Goal: Task Accomplishment & Management: Manage account settings

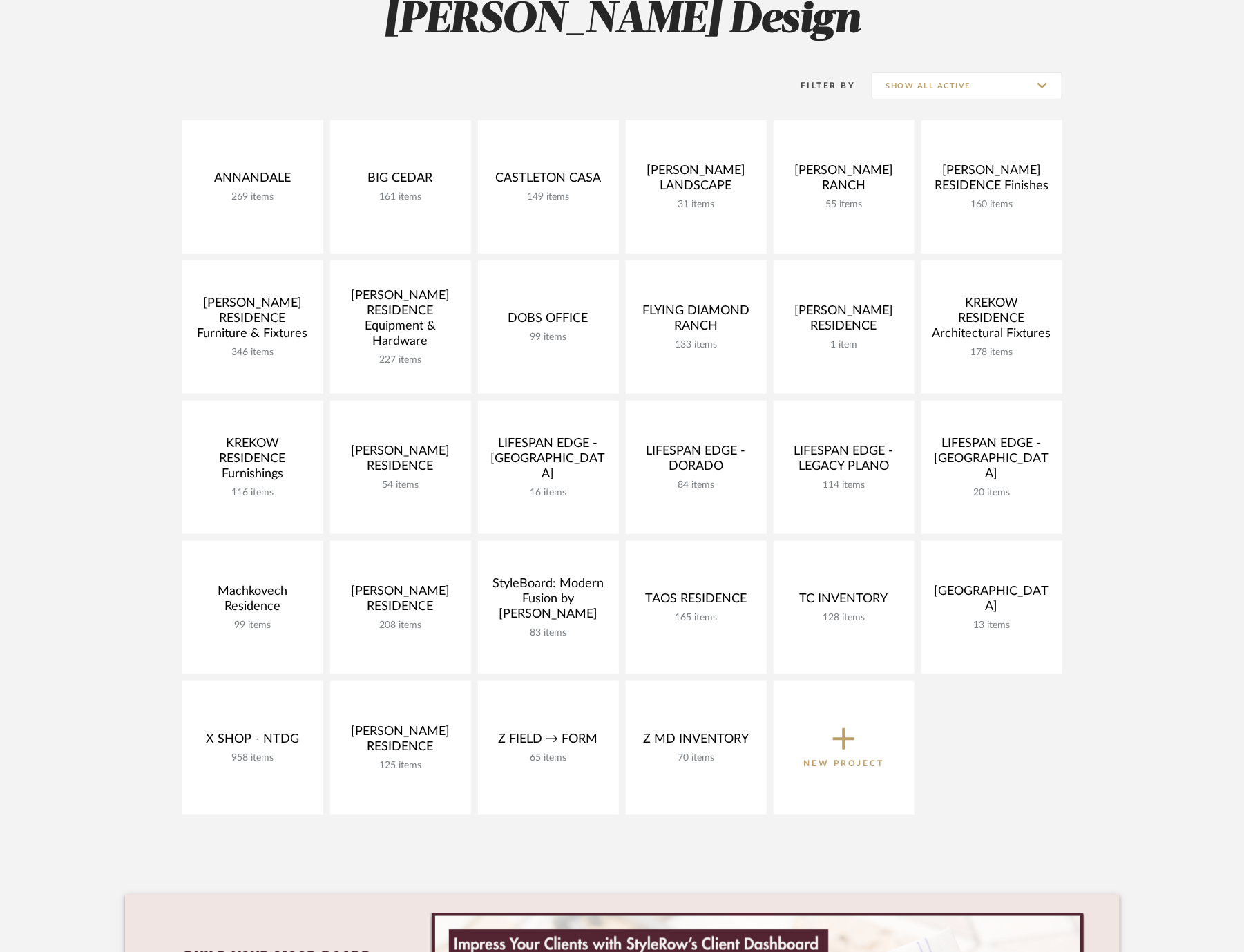
scroll to position [232, 0]
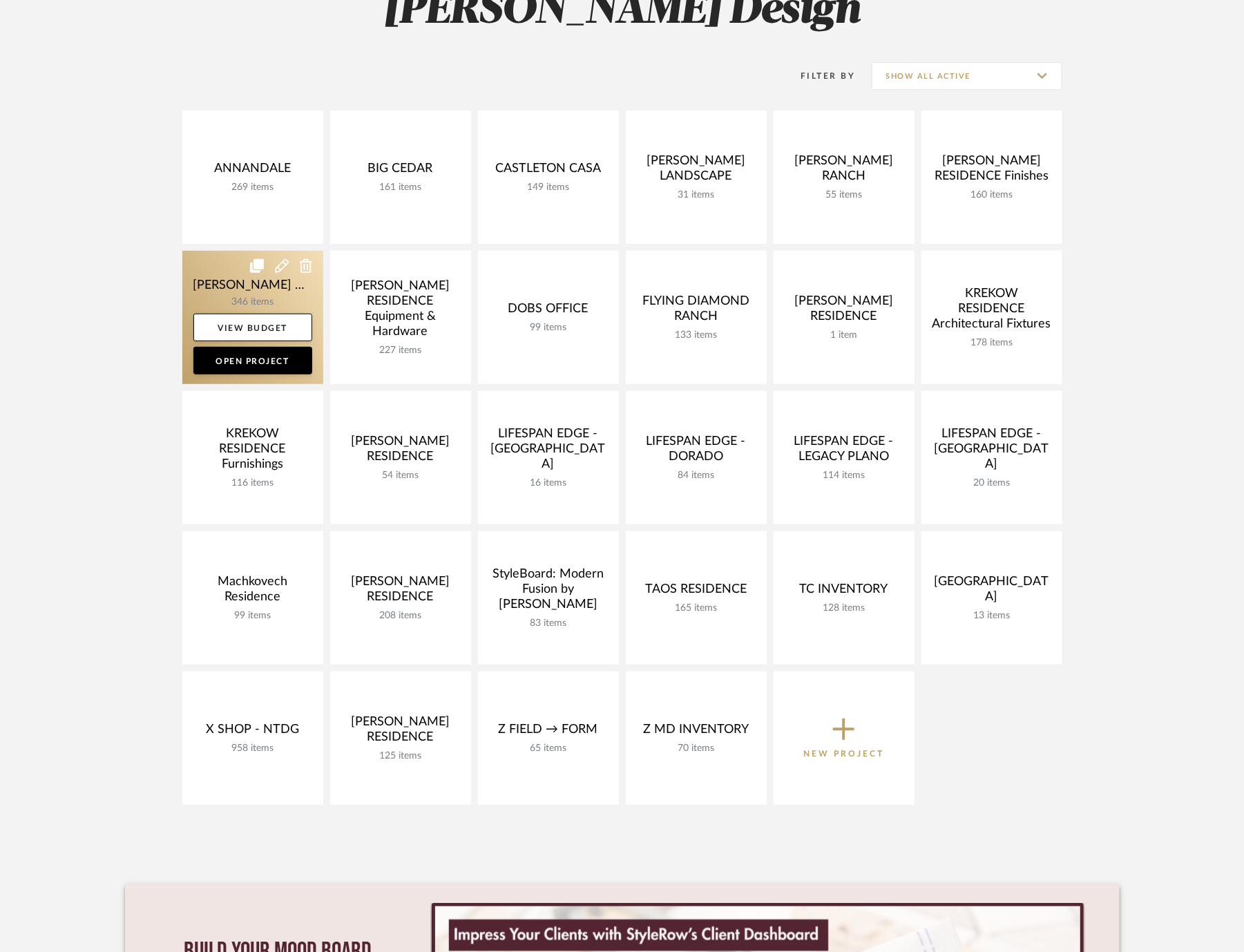
click at [202, 295] on link at bounding box center [253, 317] width 141 height 133
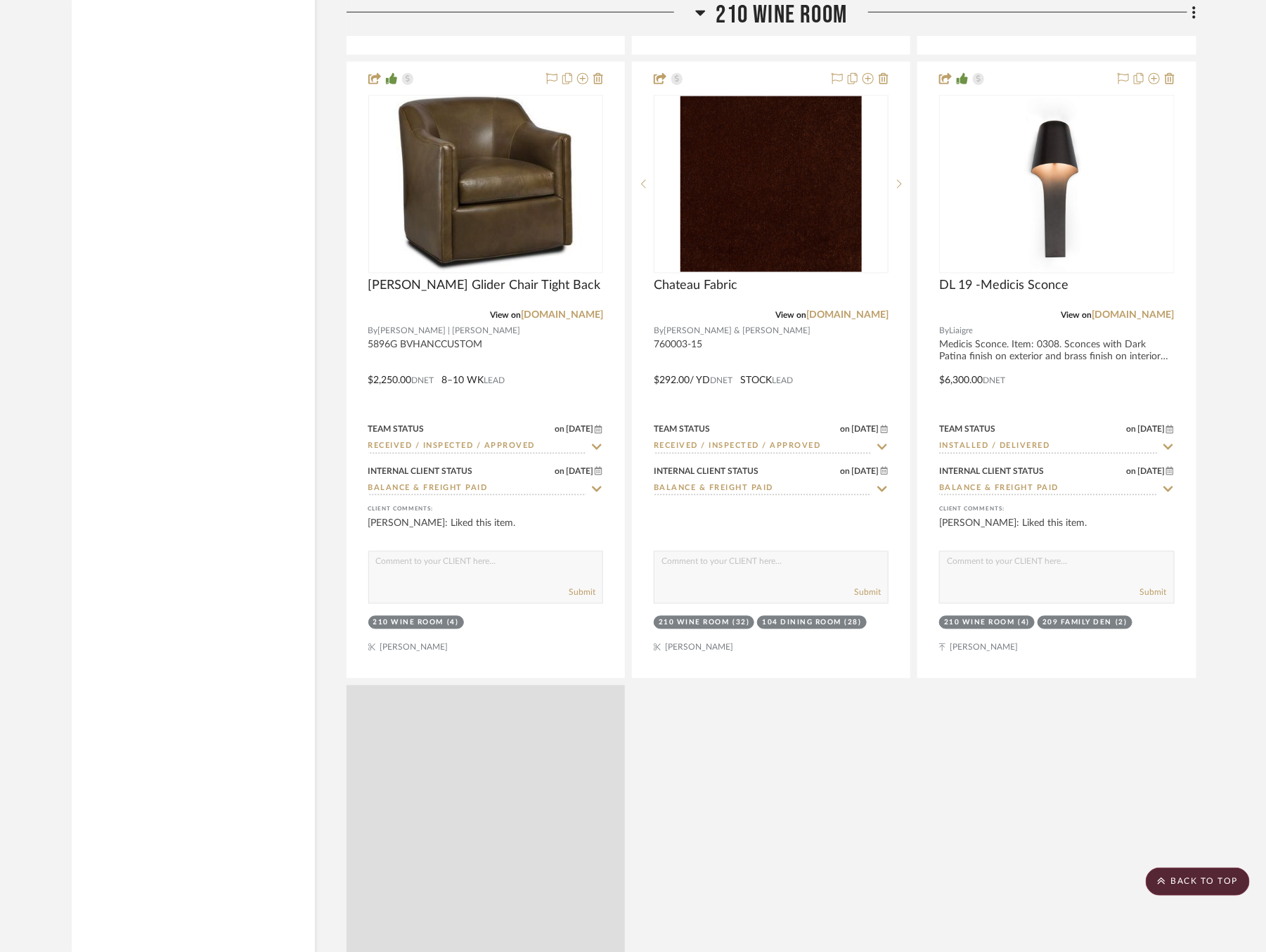
scroll to position [39161, 0]
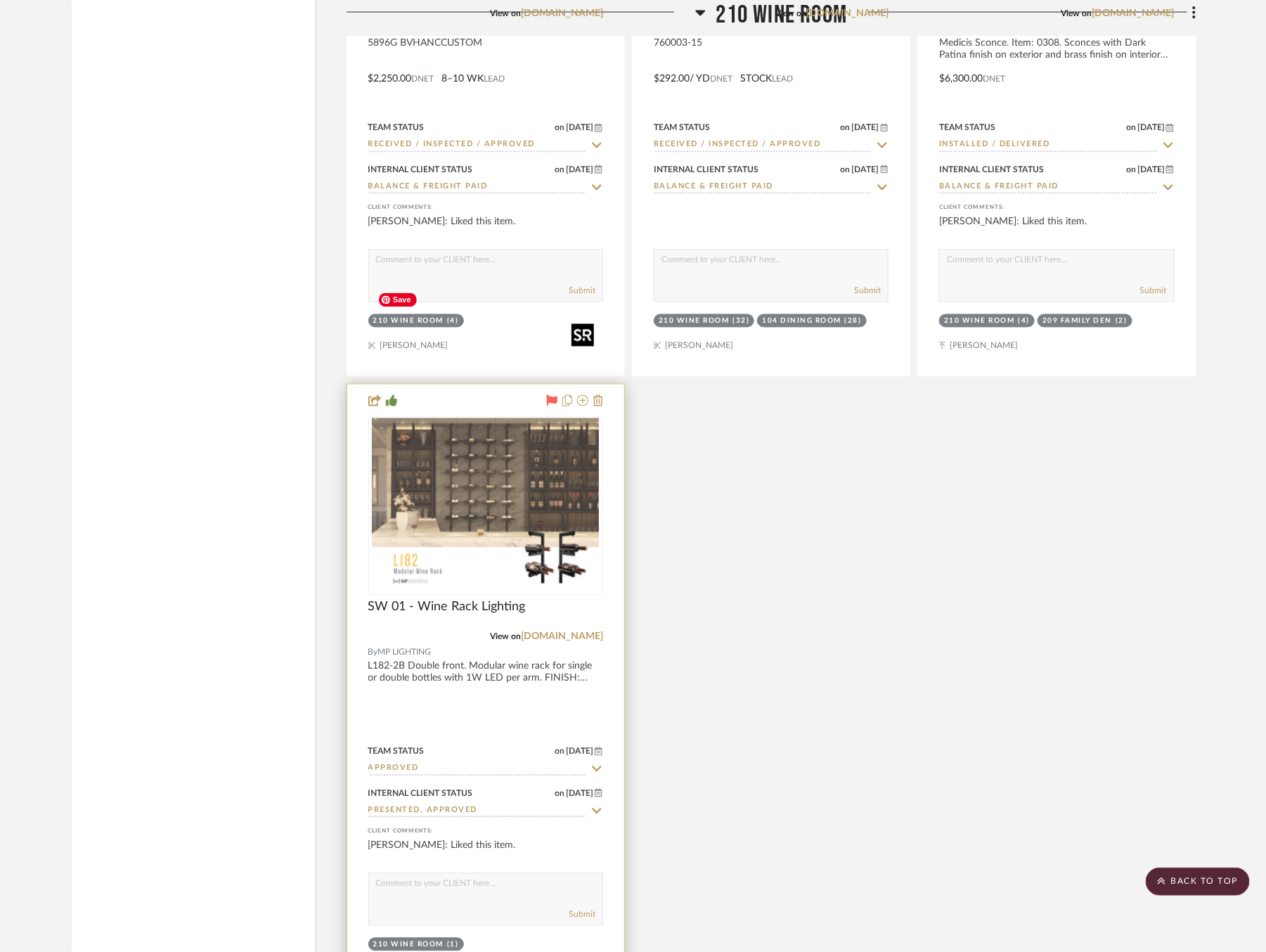
click at [0, 0] on img at bounding box center [0, 0] width 0 height 0
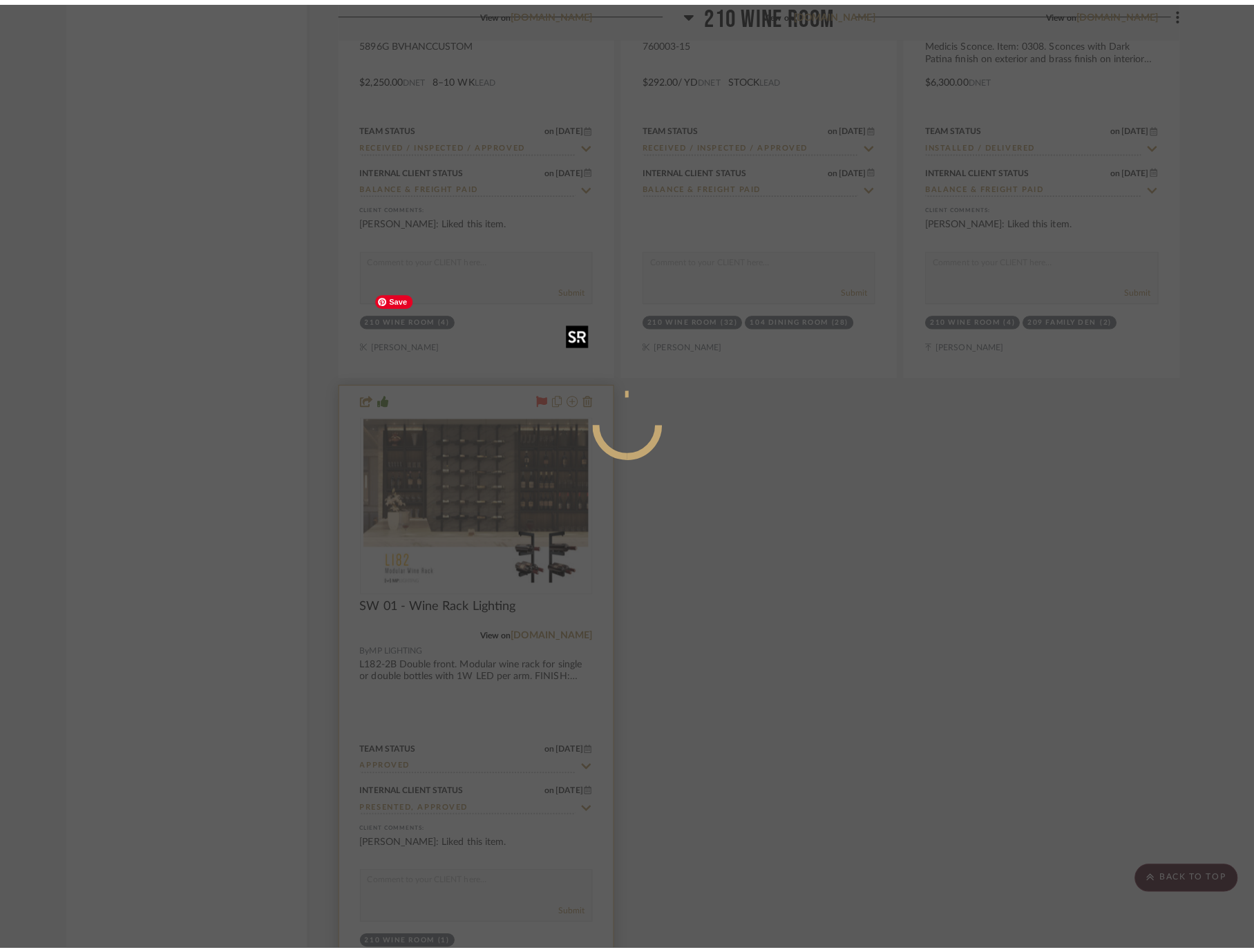
scroll to position [0, 0]
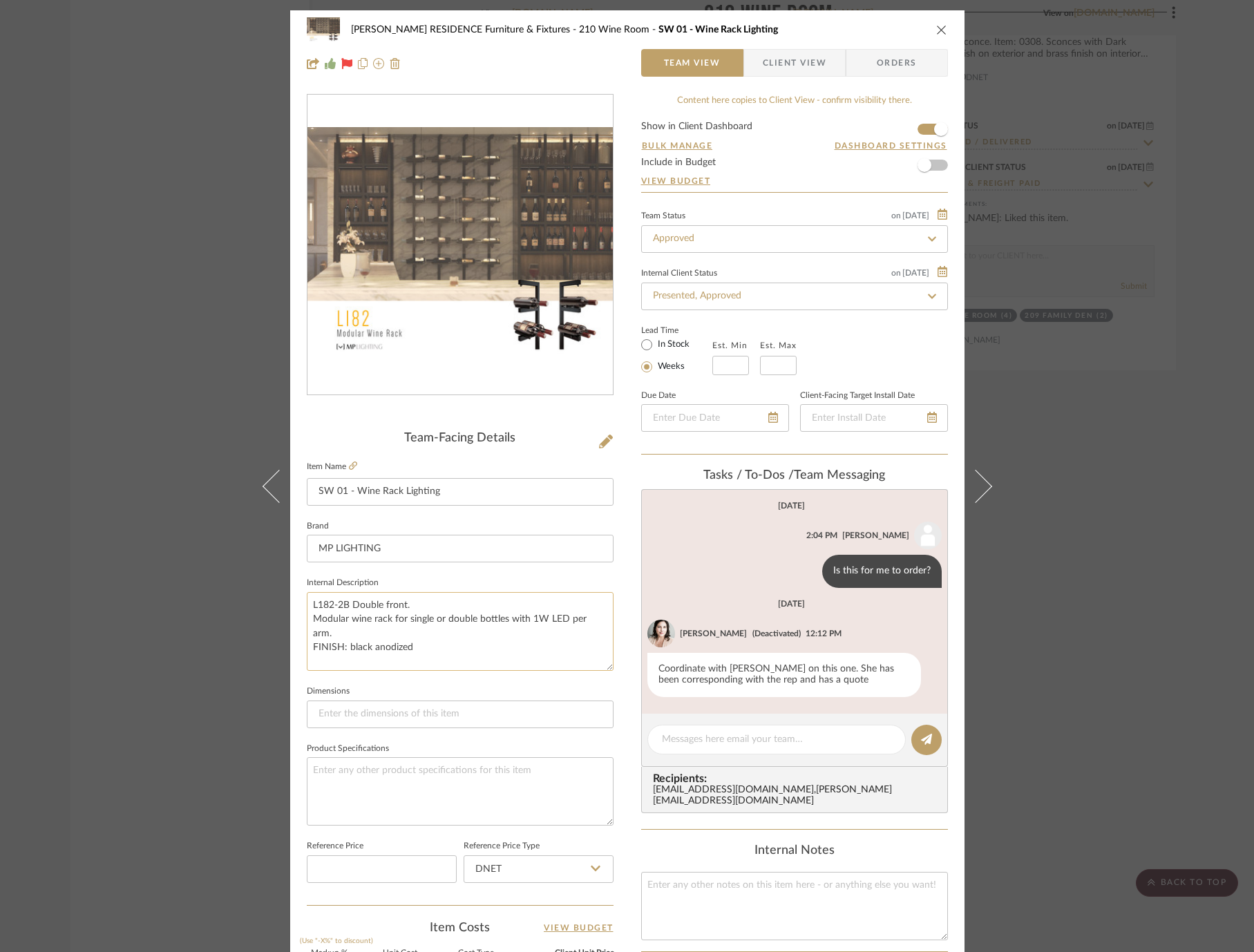
drag, startPoint x: 600, startPoint y: 653, endPoint x: 606, endPoint y: 663, distance: 11.7
click at [606, 663] on textarea "L182-2B Double front. Modular wine rack for single or double bottles with 1W LE…" at bounding box center [459, 632] width 307 height 78
click at [441, 786] on textarea at bounding box center [459, 791] width 307 height 69
type textarea "12 Wine Racks 91" Tall, Wall mounted 12 Top arms, 84 Middle, 12 Bottom arms"
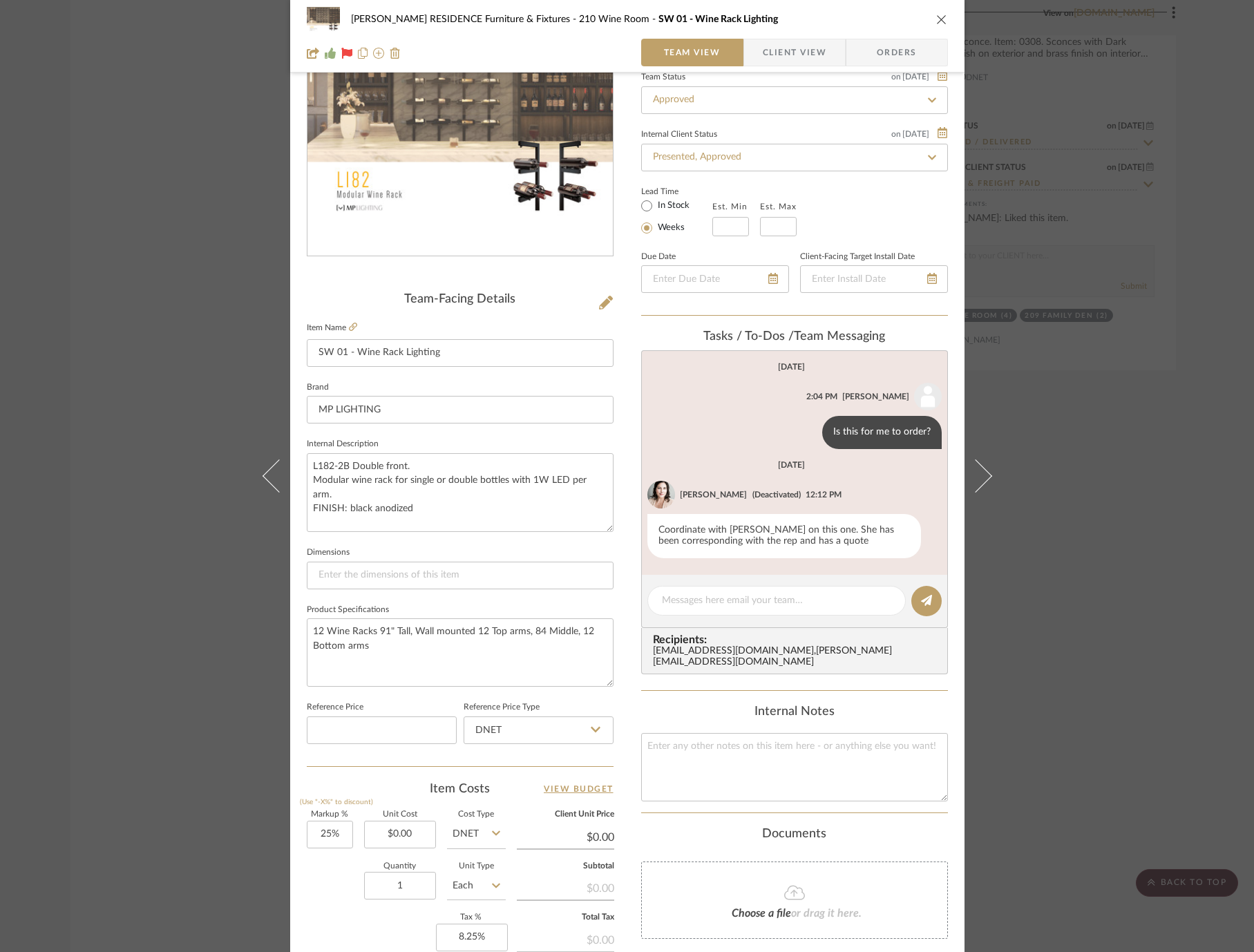
scroll to position [161, 0]
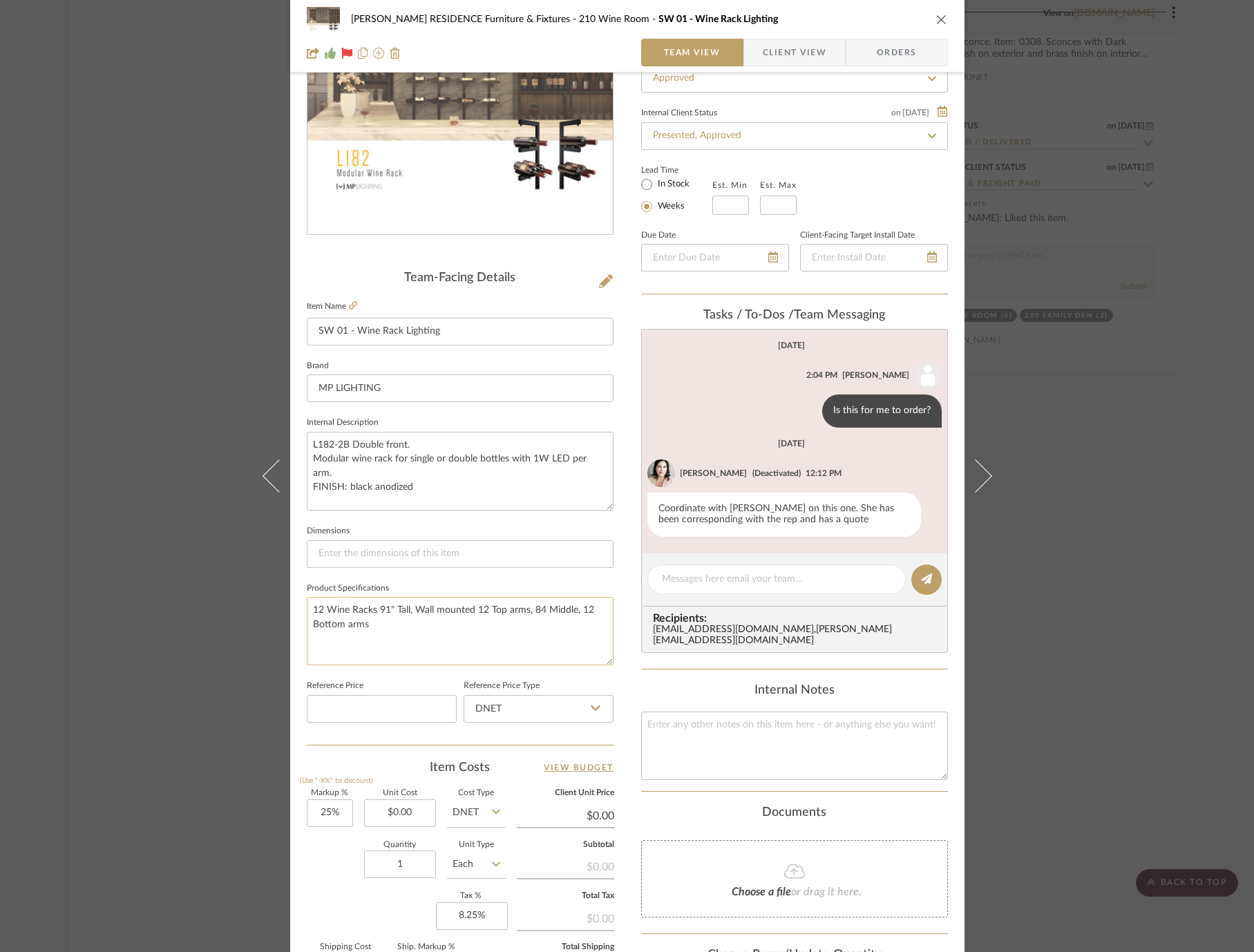
click at [403, 633] on textarea "12 Wine Racks 91" Tall, Wall mounted 12 Top arms, 84 Middle, 12 Bottom arms" at bounding box center [459, 631] width 307 height 69
paste textarea "MP RAL182-BA Line Note: L182 WINE RACK, VERTICAL RAIL, BLACK 12 MP L182T-W30H-W…"
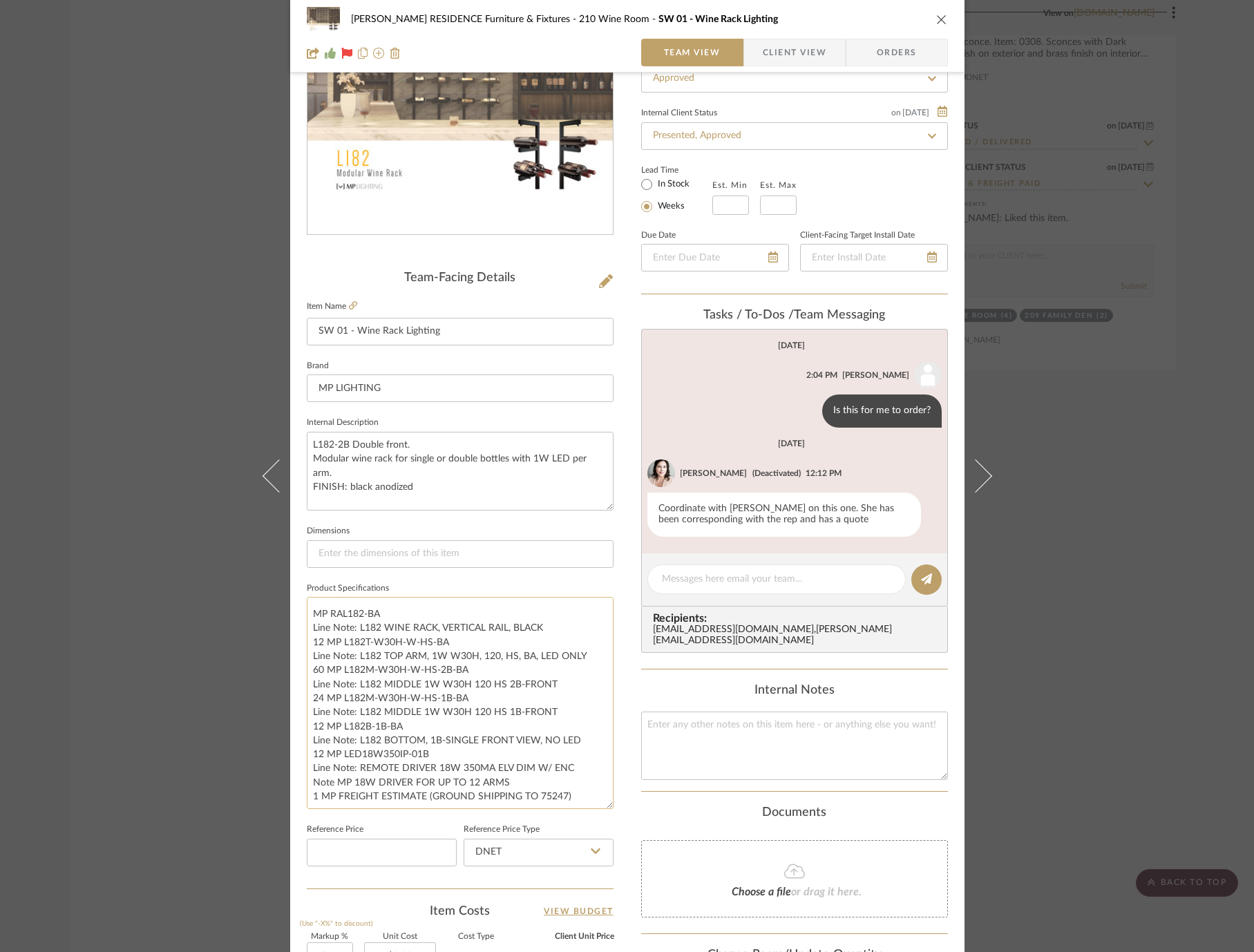
scroll to position [0, 0]
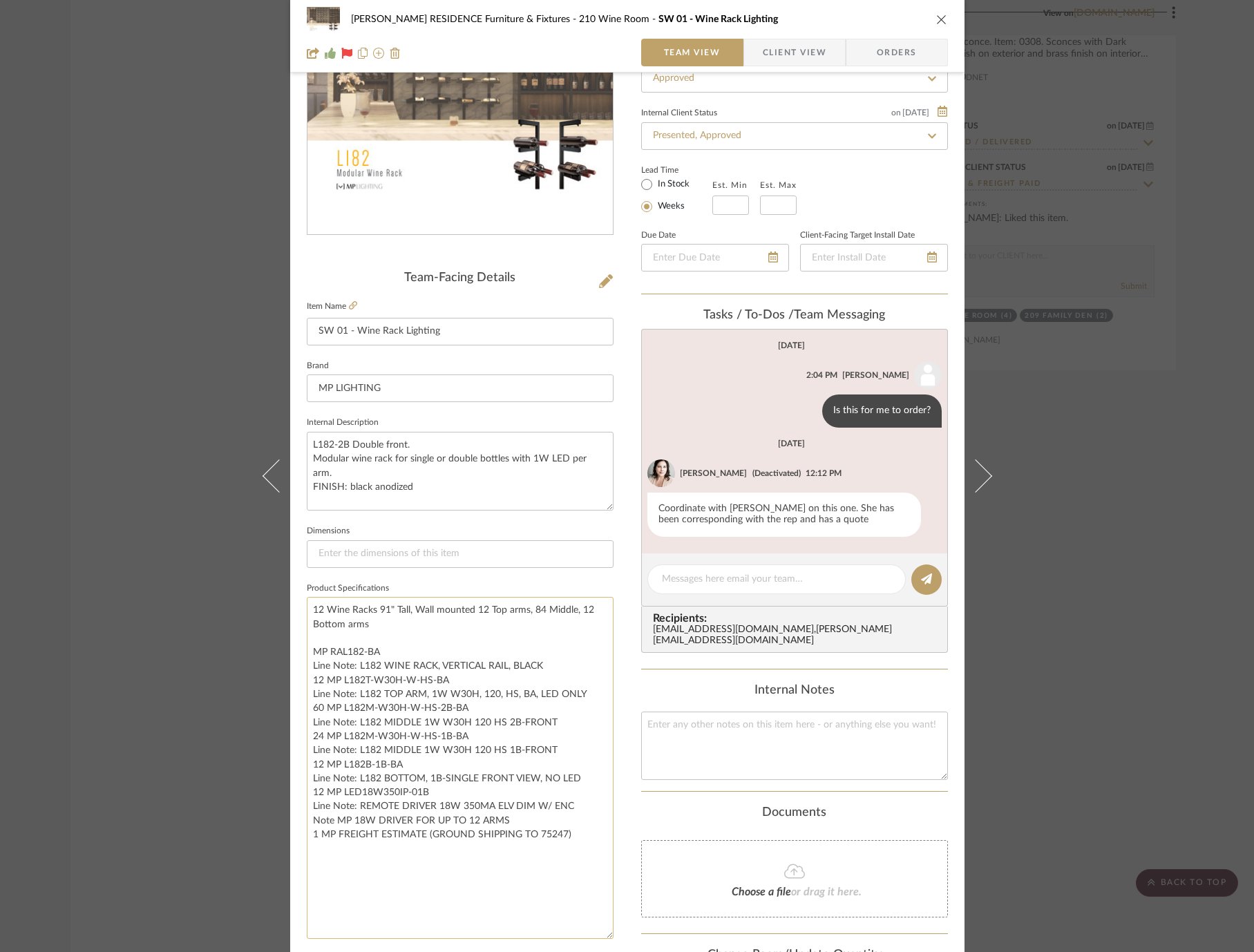
drag, startPoint x: 602, startPoint y: 653, endPoint x: 588, endPoint y: 925, distance: 272.4
click at [588, 926] on textarea "12 Wine Racks 91" Tall, Wall mounted 12 Top arms, 84 Middle, 12 Bottom arms MP …" at bounding box center [459, 767] width 307 height 342
click at [555, 662] on textarea "12 Wine Racks 91" Tall, Wall mounted 12 Top arms, 84 Middle, 12 Bottom arms MP …" at bounding box center [459, 766] width 307 height 340
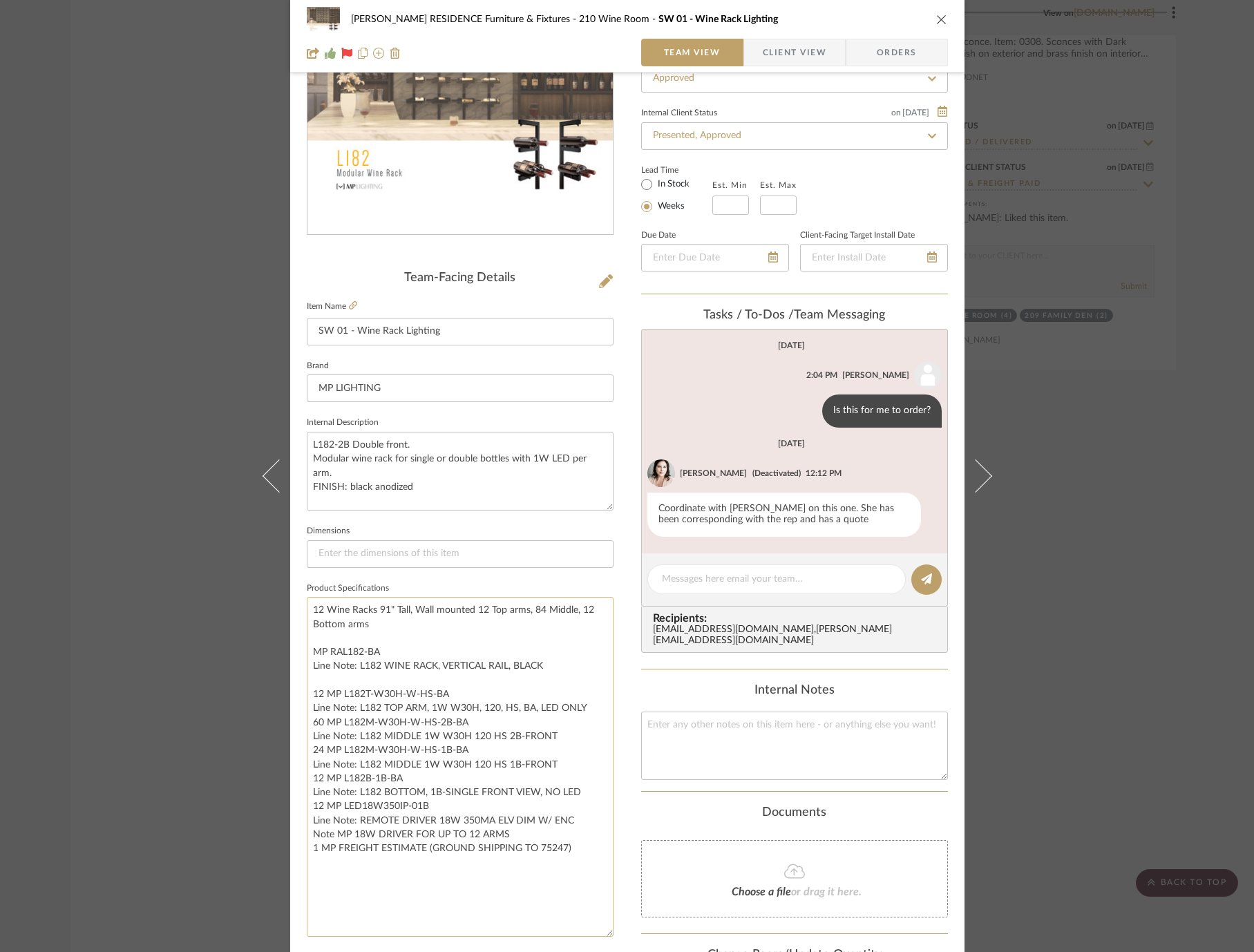
click at [587, 698] on textarea "12 Wine Racks 91" Tall, Wall mounted 12 Top arms, 84 Middle, 12 Bottom arms MP …" at bounding box center [459, 766] width 307 height 340
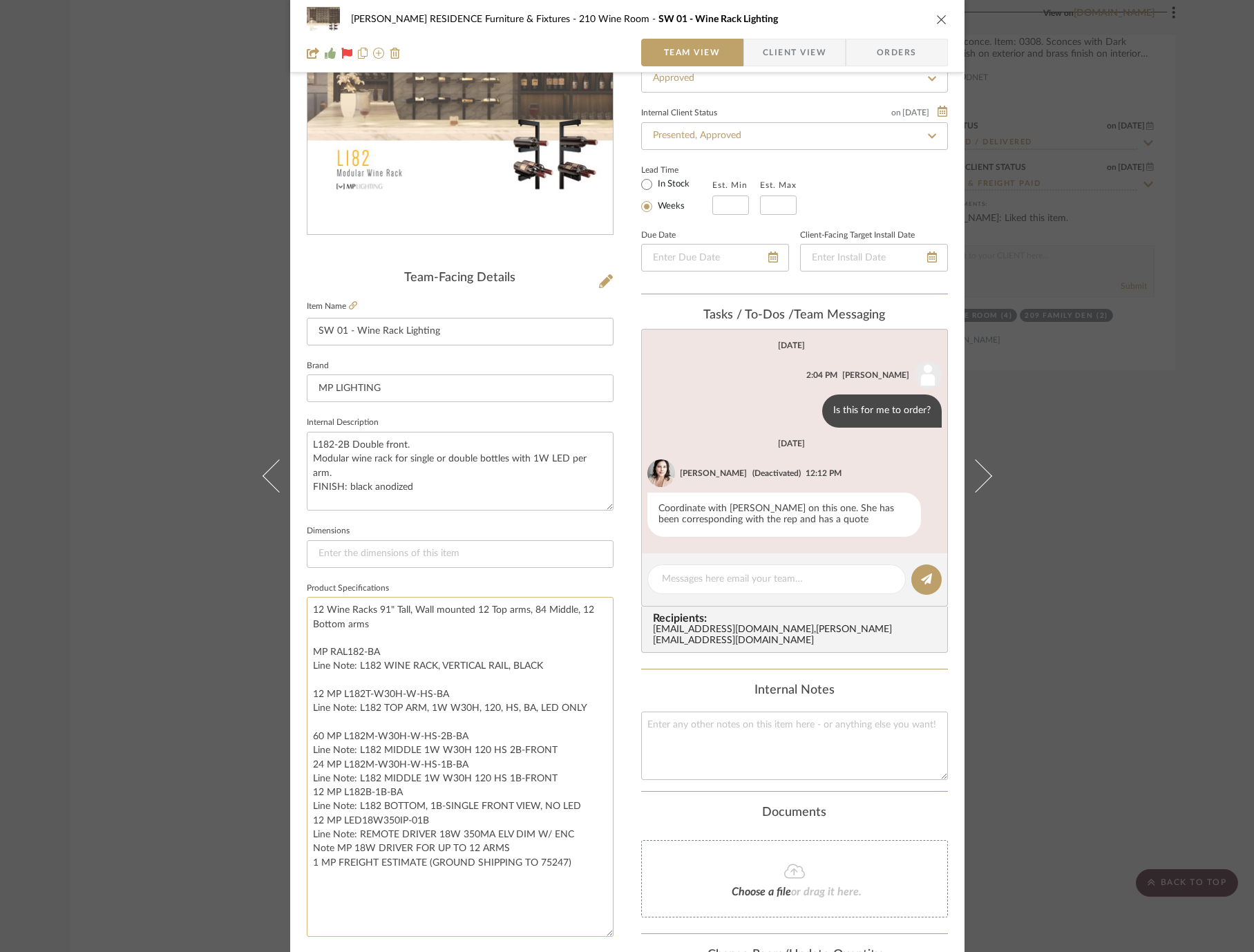
click at [568, 742] on textarea "12 Wine Racks 91" Tall, Wall mounted 12 Top arms, 84 Middle, 12 Bottom arms MP …" at bounding box center [459, 766] width 307 height 340
click at [570, 784] on textarea "12 Wine Racks 91" Tall, Wall mounted 12 Top arms, 84 Middle, 12 Bottom arms MP …" at bounding box center [459, 766] width 307 height 340
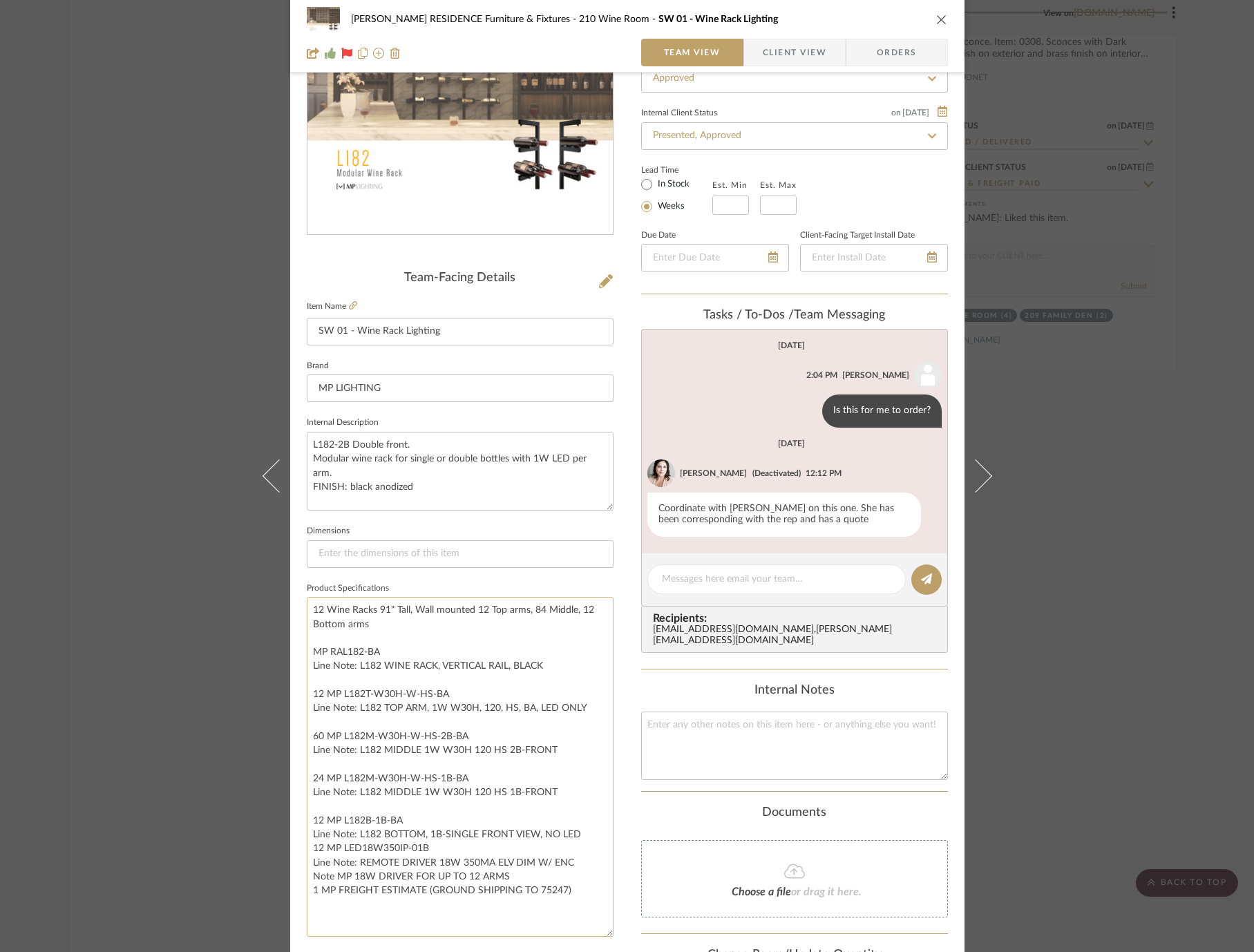
click at [577, 830] on textarea "12 Wine Racks 91" Tall, Wall mounted 12 Top arms, 84 Middle, 12 Bottom arms MP …" at bounding box center [459, 766] width 307 height 340
click at [571, 867] on textarea "12 Wine Racks 91" Tall, Wall mounted 12 Top arms, 84 Middle, 12 Bottom arms MP …" at bounding box center [459, 766] width 307 height 340
type textarea "12 Wine Racks 91" Tall, Wall mounted 12 Top arms, 84 Middle, 12 Bottom arms MP …"
click at [615, 670] on div "COBLE RESIDENCE Furniture & Fixtures 210 Wine Room SW 01 - Wine Rack Lighting T…" at bounding box center [627, 629] width 674 height 1557
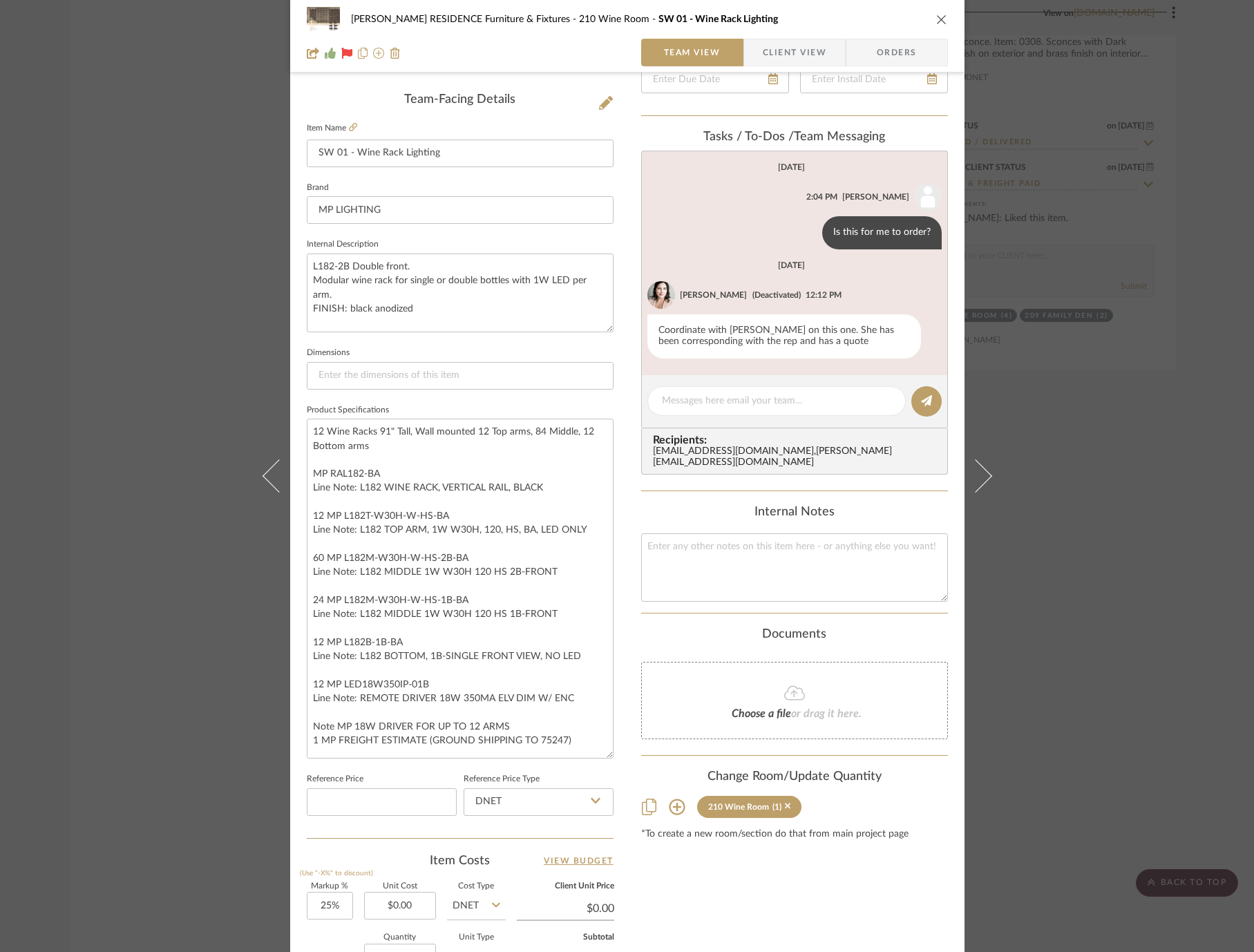
scroll to position [611, 0]
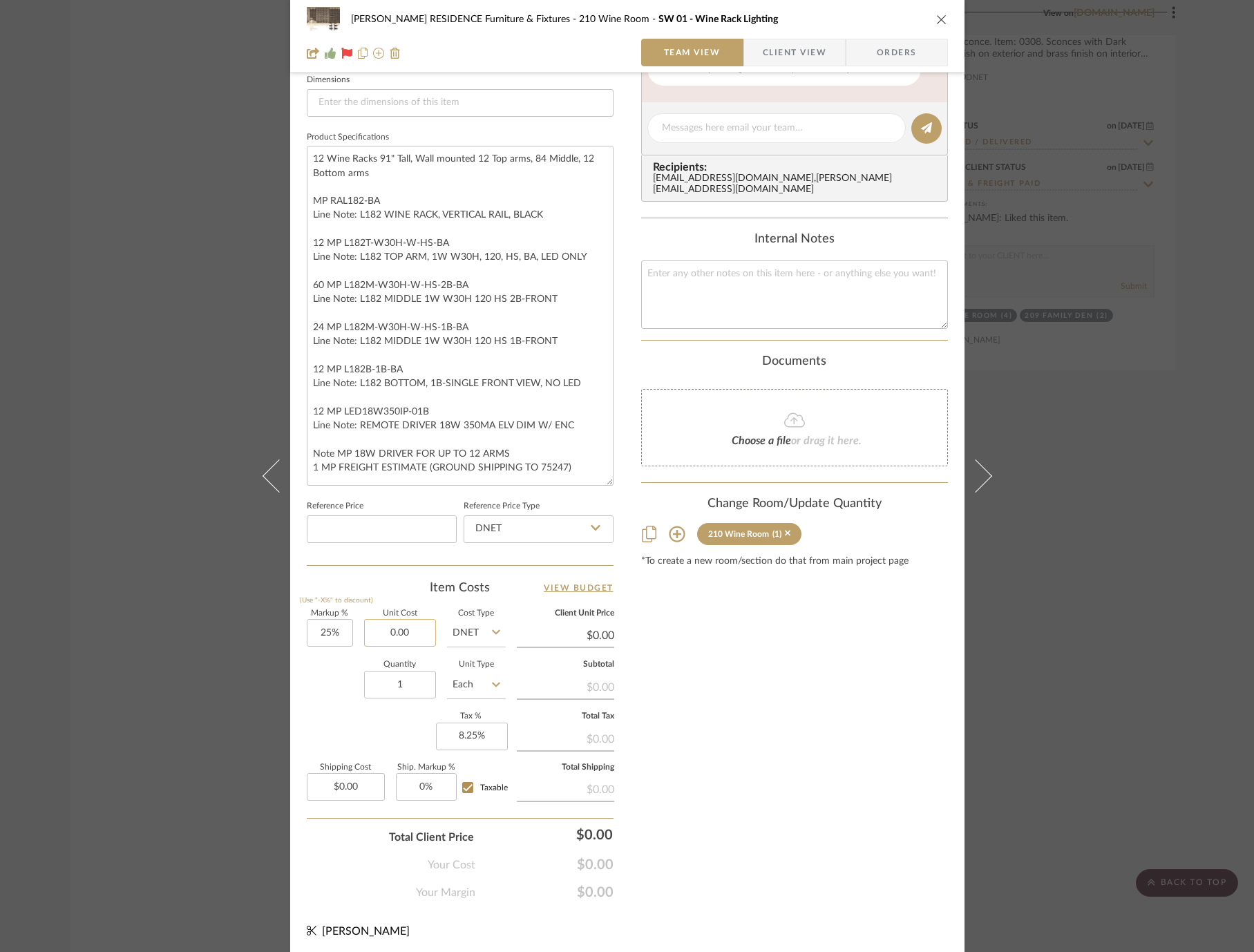
click at [394, 627] on input "0.00" at bounding box center [400, 633] width 72 height 27
type input "$26,528.75"
click at [325, 669] on div "Quantity 1 Unit Type Each" at bounding box center [406, 686] width 199 height 49
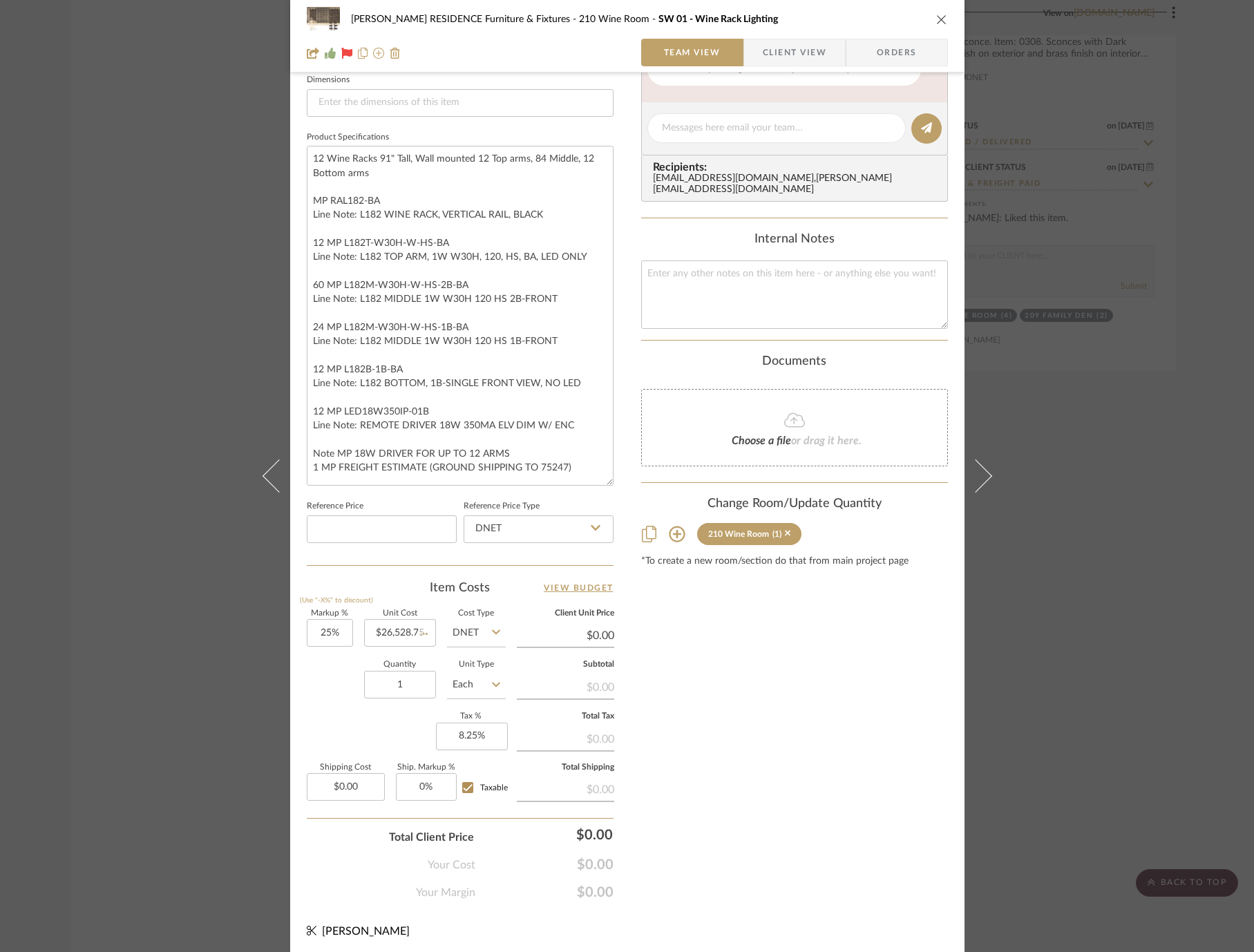
type input "$33,160.94"
type input "$4,974.14"
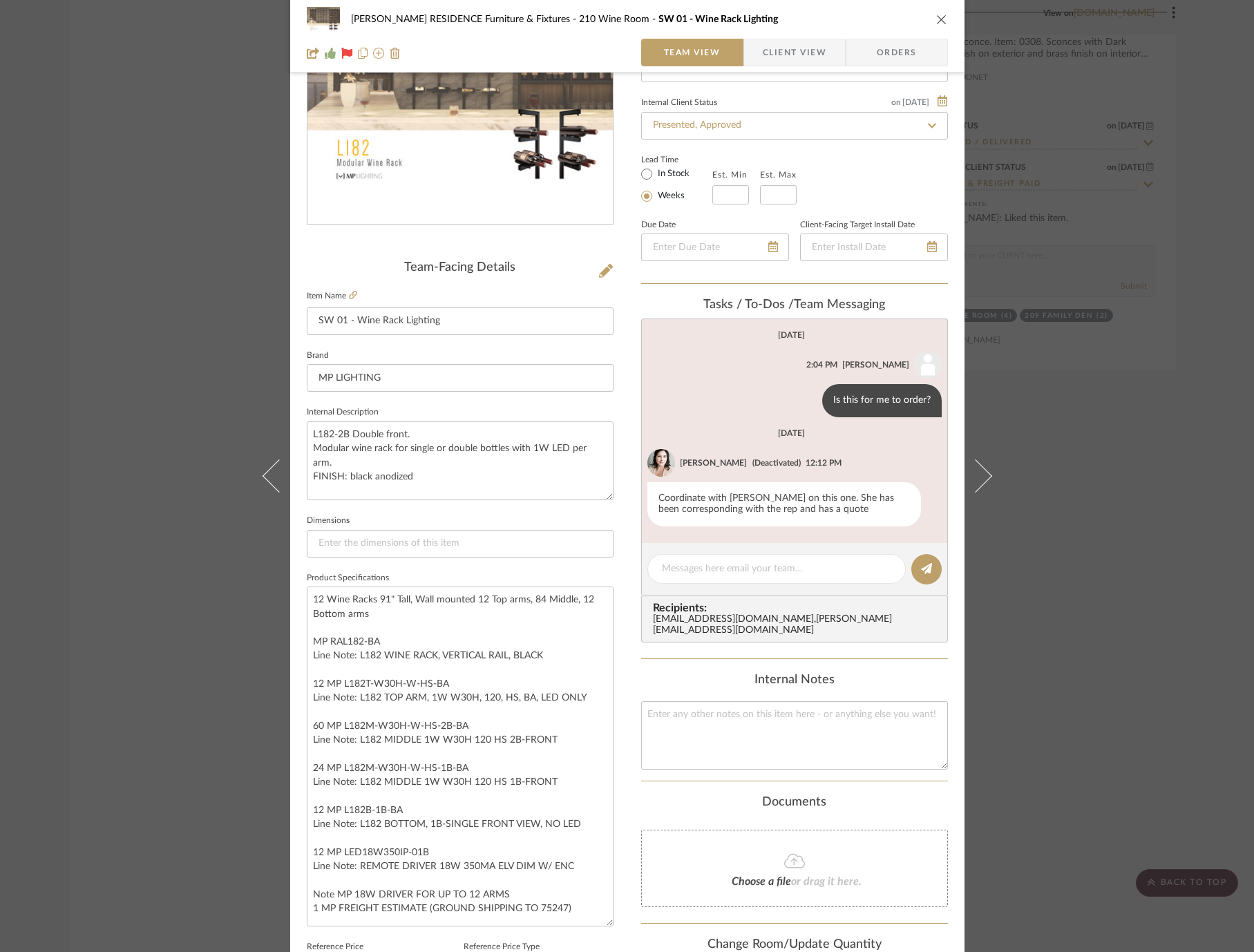
scroll to position [0, 0]
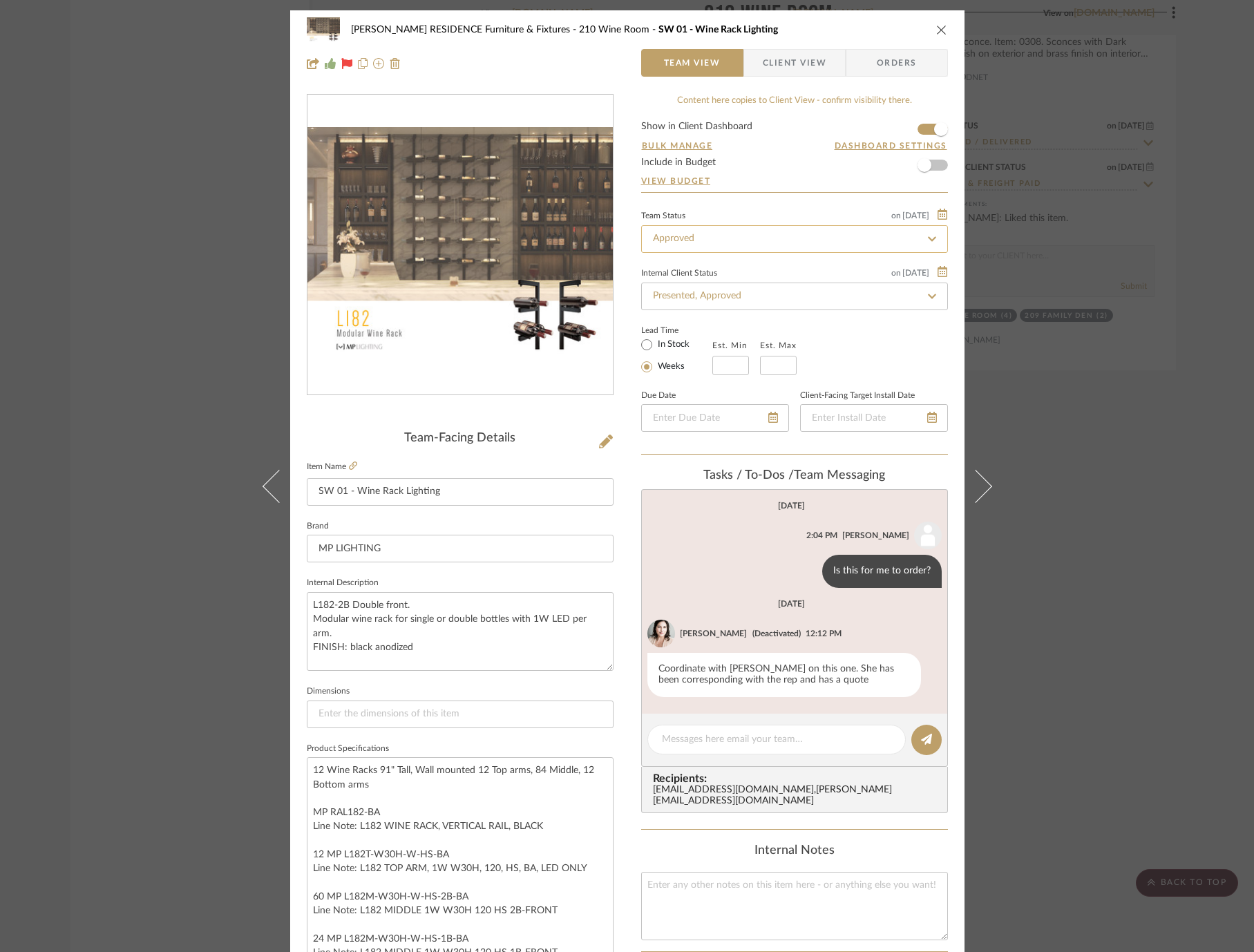
click at [800, 231] on input "Approved" at bounding box center [795, 239] width 307 height 27
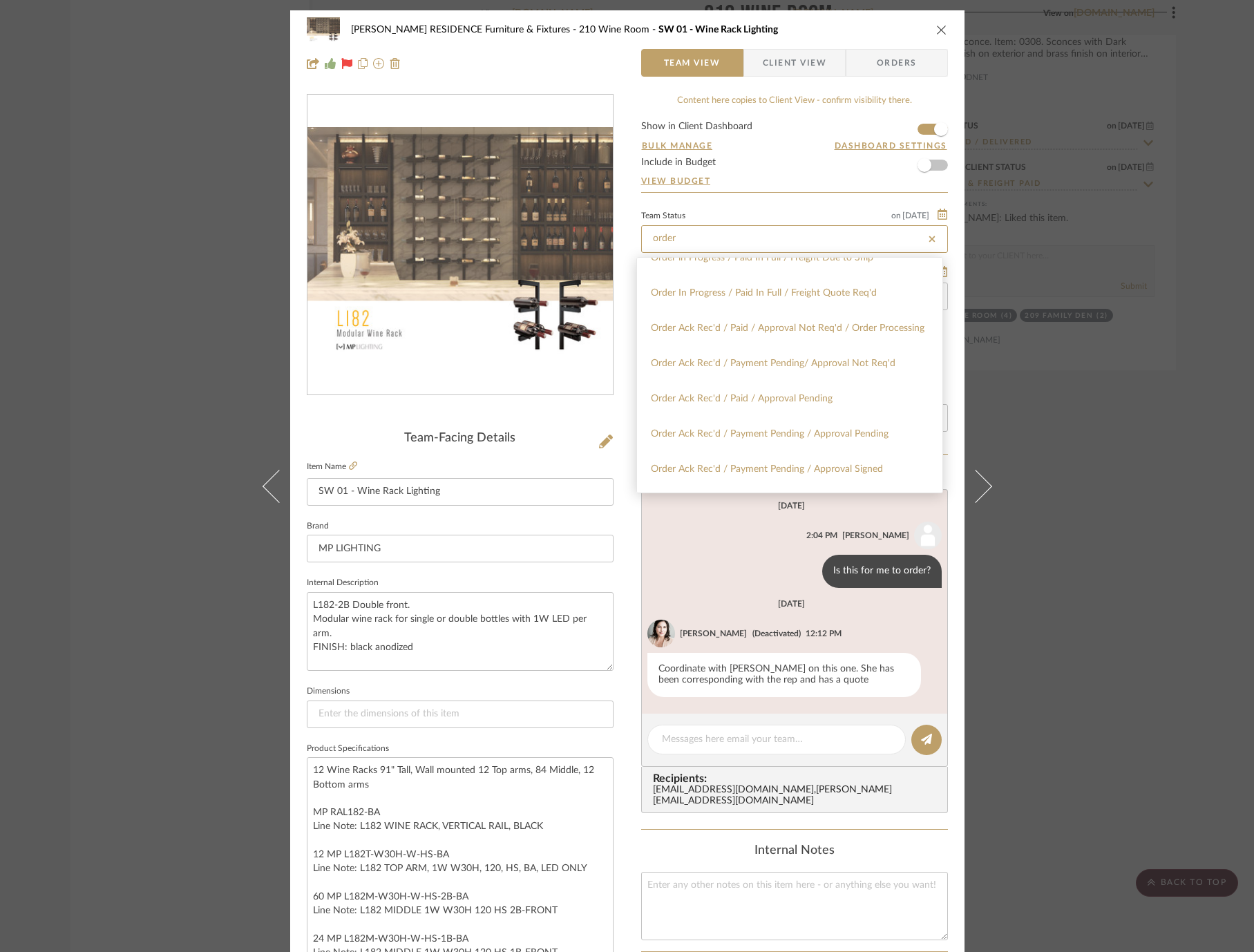
scroll to position [301, 0]
type input "order"
click at [798, 469] on span "Order Ack Rec'd / Payment Pending / Approval Signed" at bounding box center [766, 468] width 232 height 10
type input "[DATE]"
type input "Order Ack Rec'd / Payment Pending / Approval Signed"
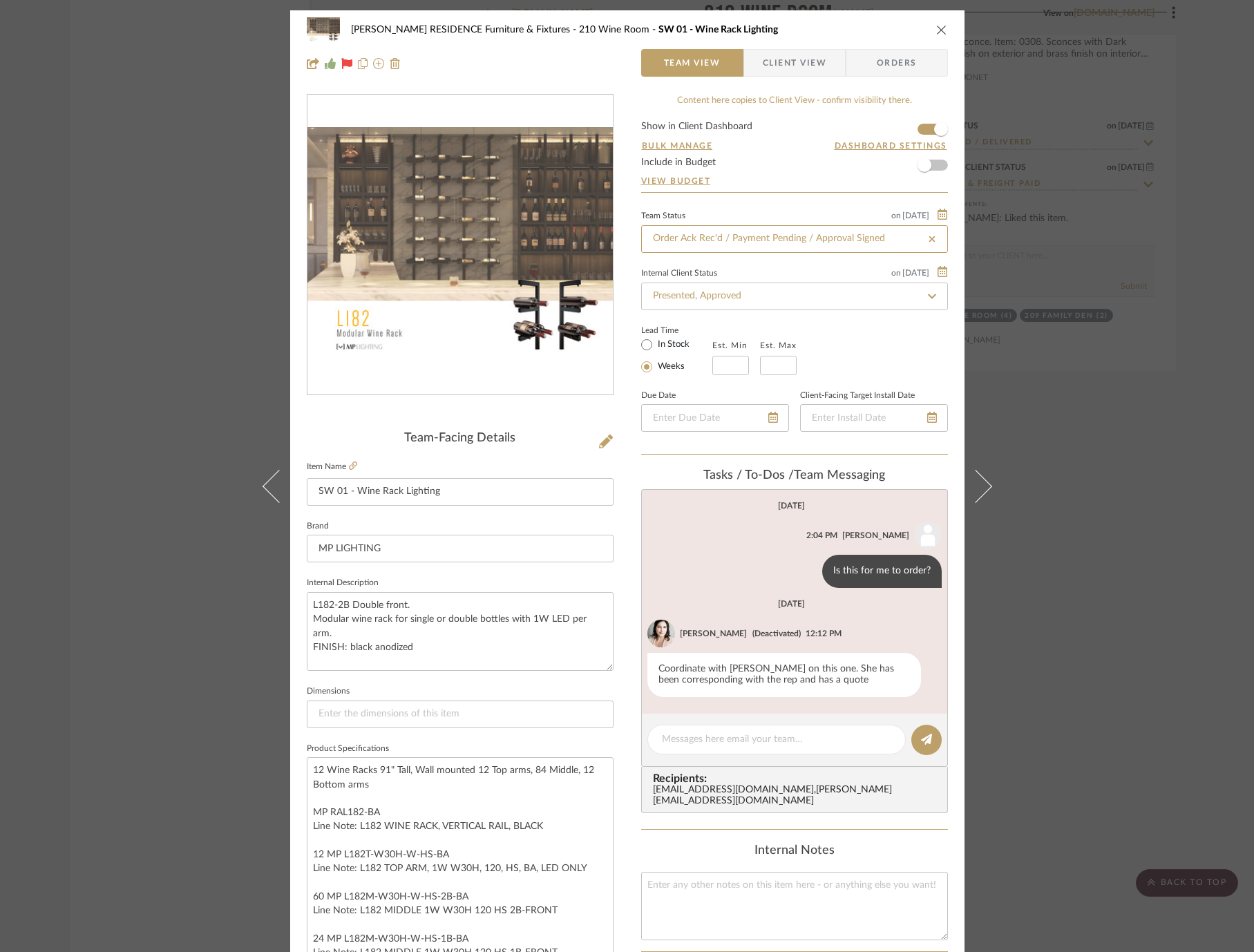
type input "[DATE]"
type input "Order Ack Rec'd / Payment Pending / Approval Signed"
click at [1072, 355] on div "COBLE RESIDENCE Furniture & Fixtures 210 Wine Room SW 01 - Wine Rack Lighting T…" at bounding box center [627, 476] width 1254 height 952
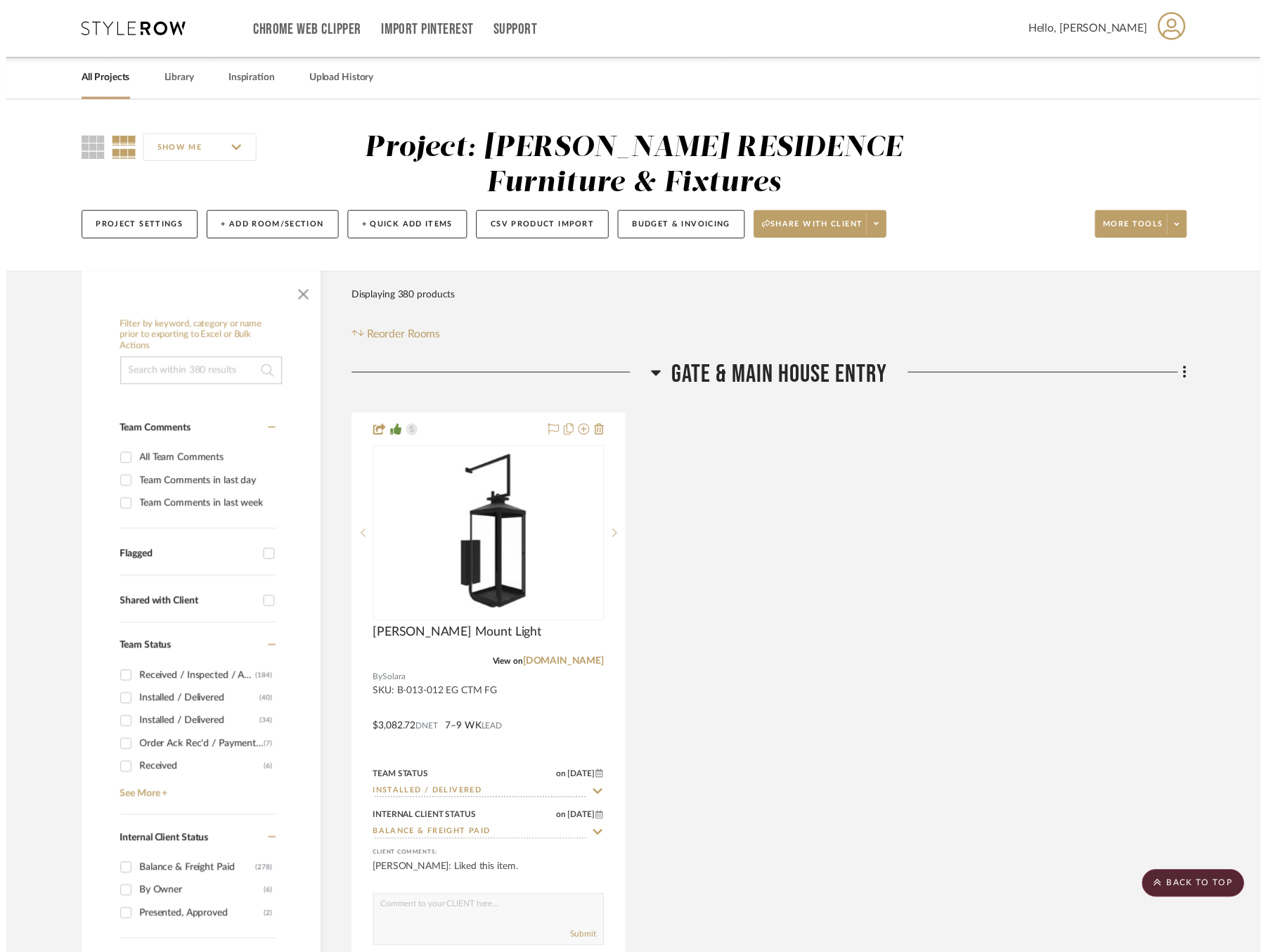
scroll to position [39161, 0]
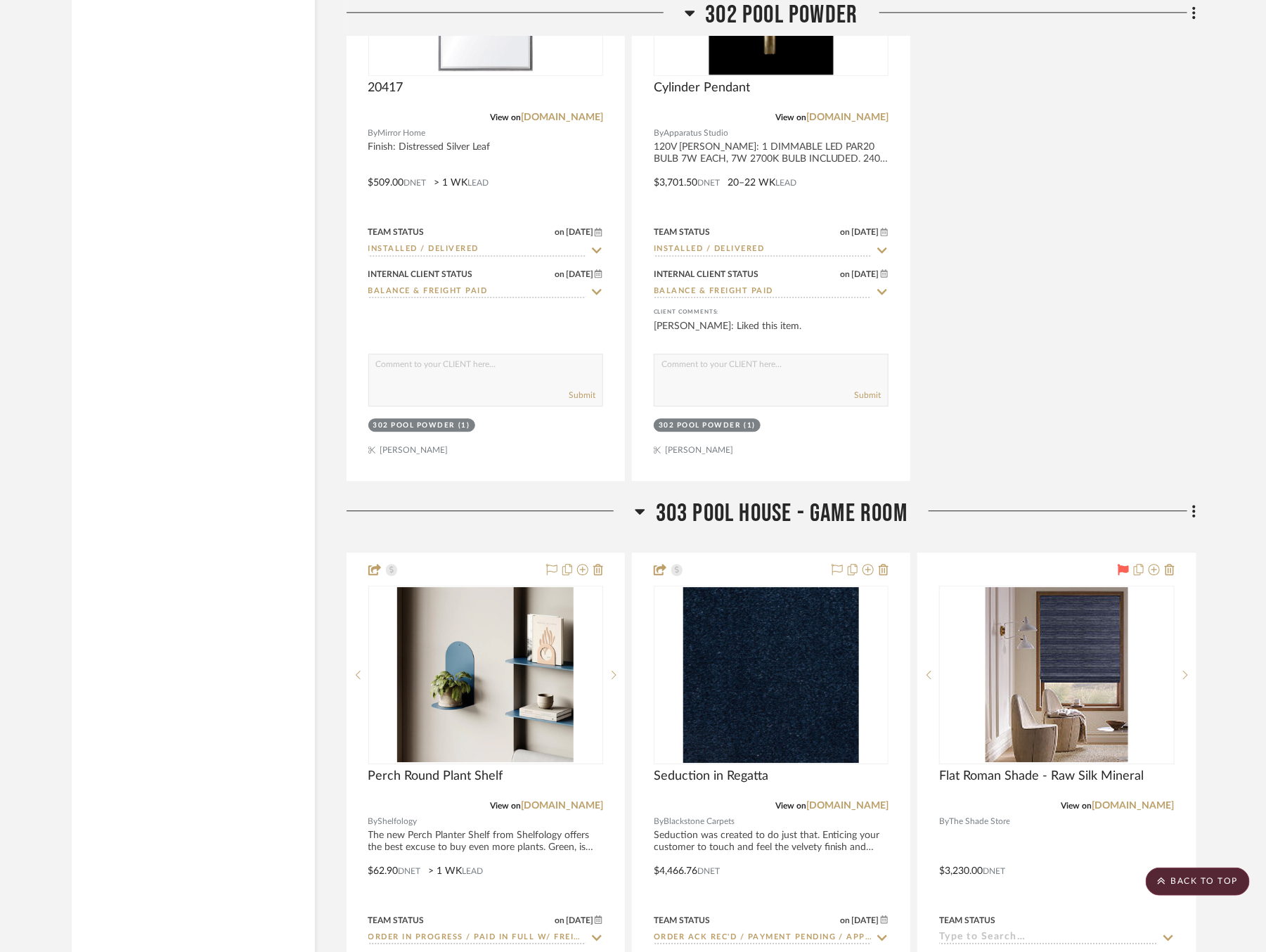
scroll to position [47491, 0]
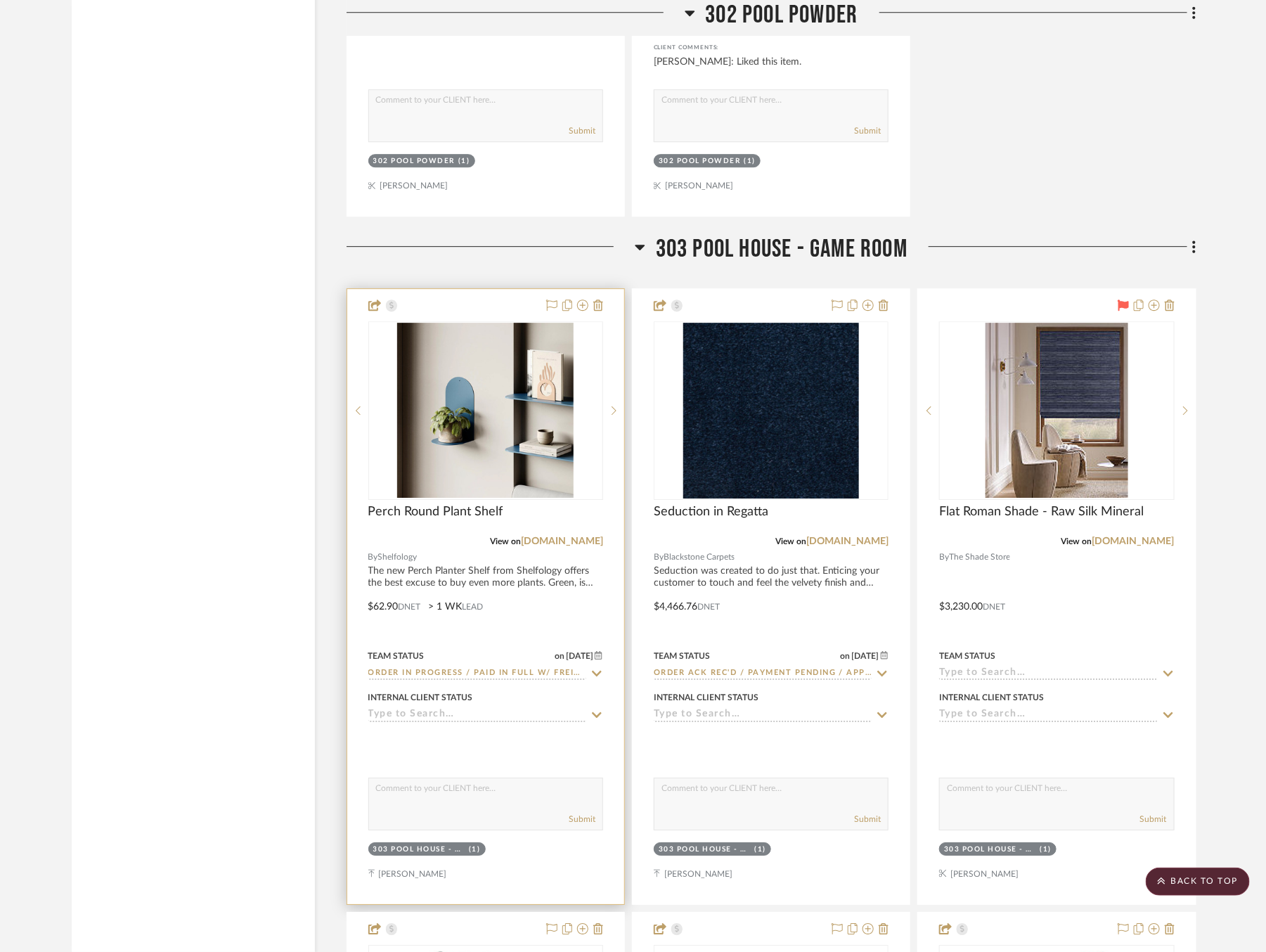
click at [595, 668] on icon at bounding box center [597, 673] width 13 height 11
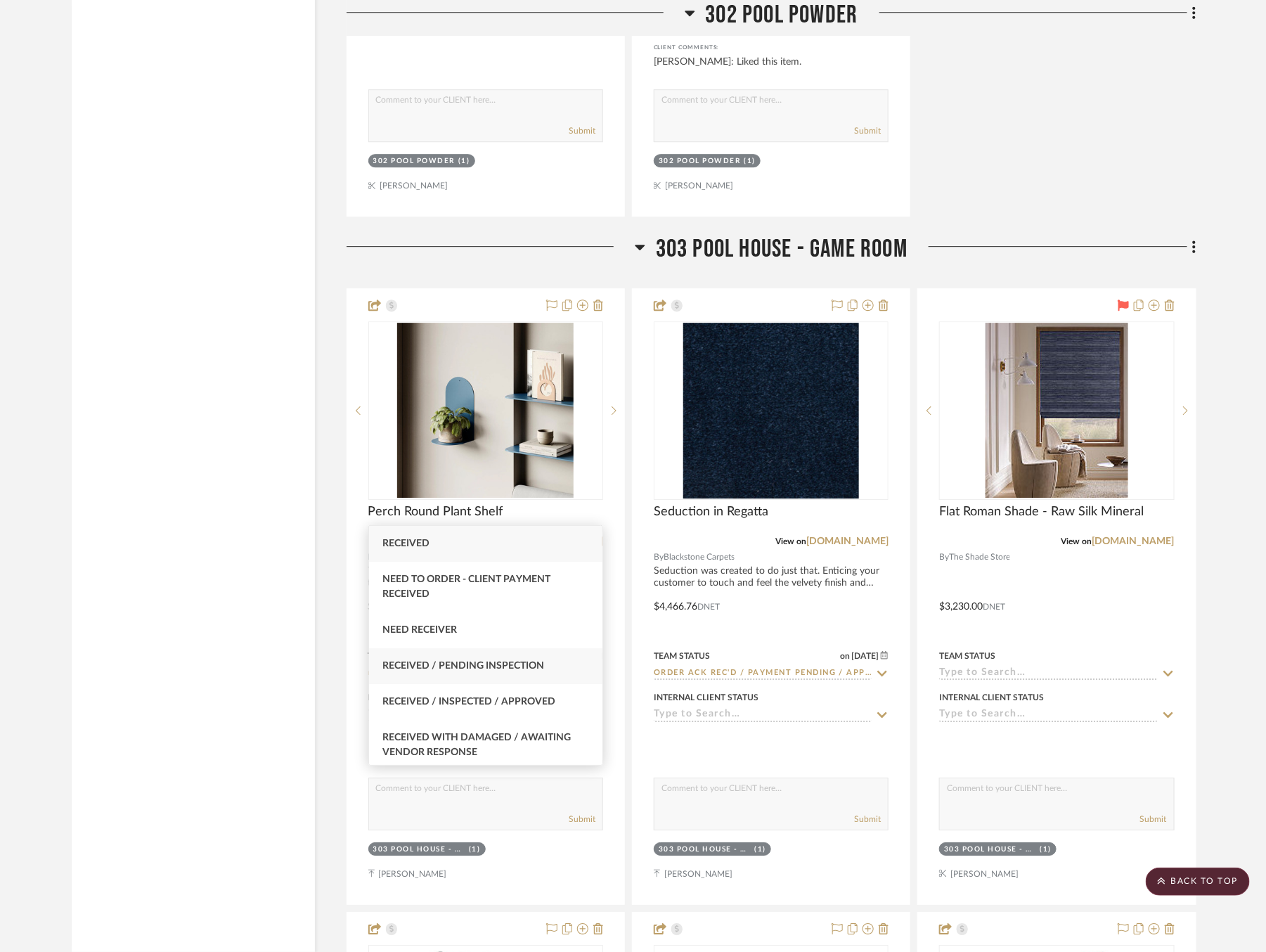
type input "rece"
click at [533, 662] on span "Received / Pending Inspection" at bounding box center [464, 666] width 161 height 10
type input "[DATE]"
type input "Received / Pending Inspection"
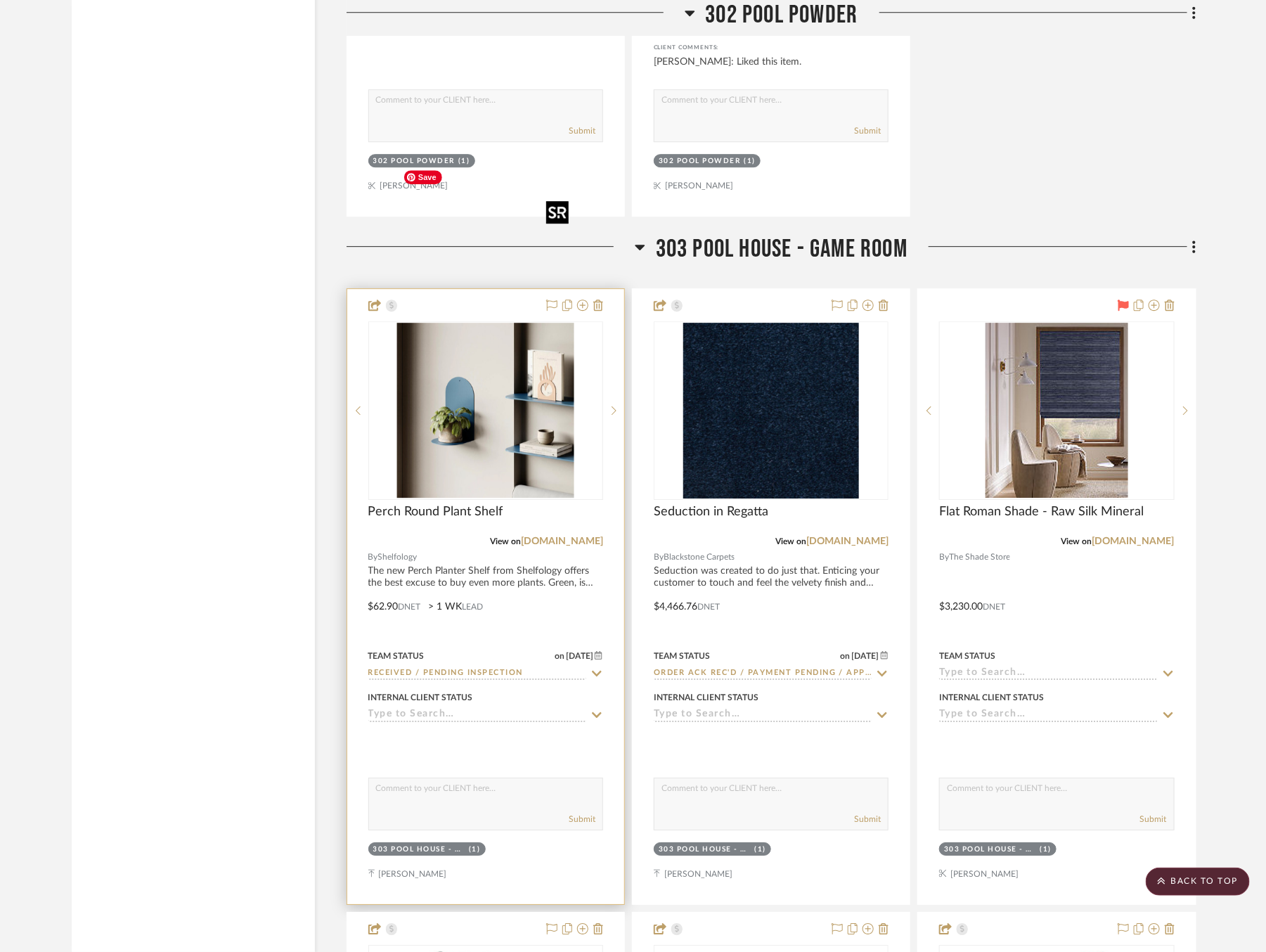
click at [509, 321] on div at bounding box center [486, 410] width 235 height 178
click at [485, 323] on img "0" at bounding box center [485, 411] width 176 height 175
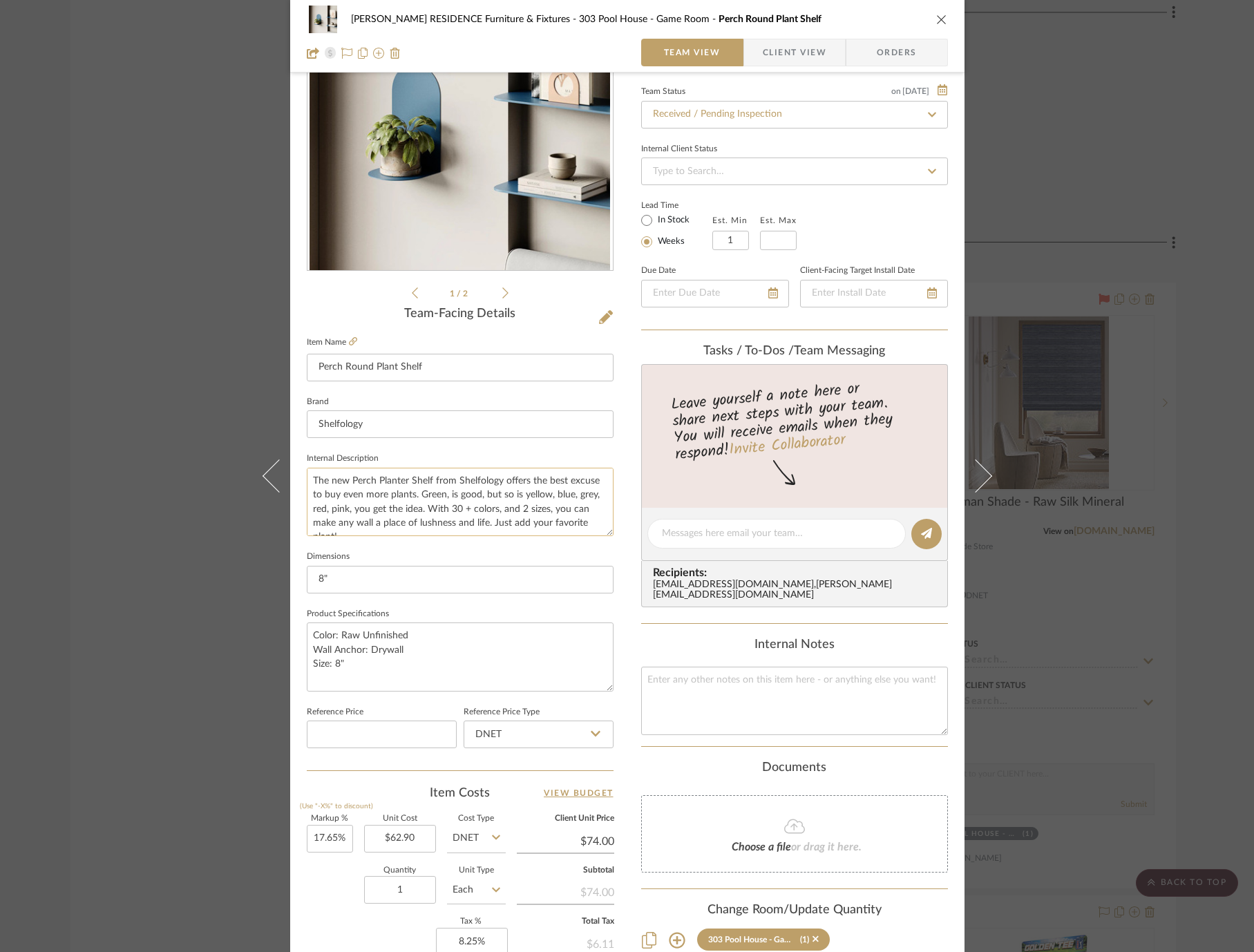
scroll to position [329, 0]
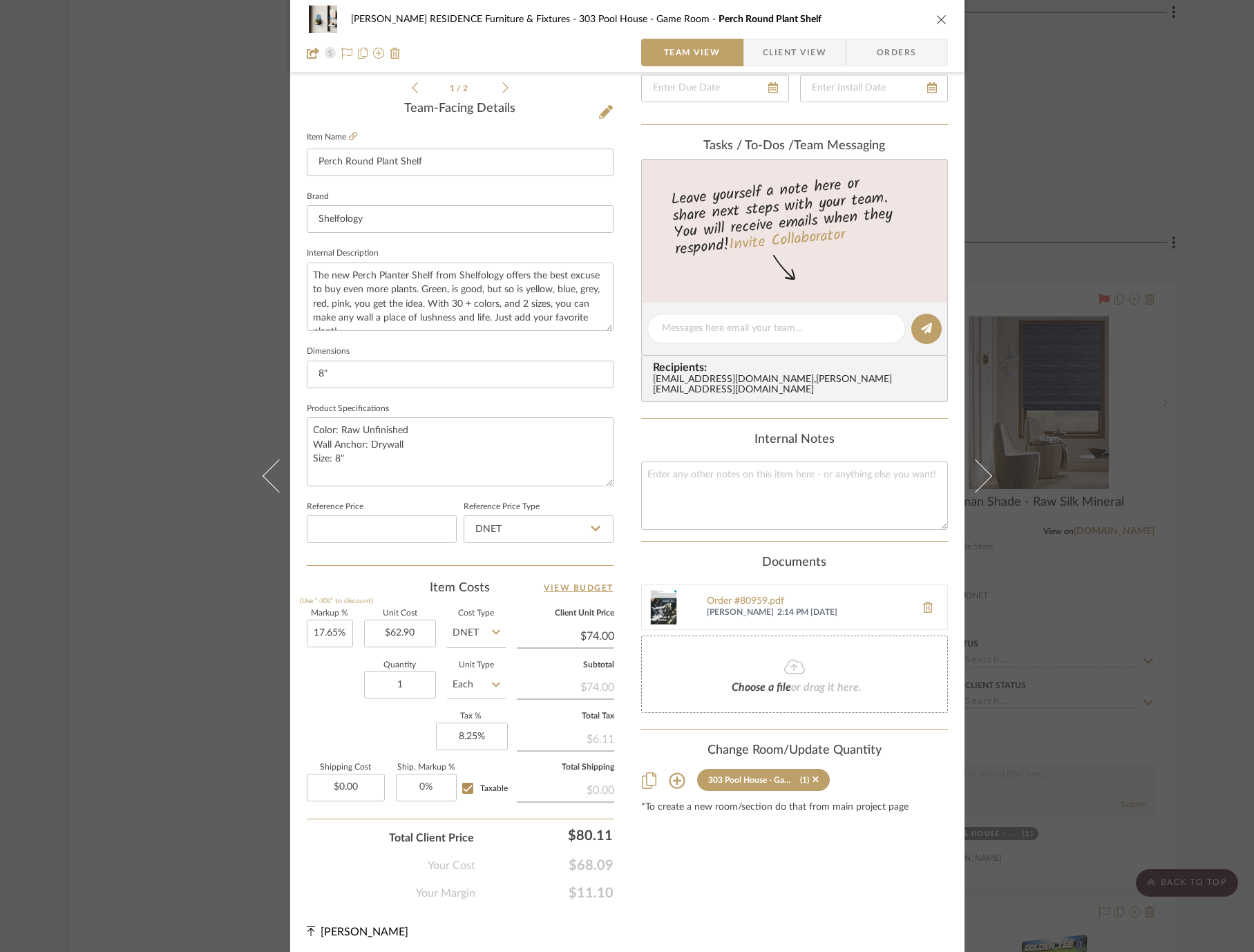
click at [1200, 335] on div "COBLE RESIDENCE Furniture & Fixtures 303 Pool House - Game Room Perch Round Pla…" at bounding box center [627, 476] width 1254 height 952
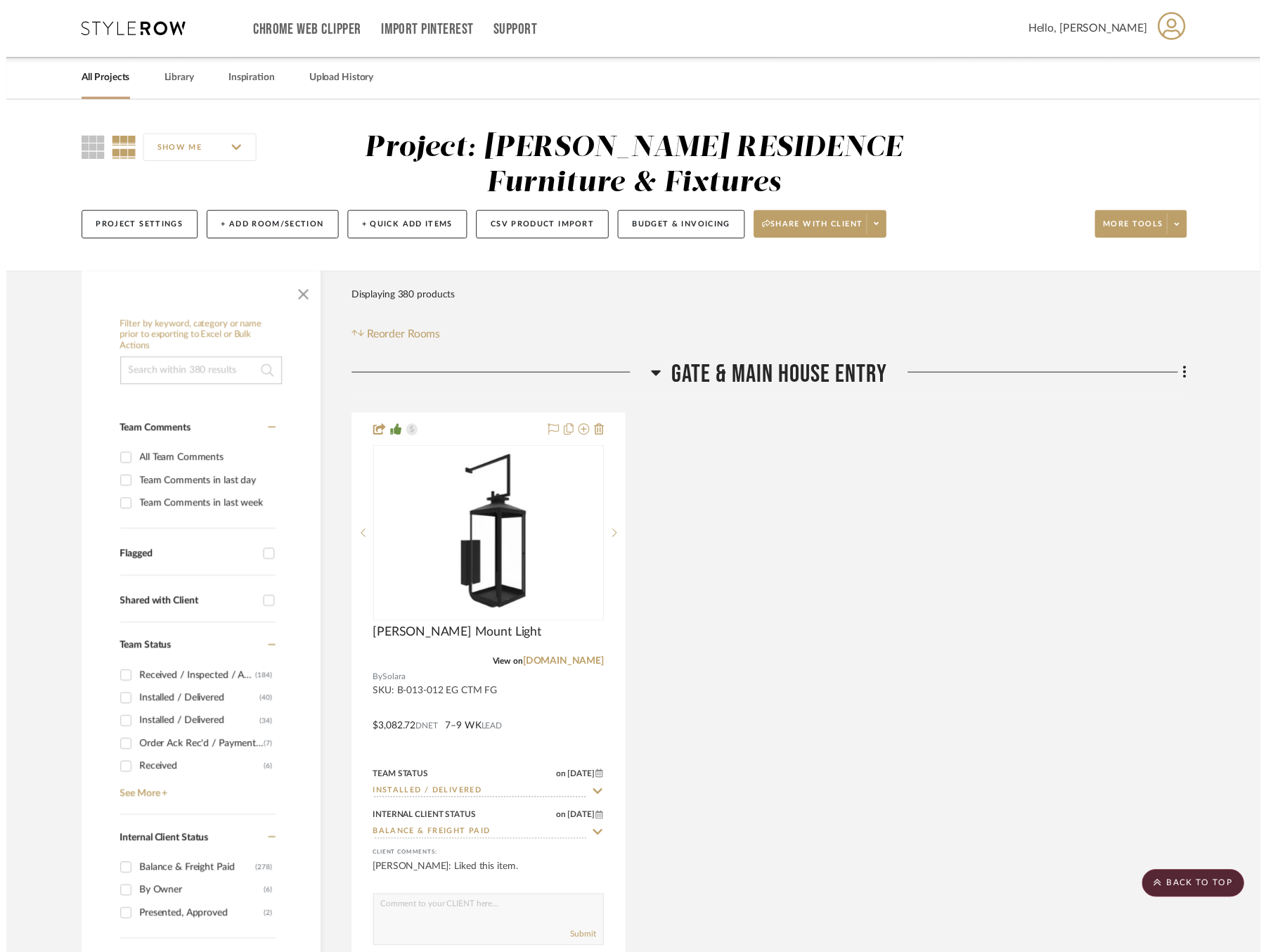
scroll to position [47491, 0]
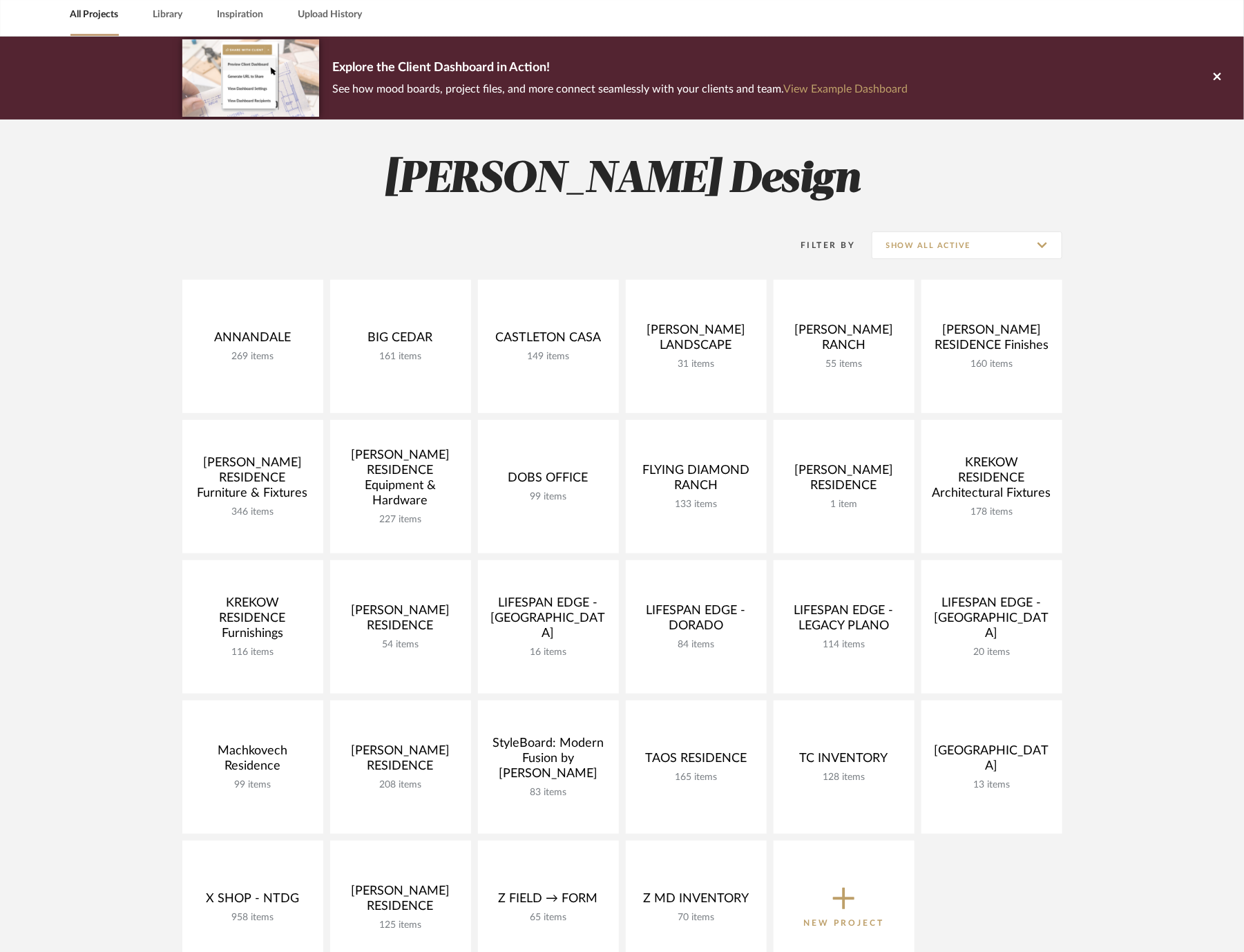
scroll to position [73, 0]
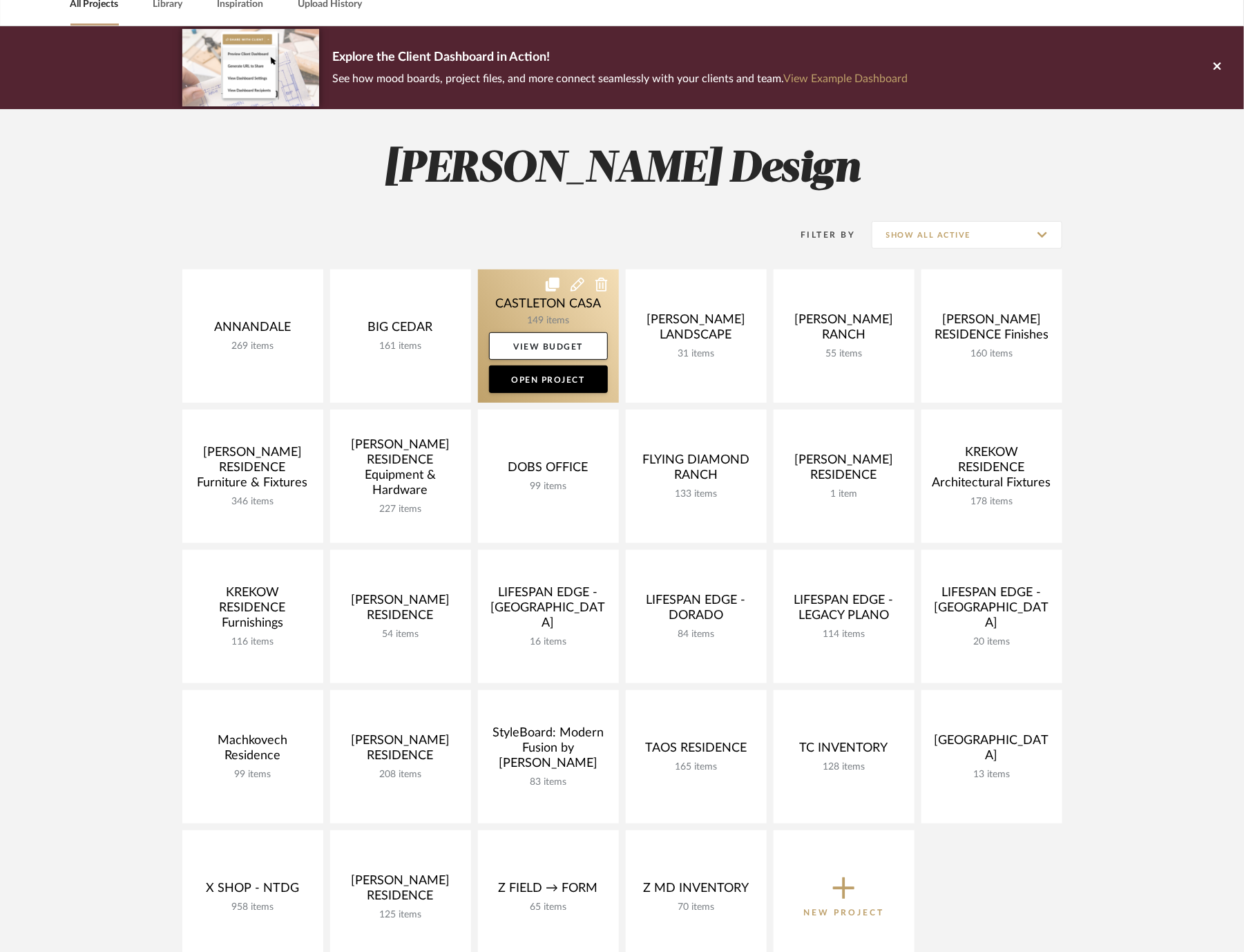
click at [502, 304] on link at bounding box center [549, 336] width 141 height 133
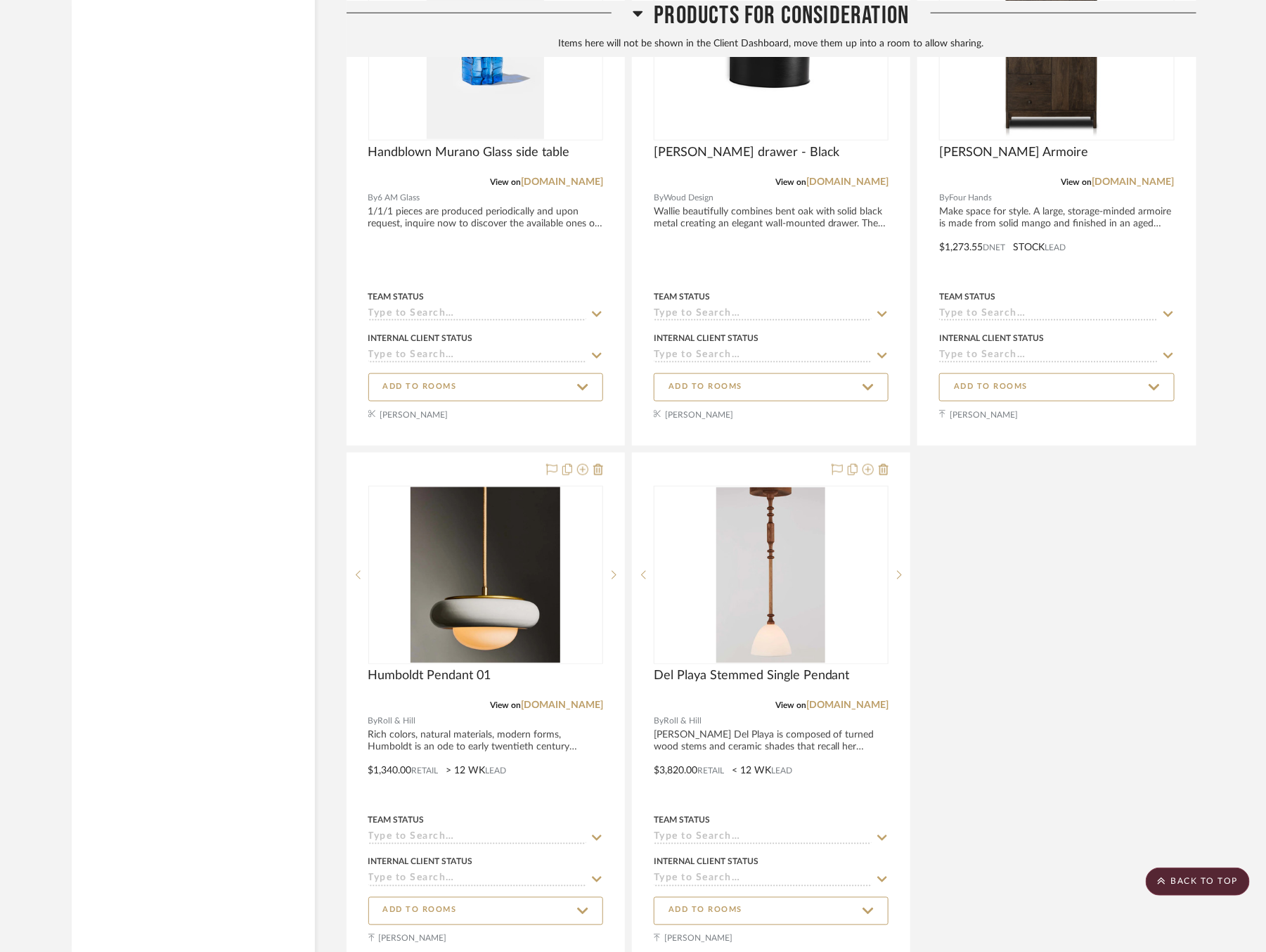
scroll to position [18428, 0]
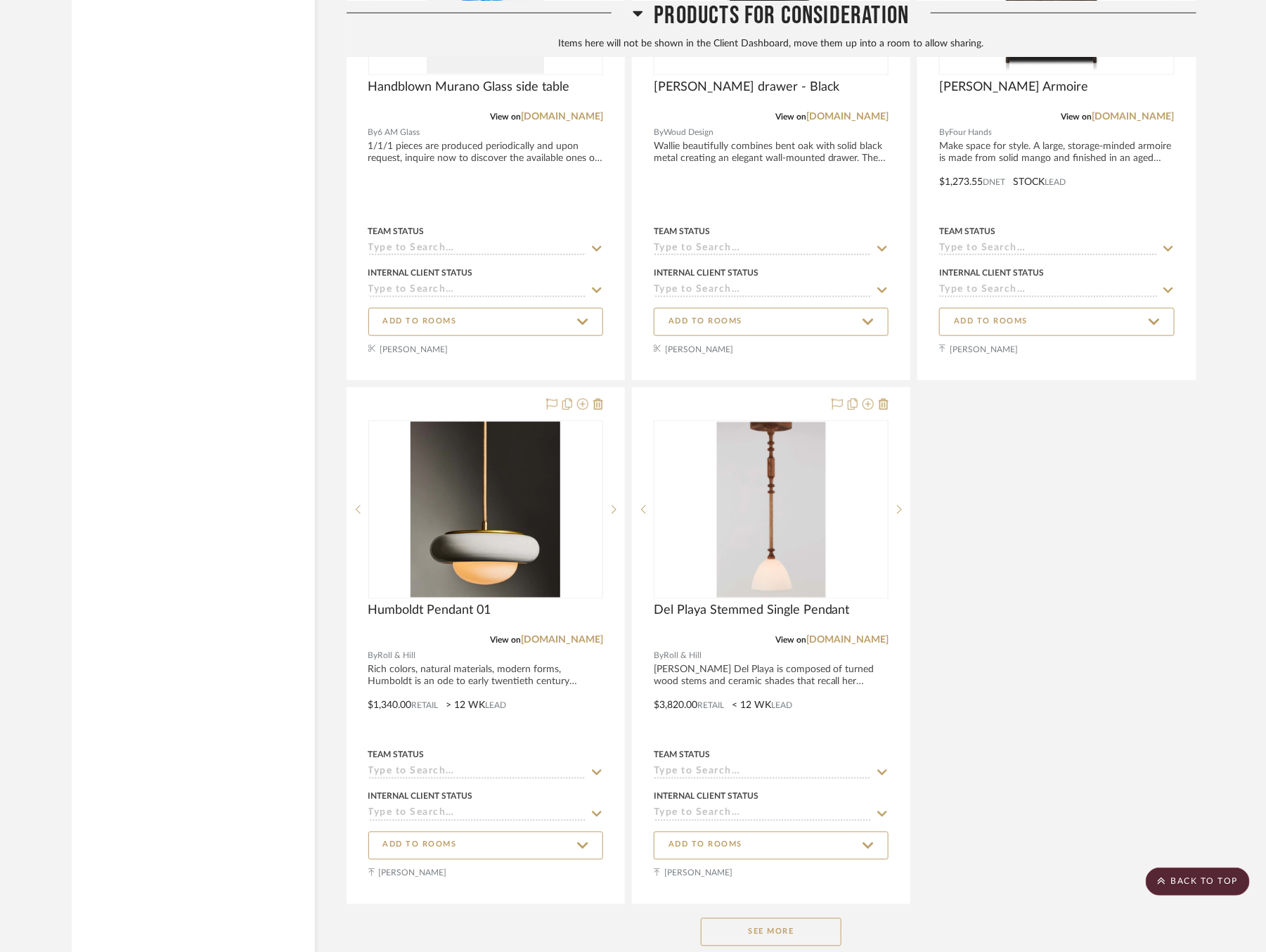
click at [716, 918] on button "See More" at bounding box center [771, 932] width 141 height 28
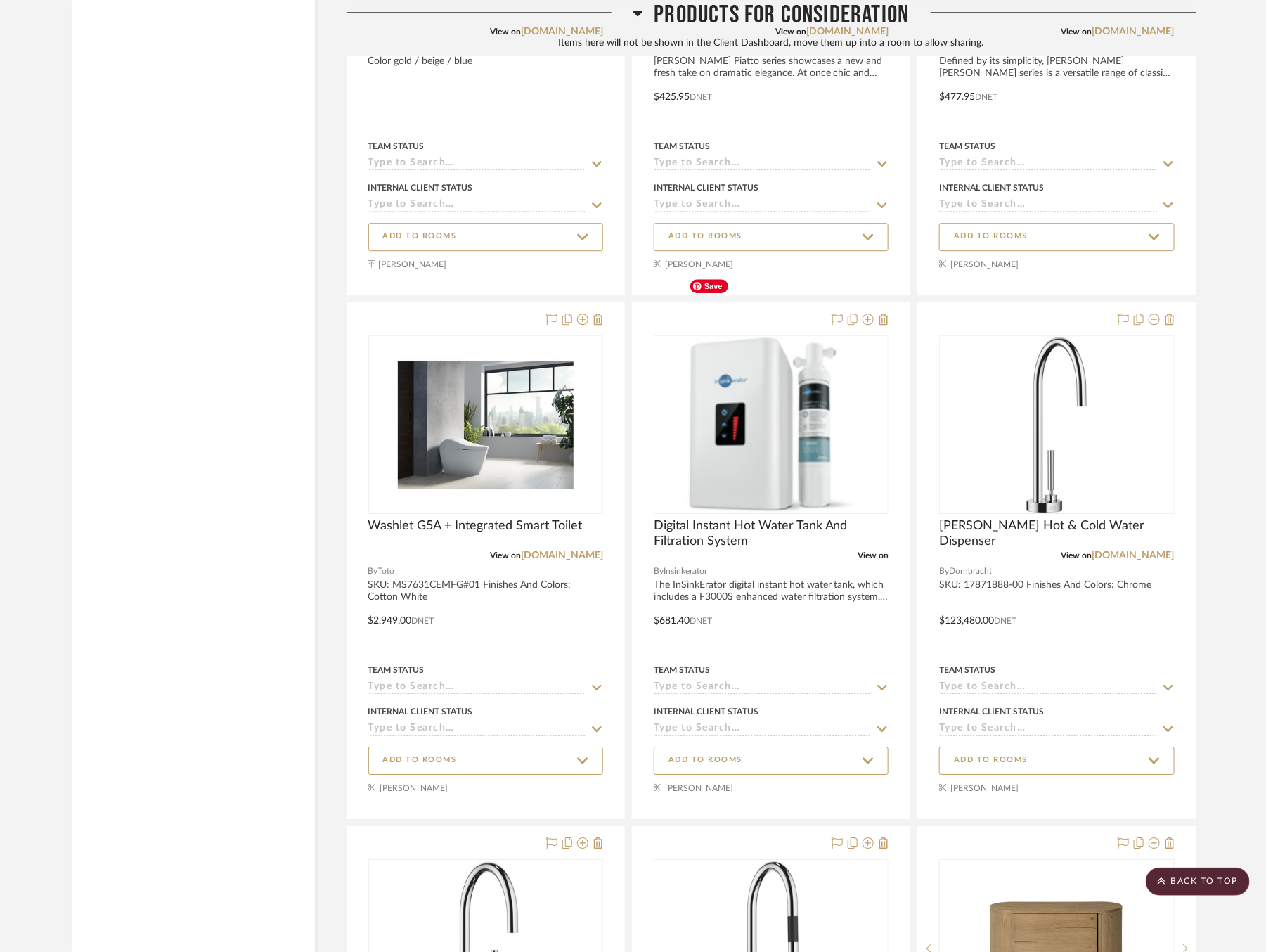
scroll to position [19563, 0]
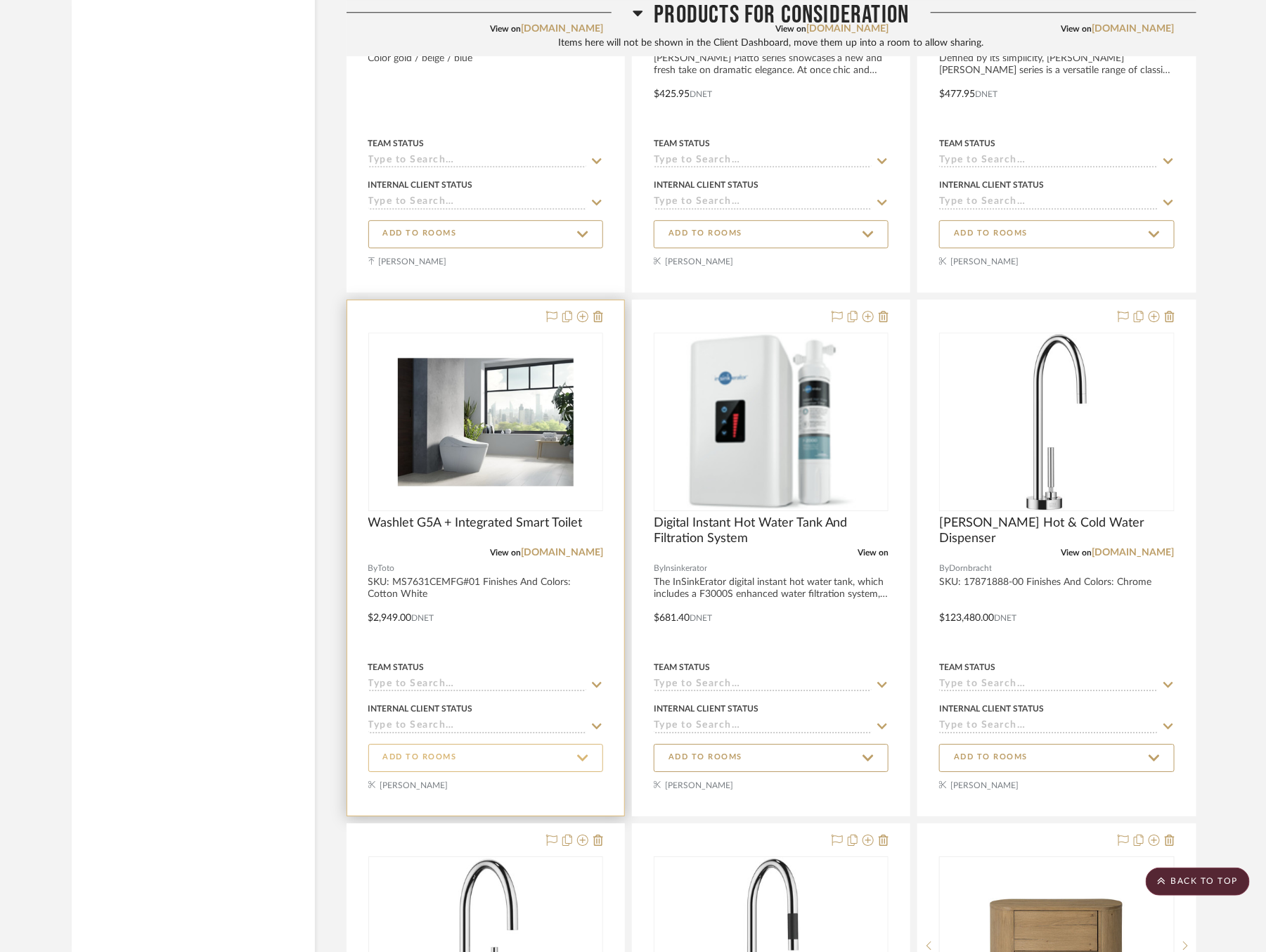
click at [511, 749] on span "ADD TO ROOMS" at bounding box center [485, 758] width 205 height 19
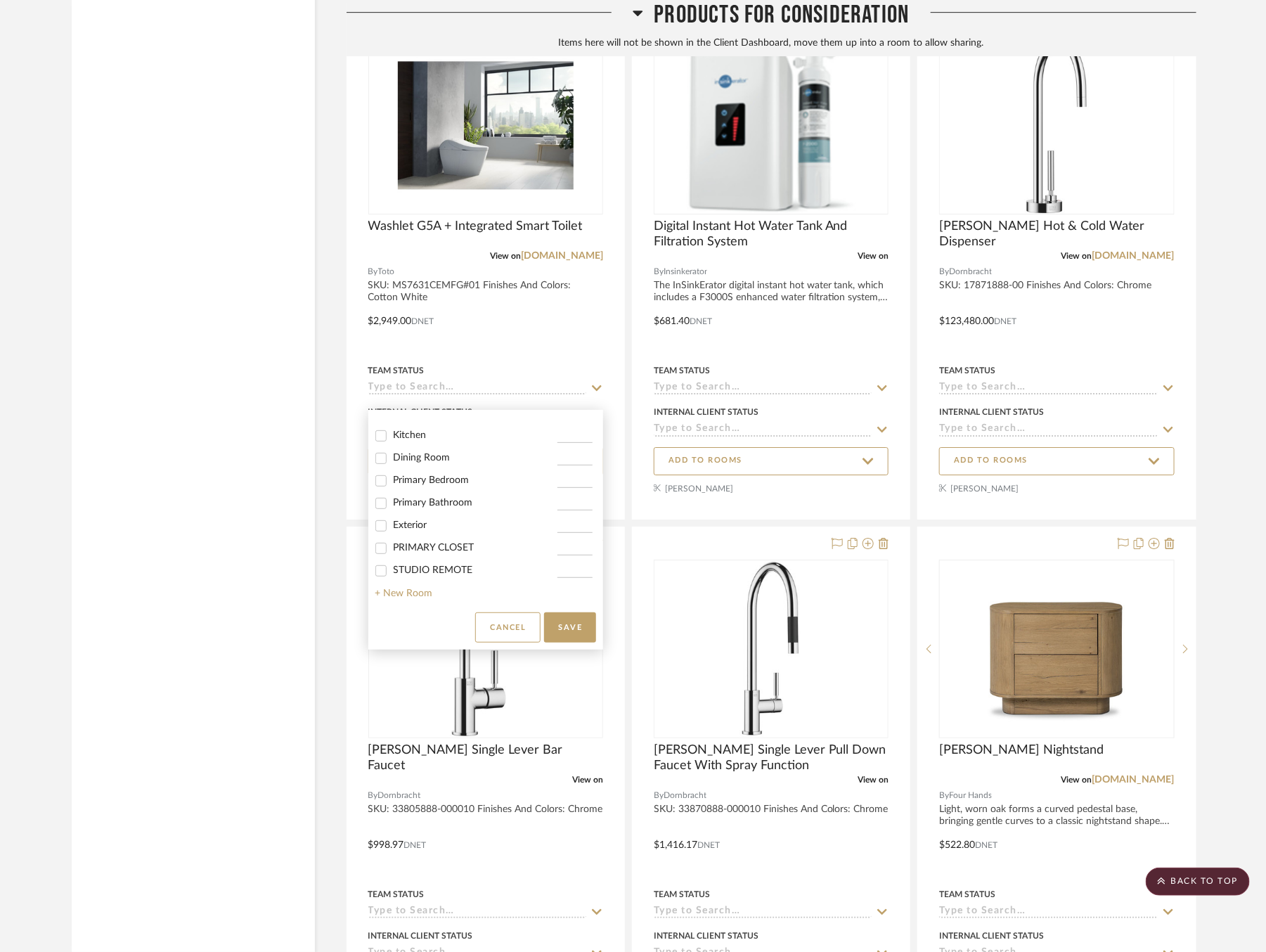
scroll to position [219, 0]
click at [419, 503] on span "Primary Bathroom" at bounding box center [434, 499] width 80 height 10
click at [393, 503] on input "Primary Bathroom" at bounding box center [381, 499] width 23 height 23
checkbox input "true"
type input "1"
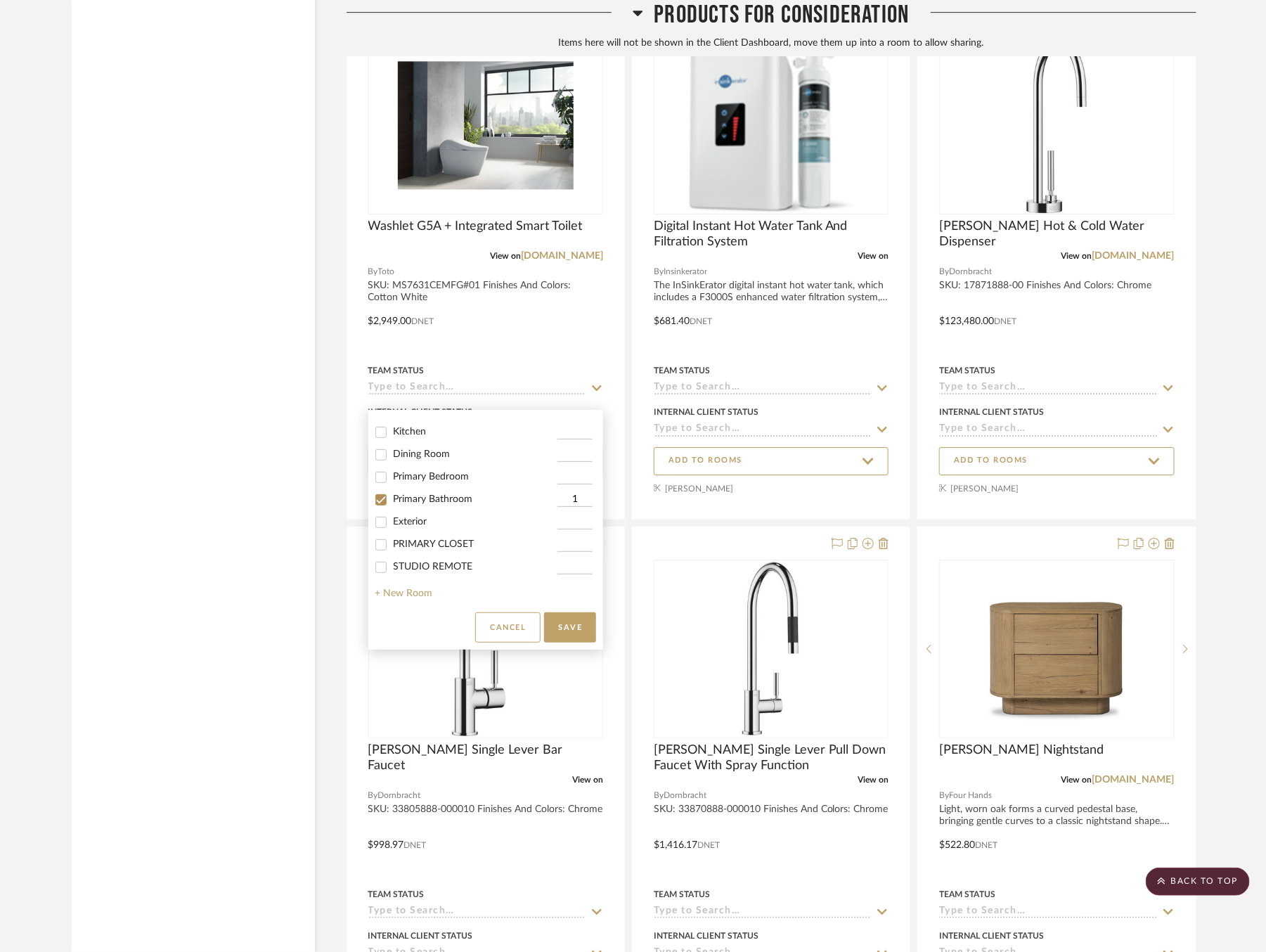
scroll to position [230, 0]
click at [575, 618] on button "Save" at bounding box center [570, 627] width 52 height 30
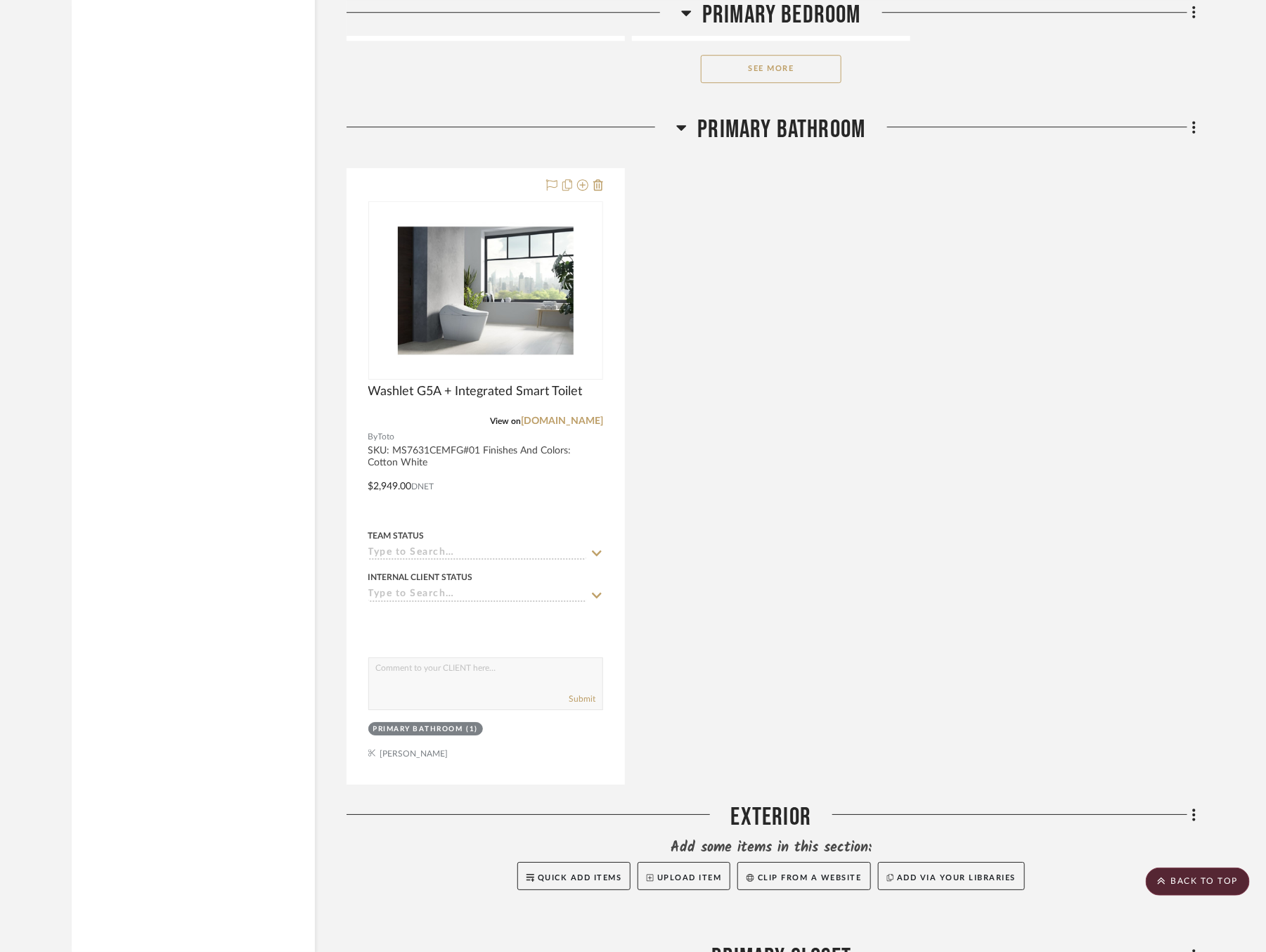
scroll to position [14616, 0]
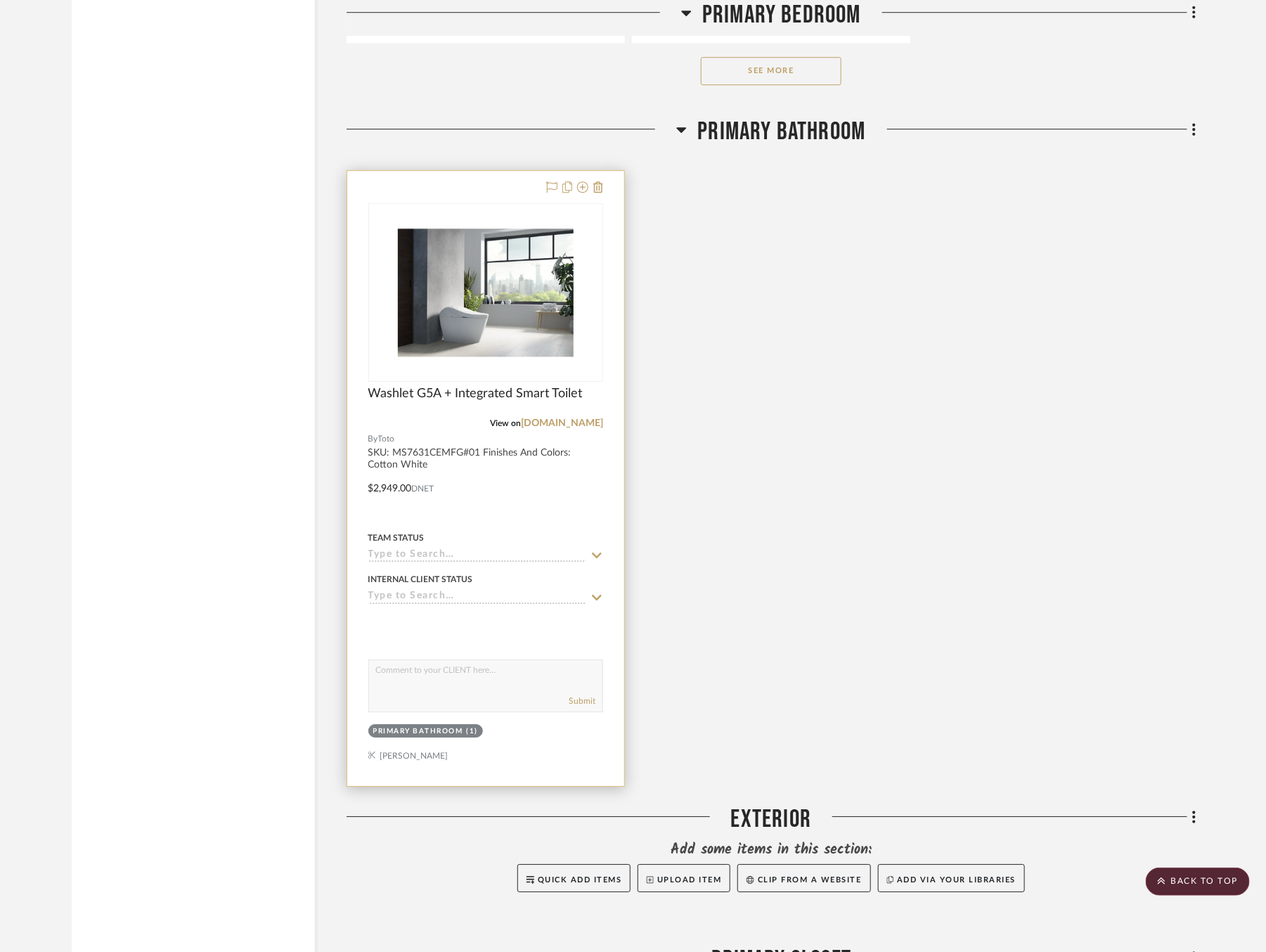
click at [599, 550] on icon at bounding box center [597, 555] width 13 height 11
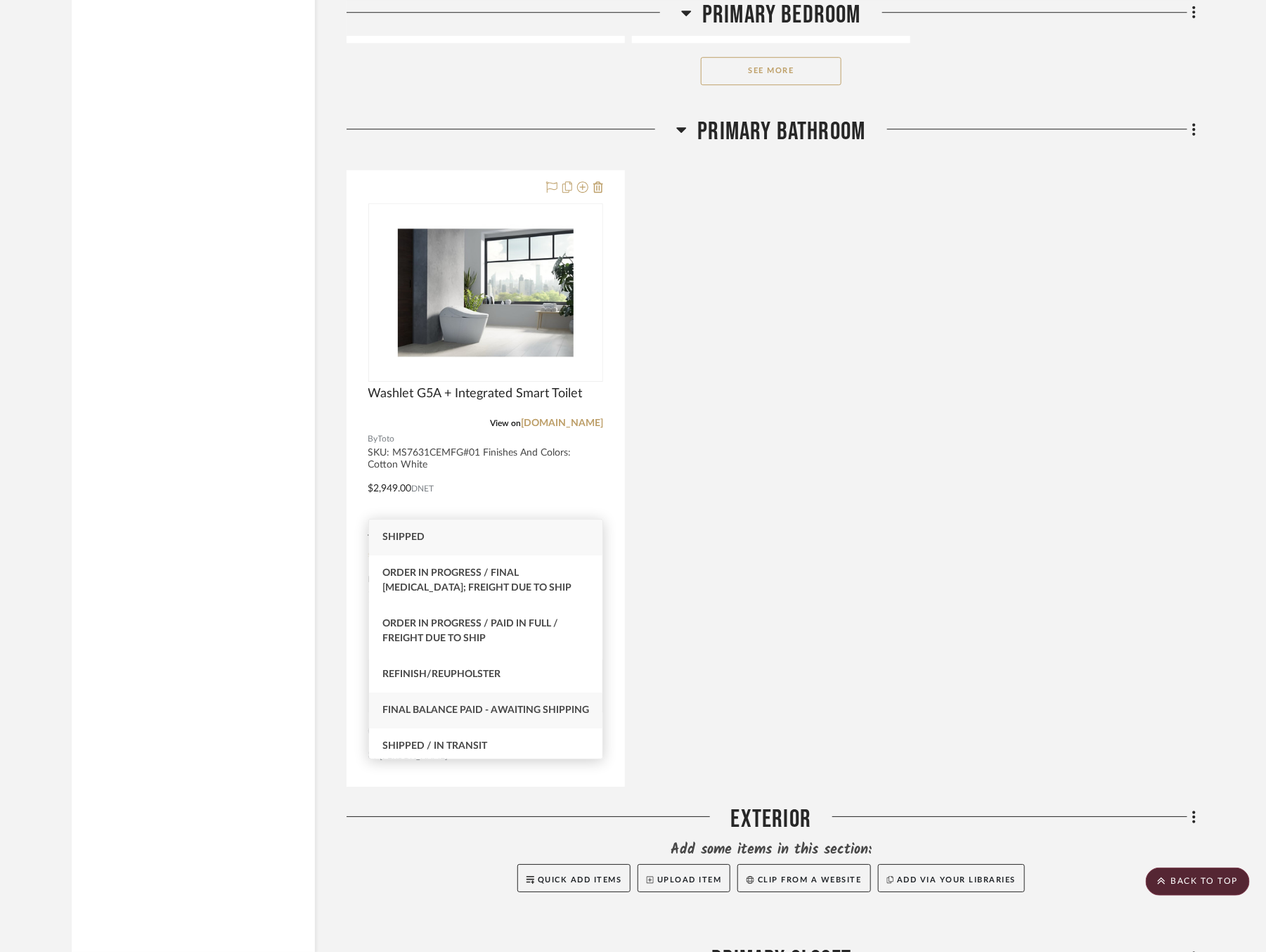
scroll to position [56, 0]
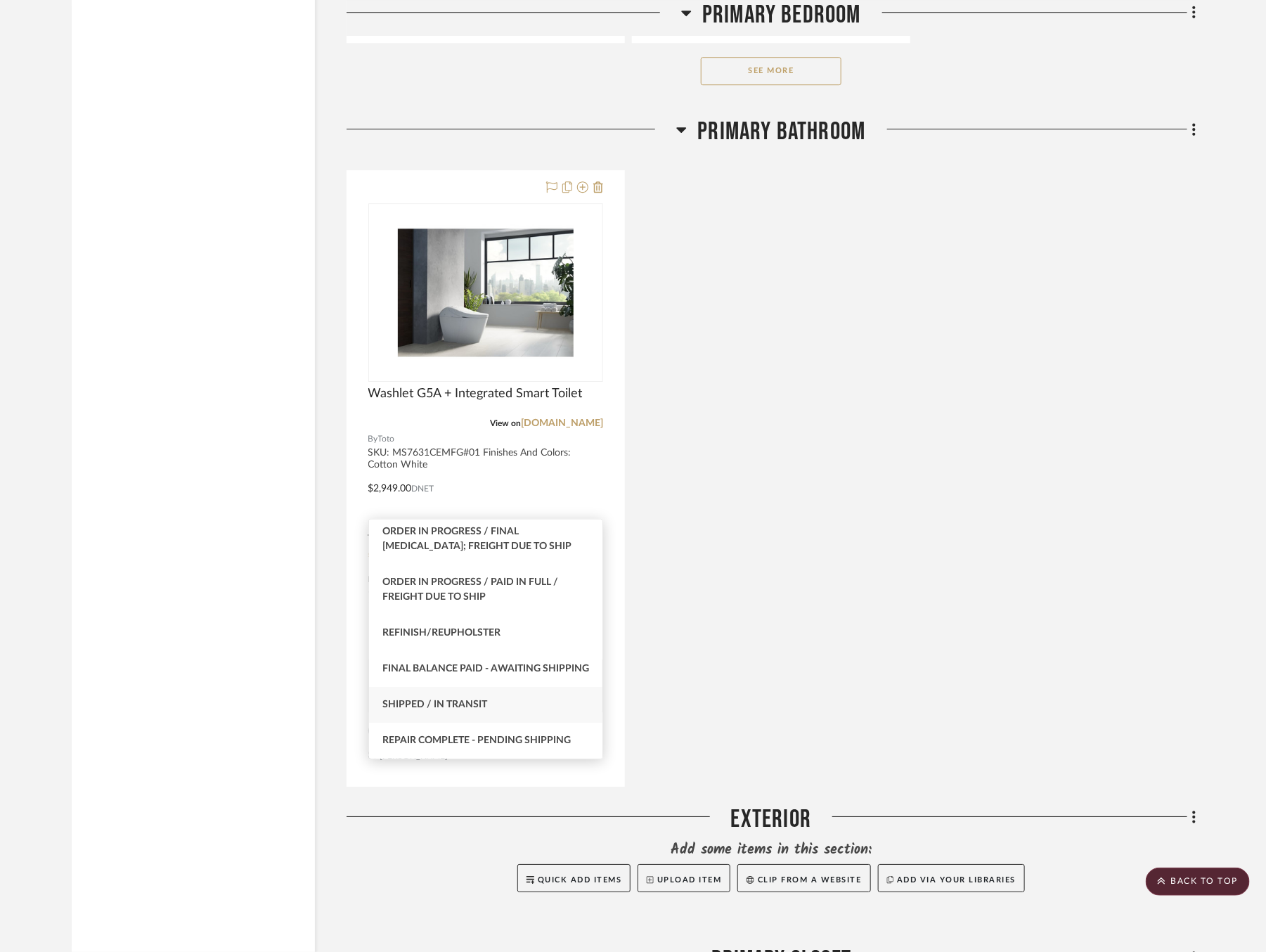
type input "sh"
click at [536, 695] on div "Shipped / In Transit" at bounding box center [485, 705] width 234 height 36
type input "[DATE]"
type input "Shipped / In Transit"
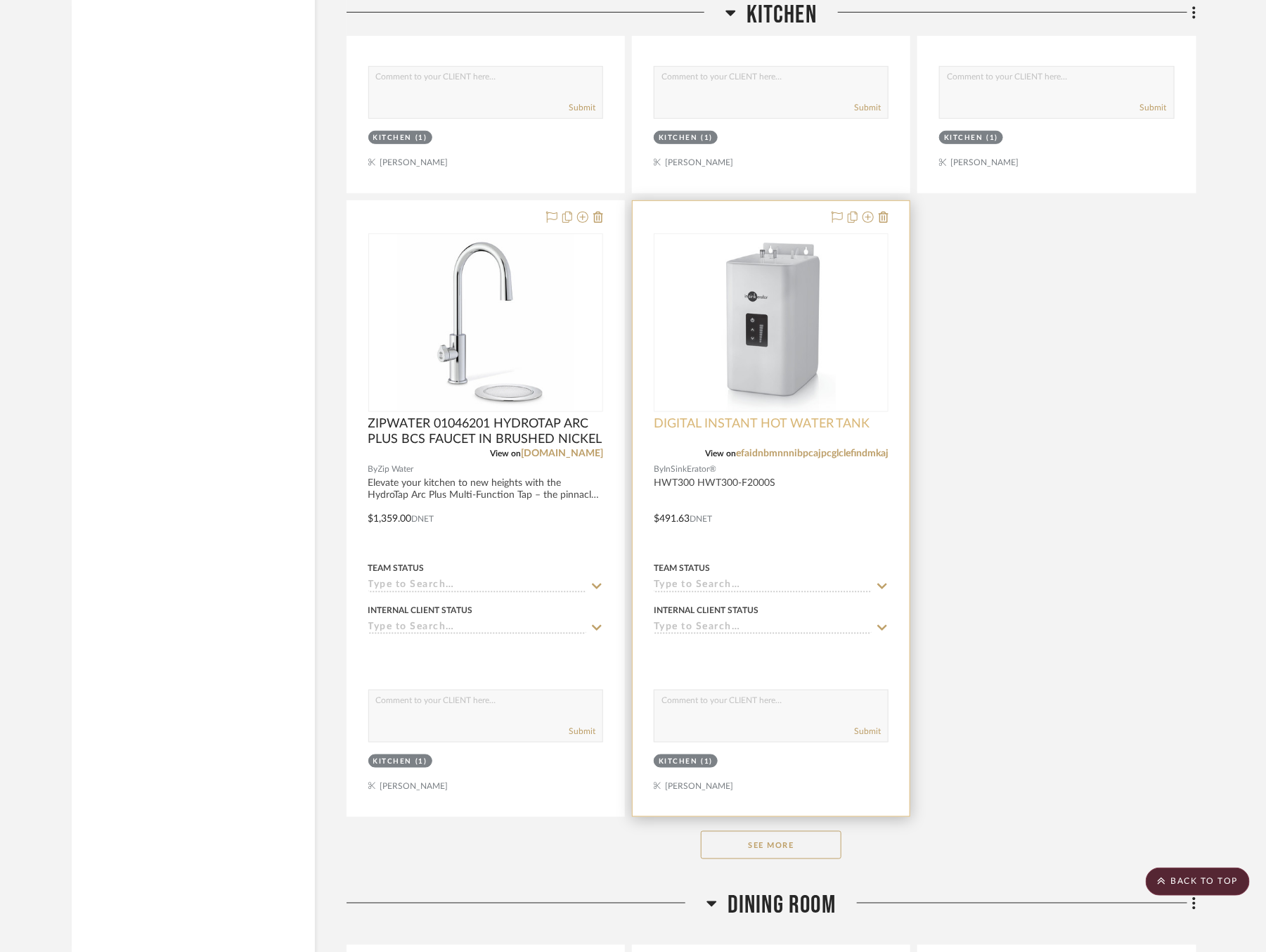
scroll to position [10541, 0]
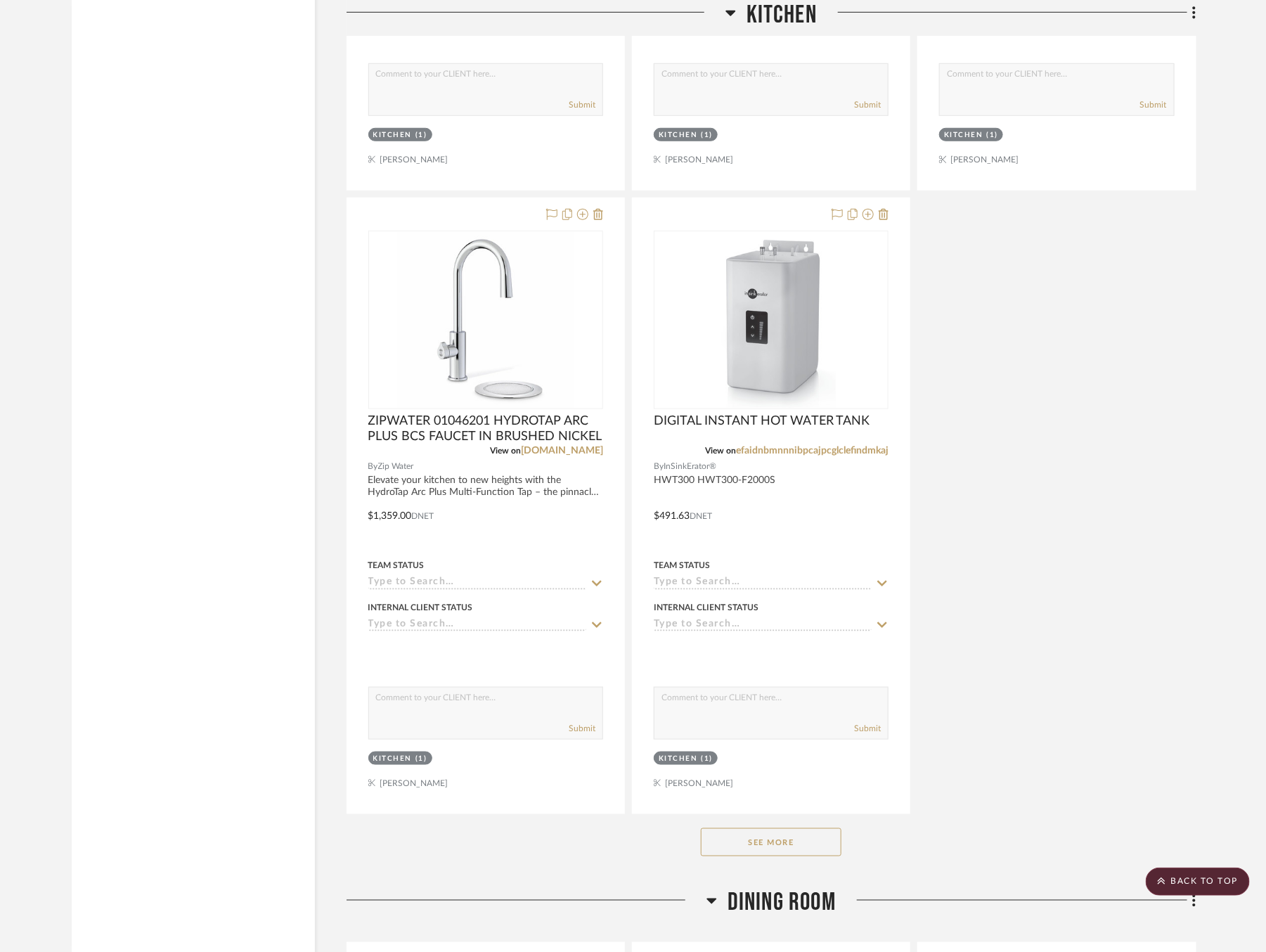
click at [776, 828] on button "See More" at bounding box center [771, 842] width 141 height 28
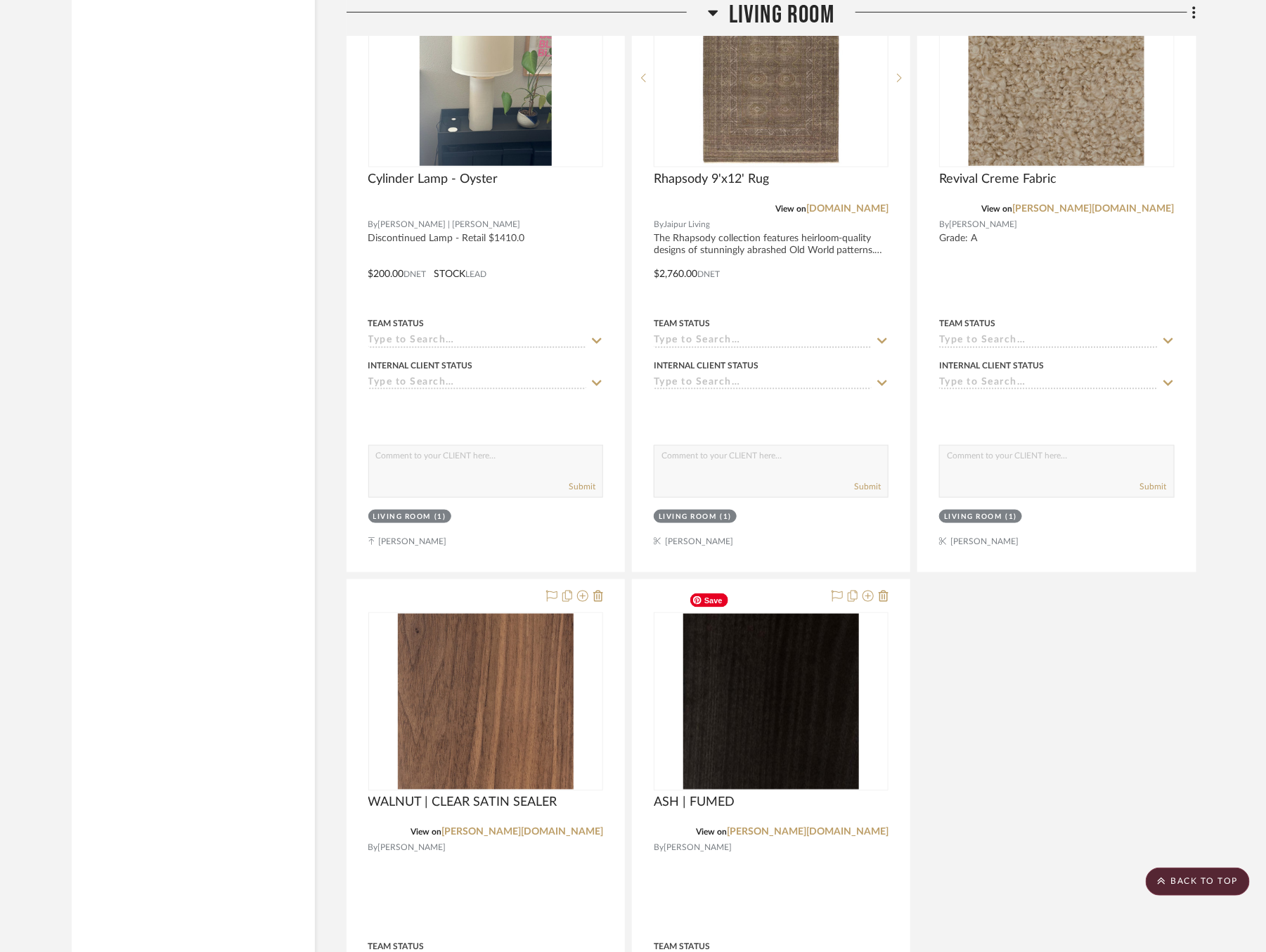
scroll to position [8785, 0]
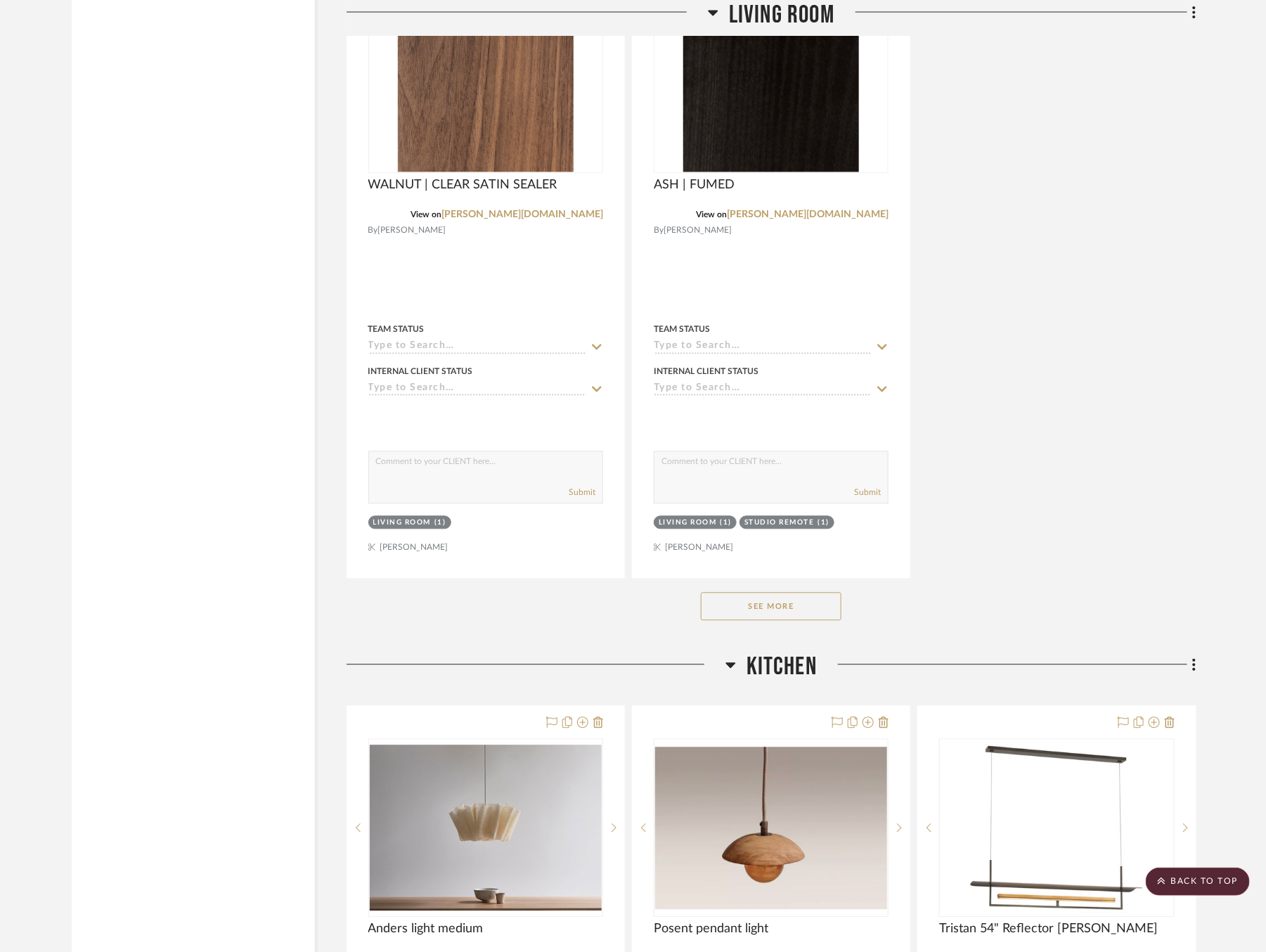
click at [777, 593] on button "See More" at bounding box center [771, 607] width 141 height 28
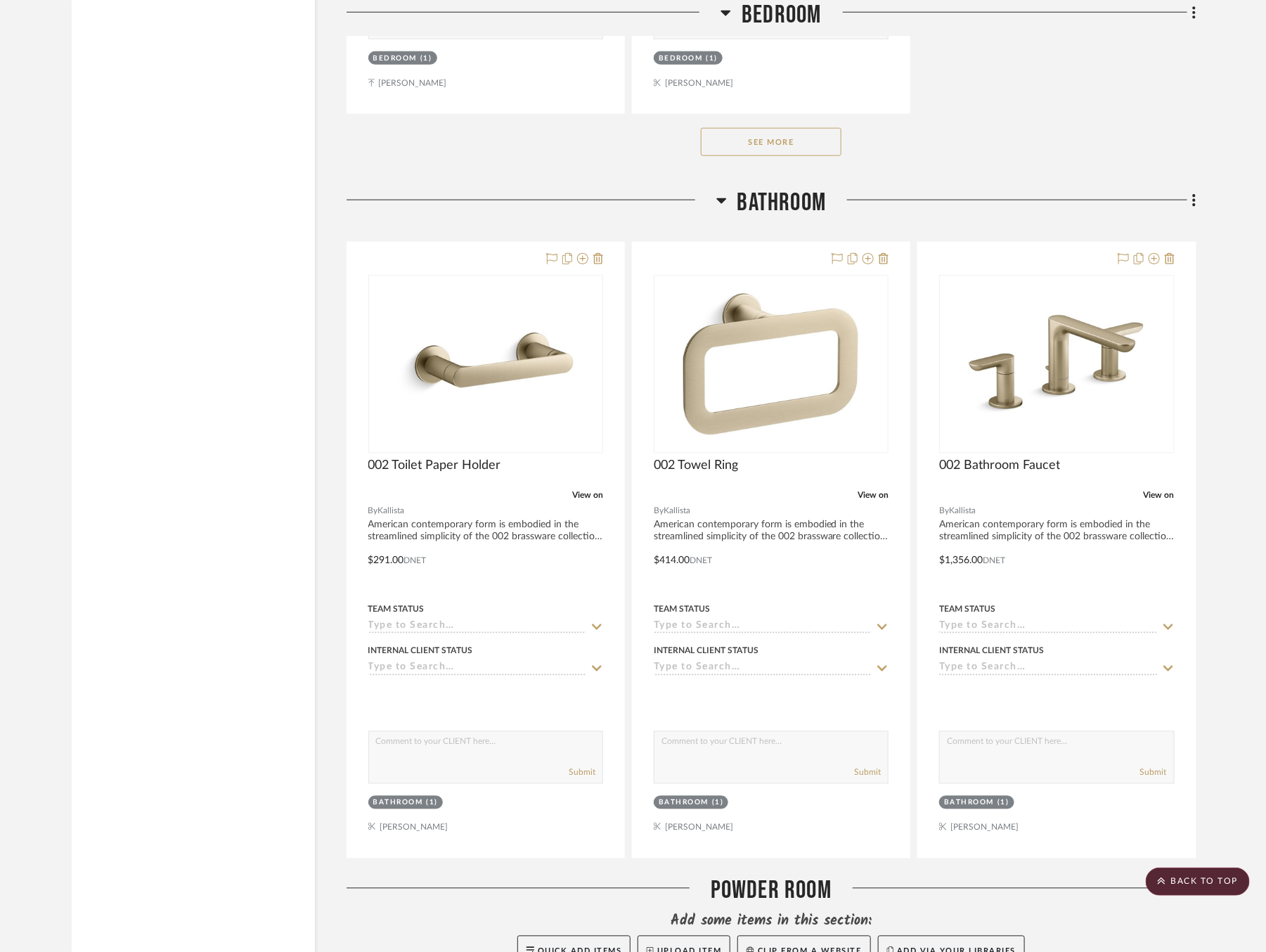
scroll to position [5801, 0]
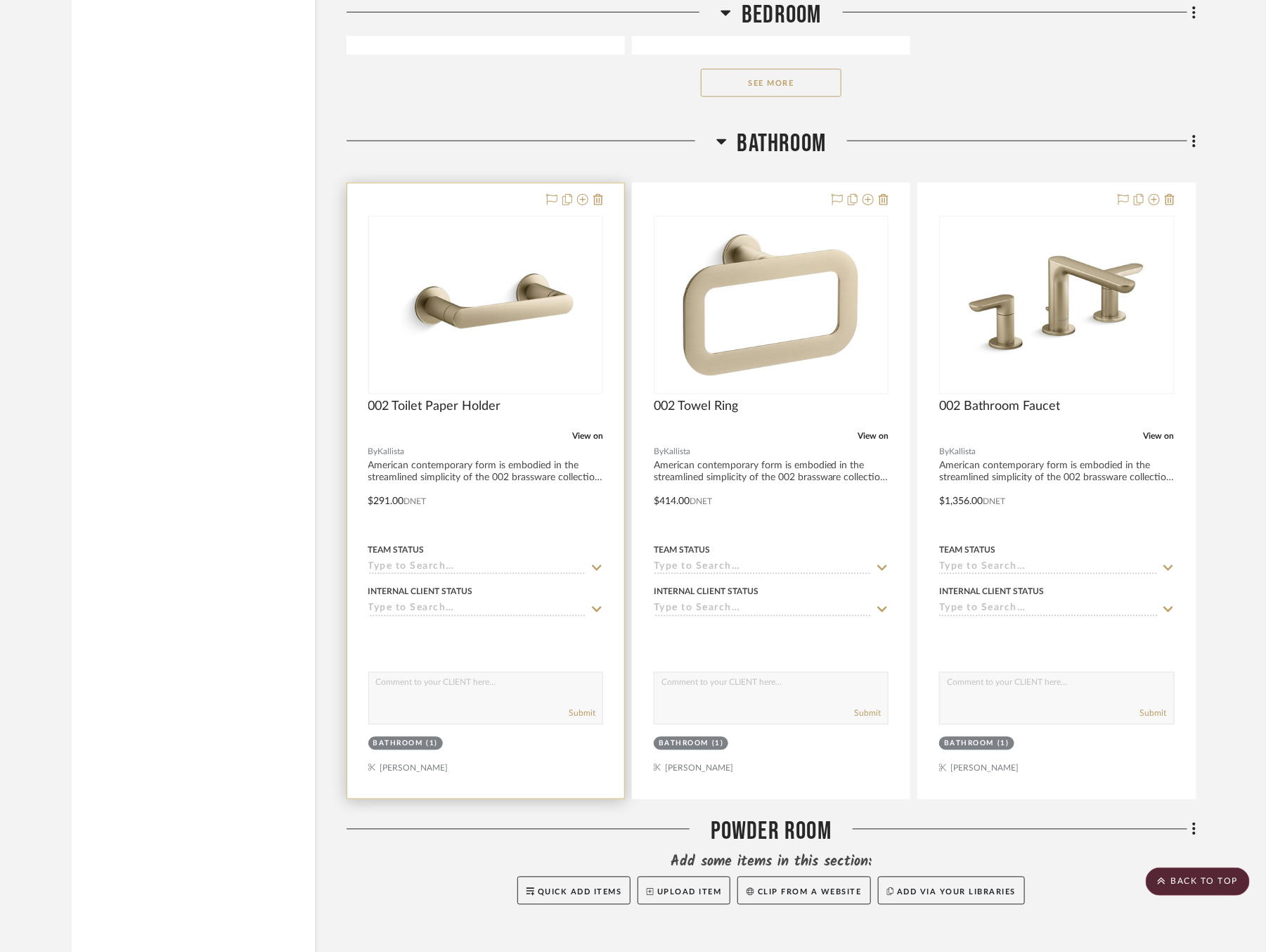
click at [598, 562] on icon at bounding box center [597, 567] width 13 height 11
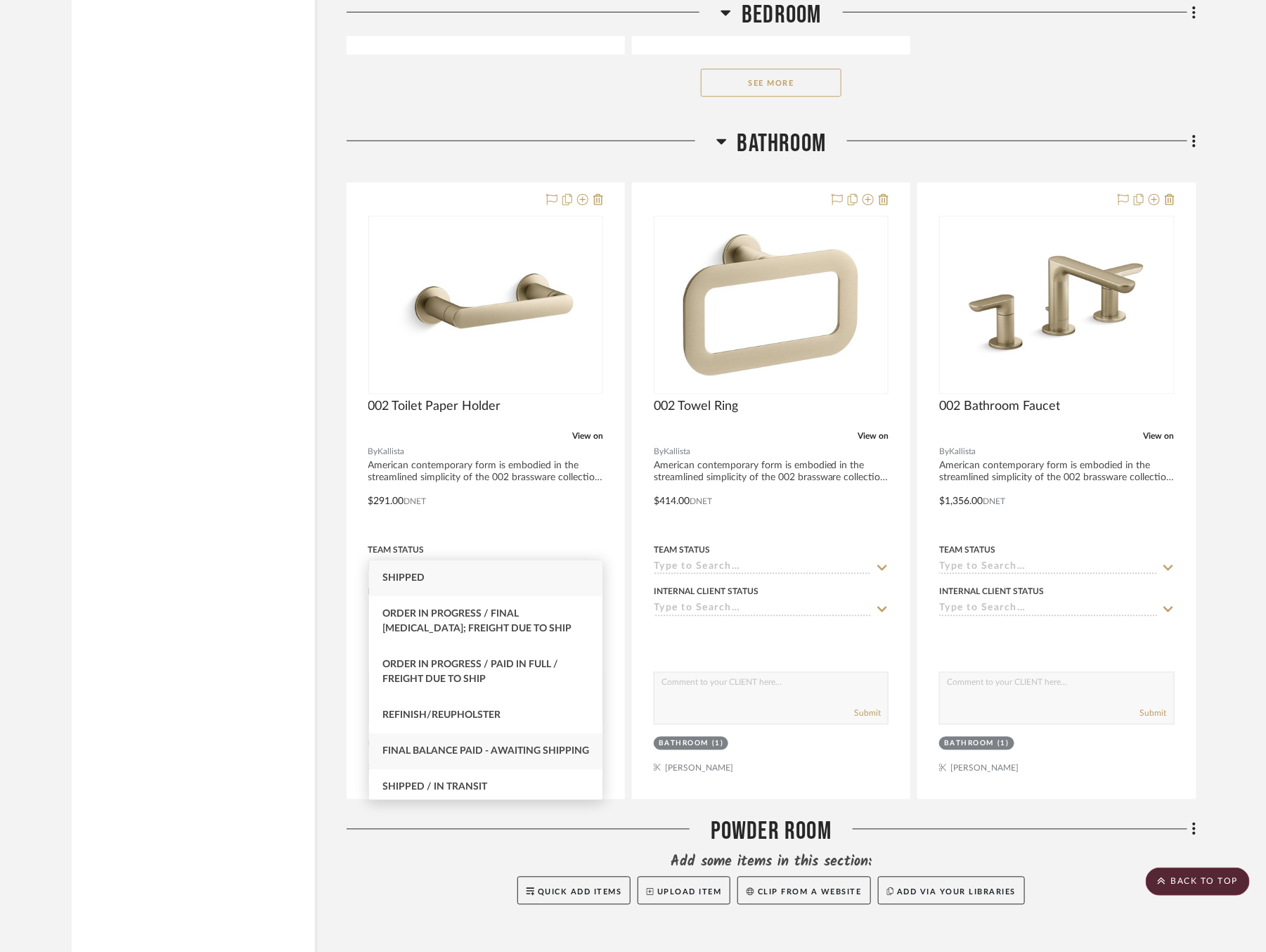
scroll to position [35, 0]
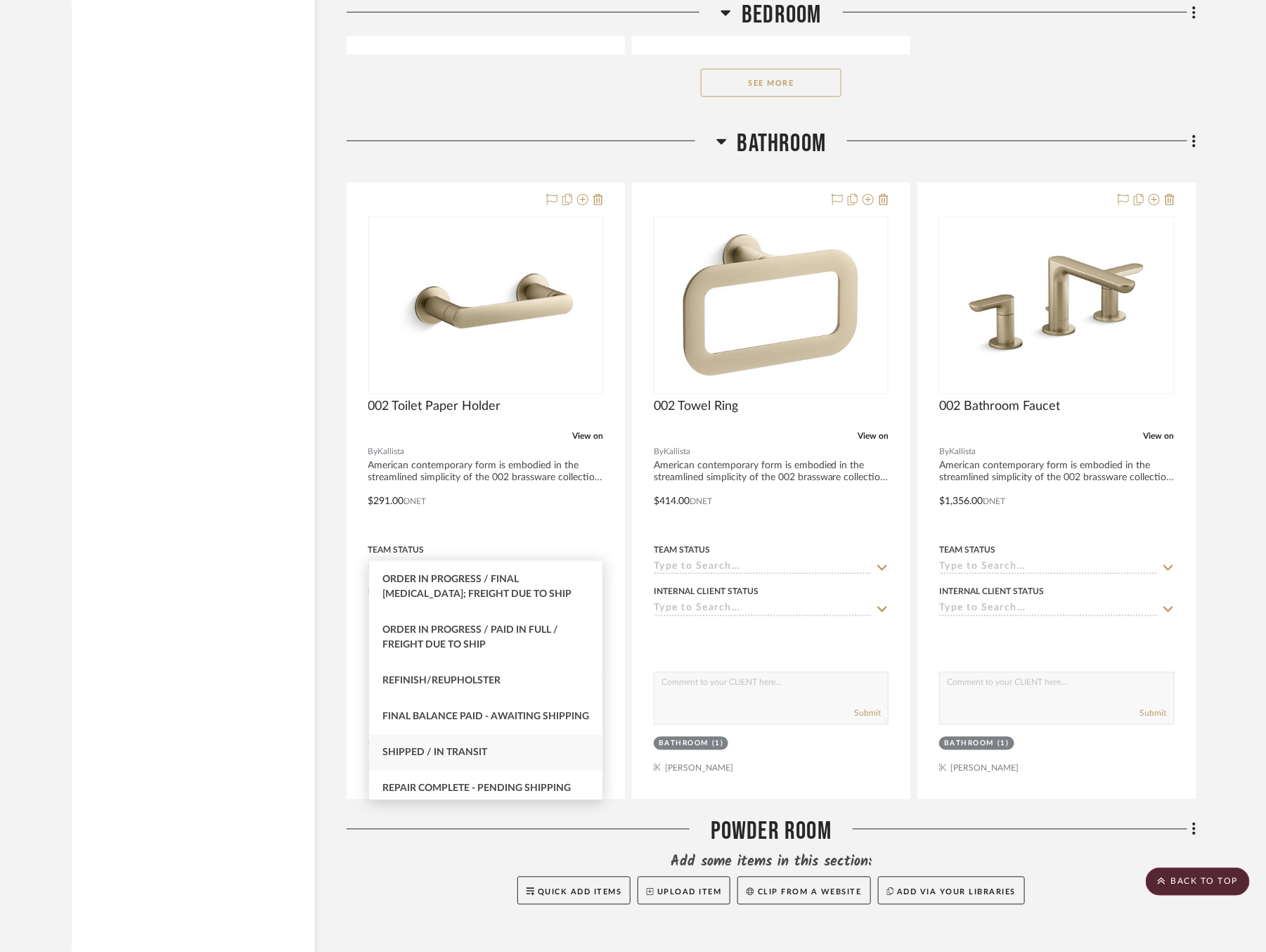
type input "sh"
click at [509, 769] on div "Shipped / In Transit" at bounding box center [485, 753] width 234 height 36
type input "[DATE]"
type input "Shipped / In Transit"
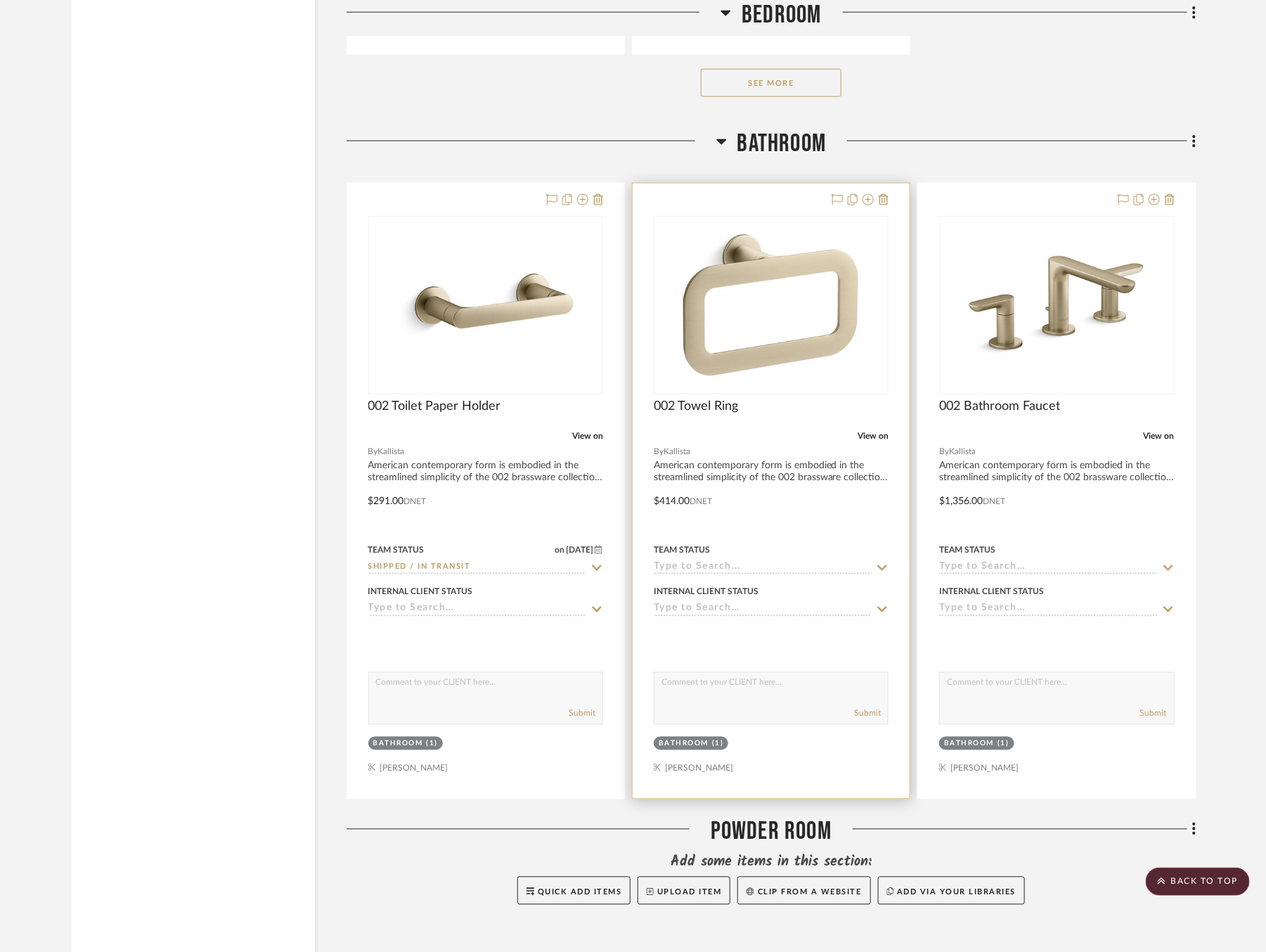
click at [886, 562] on icon at bounding box center [882, 567] width 13 height 11
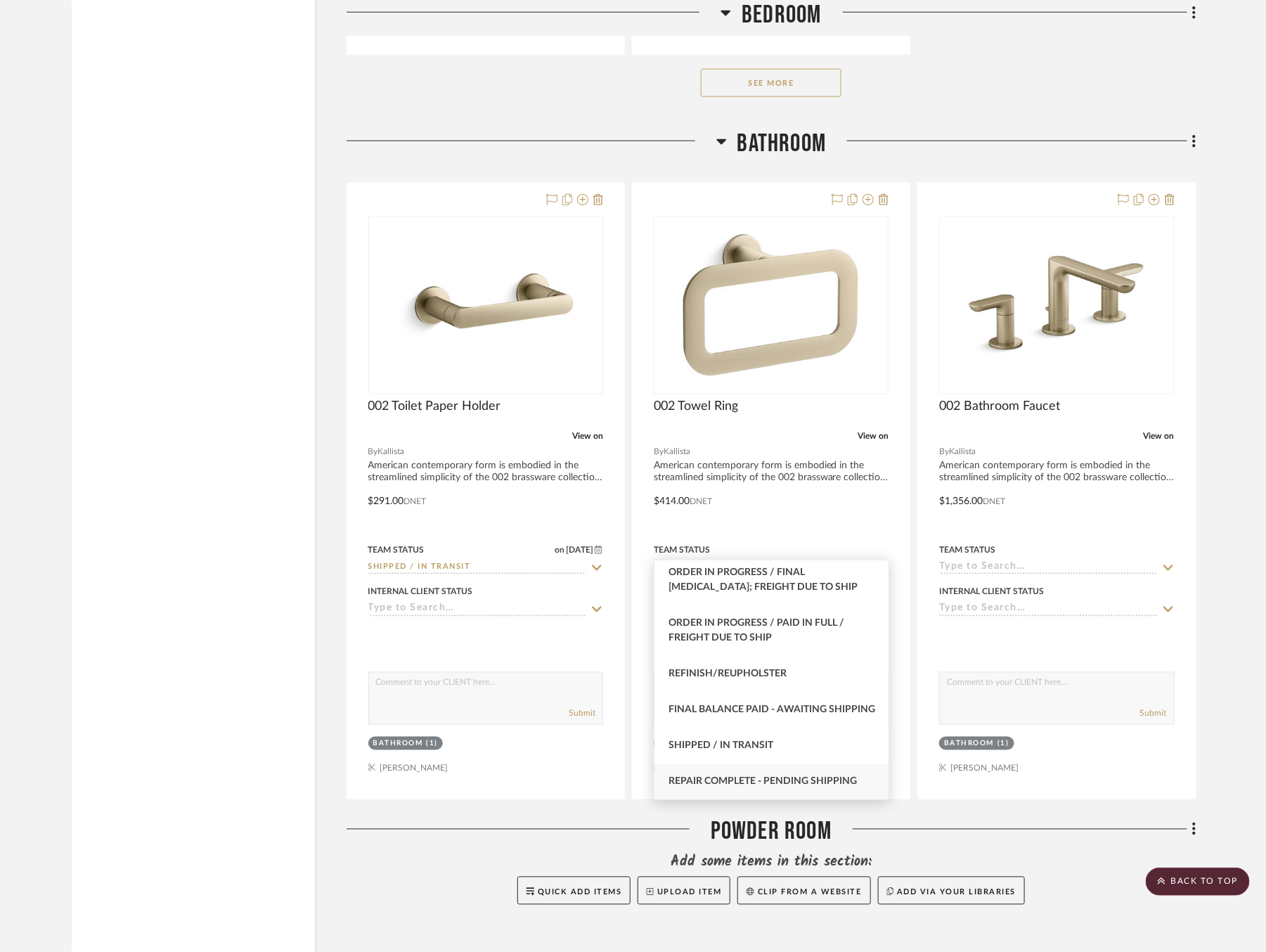
scroll to position [49, 0]
type input "sh"
click at [746, 751] on span "Shipped / In Transit" at bounding box center [721, 746] width 105 height 10
type input "[DATE]"
type input "Shipped / In Transit"
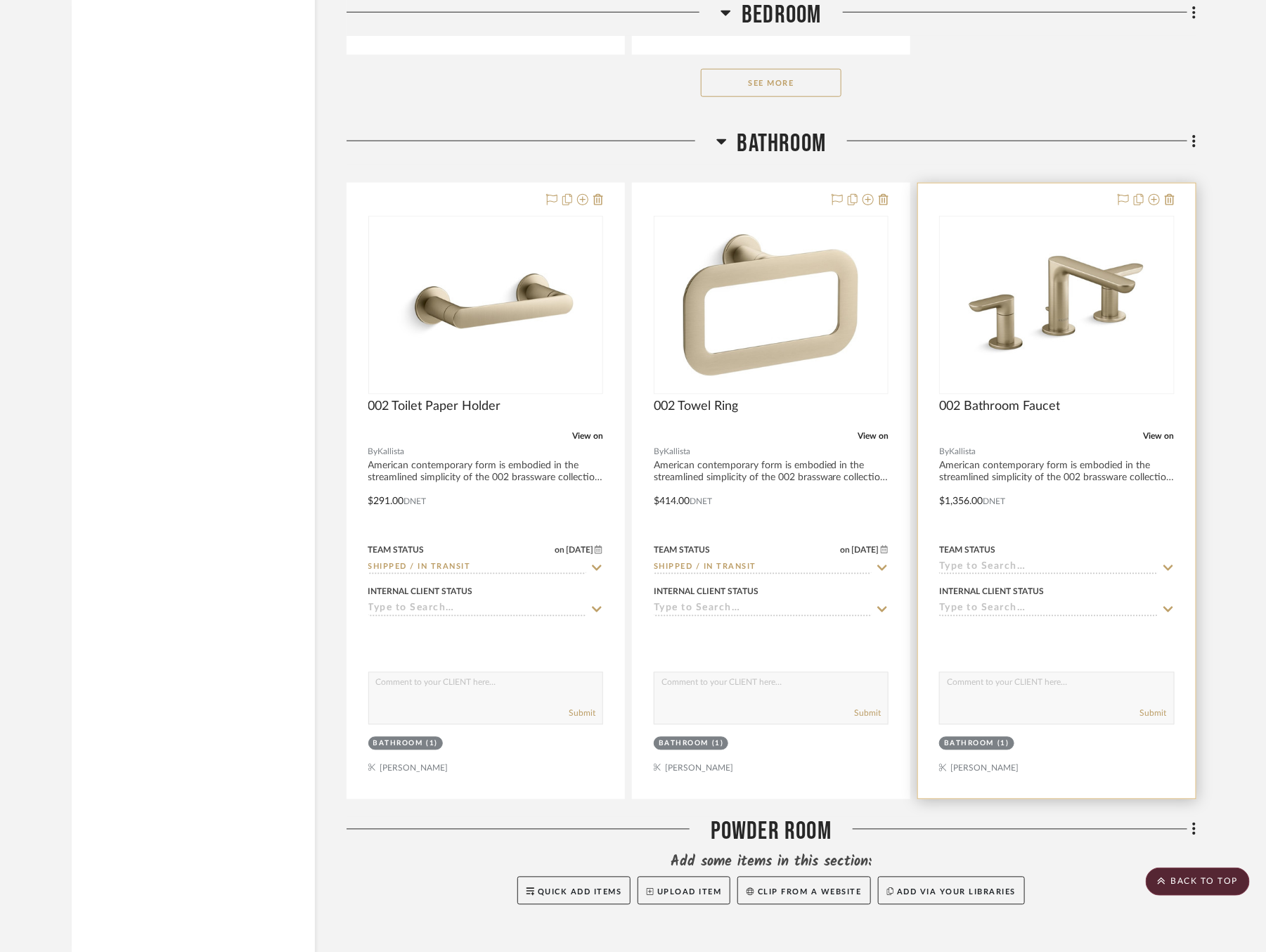
click at [1174, 562] on icon at bounding box center [1168, 567] width 13 height 11
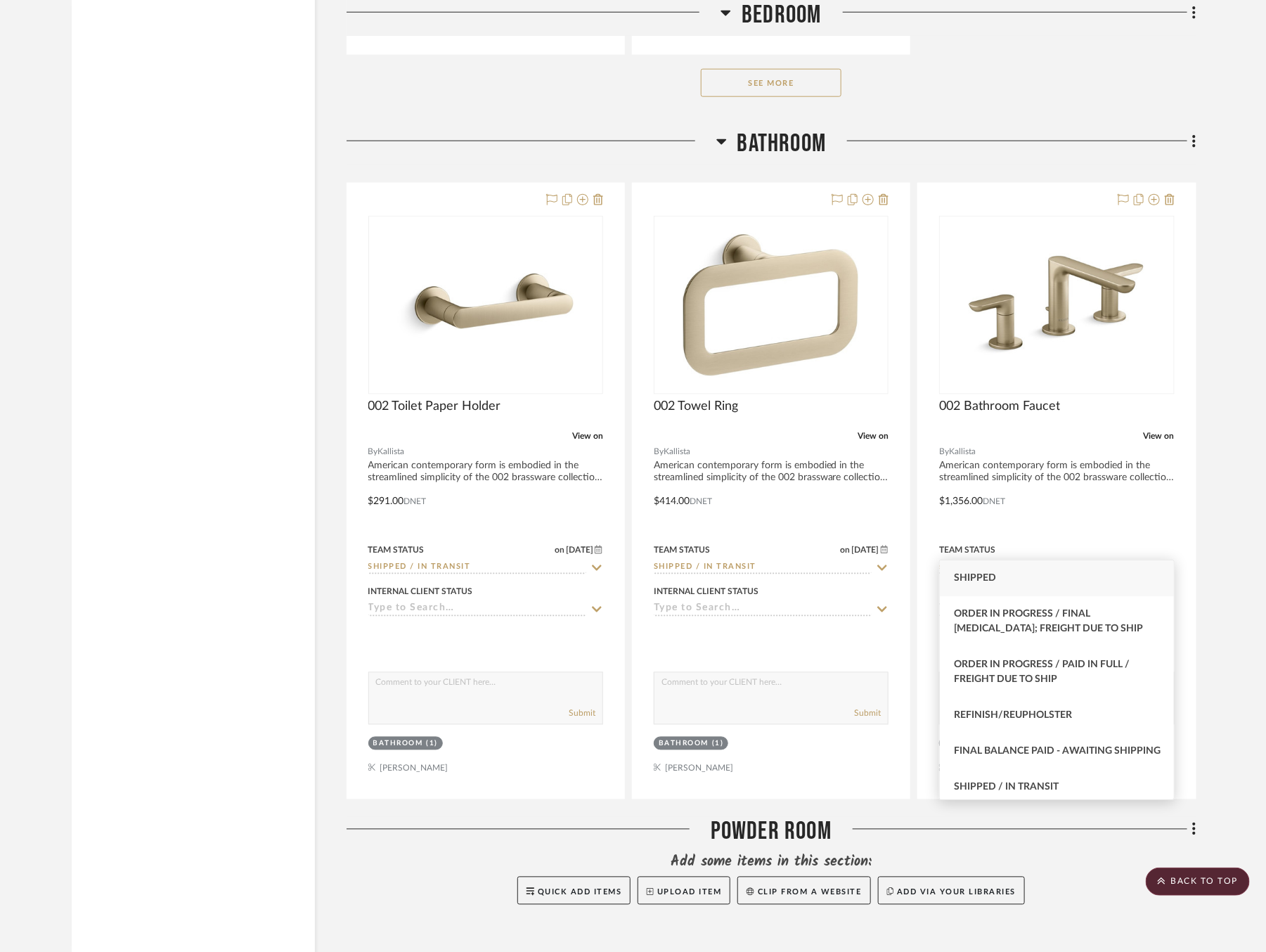
scroll to position [56, 0]
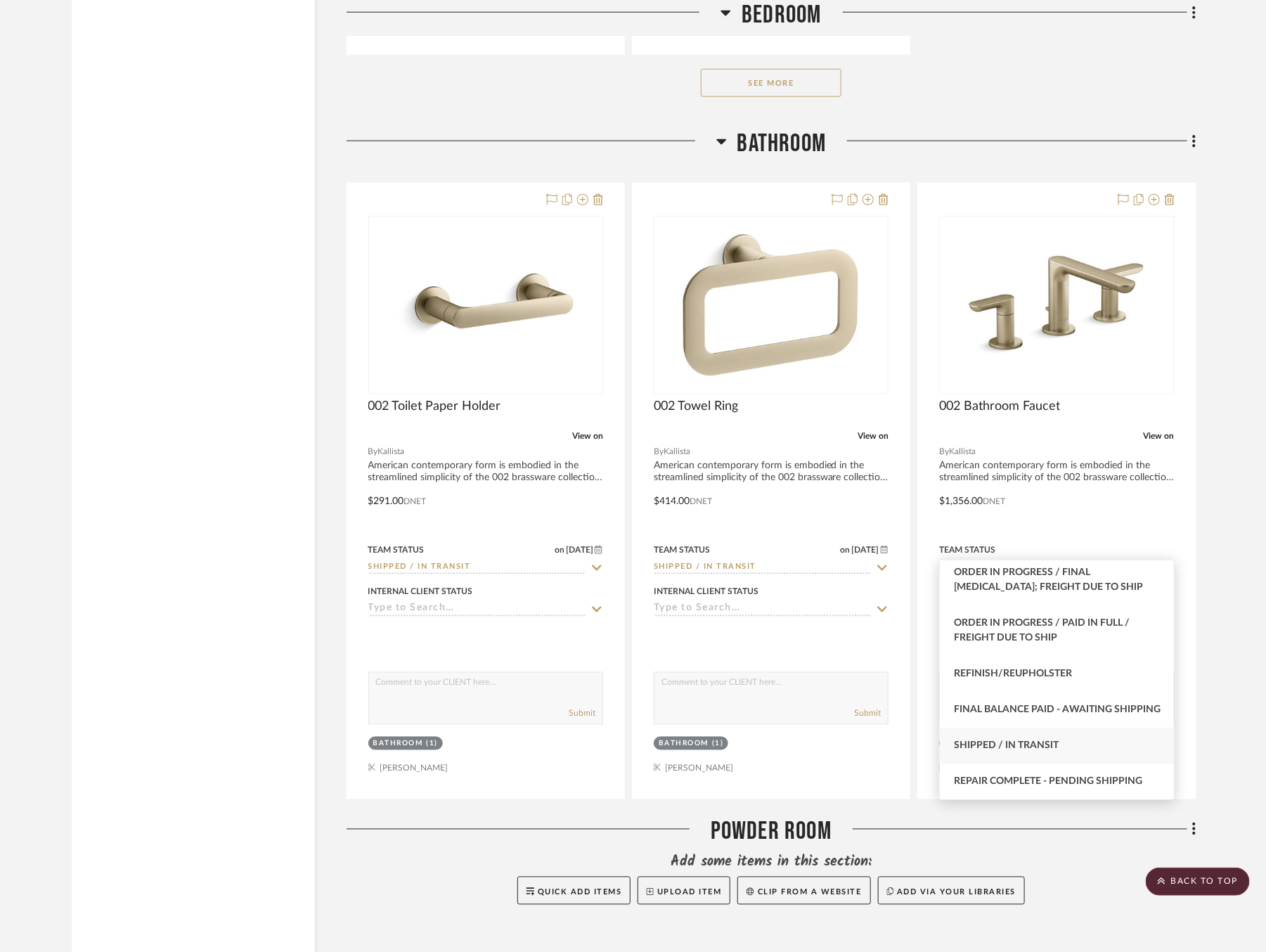
type input "sh"
click at [1026, 753] on div "Shipped / In Transit" at bounding box center [1057, 746] width 234 height 36
type input "[DATE]"
type input "Shipped / In Transit"
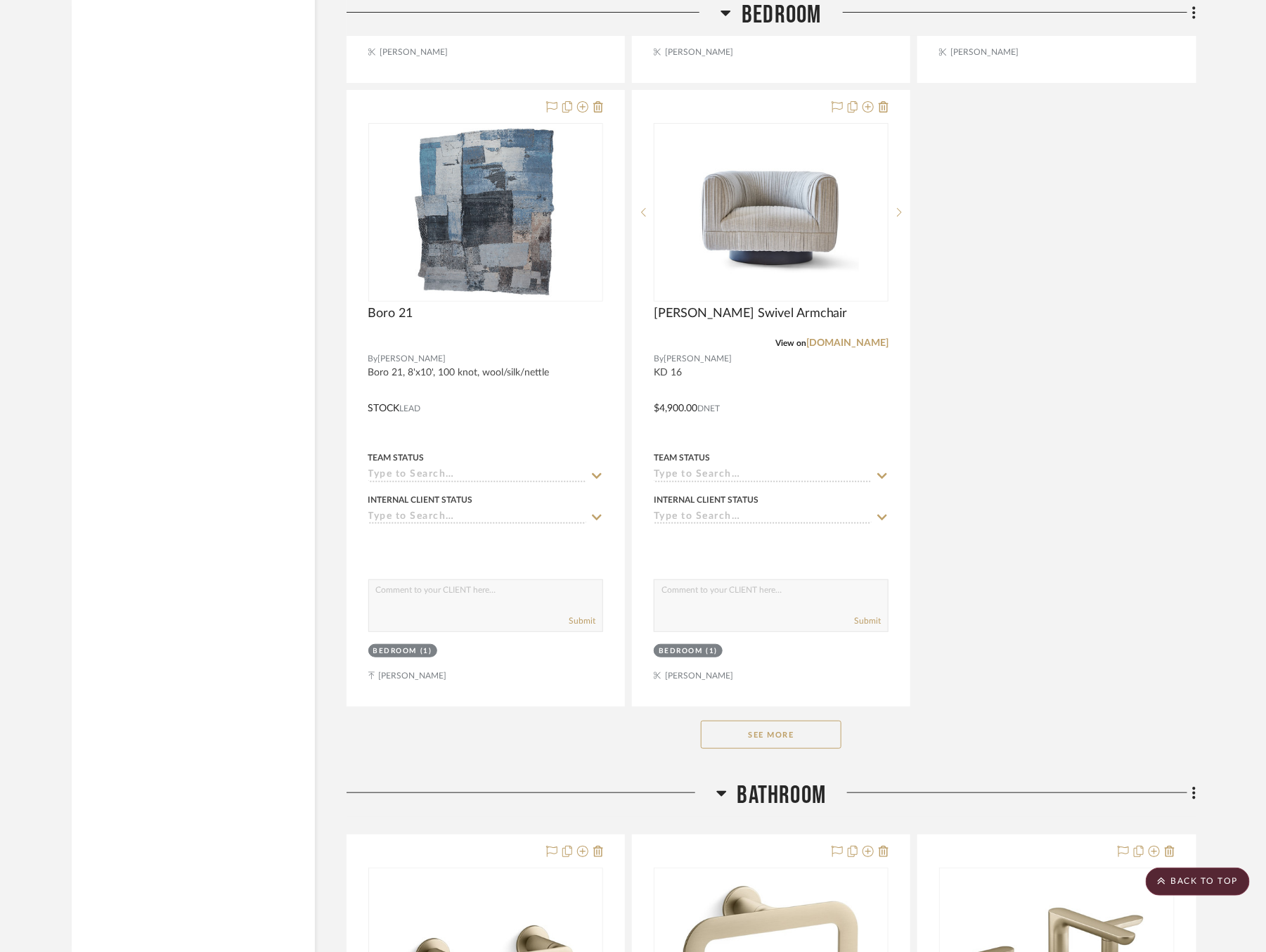
scroll to position [4987, 0]
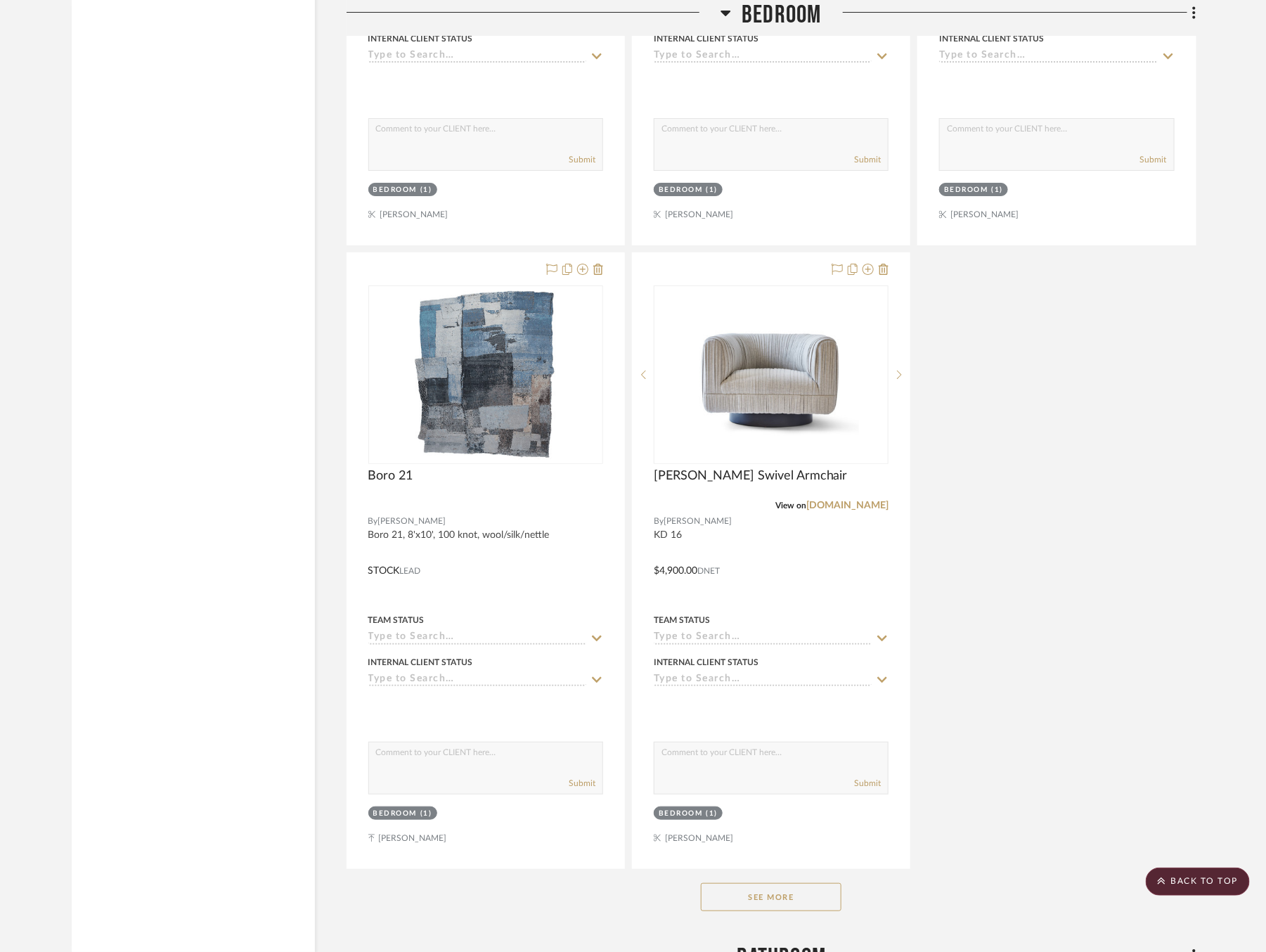
click at [781, 869] on div "See More" at bounding box center [772, 897] width 850 height 56
click at [780, 883] on button "See More" at bounding box center [771, 897] width 141 height 28
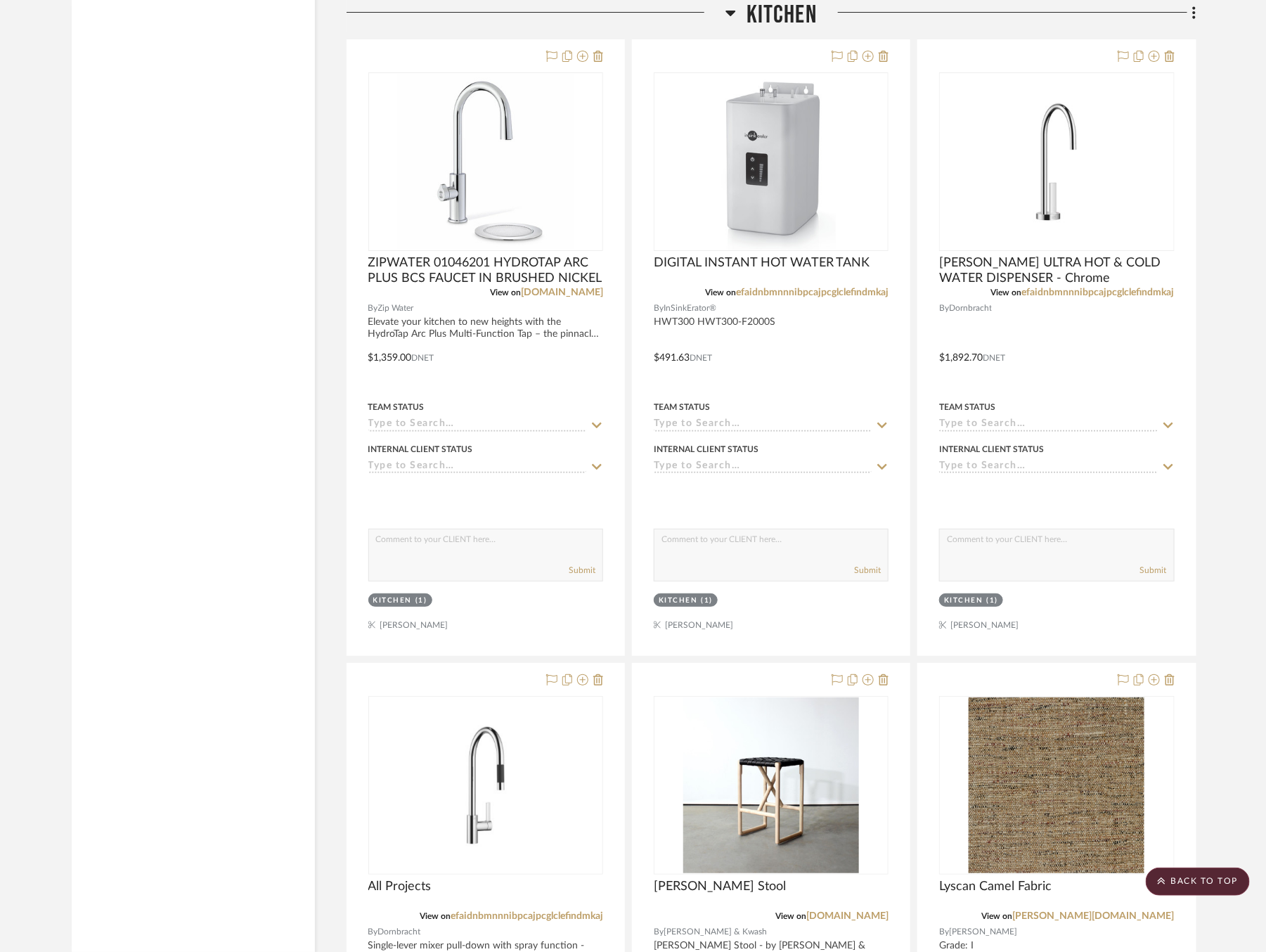
scroll to position [12548, 6]
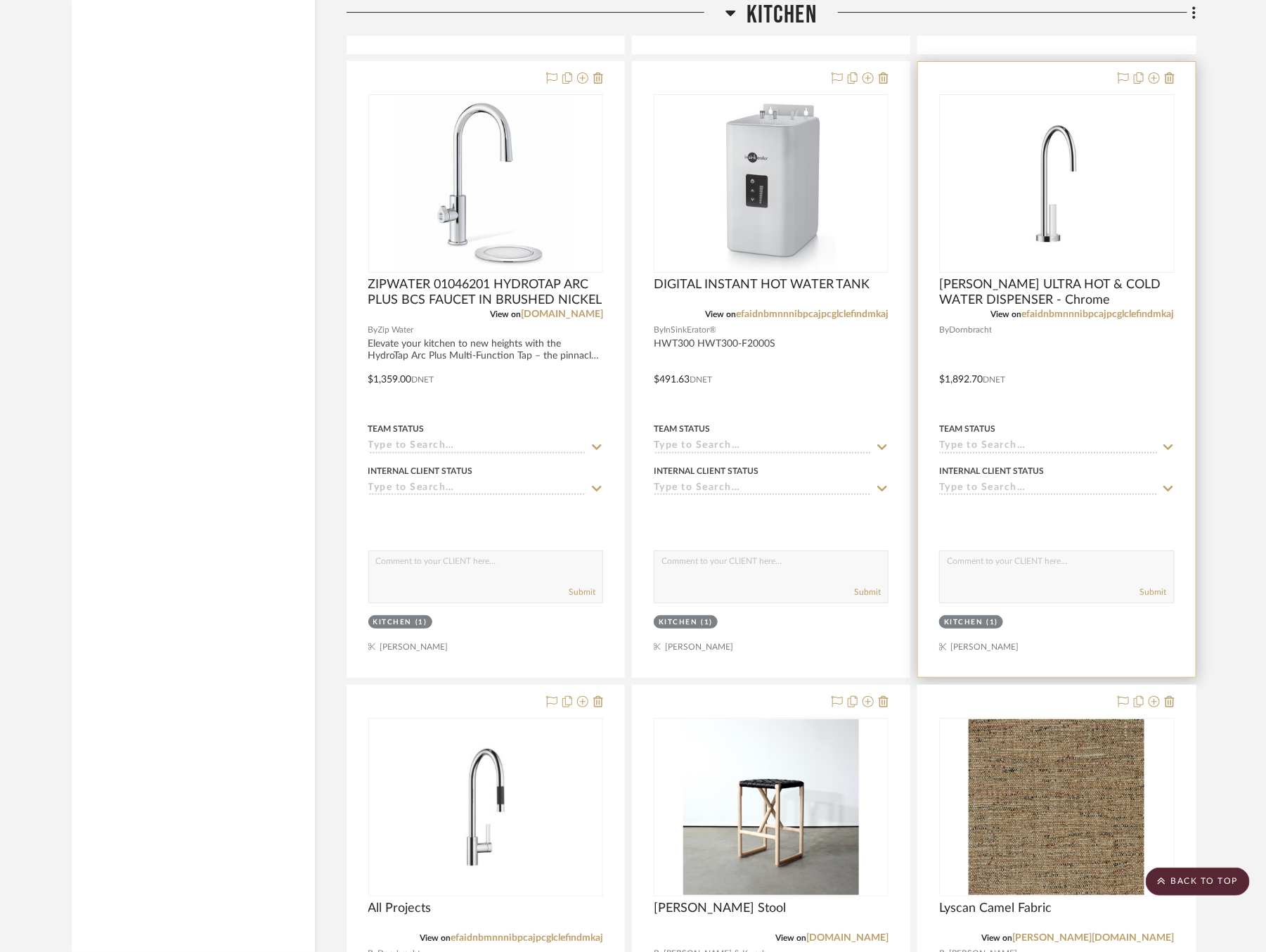
click at [1163, 442] on icon at bounding box center [1168, 447] width 13 height 11
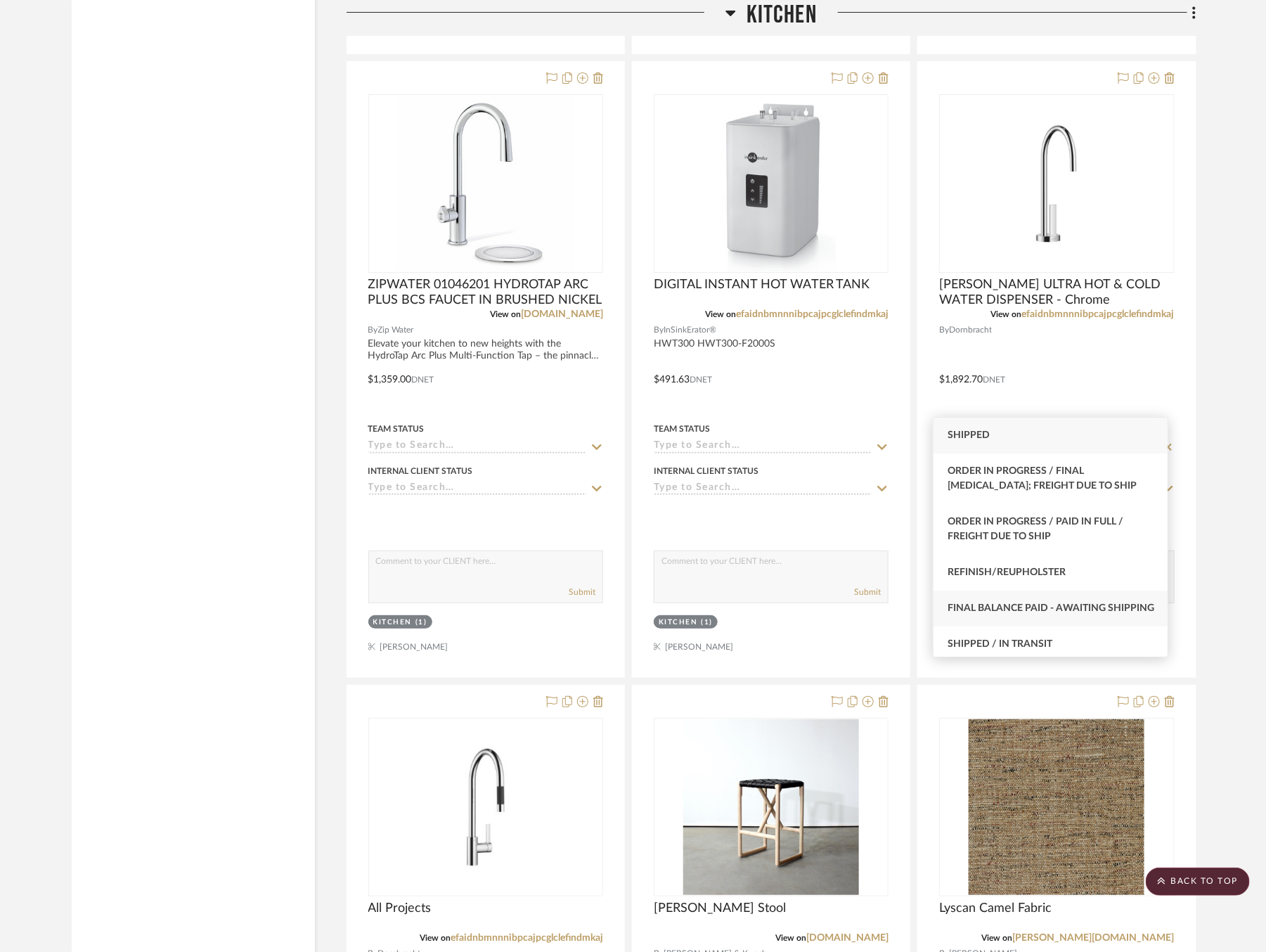
scroll to position [47, 0]
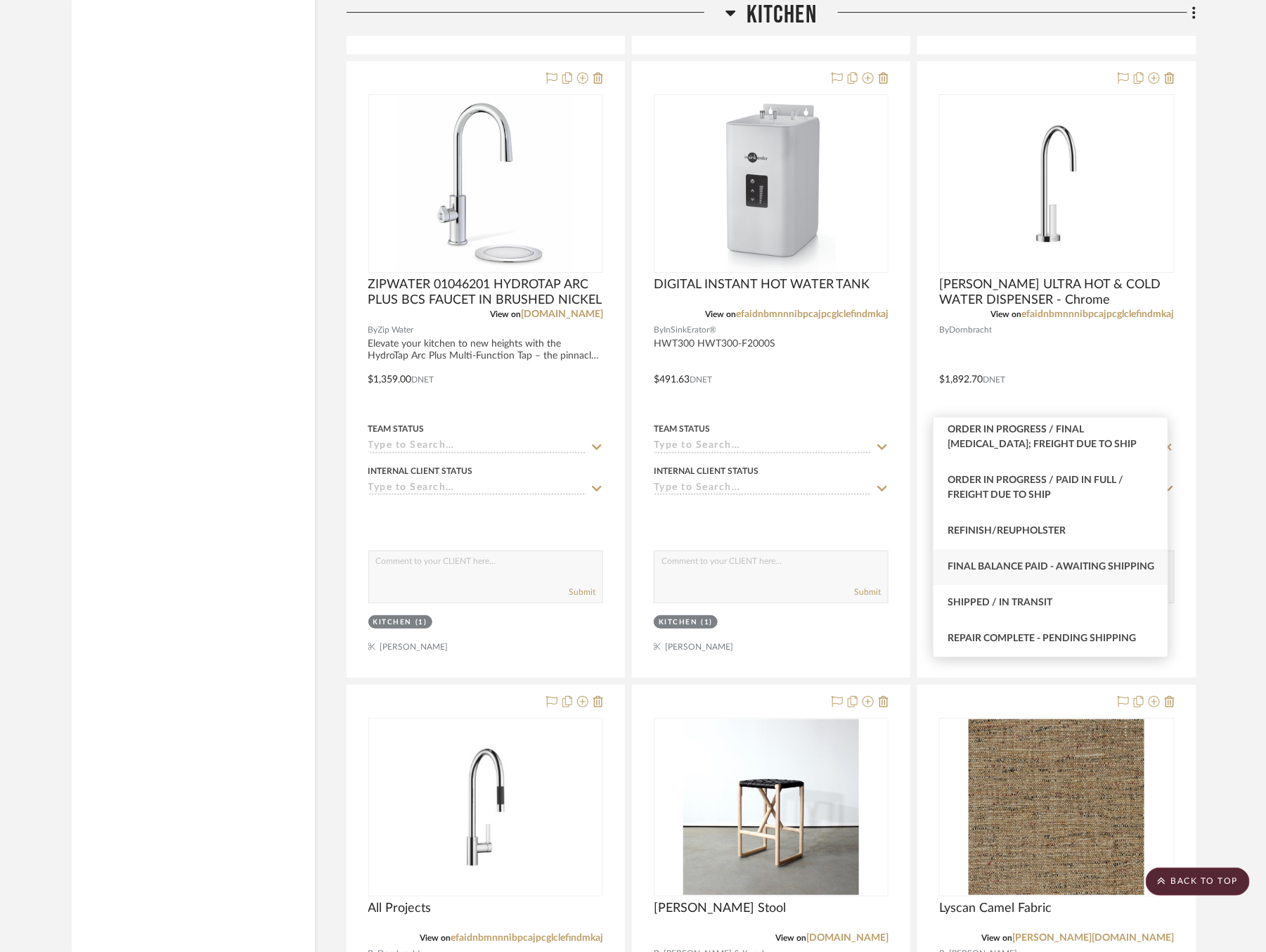
type input "sh"
click at [991, 617] on div "Shipped / In Transit" at bounding box center [1051, 603] width 234 height 36
type input "[DATE]"
type input "Shipped / In Transit"
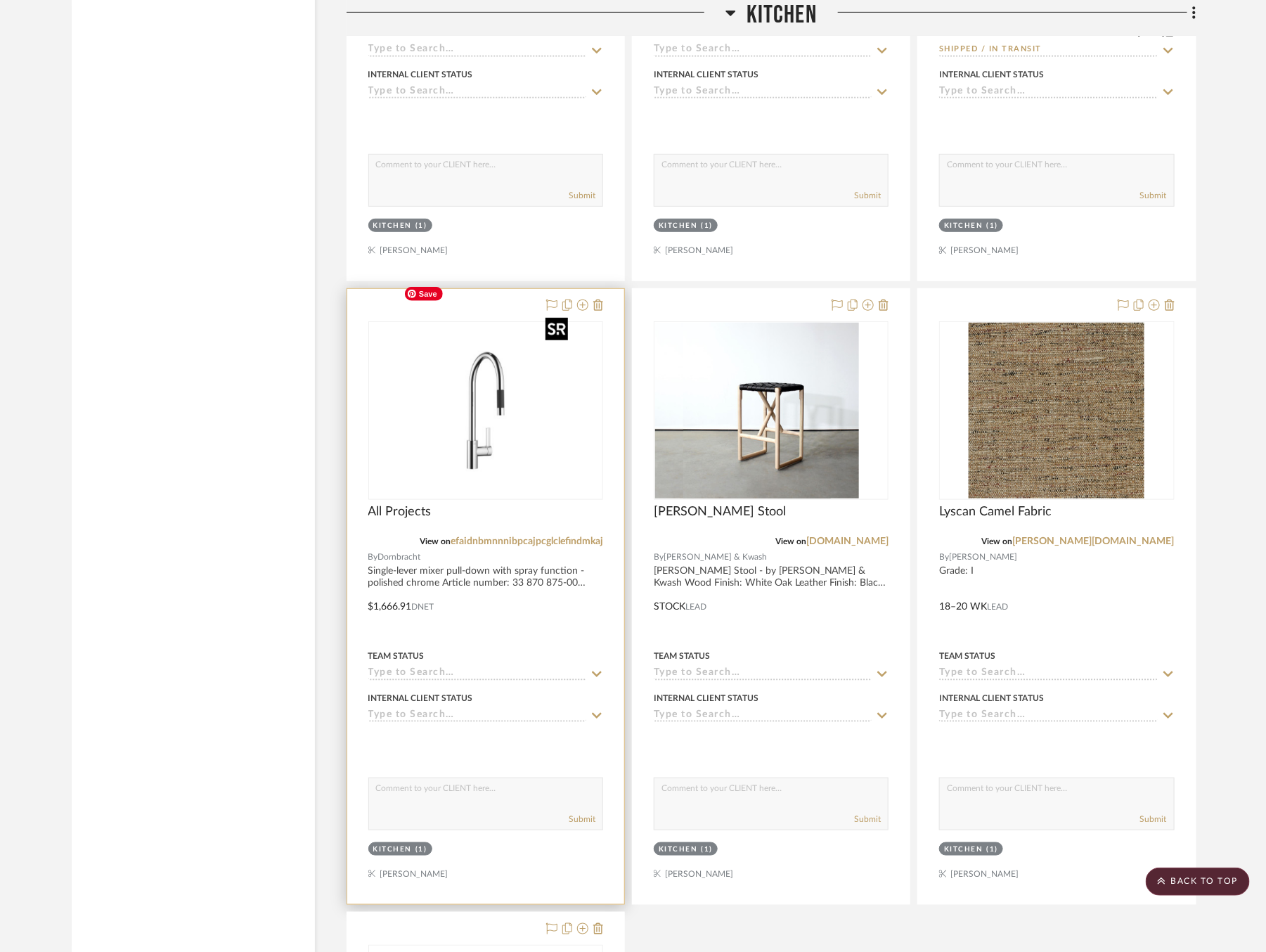
scroll to position [12954, 5]
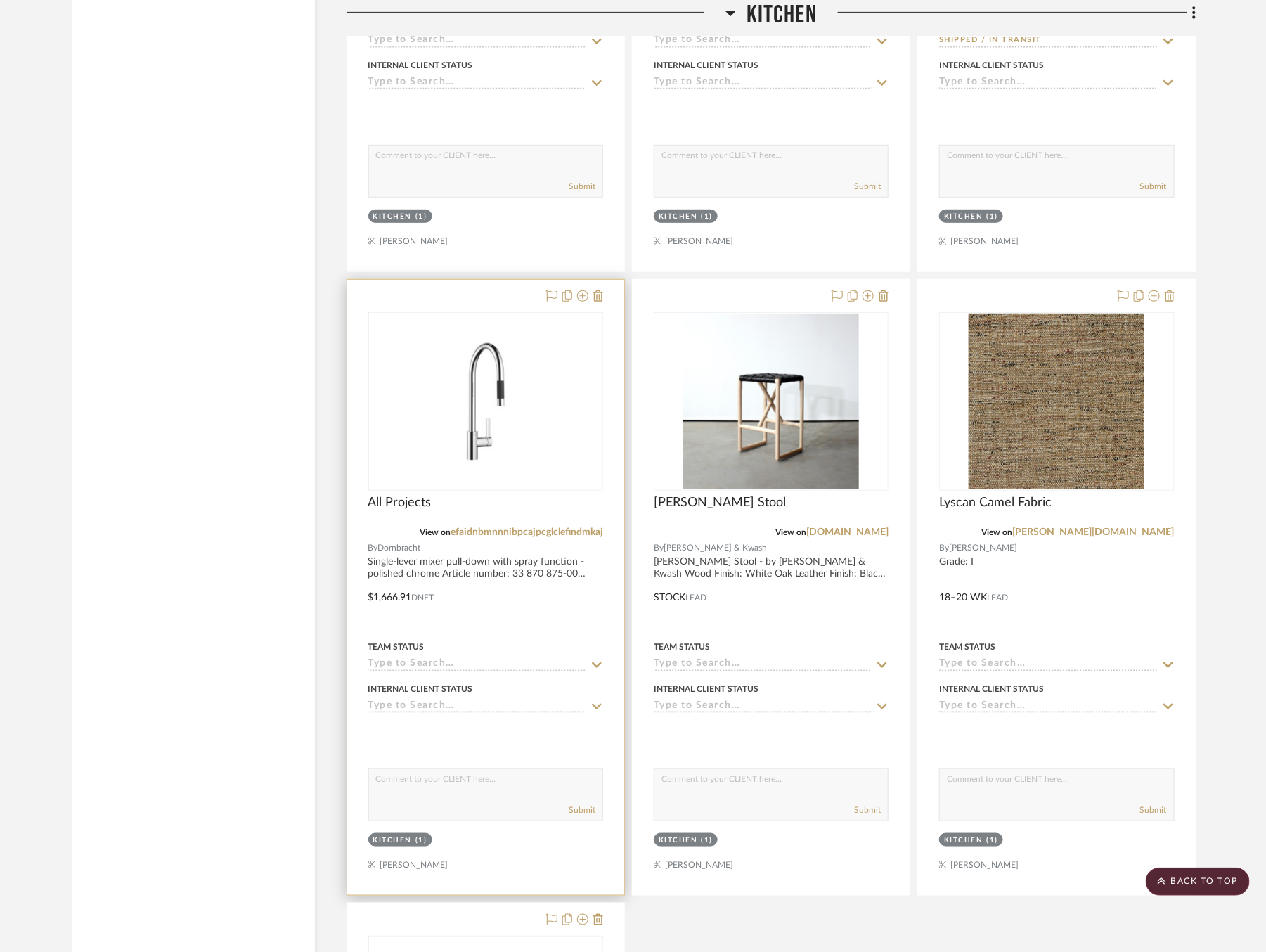
click at [592, 660] on icon at bounding box center [597, 665] width 13 height 11
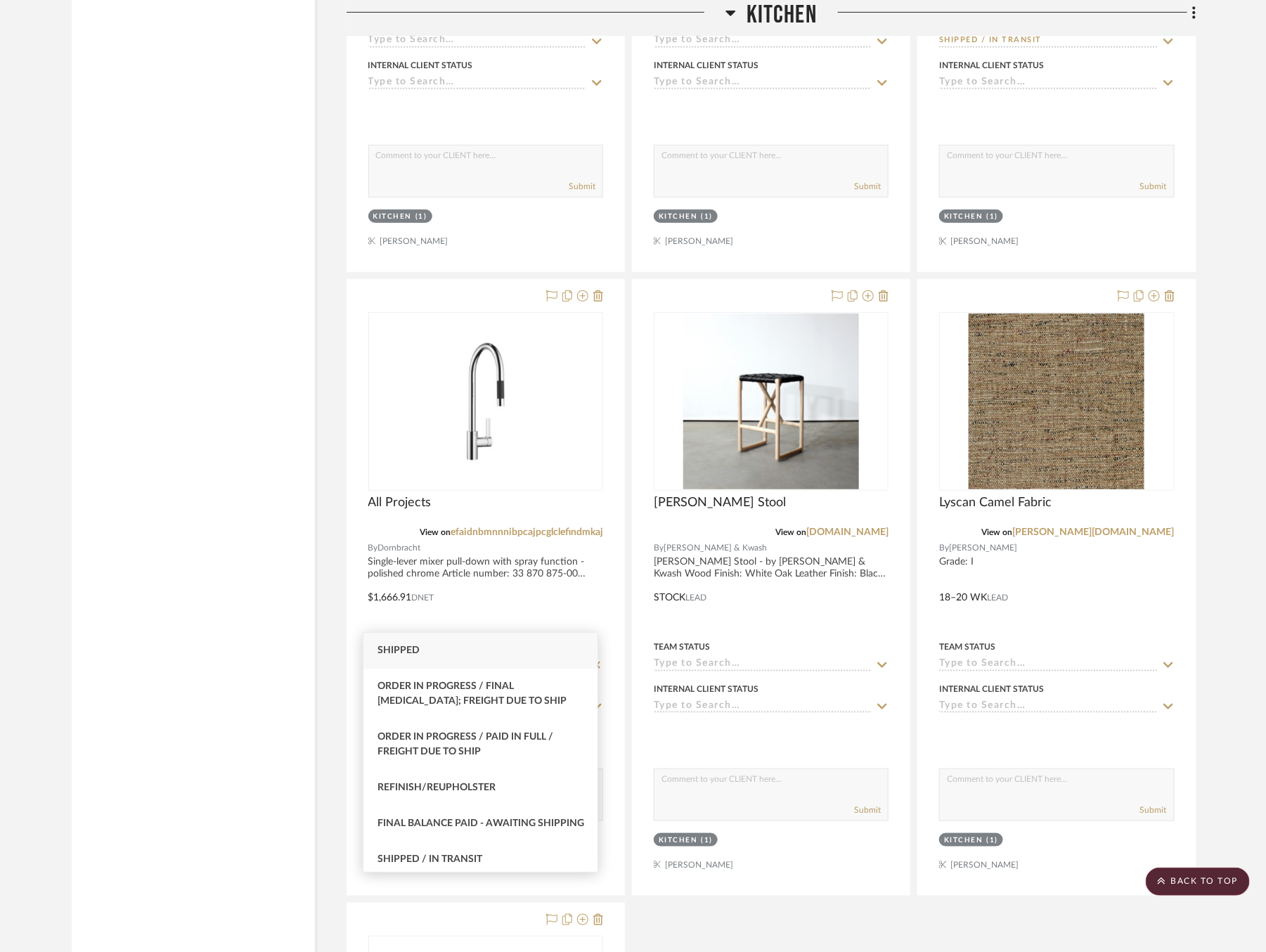
scroll to position [56, 0]
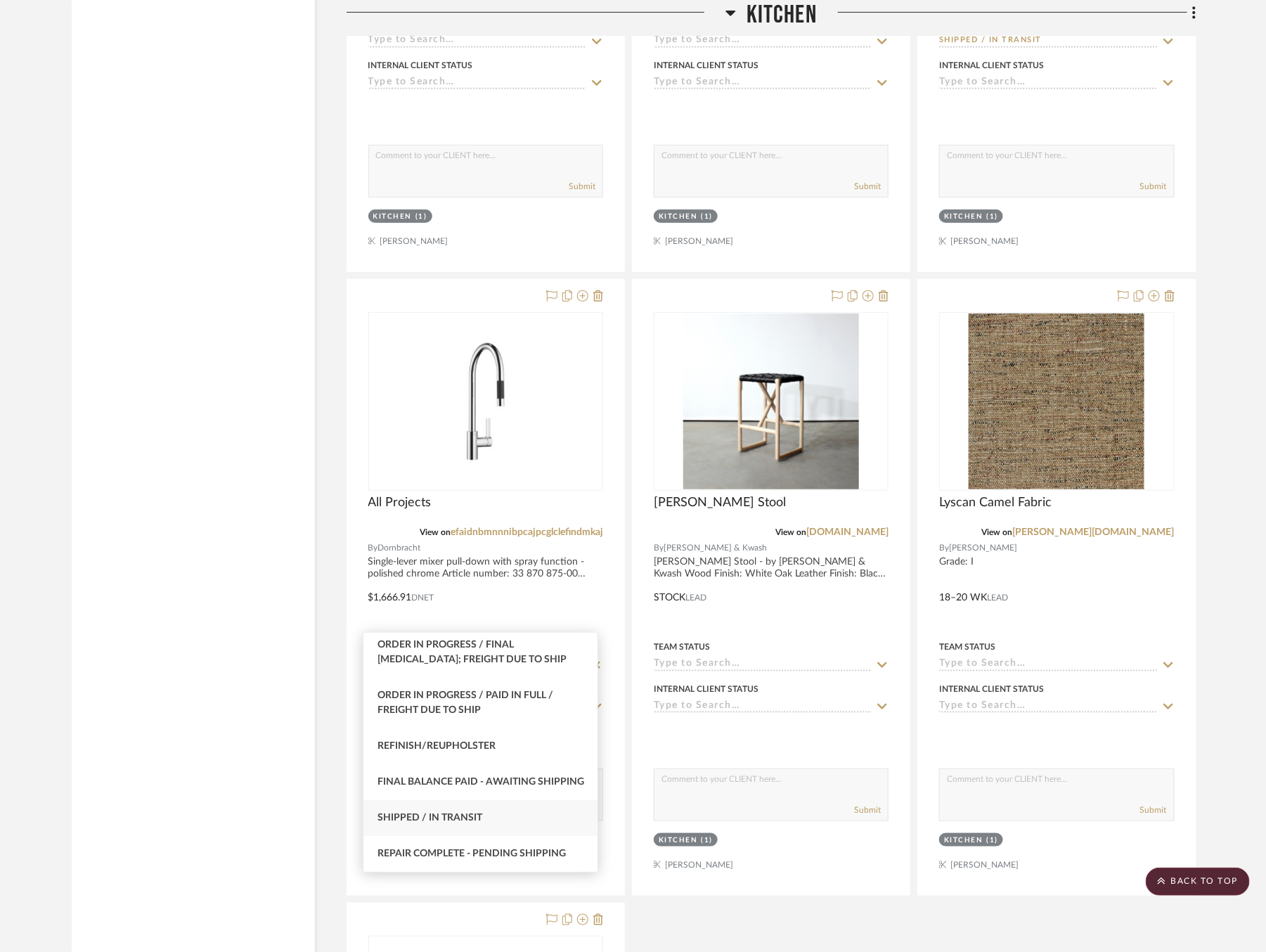
type input "sh"
click at [500, 814] on div "Shipped / In Transit" at bounding box center [480, 818] width 234 height 36
type input "[DATE]"
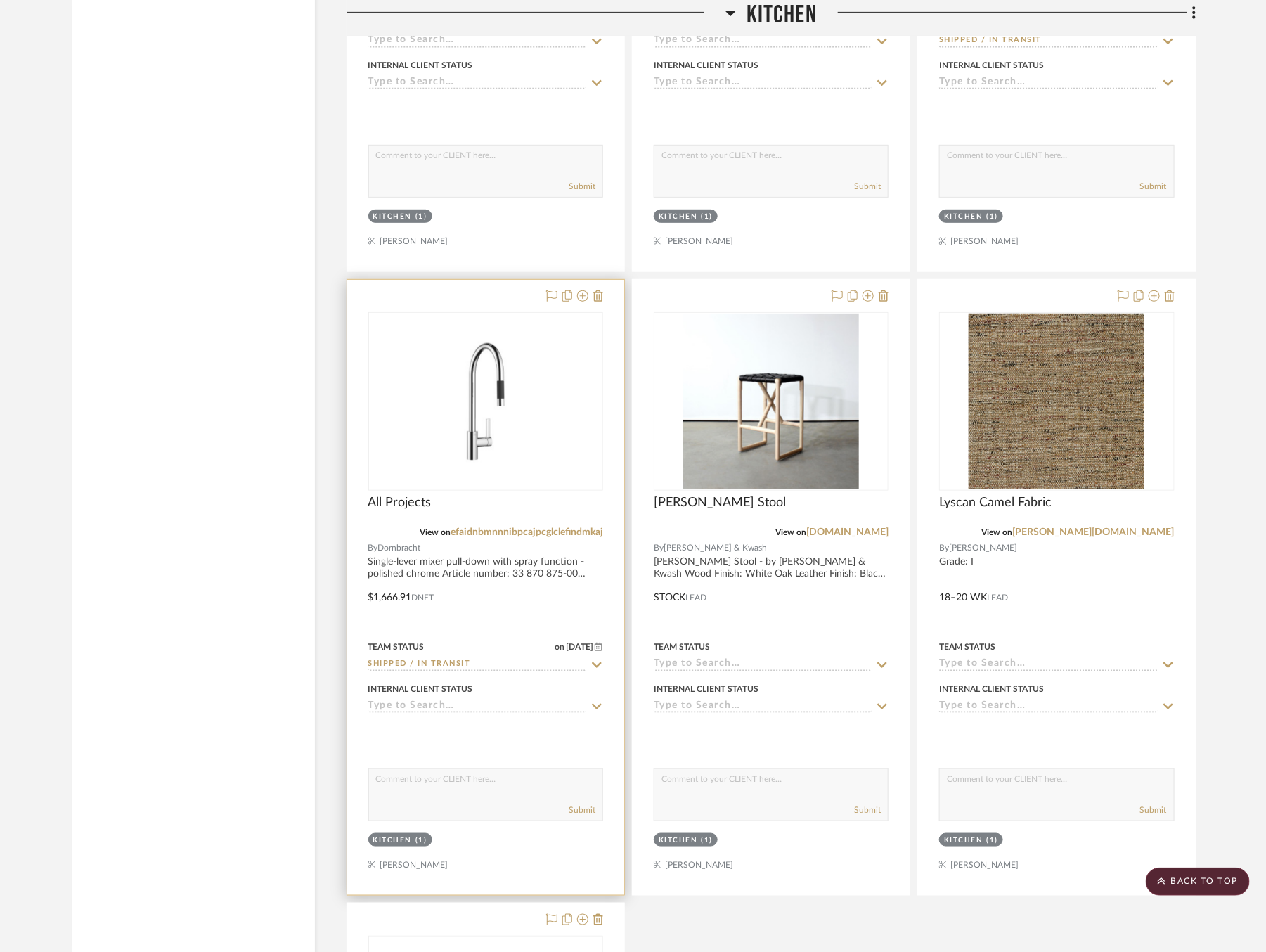
click at [593, 662] on icon at bounding box center [597, 665] width 10 height 6
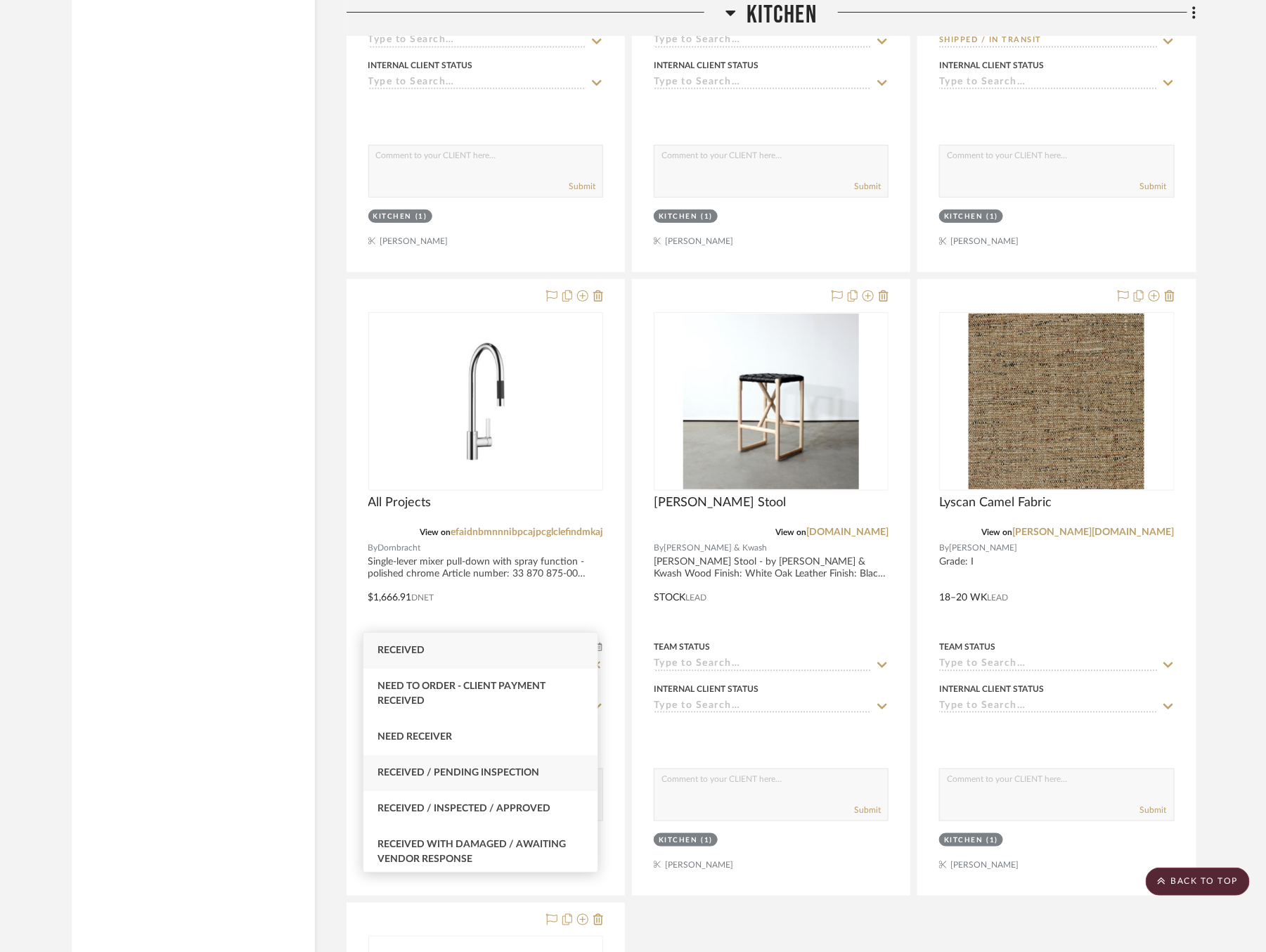
click at [475, 762] on div "Received / Pending Inspection" at bounding box center [480, 774] width 234 height 36
type input "Received / Pending Inspection"
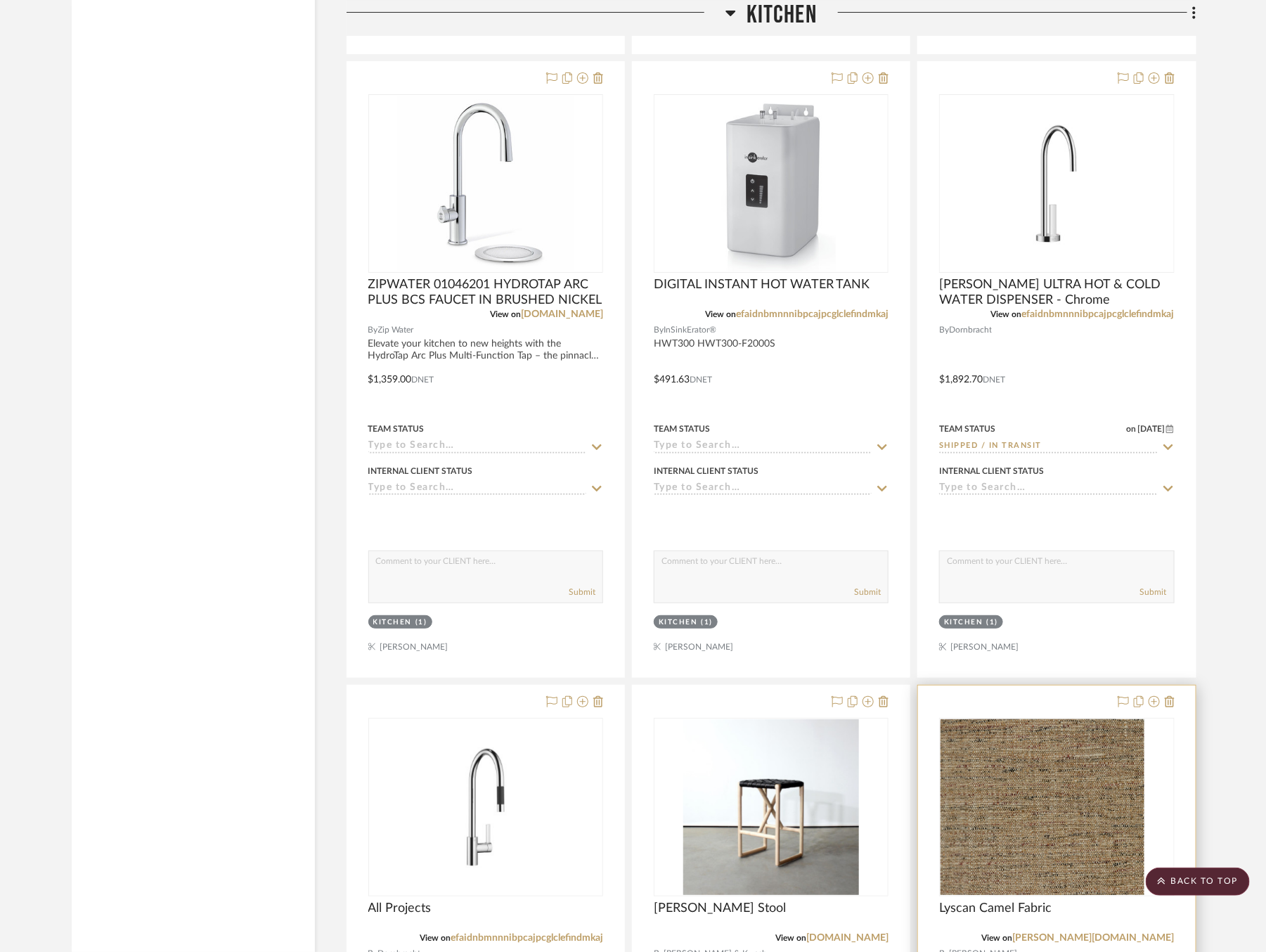
scroll to position [12544, 5]
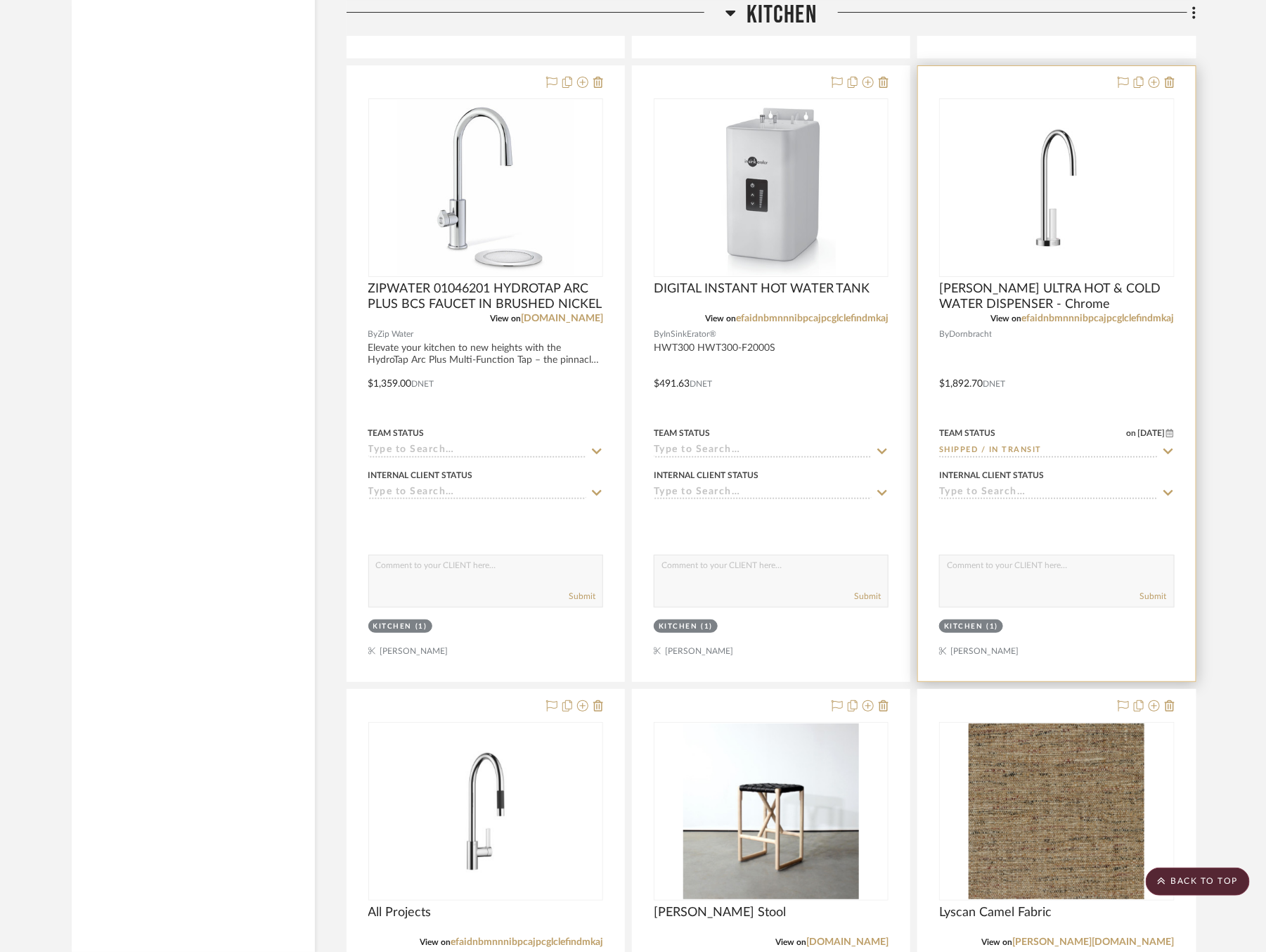
click at [1164, 446] on icon at bounding box center [1168, 451] width 13 height 11
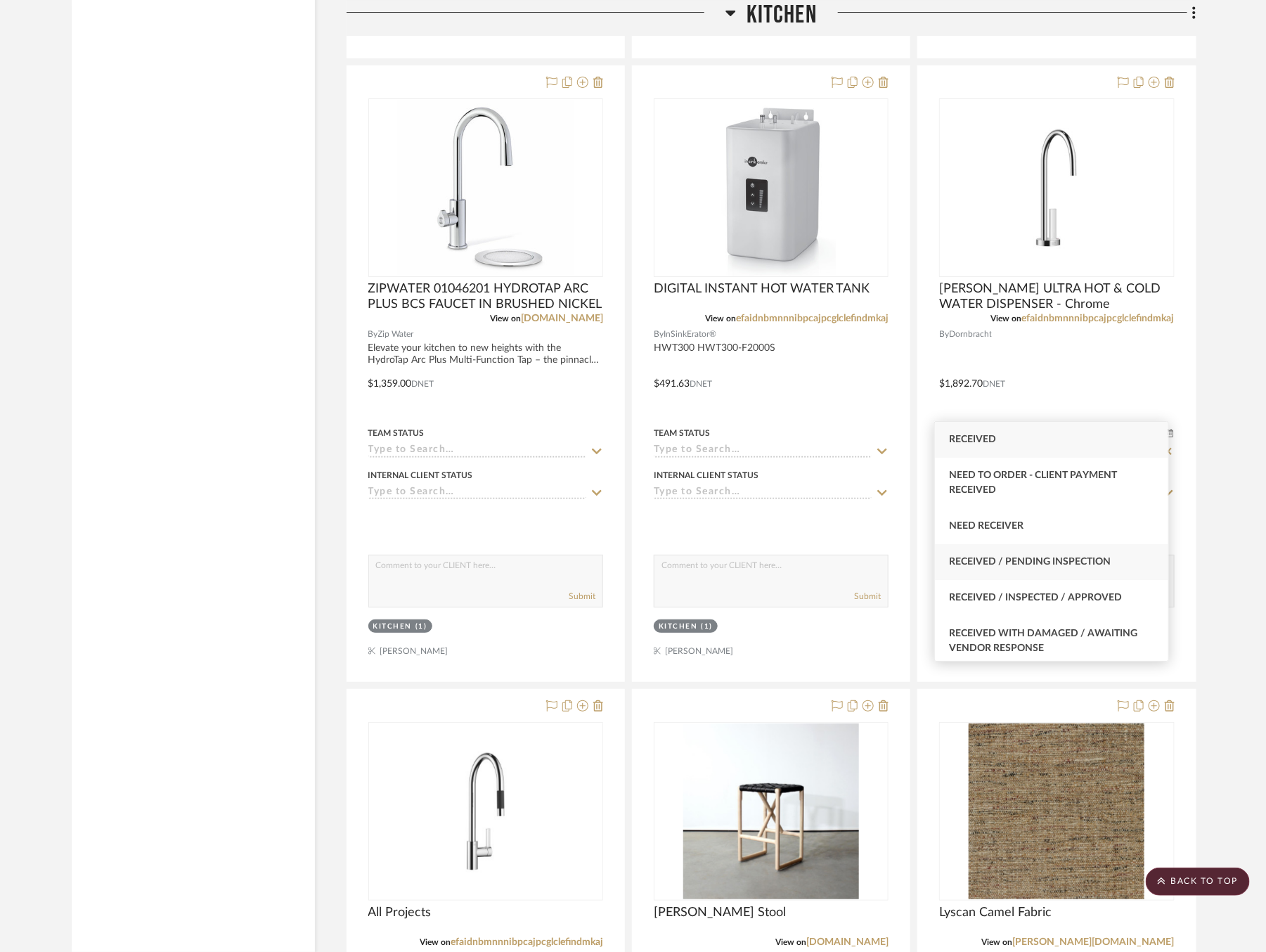
click at [1064, 554] on div "Received / Pending Inspection" at bounding box center [1052, 562] width 234 height 36
type input "Received / Pending Inspection"
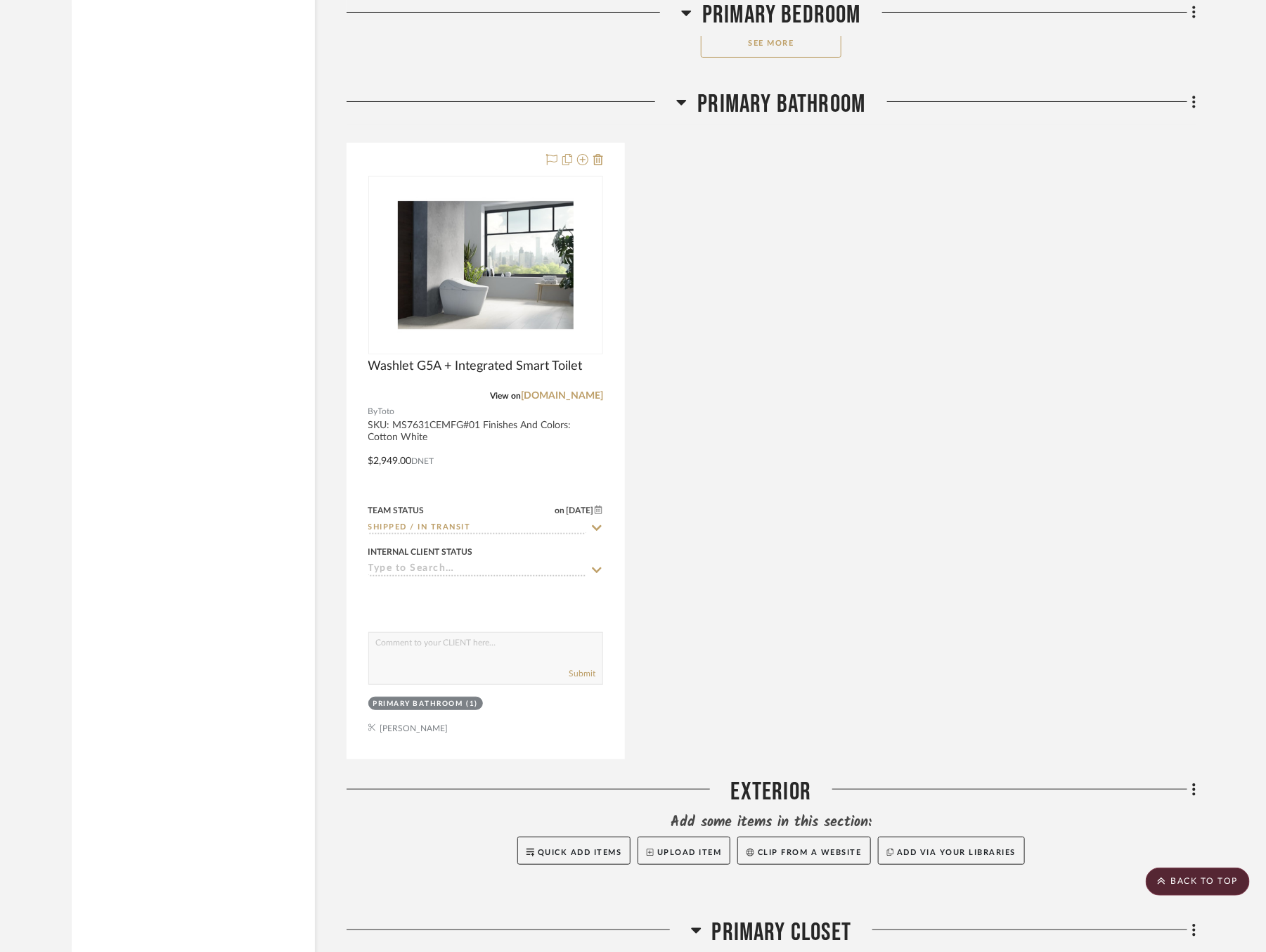
scroll to position [17718, 0]
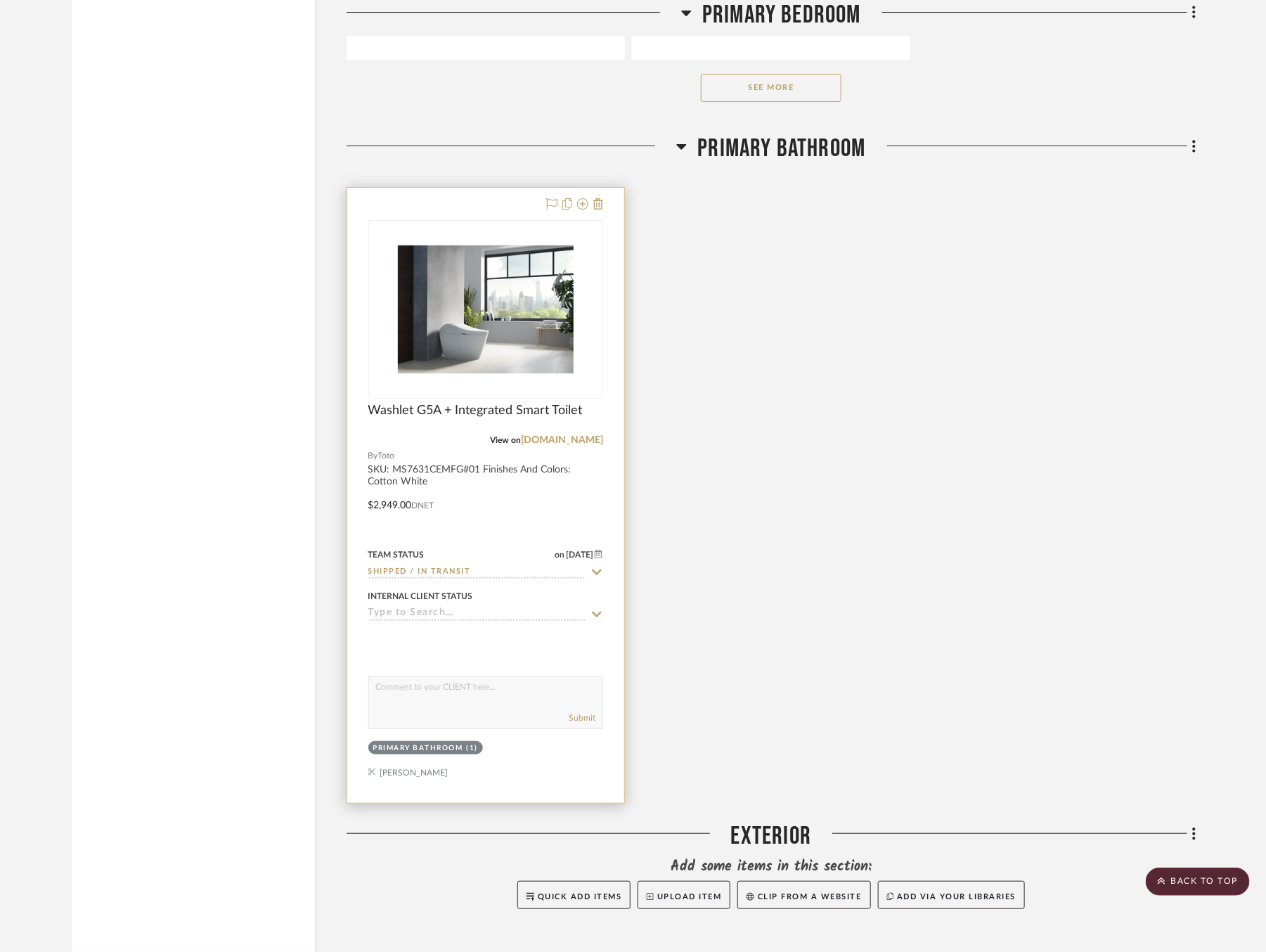
click at [600, 567] on icon at bounding box center [597, 572] width 13 height 11
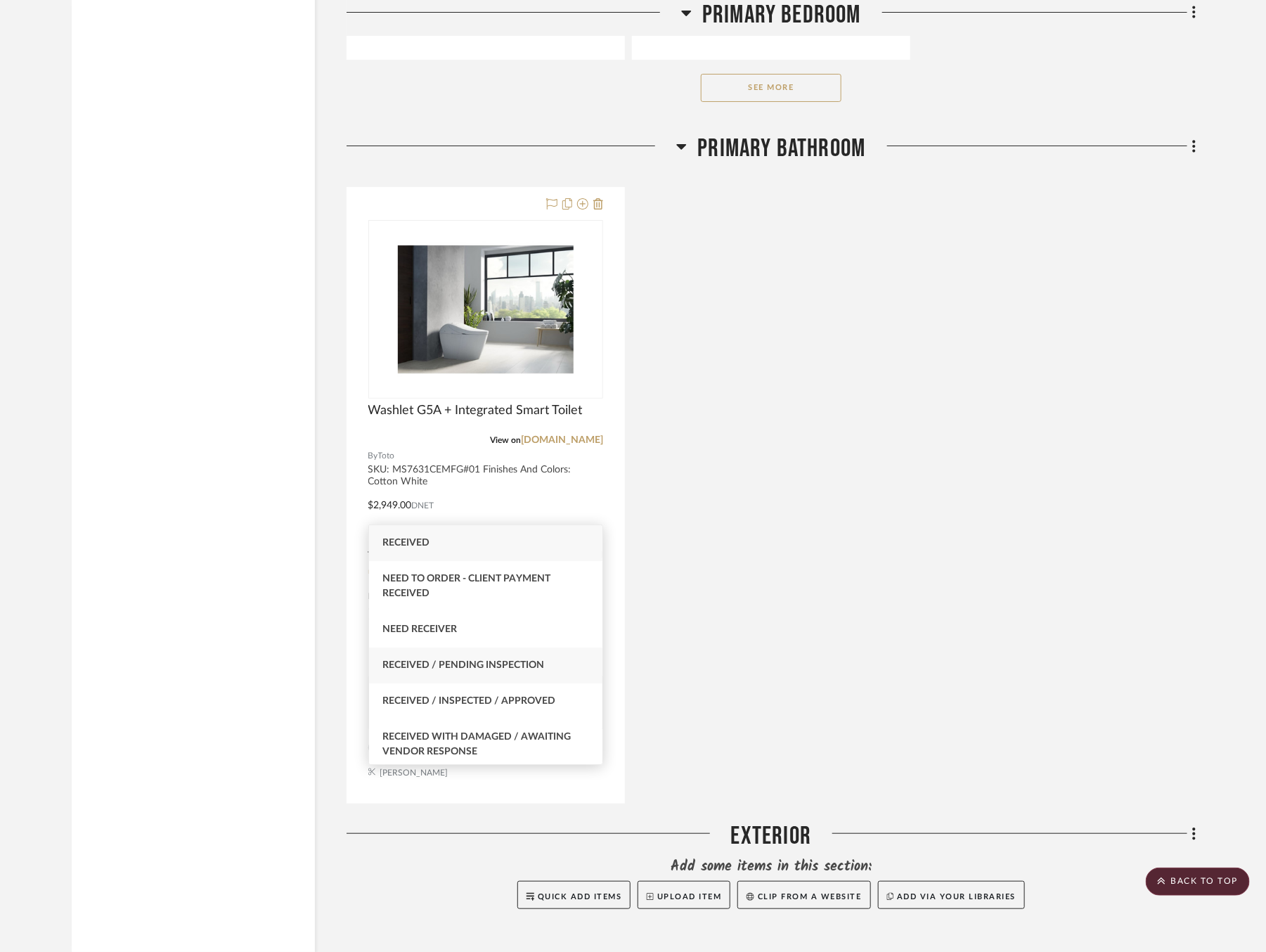
click at [497, 668] on span "Received / Pending Inspection" at bounding box center [464, 665] width 161 height 10
type input "Received / Pending Inspection"
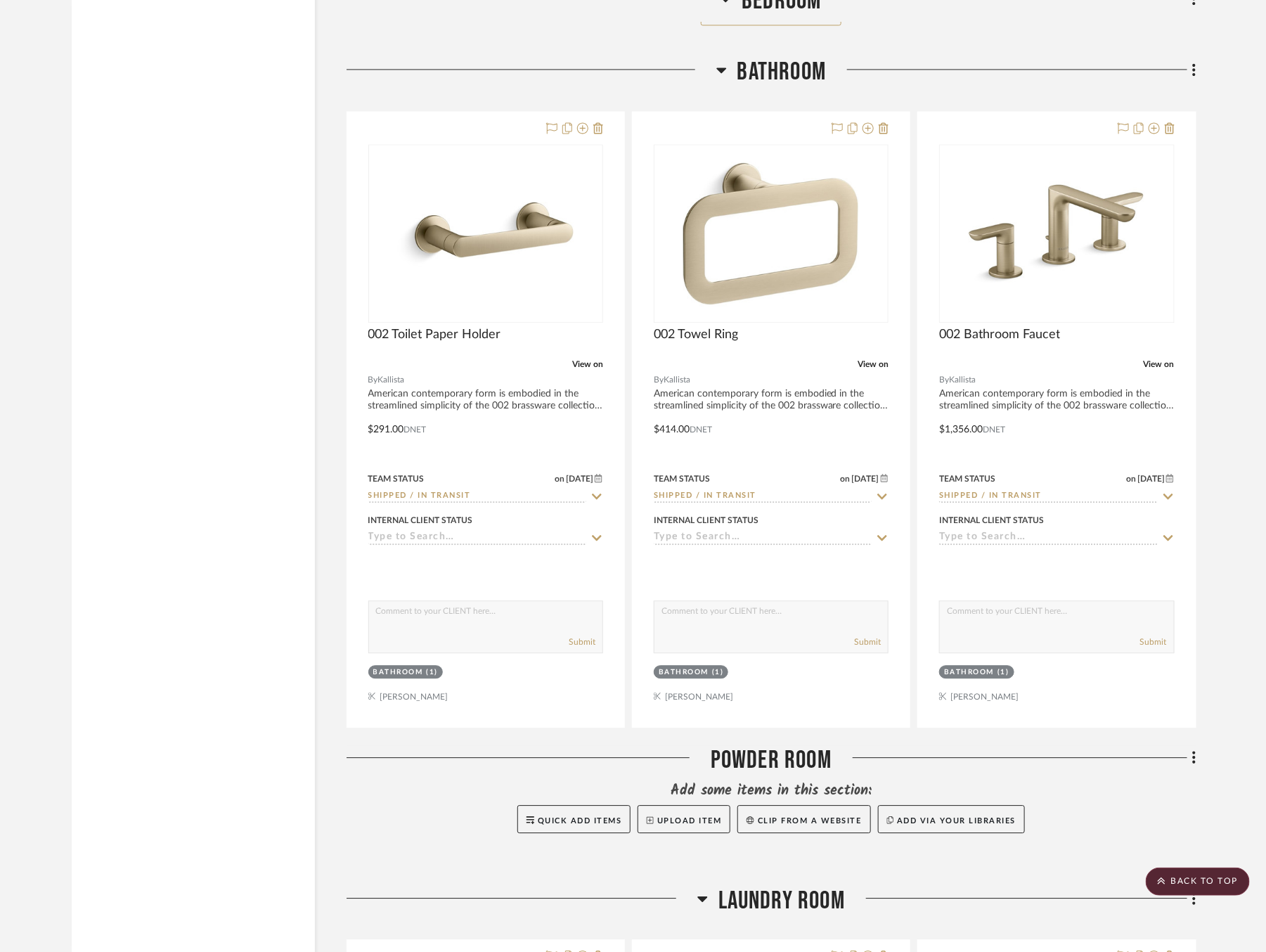
scroll to position [6504, 0]
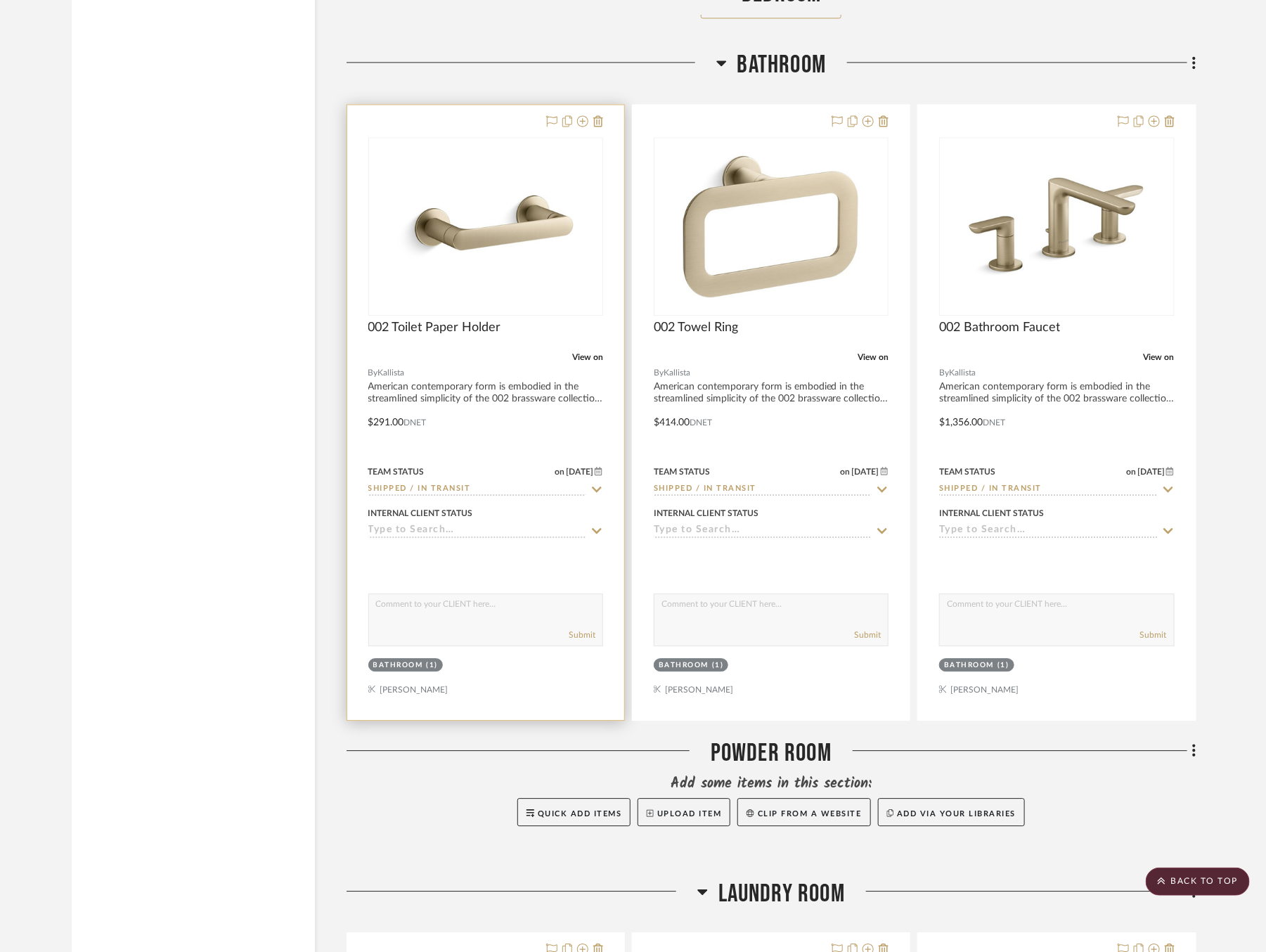
click at [600, 486] on icon at bounding box center [597, 489] width 10 height 6
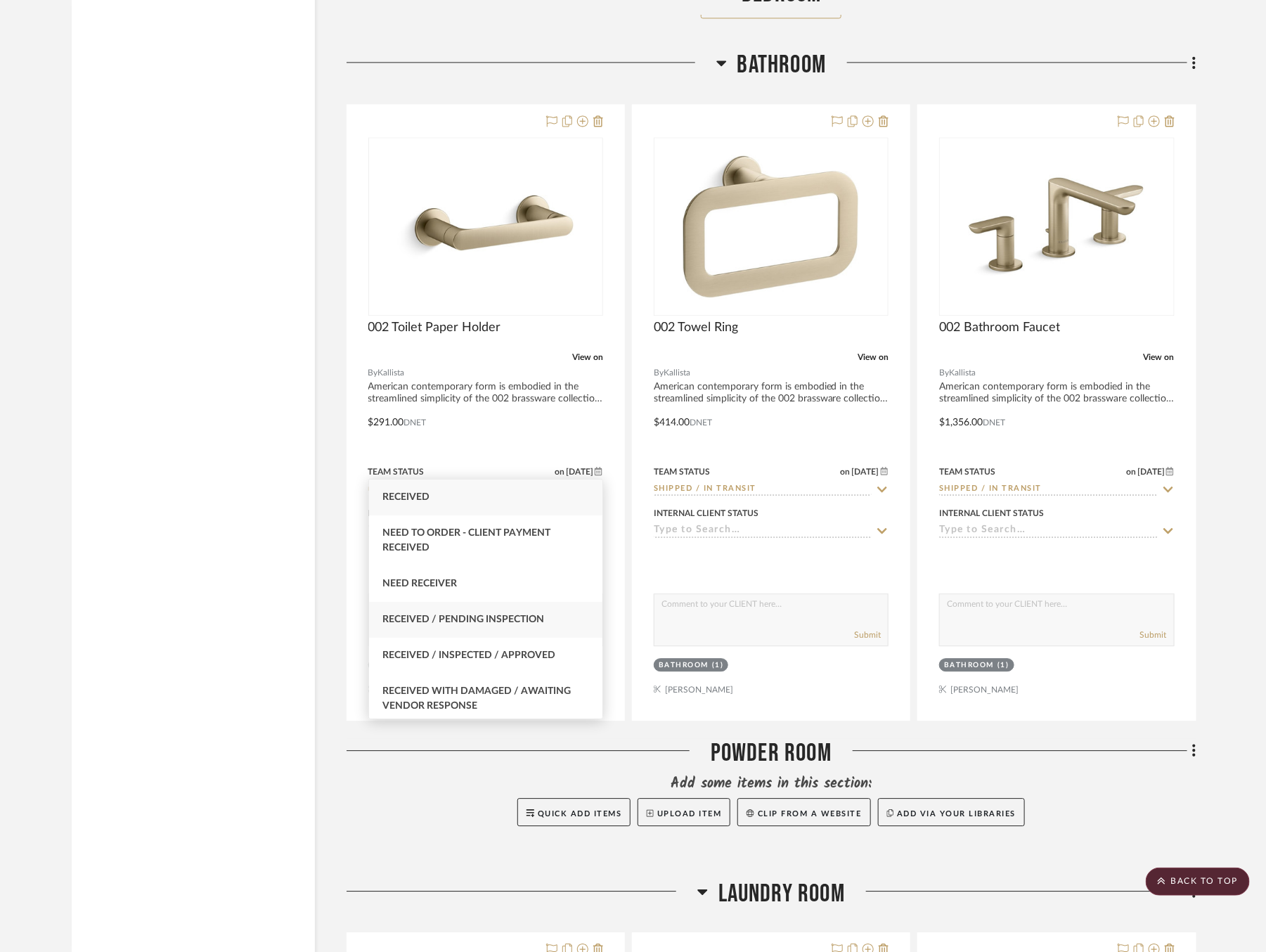
click at [502, 623] on span "Received / Pending Inspection" at bounding box center [464, 620] width 161 height 10
type input "Received / Pending Inspection"
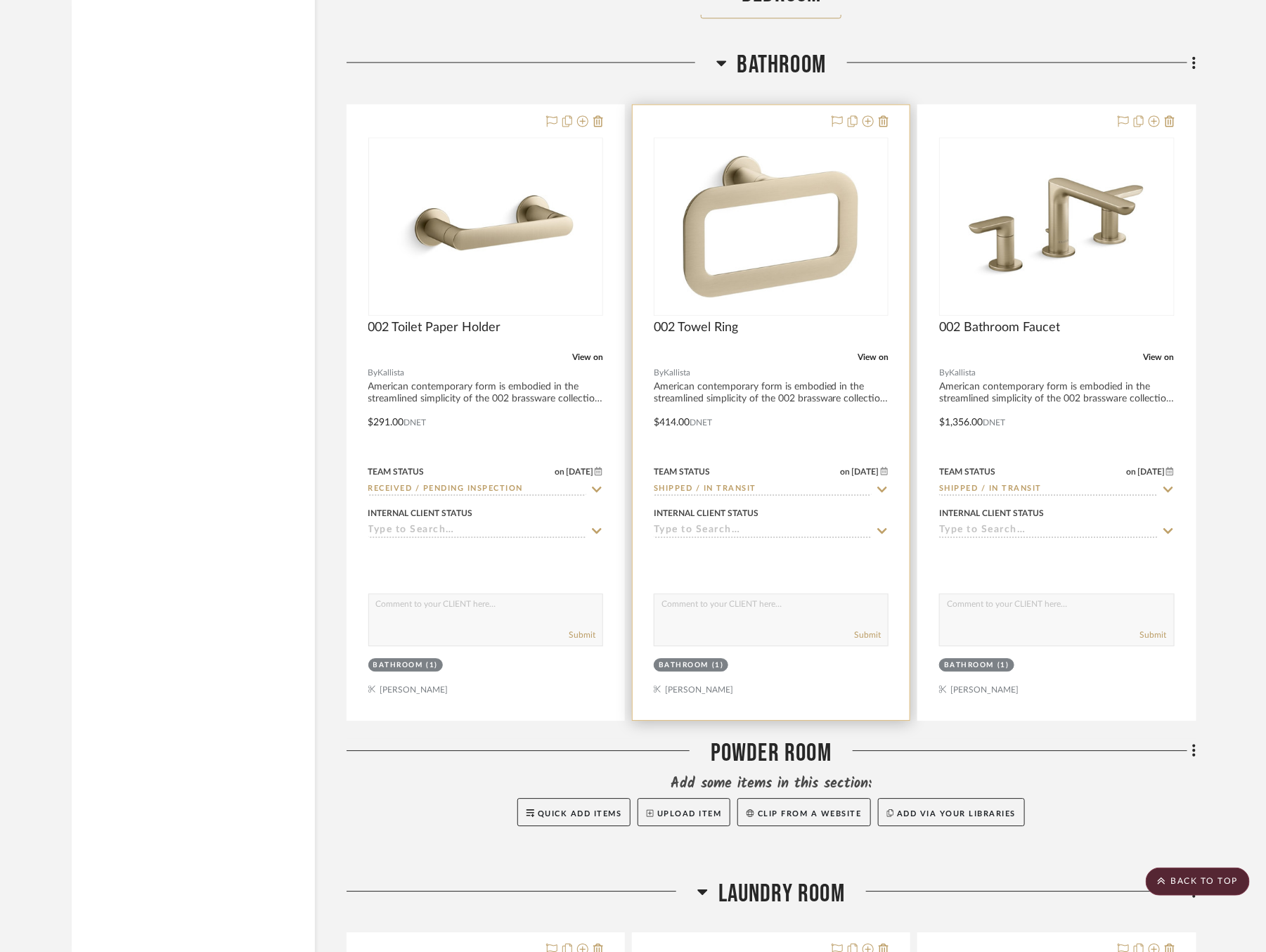
click at [882, 483] on icon at bounding box center [882, 488] width 13 height 11
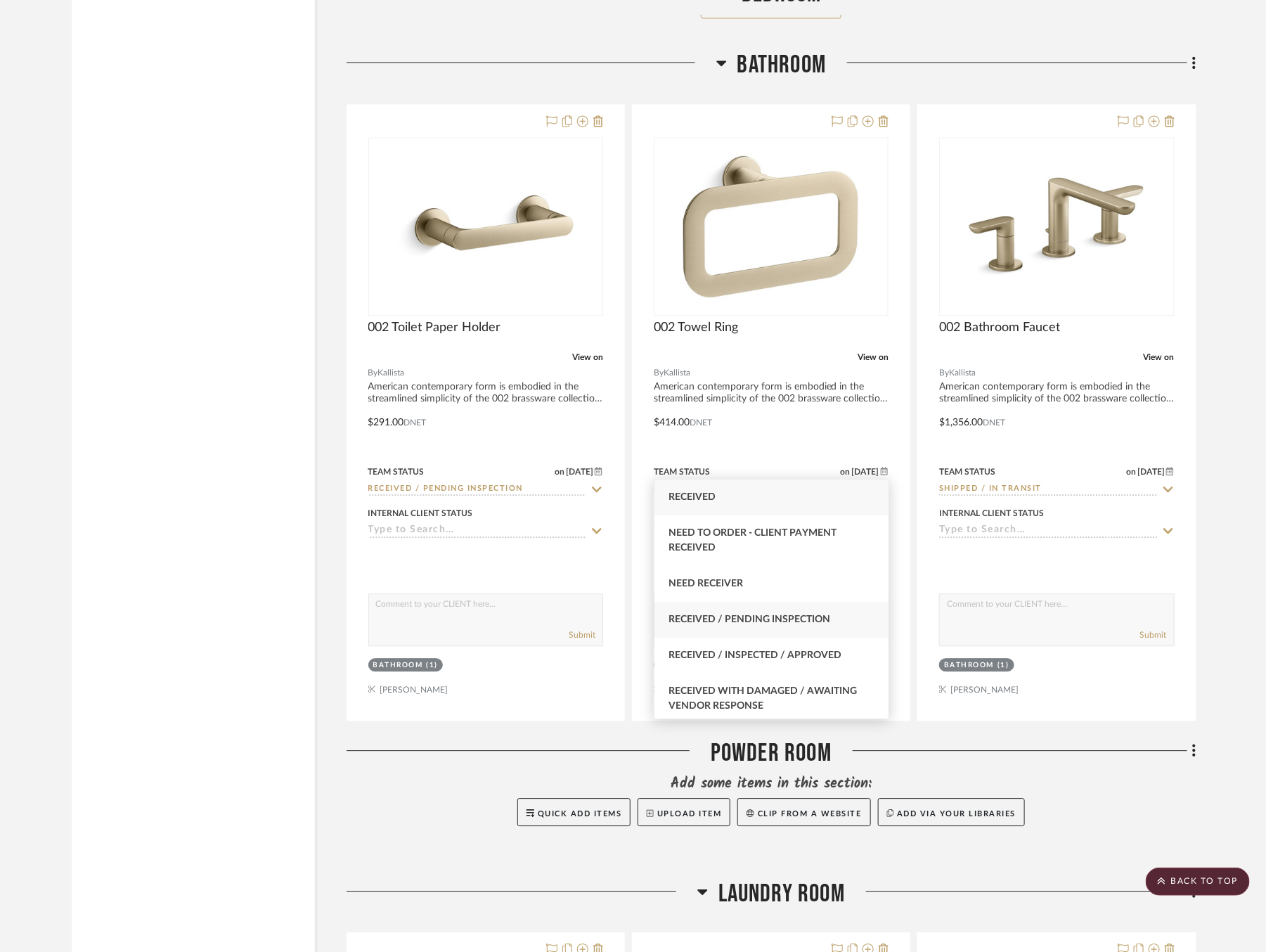
click at [770, 617] on span "Received / Pending Inspection" at bounding box center [750, 620] width 161 height 10
type input "Received / Pending Inspection"
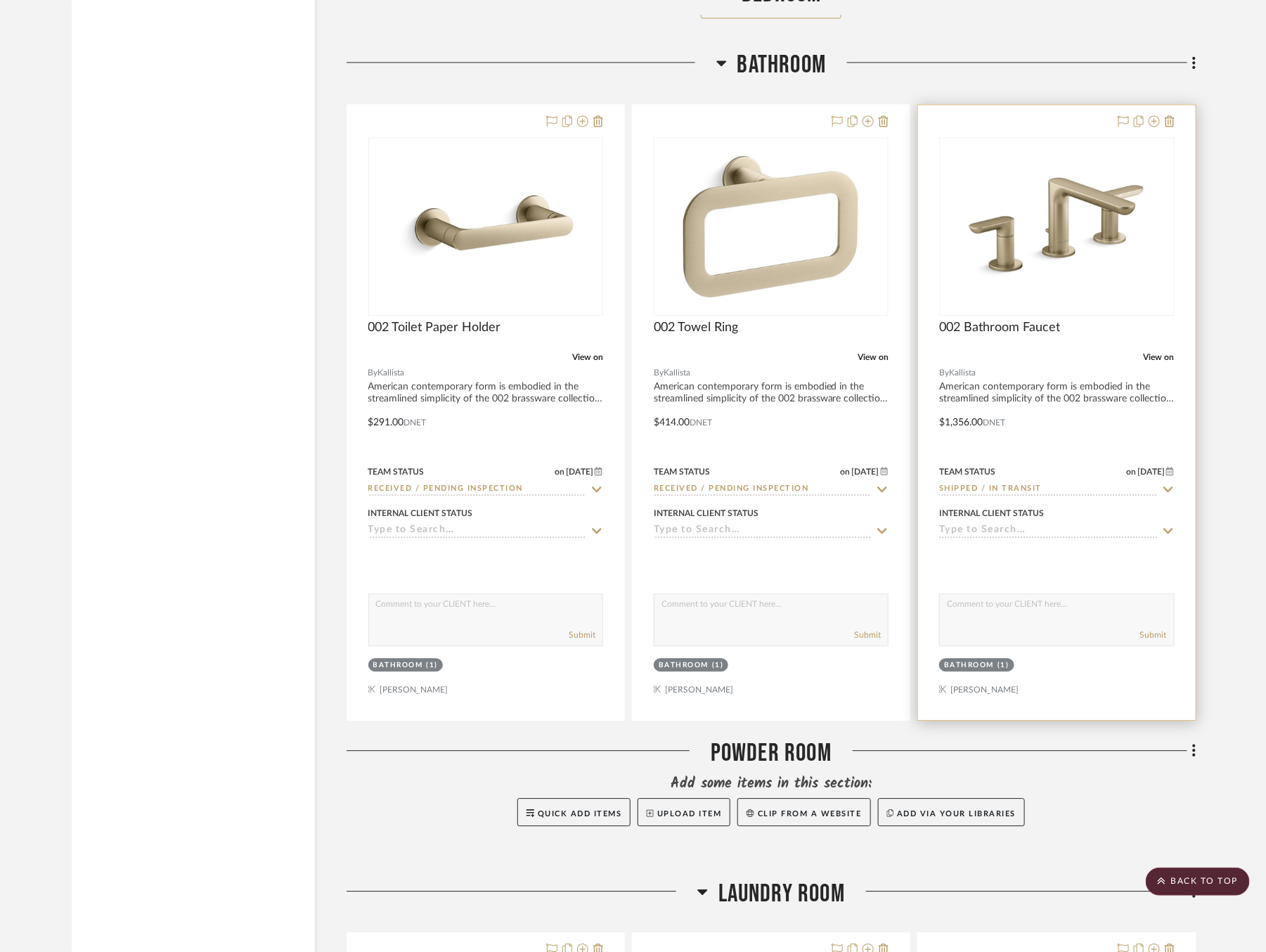
click at [1166, 483] on icon at bounding box center [1168, 488] width 13 height 11
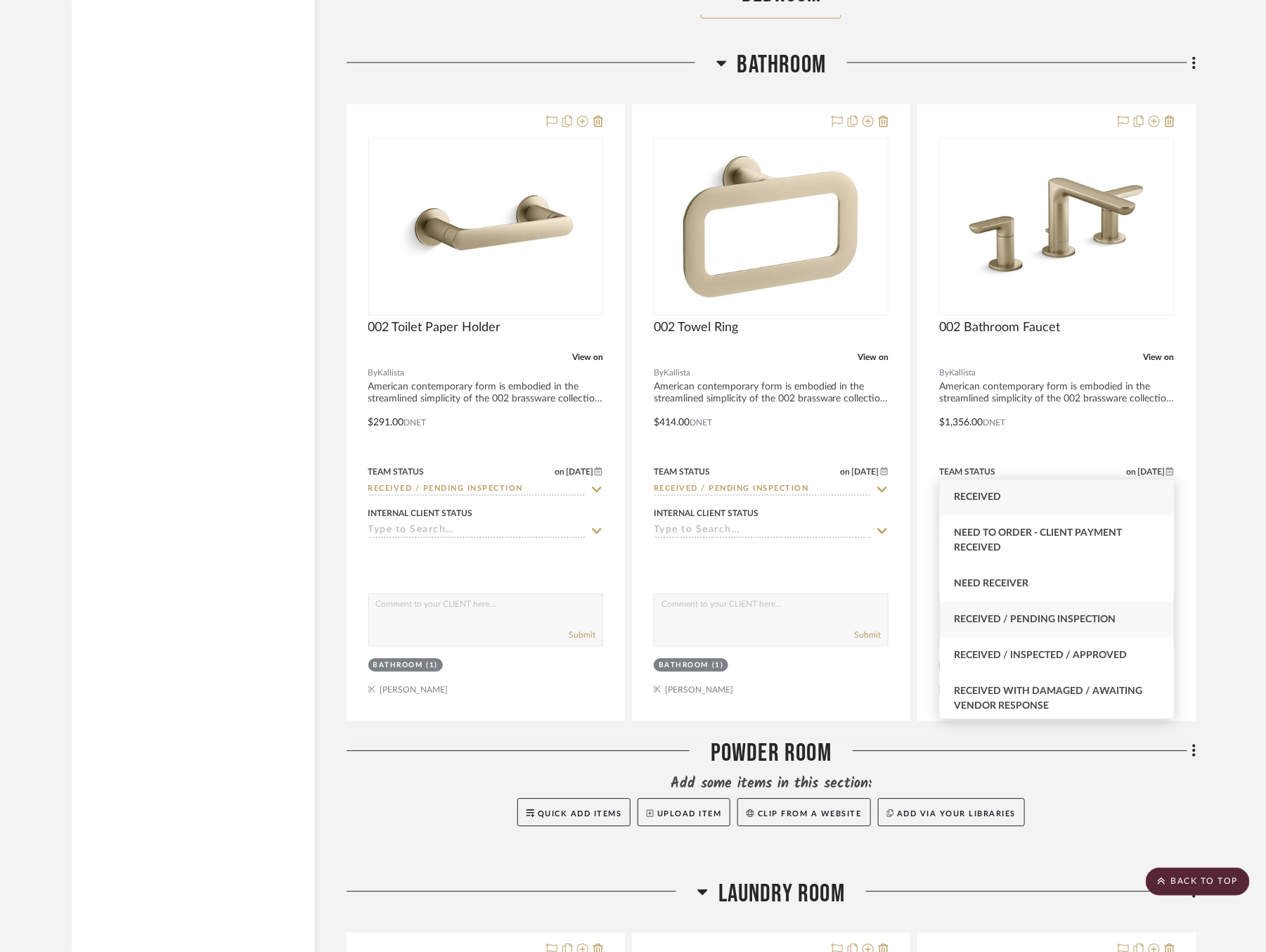
click at [1052, 612] on div "Received / Pending Inspection" at bounding box center [1057, 620] width 234 height 36
type input "Received / Pending Inspection"
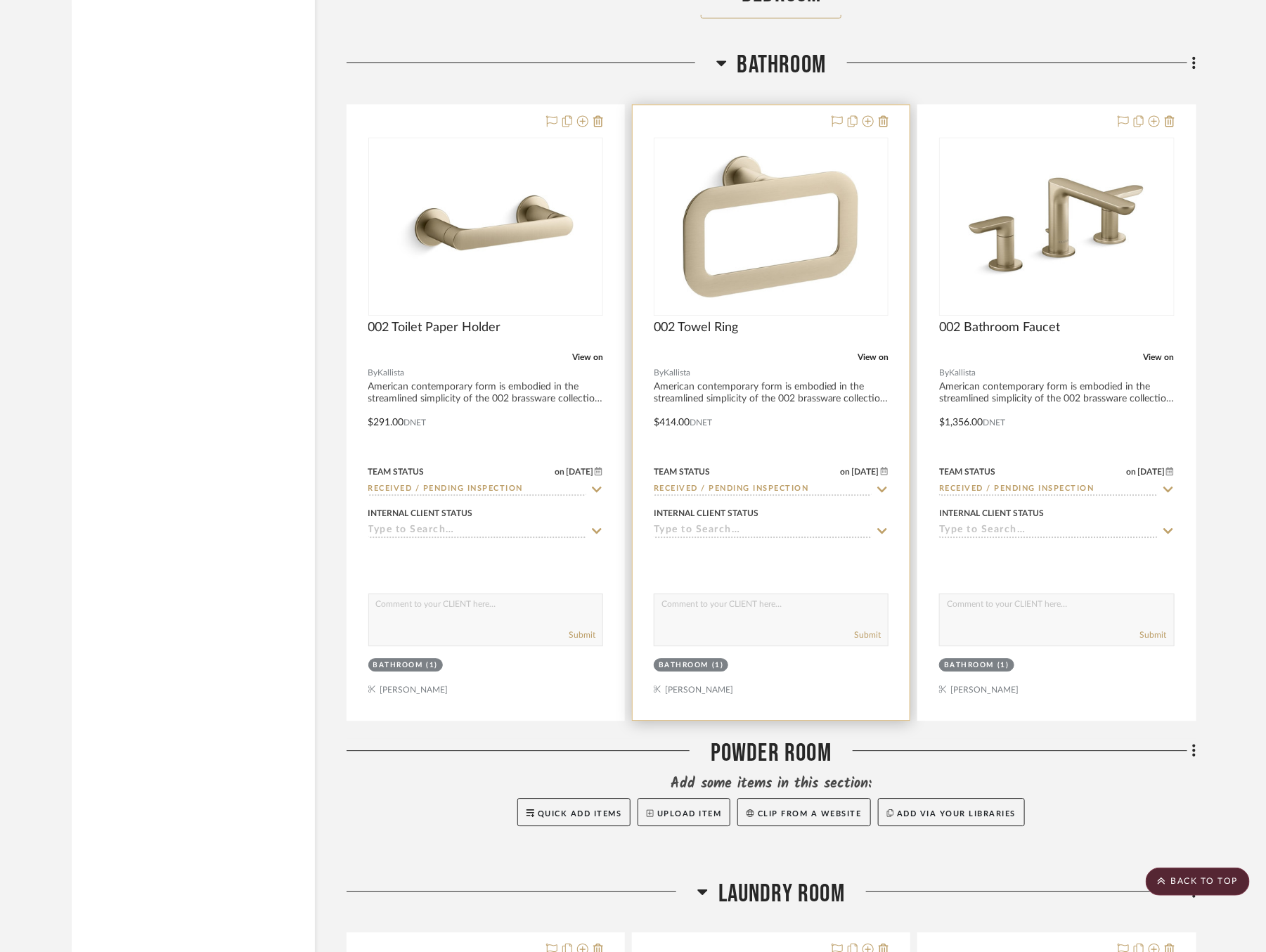
scroll to position [6431, 0]
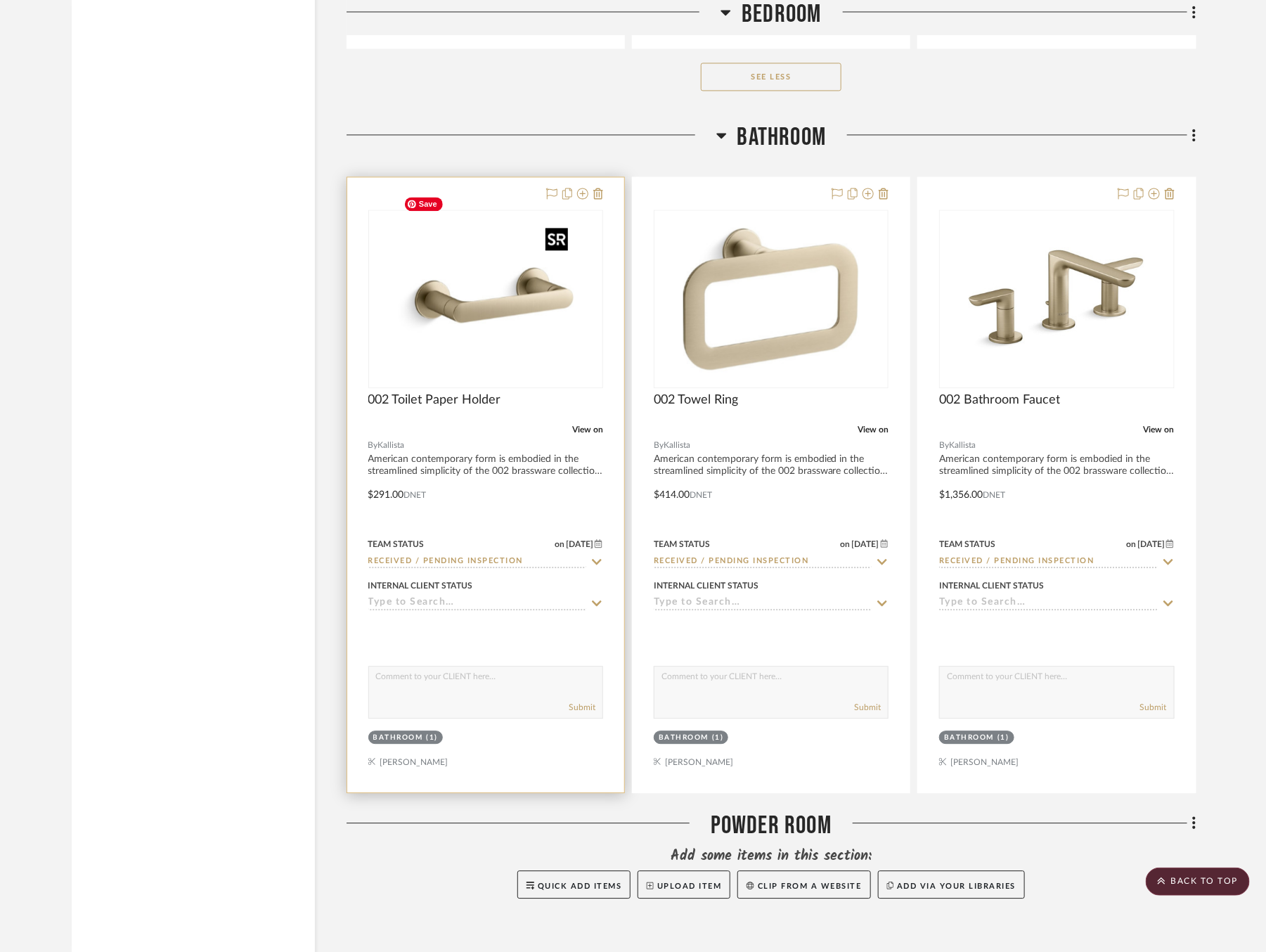
click at [0, 0] on img at bounding box center [0, 0] width 0 height 0
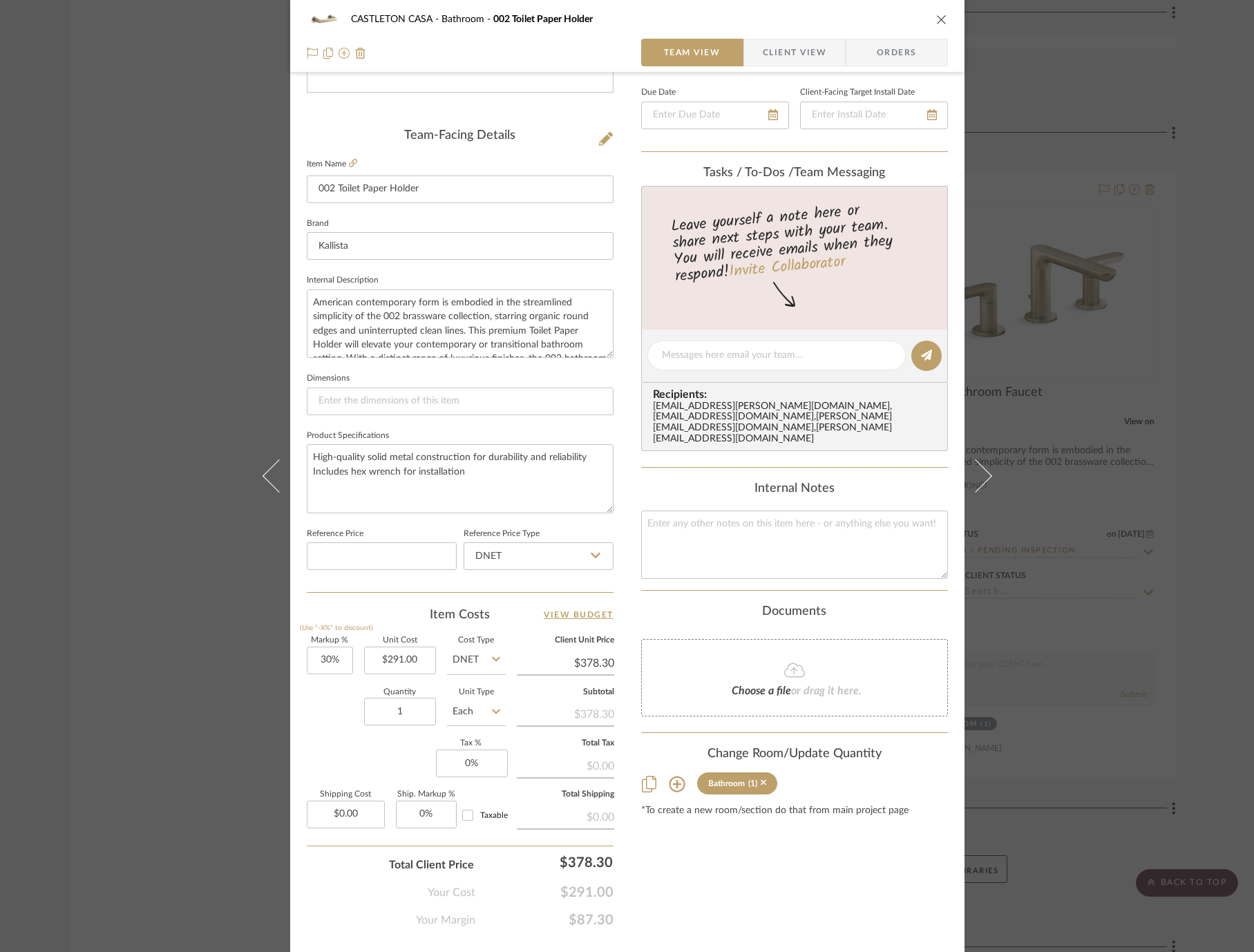
scroll to position [302, 0]
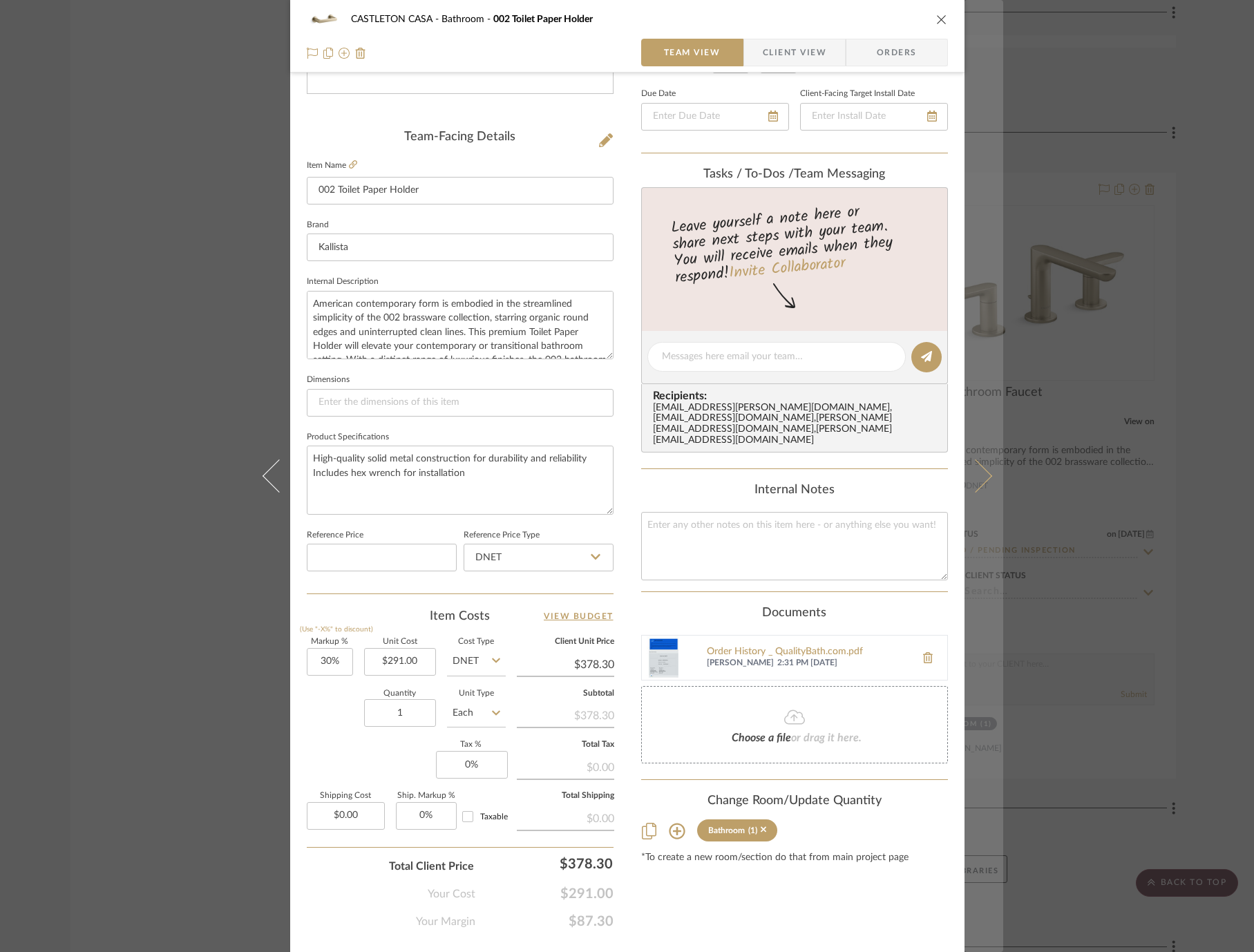
click at [991, 465] on button at bounding box center [985, 476] width 39 height 952
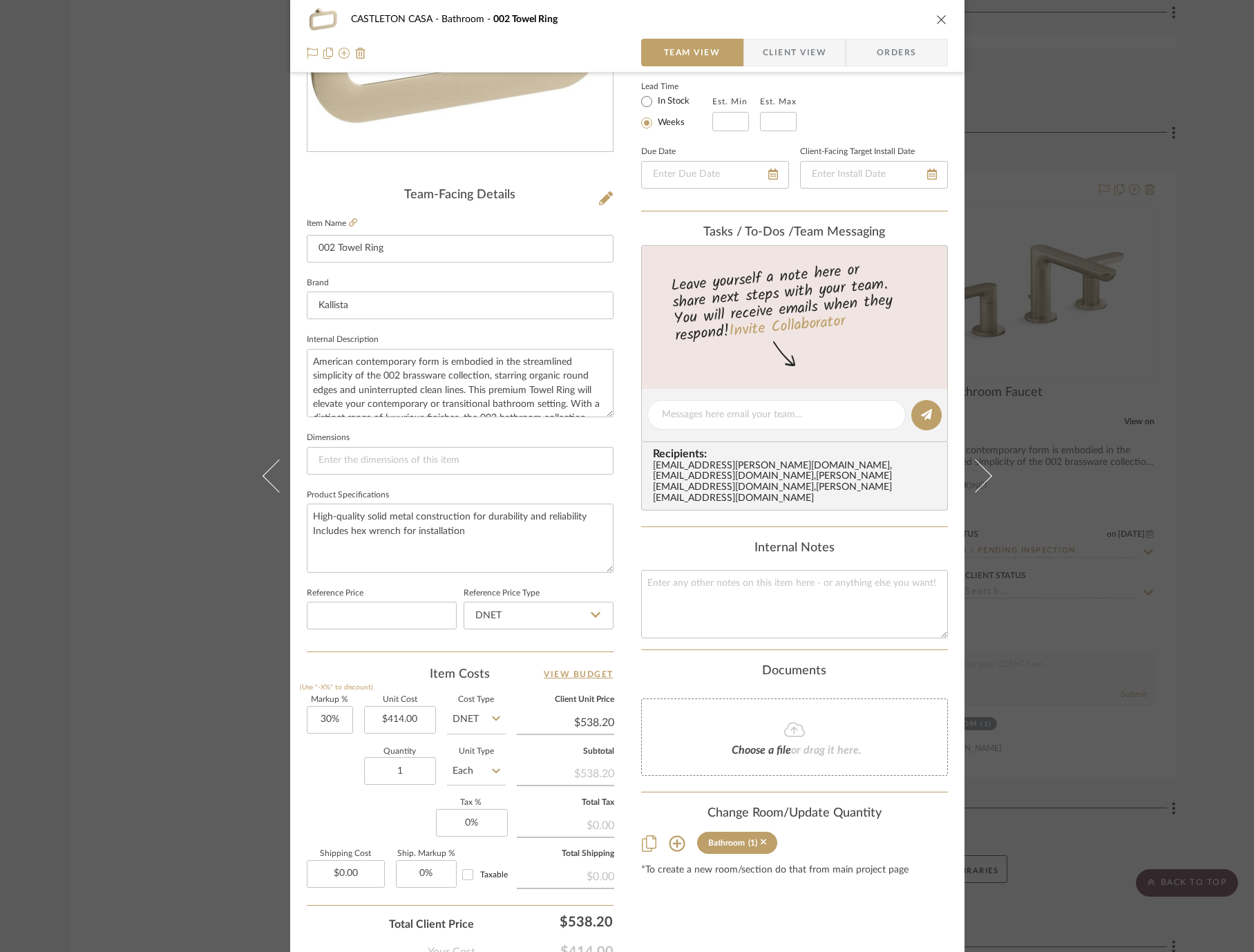
scroll to position [294, 0]
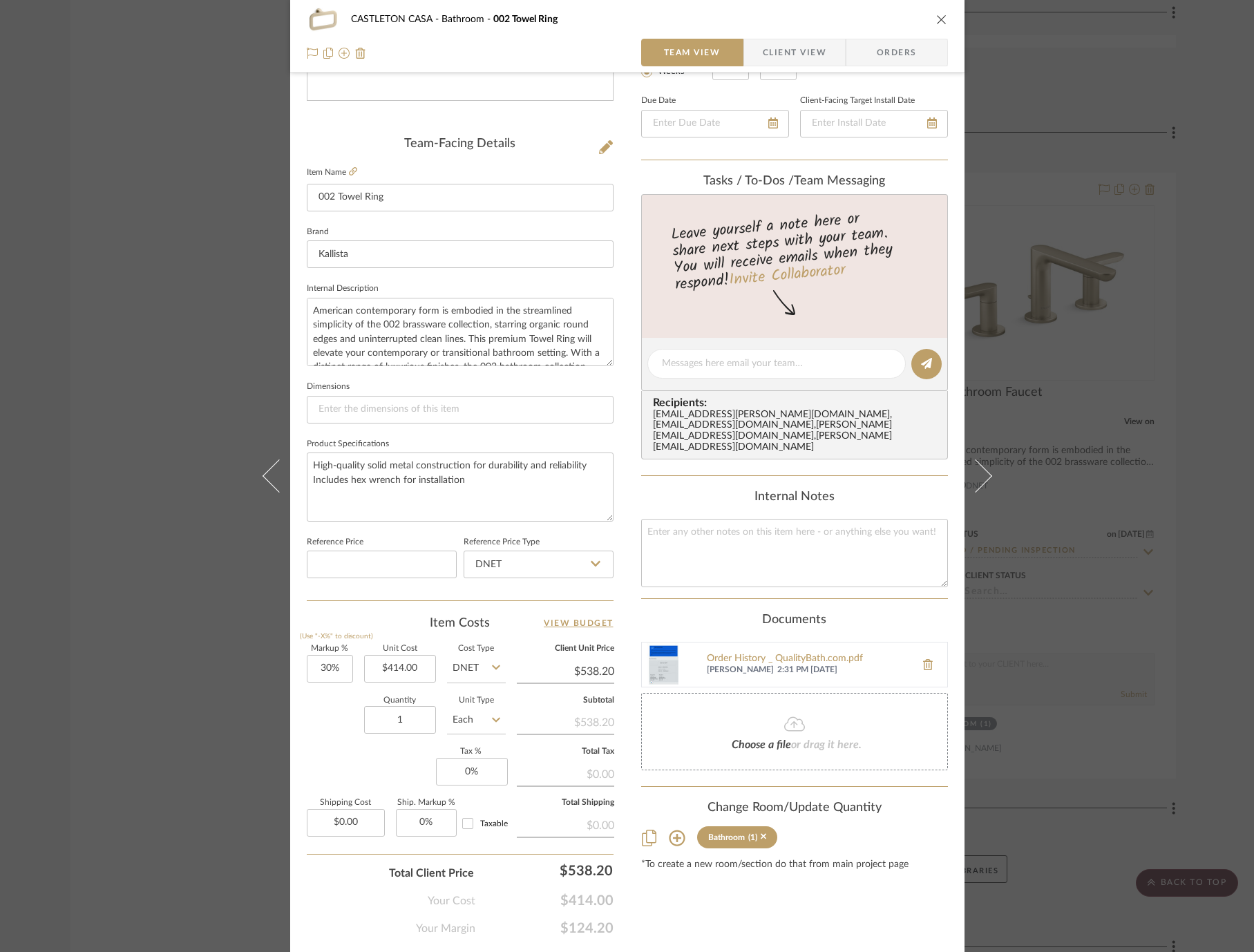
click at [1078, 559] on div "CASTLETON CASA Bathroom 002 Towel Ring Team View Client View Orders Team-Facing…" at bounding box center [627, 476] width 1254 height 952
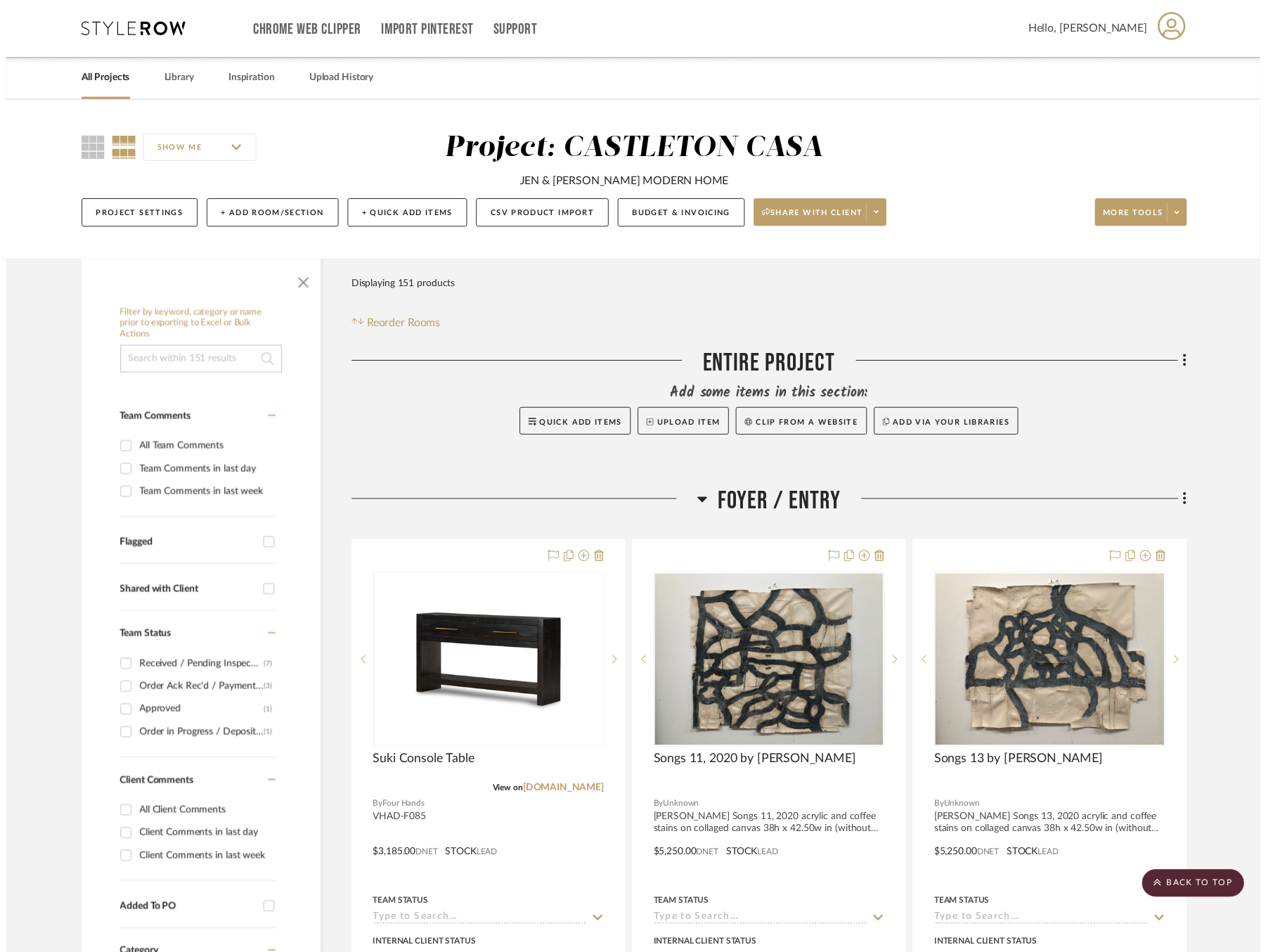
scroll to position [6431, 0]
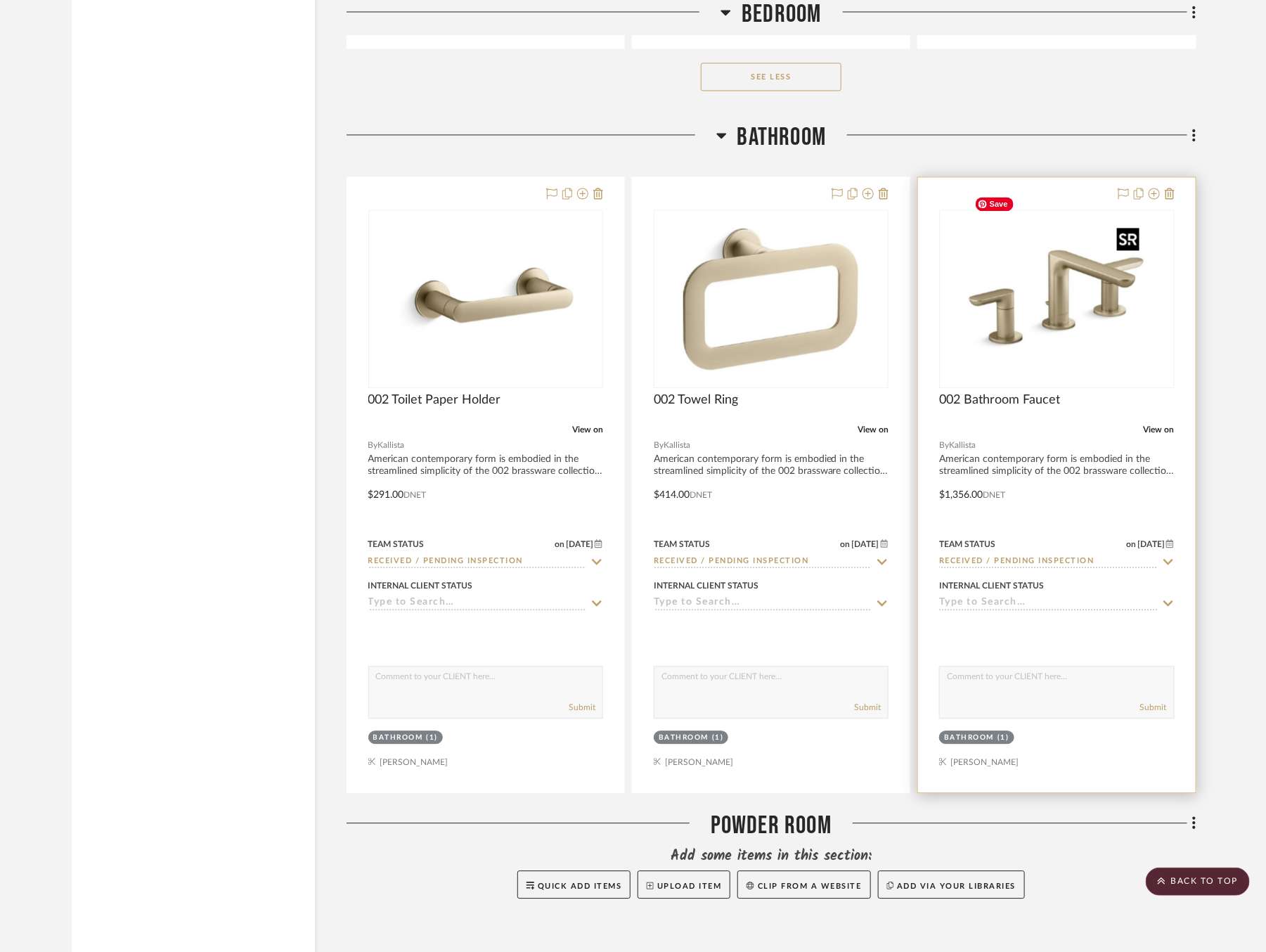
click at [0, 0] on img at bounding box center [0, 0] width 0 height 0
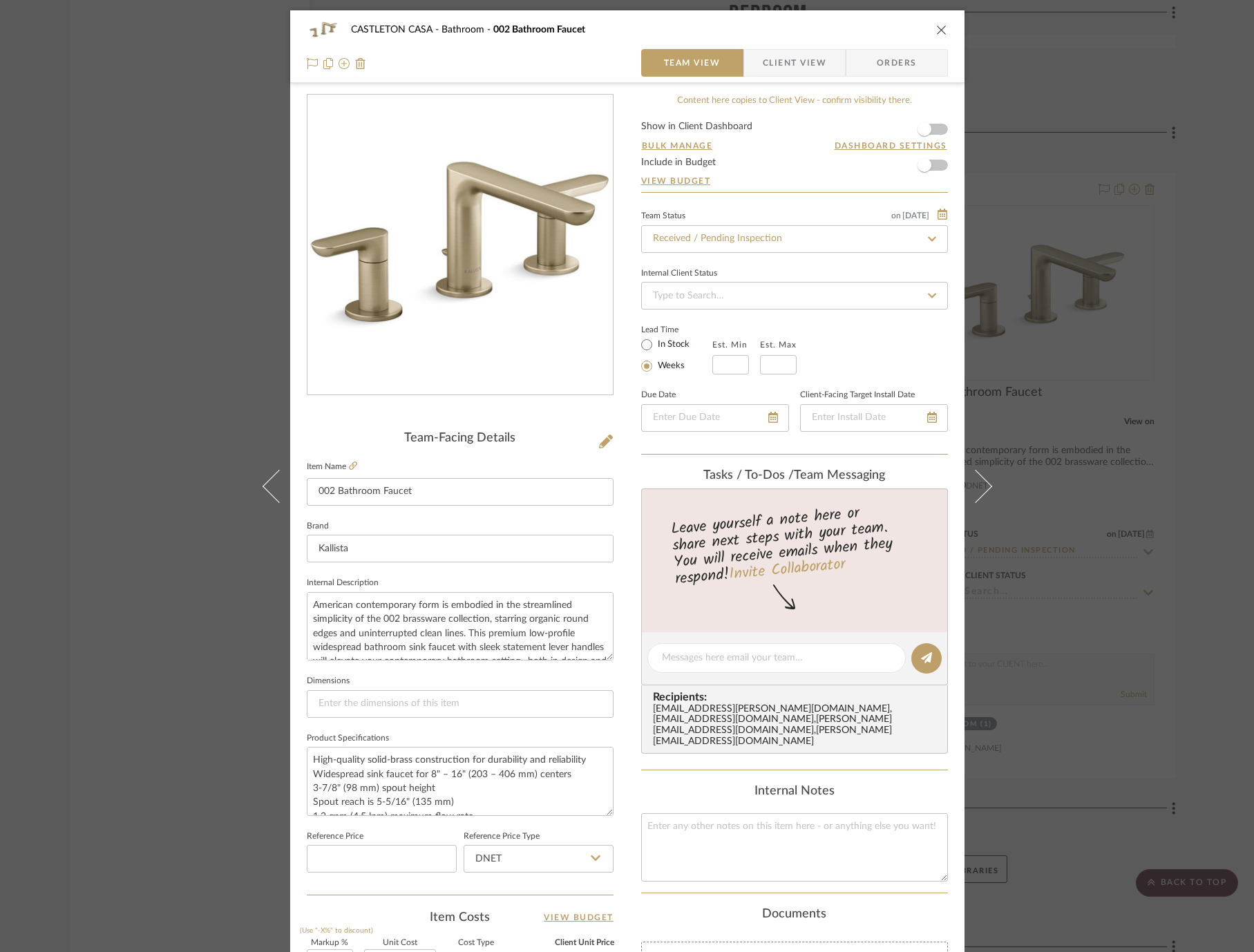
scroll to position [329, 0]
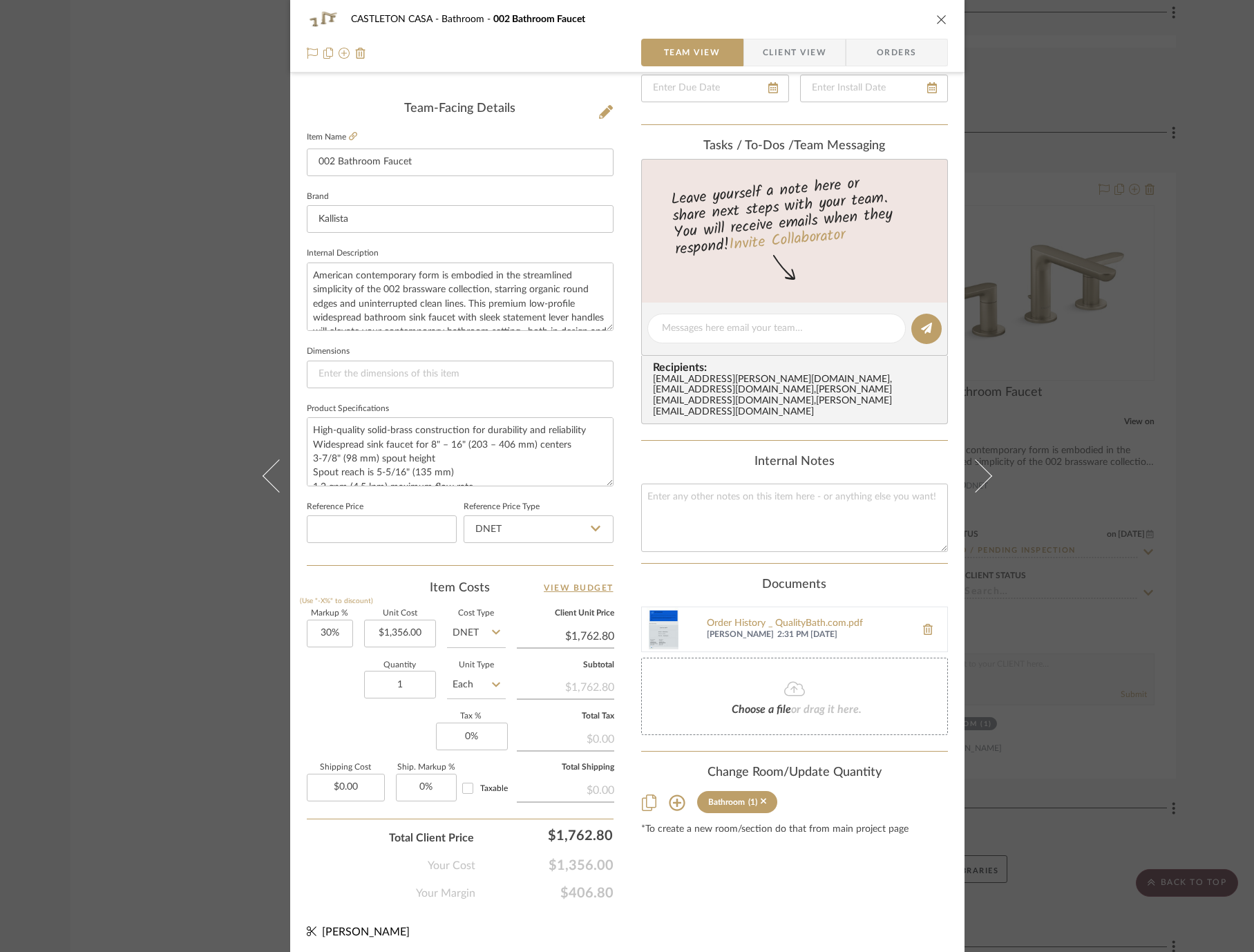
click at [1073, 589] on div "CASTLETON CASA Bathroom 002 Bathroom Faucet Team View Client View Orders Team-F…" at bounding box center [627, 476] width 1254 height 952
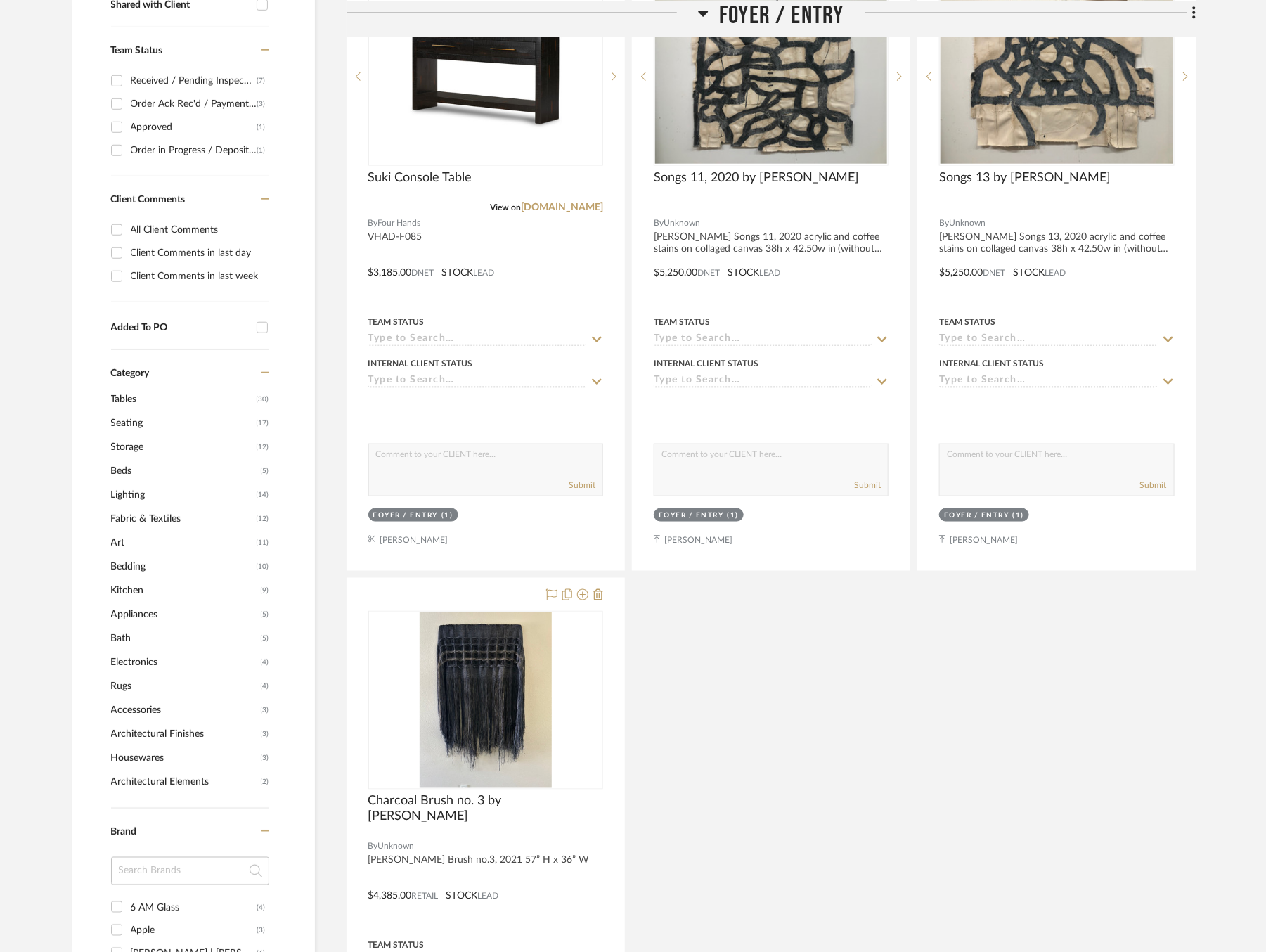
scroll to position [596, 0]
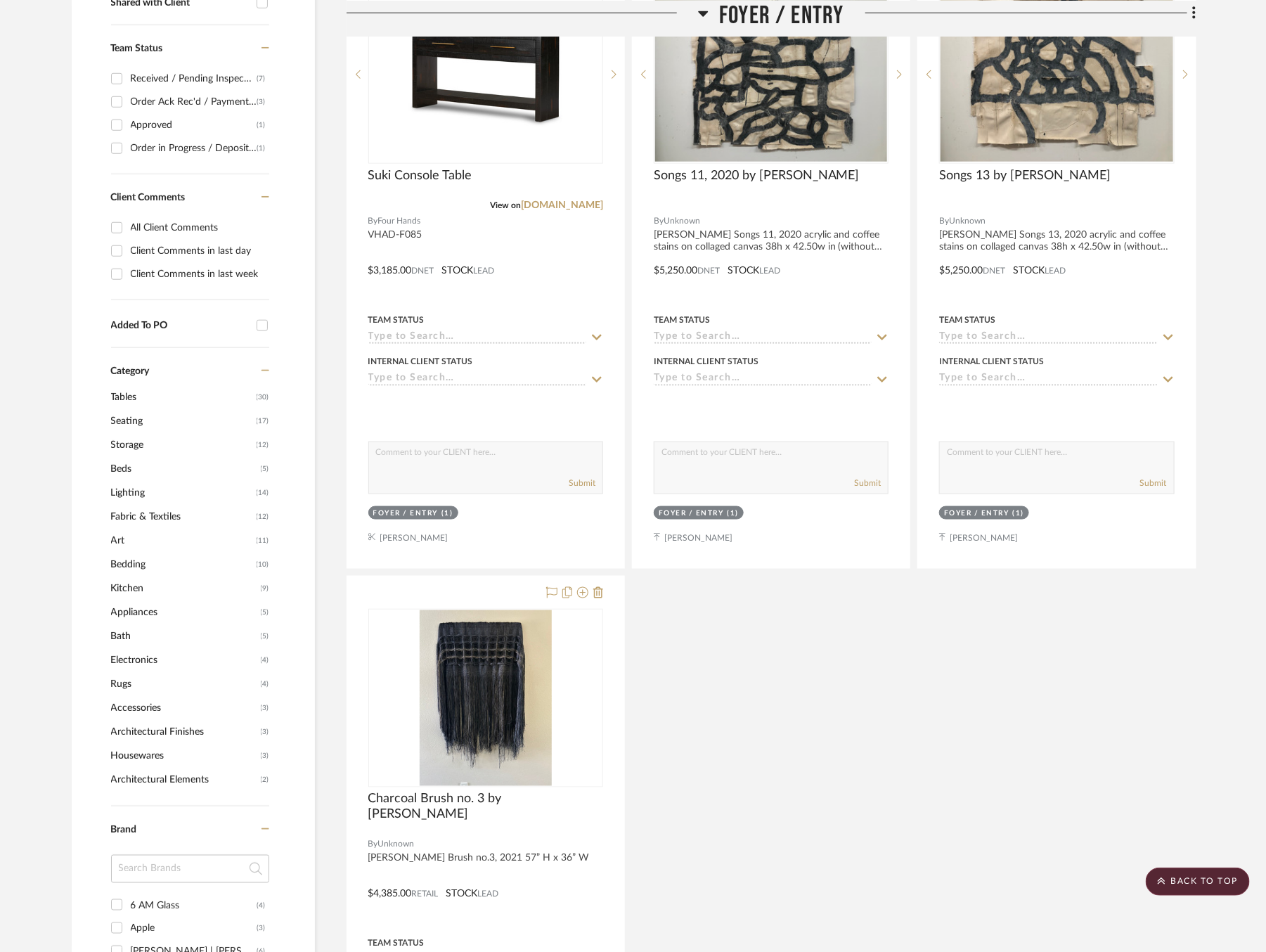
click at [143, 702] on span "Accessories" at bounding box center [183, 708] width 147 height 24
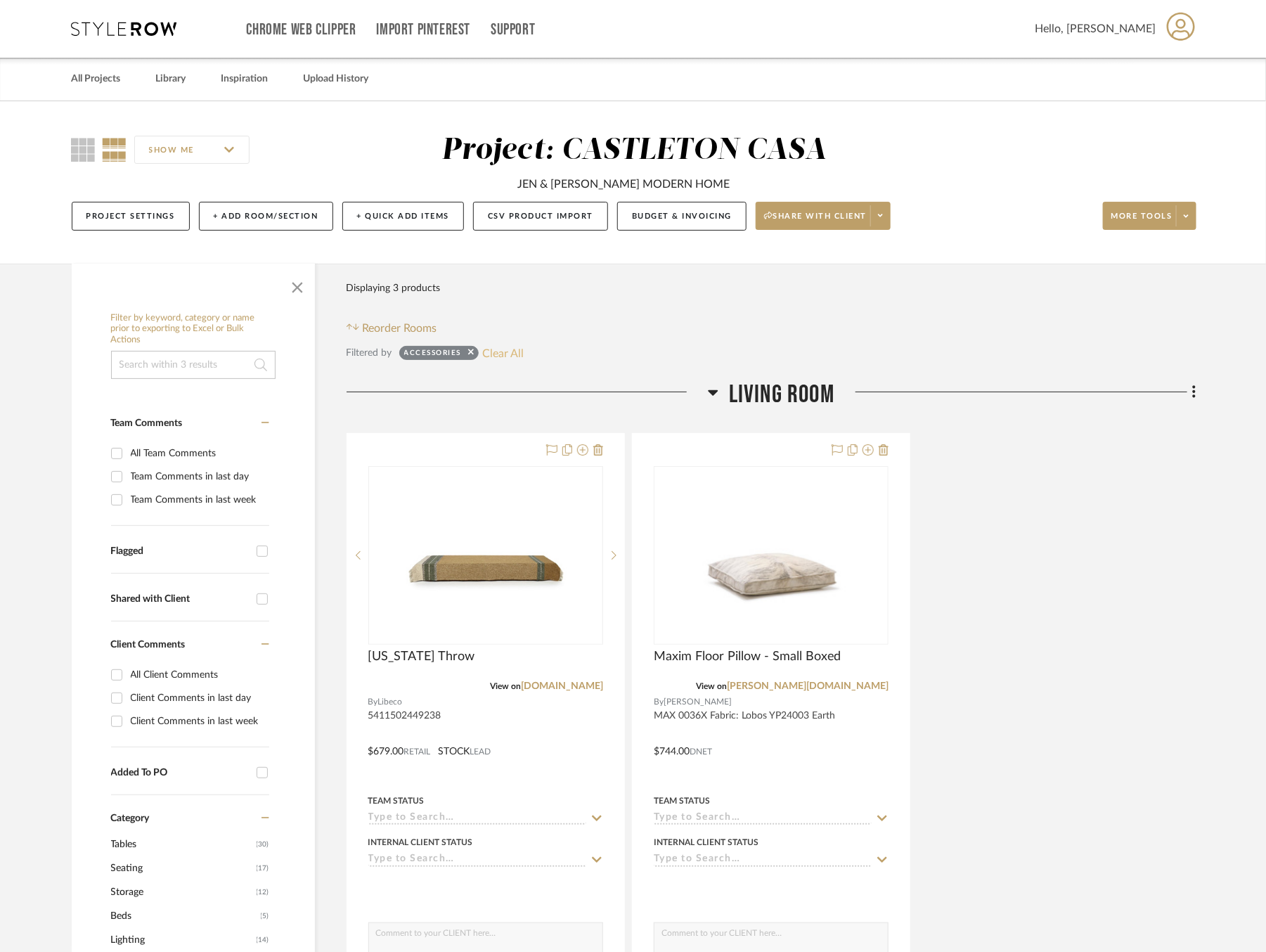
click at [497, 355] on button "Clear All" at bounding box center [503, 353] width 42 height 18
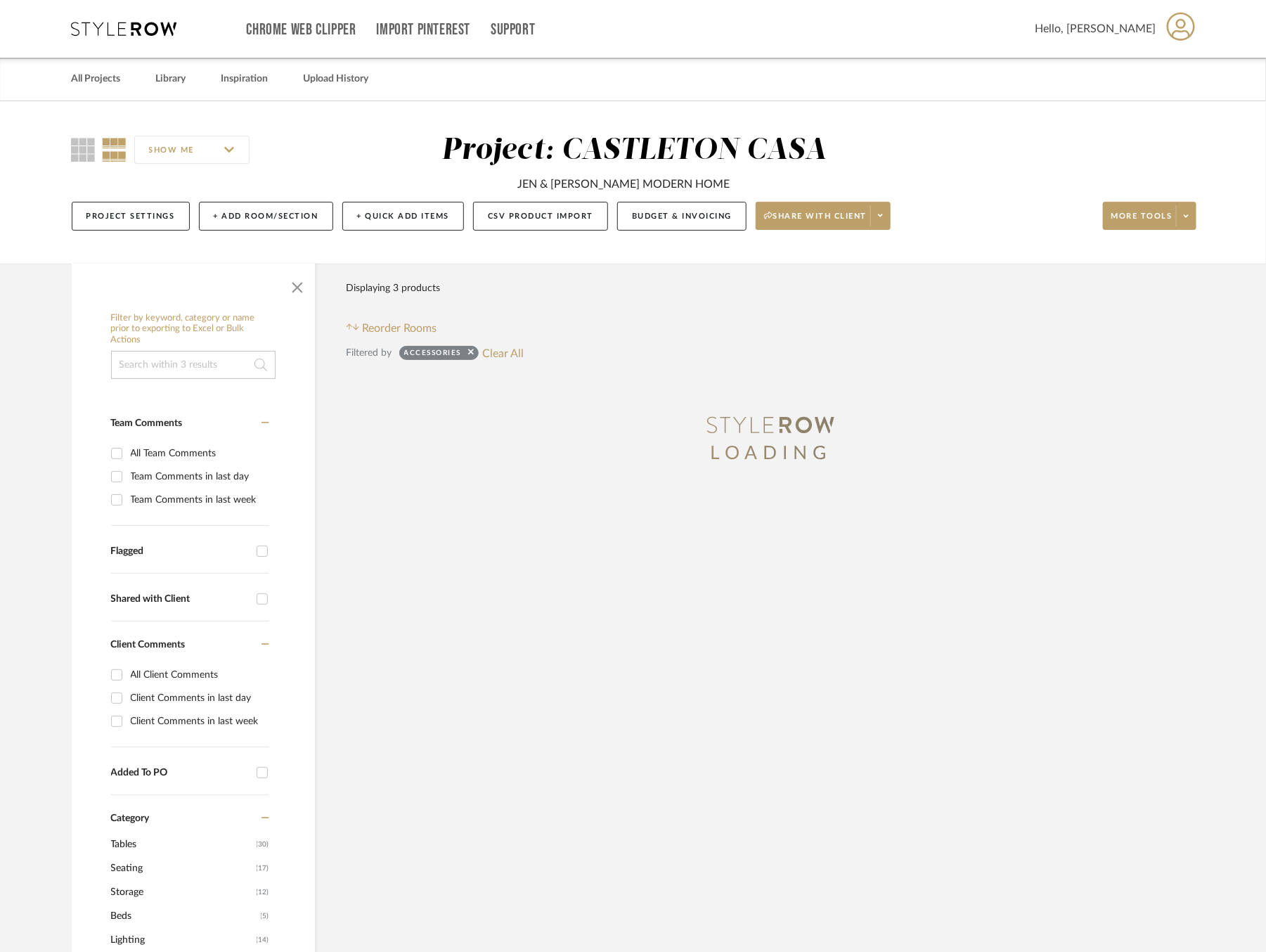
scroll to position [509, 0]
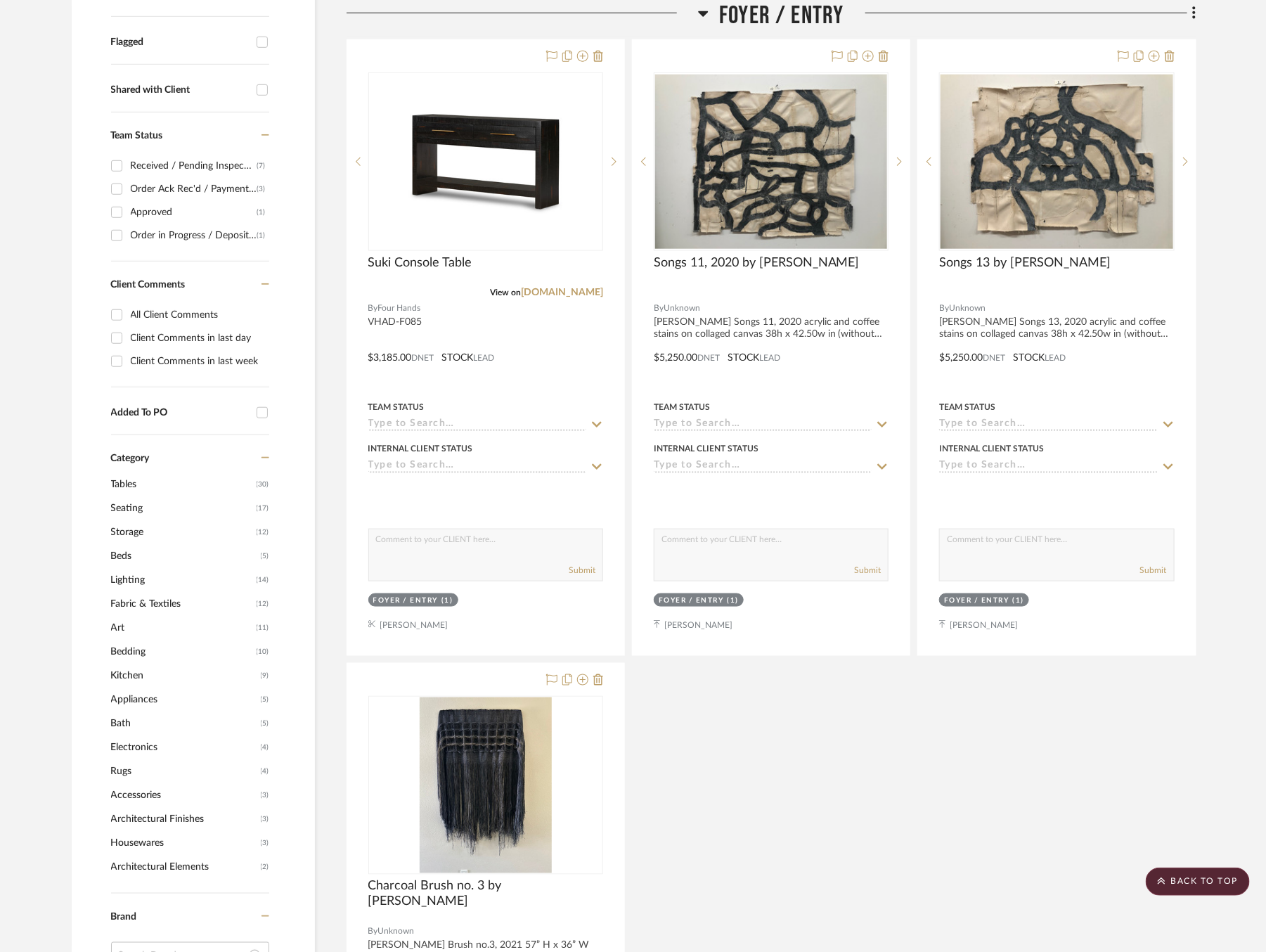
click at [144, 698] on span "Appliances" at bounding box center [183, 700] width 147 height 24
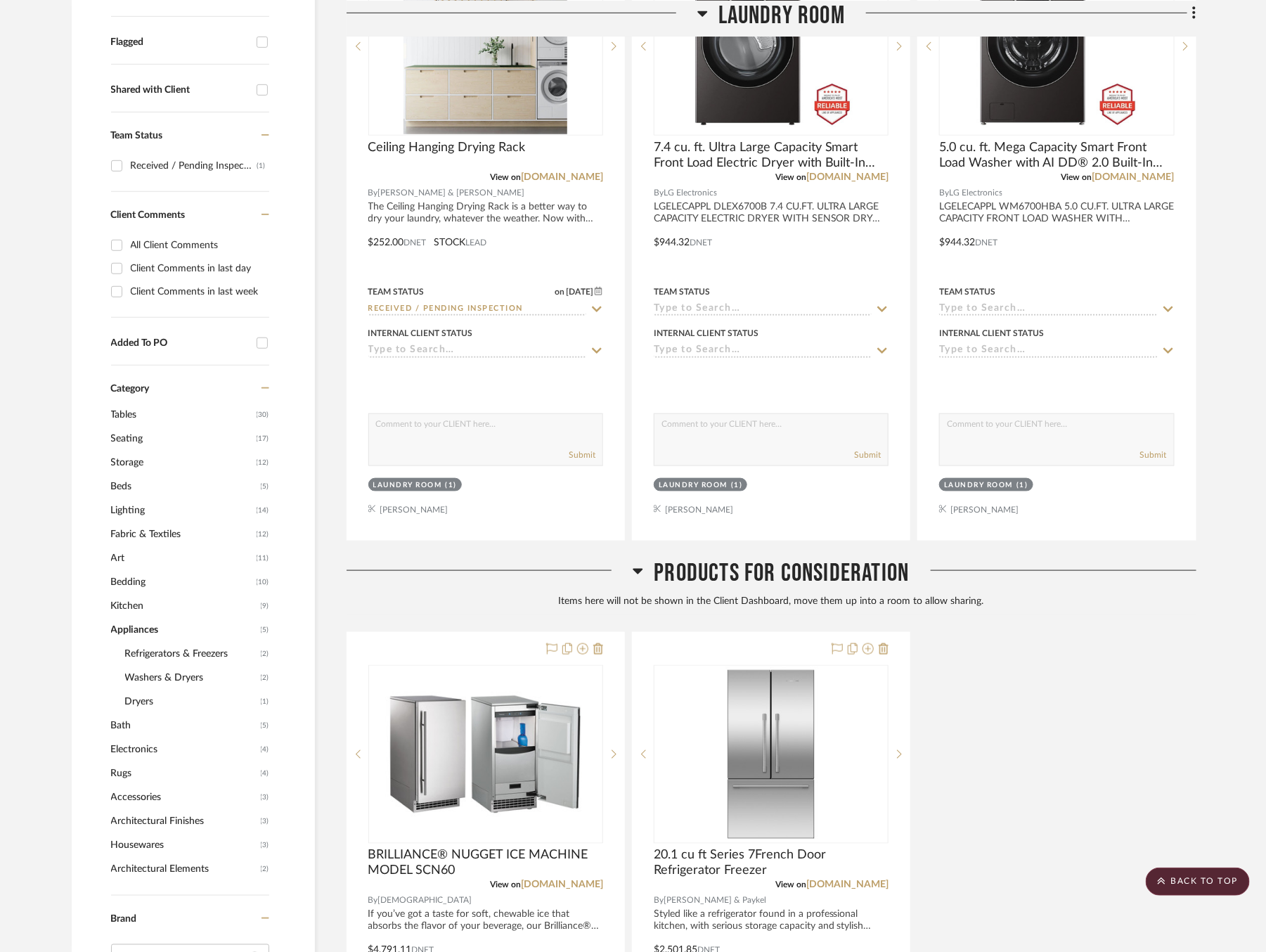
click at [130, 622] on span "Appliances" at bounding box center [183, 630] width 147 height 24
click at [126, 602] on span "Kitchen" at bounding box center [183, 606] width 147 height 24
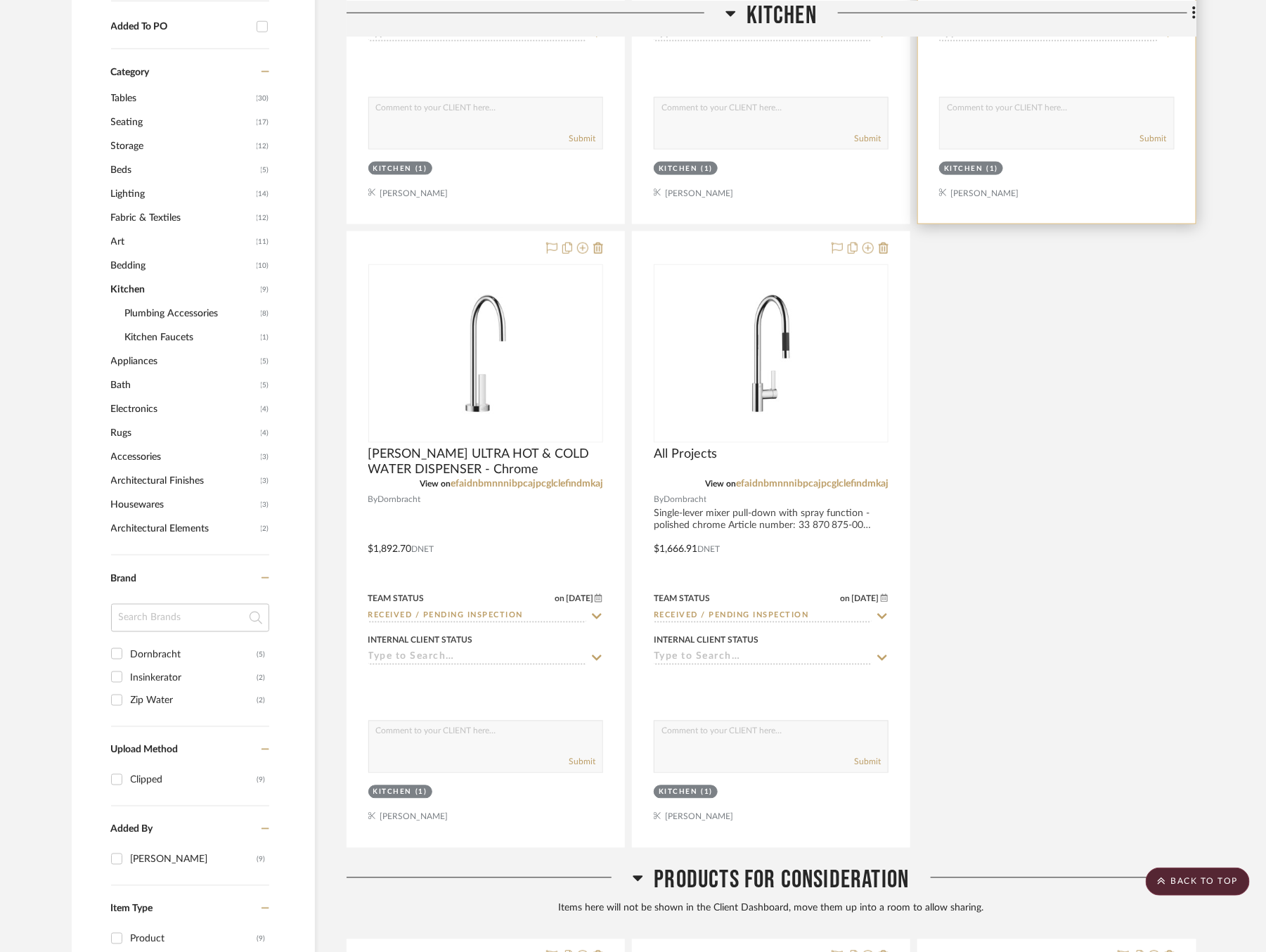
scroll to position [856, 0]
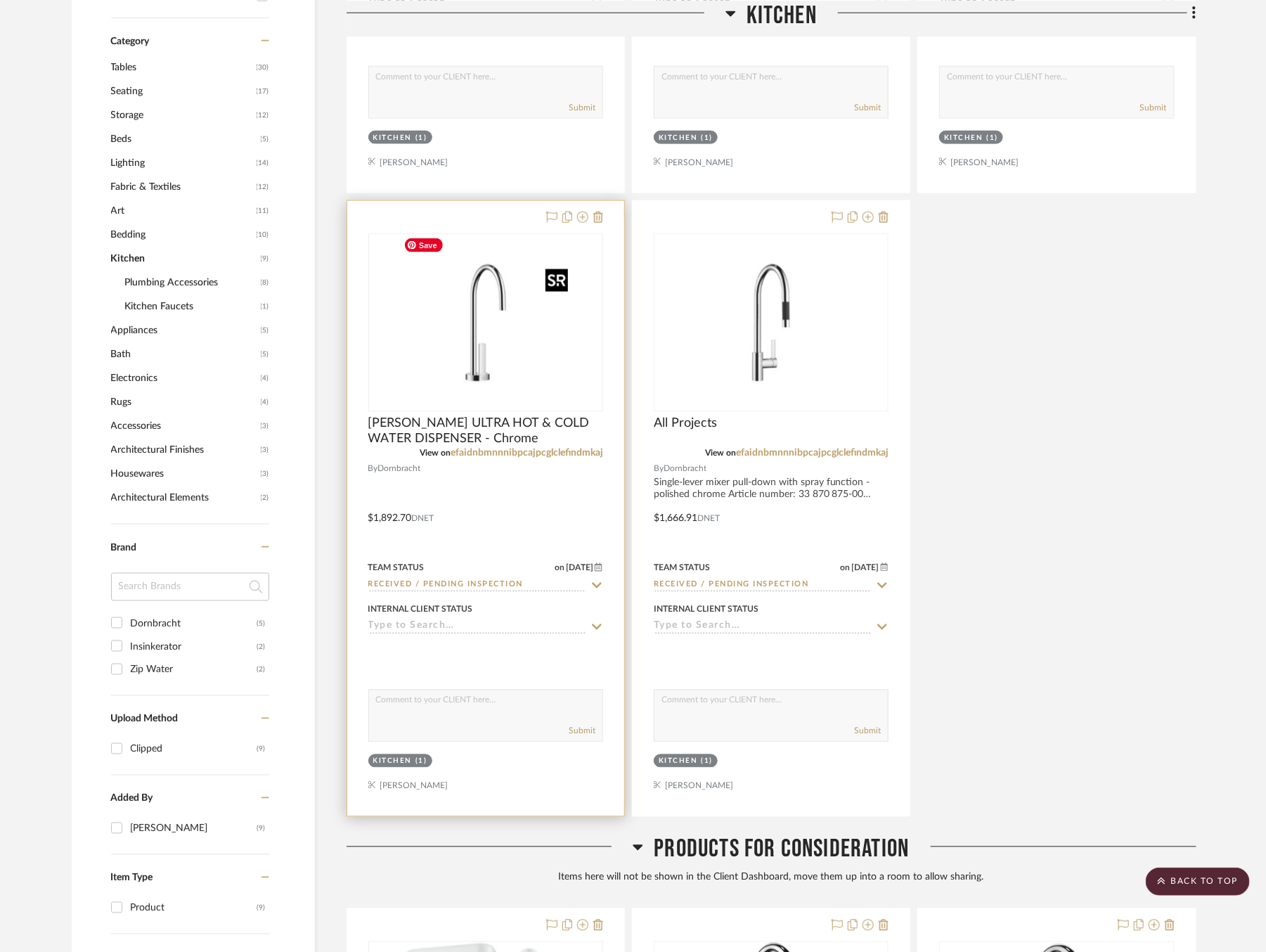
click at [0, 0] on img at bounding box center [0, 0] width 0 height 0
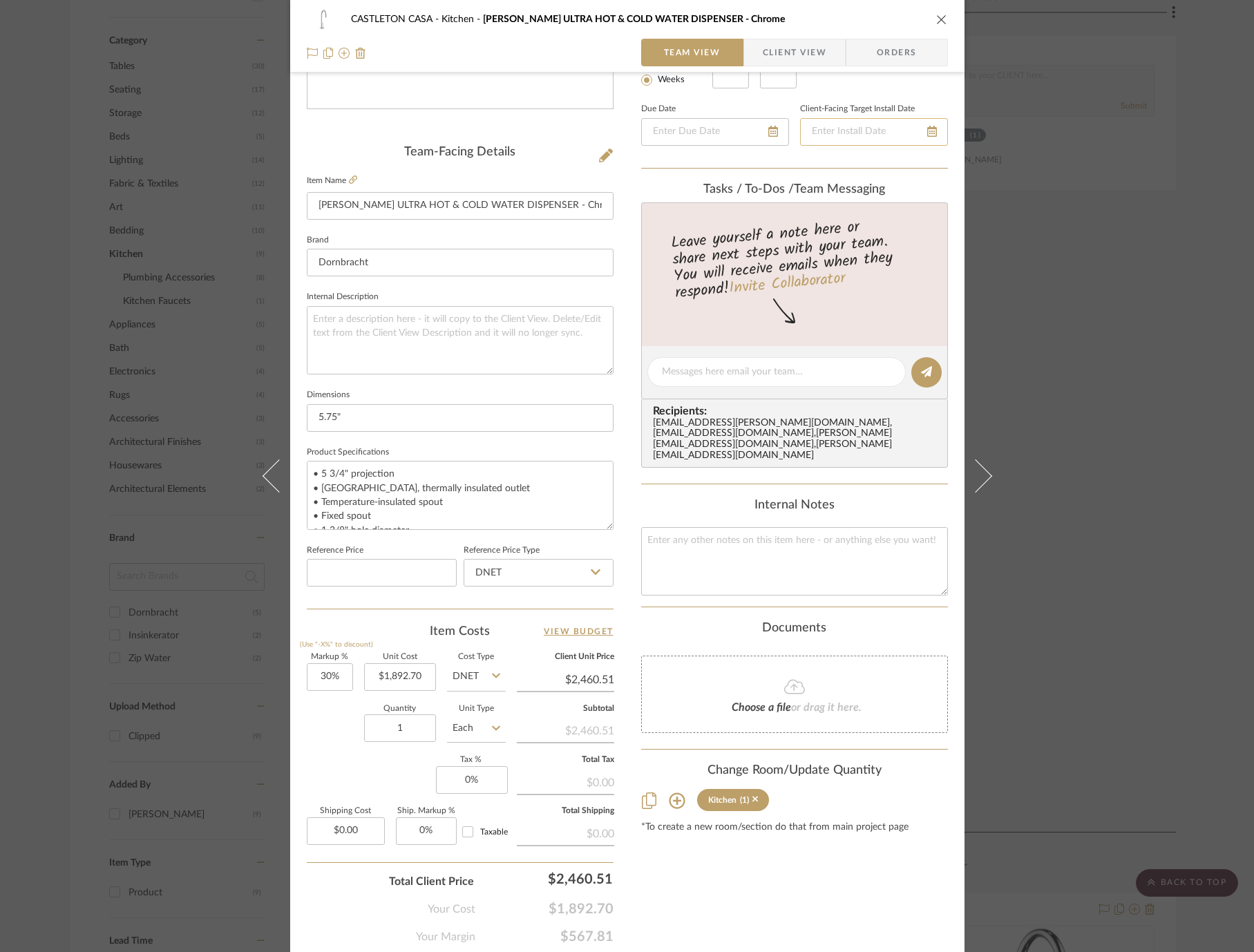
scroll to position [283, 0]
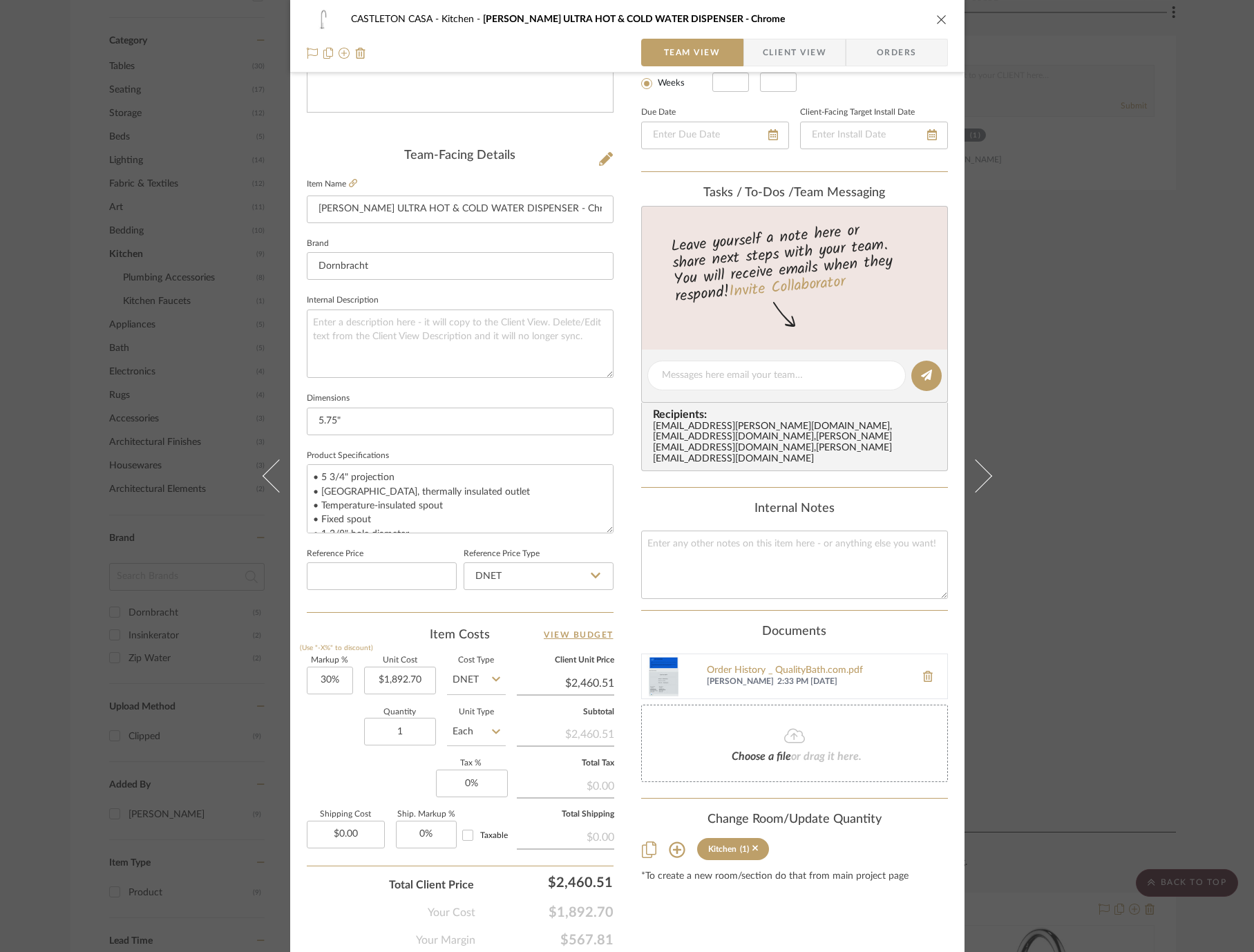
click at [1089, 496] on div "CASTLETON CASA Kitchen TARA ULTRA HOT & COLD WATER DISPENSER - Chrome Team View…" at bounding box center [627, 476] width 1254 height 952
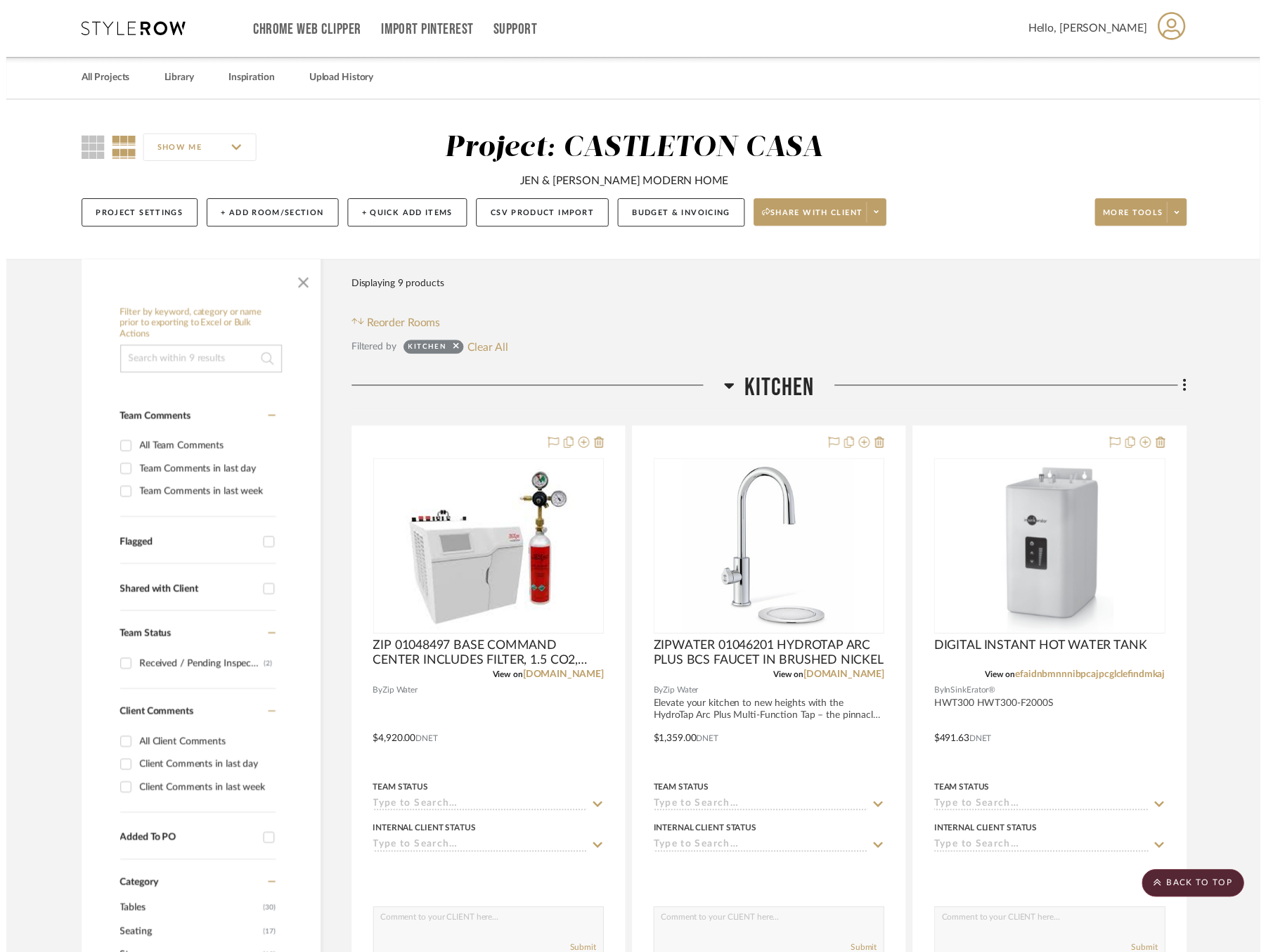
scroll to position [856, 0]
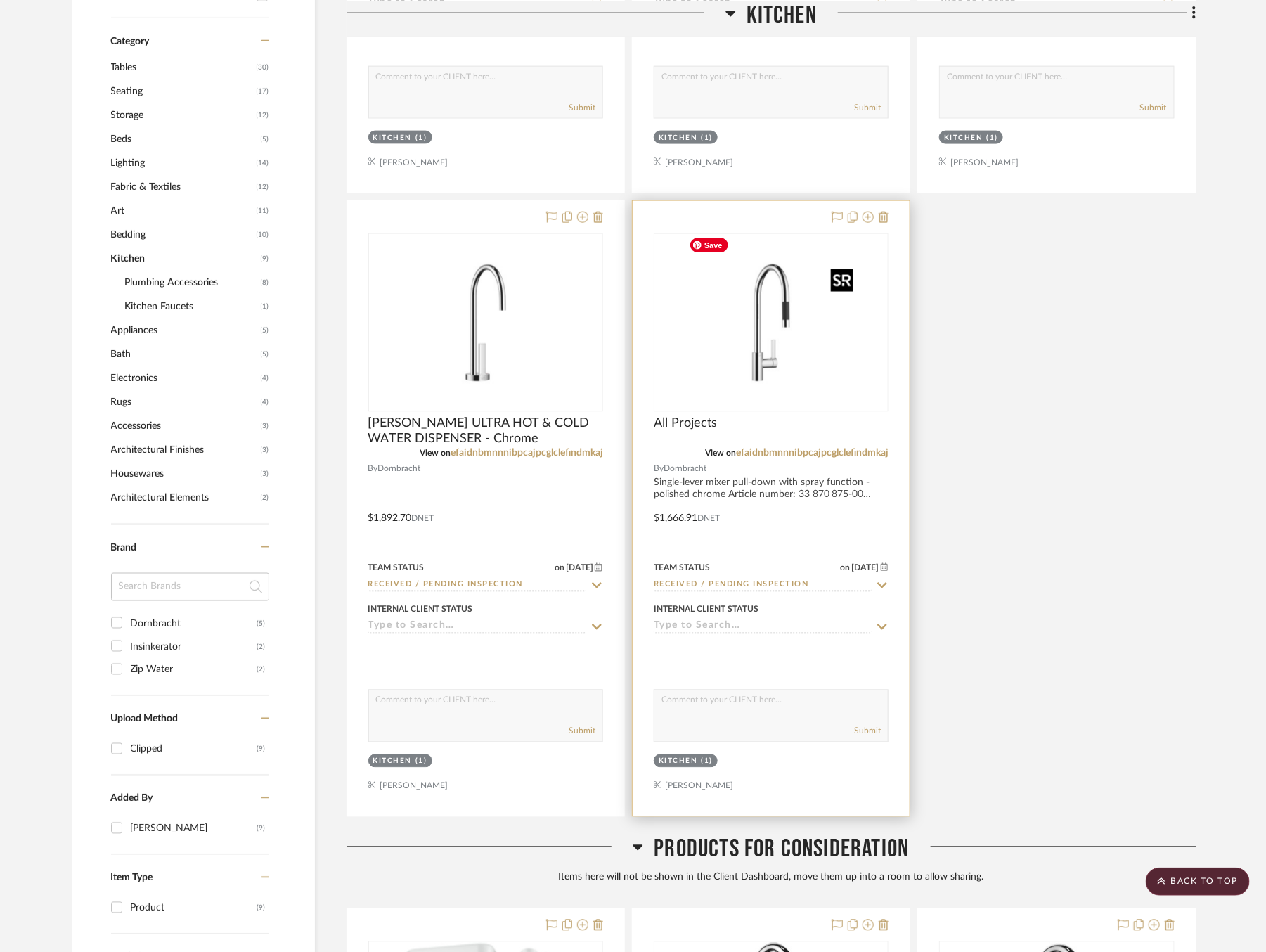
click at [746, 354] on img "0" at bounding box center [772, 323] width 175 height 175
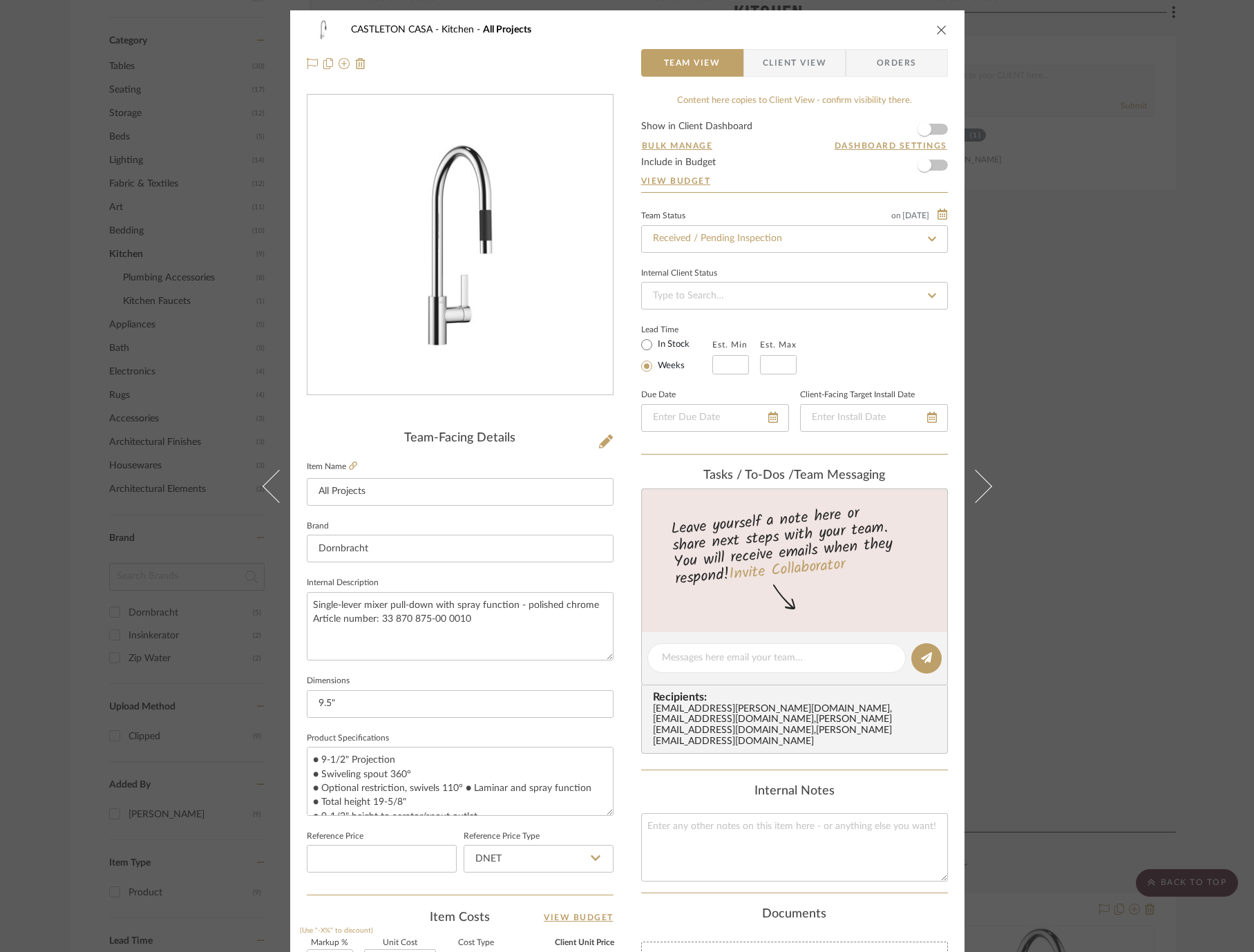
scroll to position [329, 0]
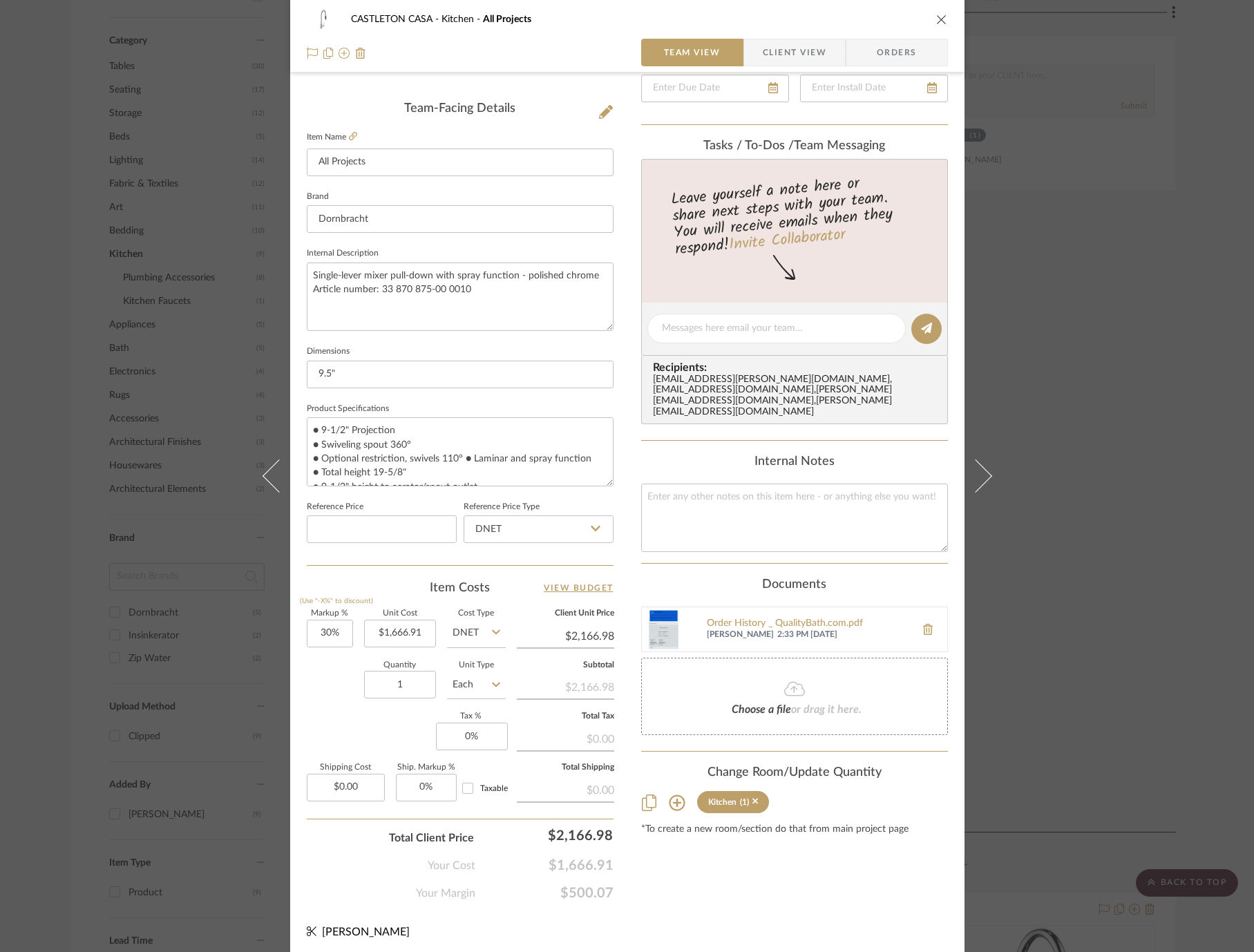
click at [1132, 362] on div "CASTLETON CASA Kitchen All Projects Team View Client View Orders Team-Facing De…" at bounding box center [627, 476] width 1254 height 952
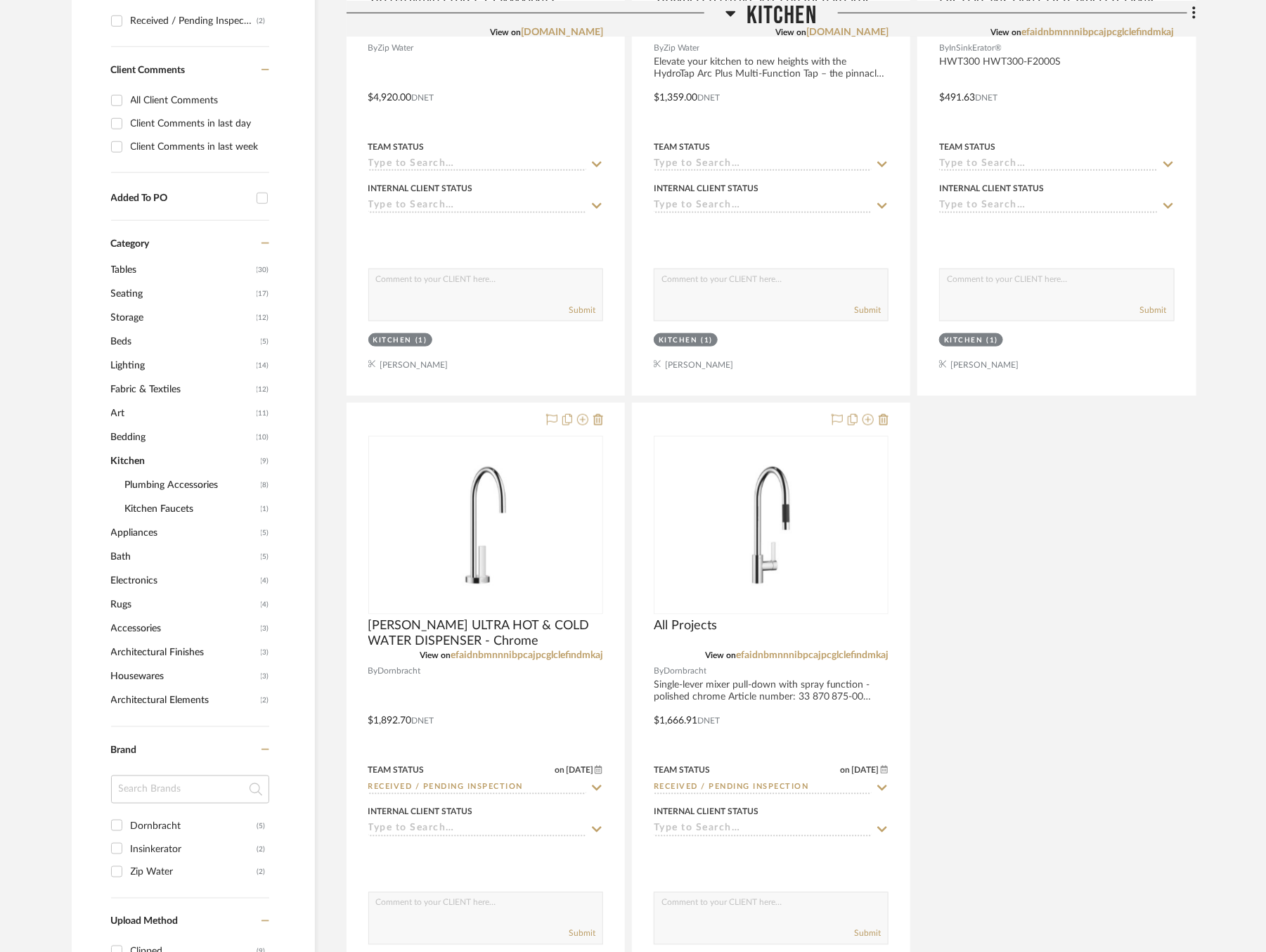
scroll to position [769, 0]
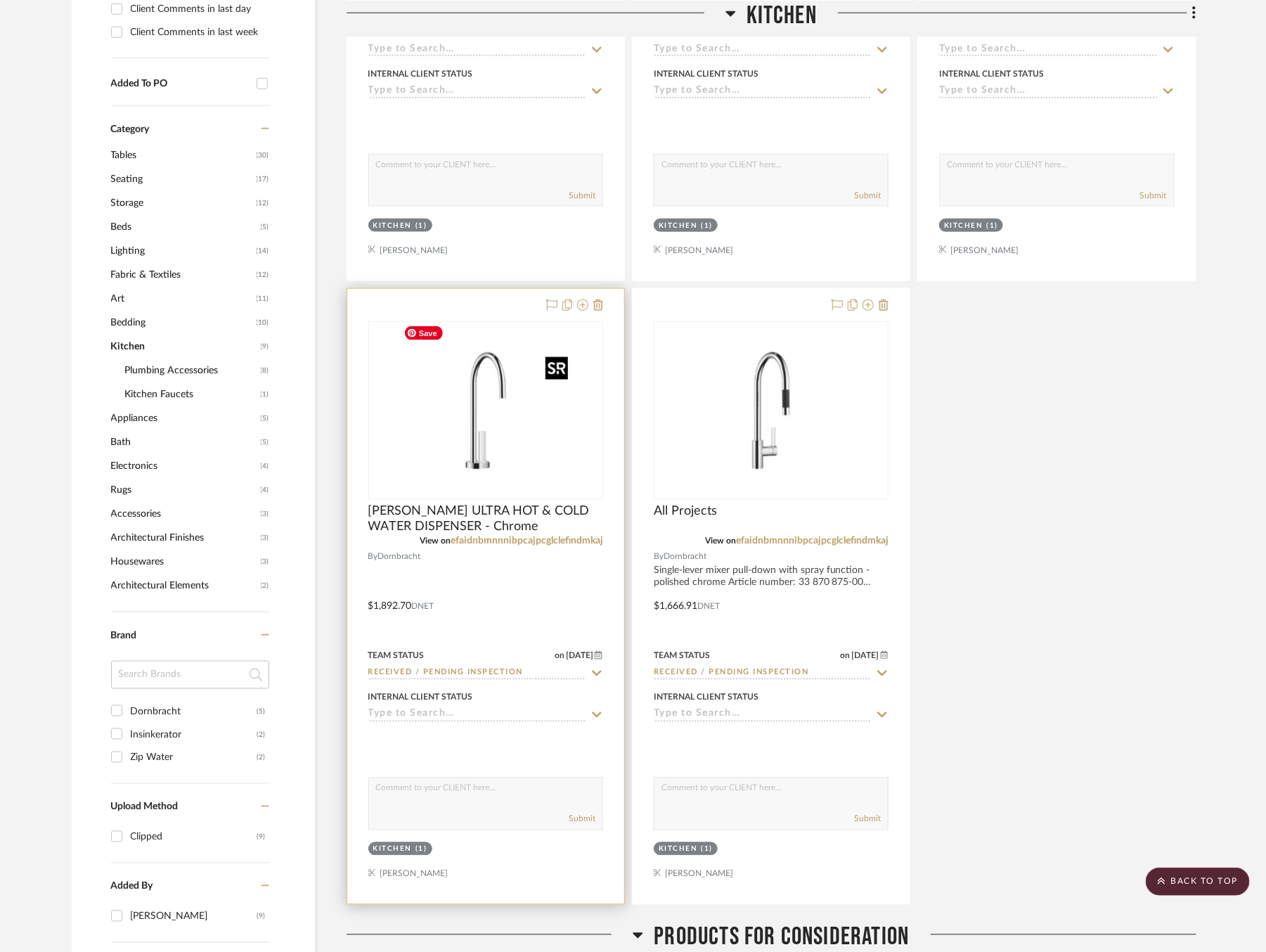
click at [527, 407] on img "0" at bounding box center [485, 411] width 175 height 175
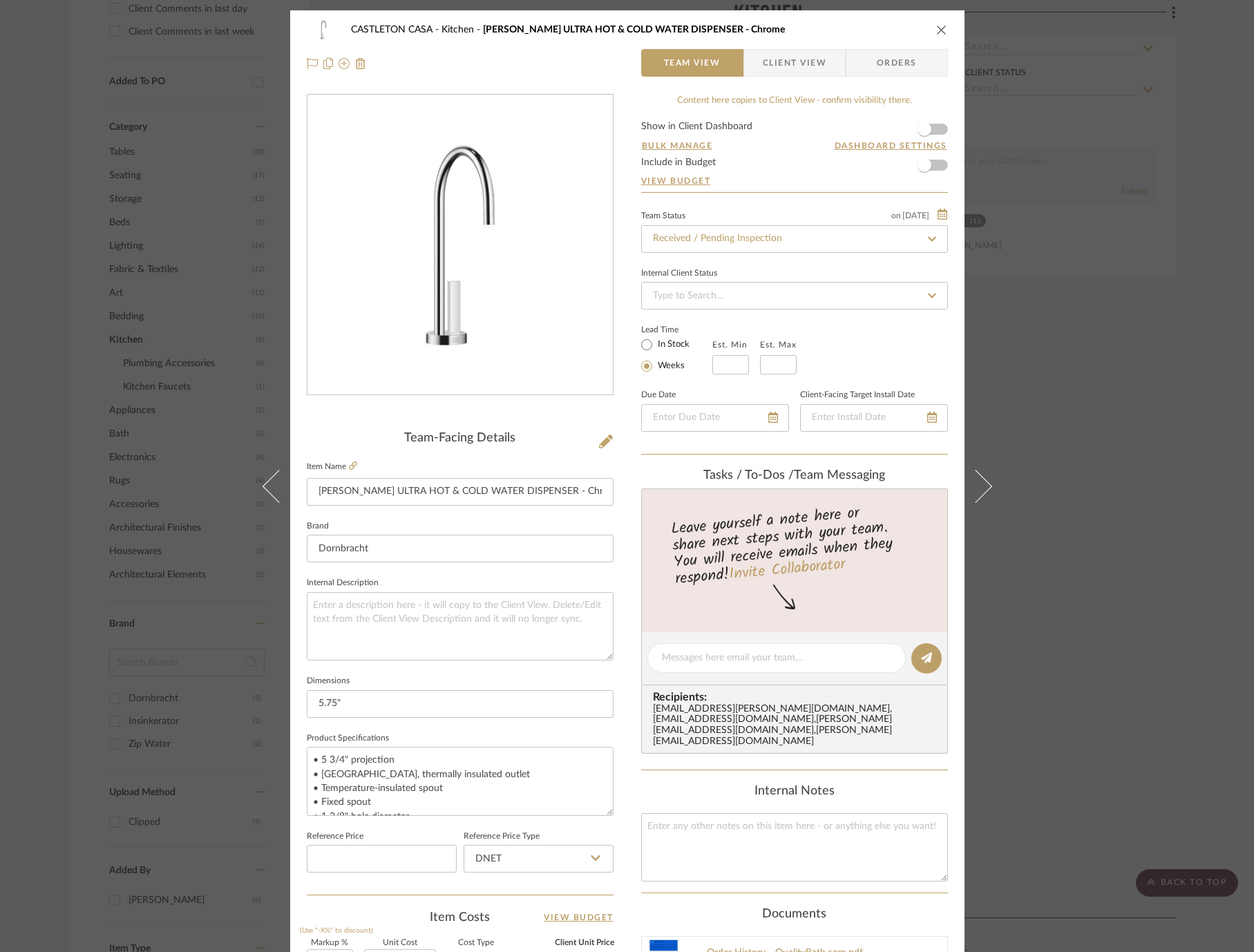
scroll to position [329, 0]
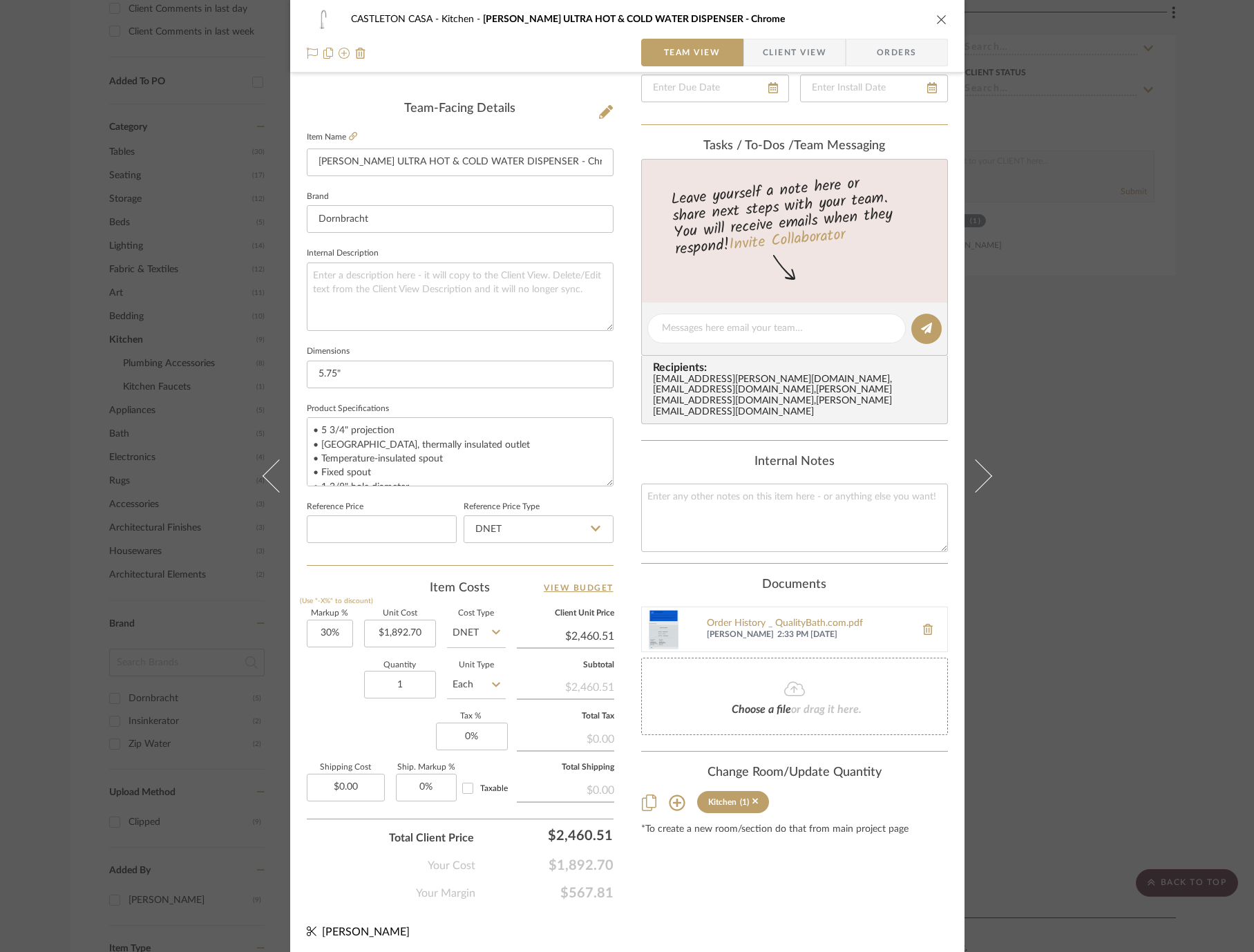
click at [1115, 617] on div "CASTLETON CASA Kitchen TARA ULTRA HOT & COLD WATER DISPENSER - Chrome Team View…" at bounding box center [627, 476] width 1254 height 952
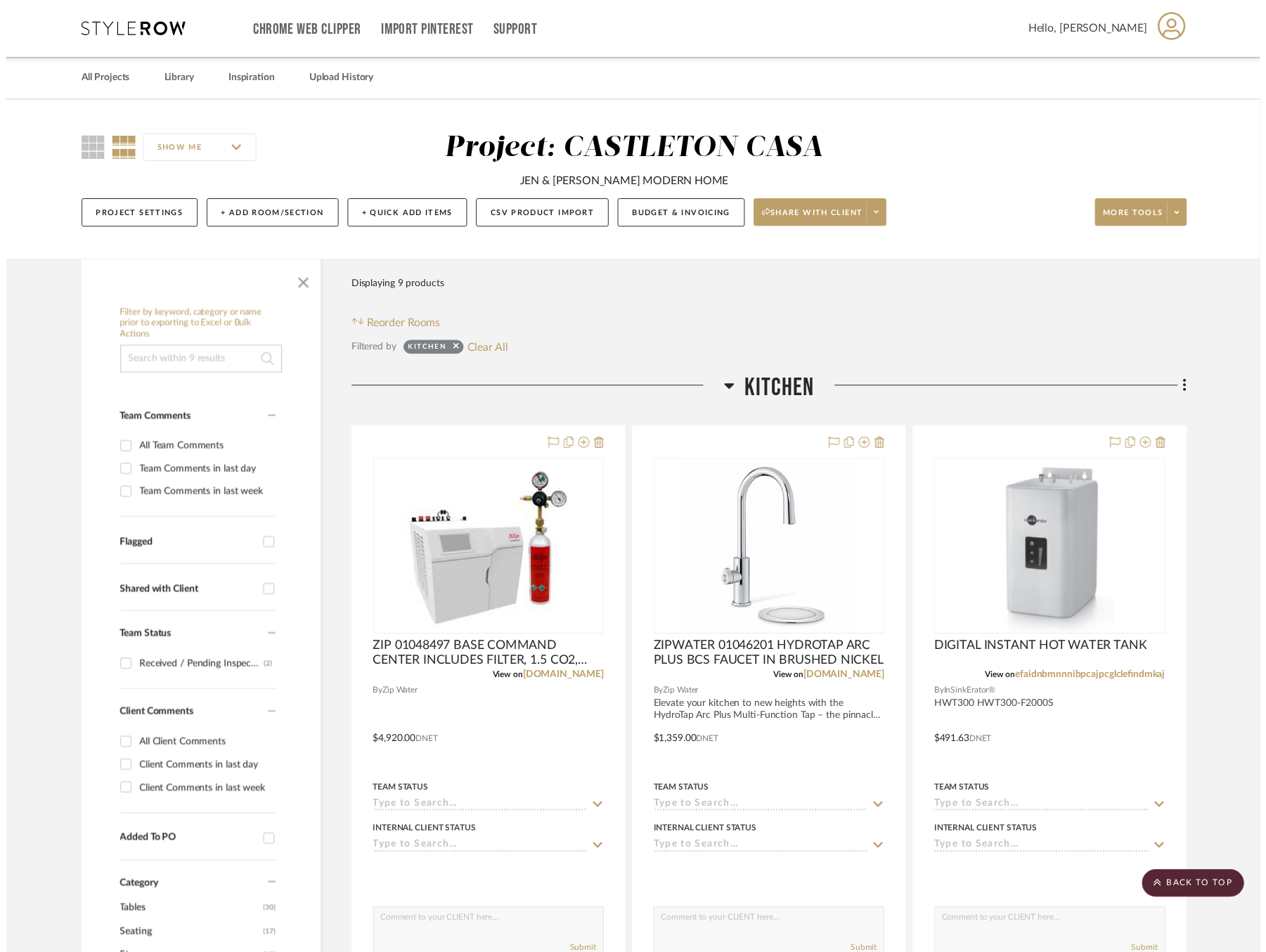
scroll to position [769, 0]
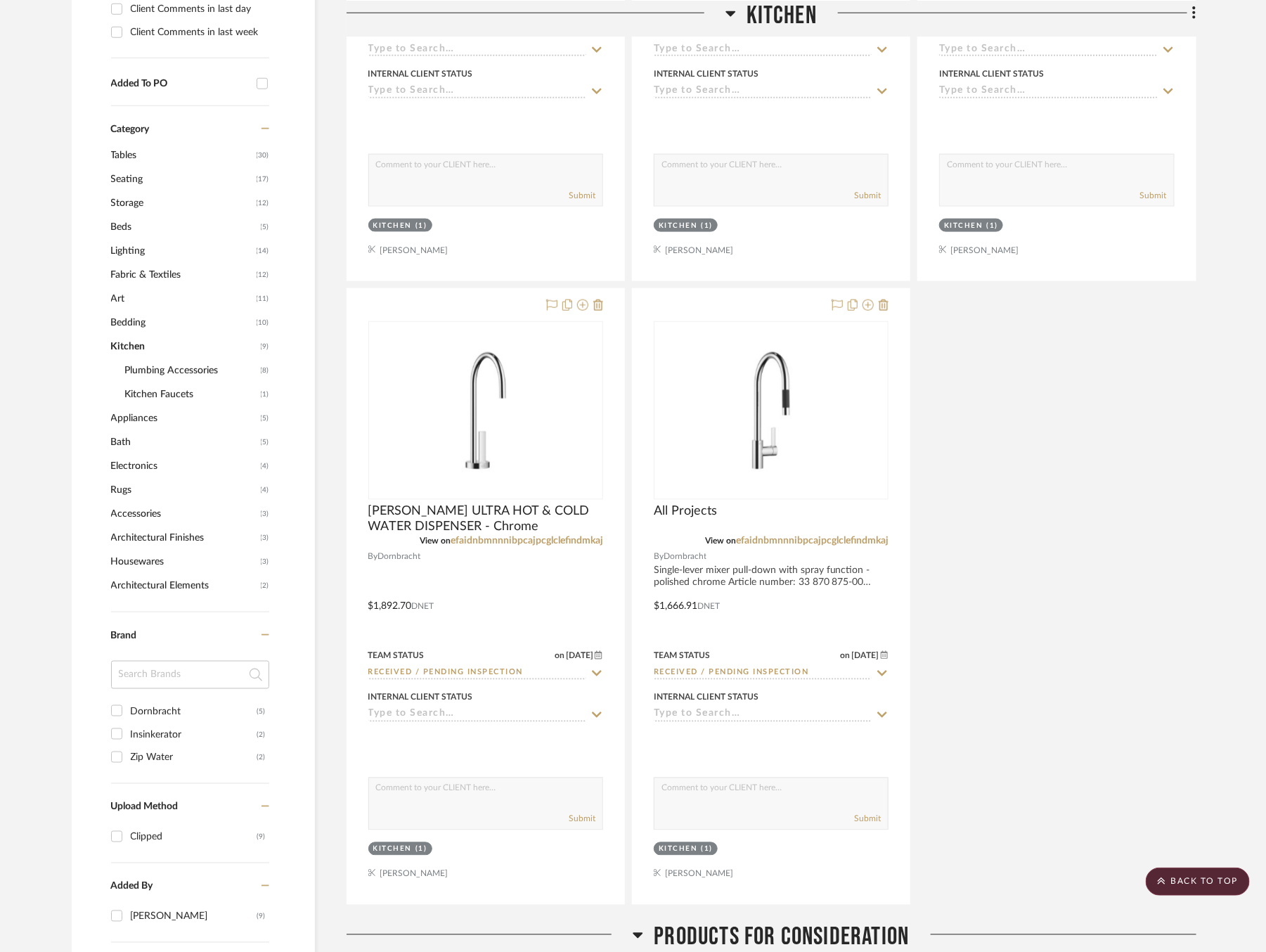
click at [117, 442] on span "Bath" at bounding box center [183, 443] width 147 height 24
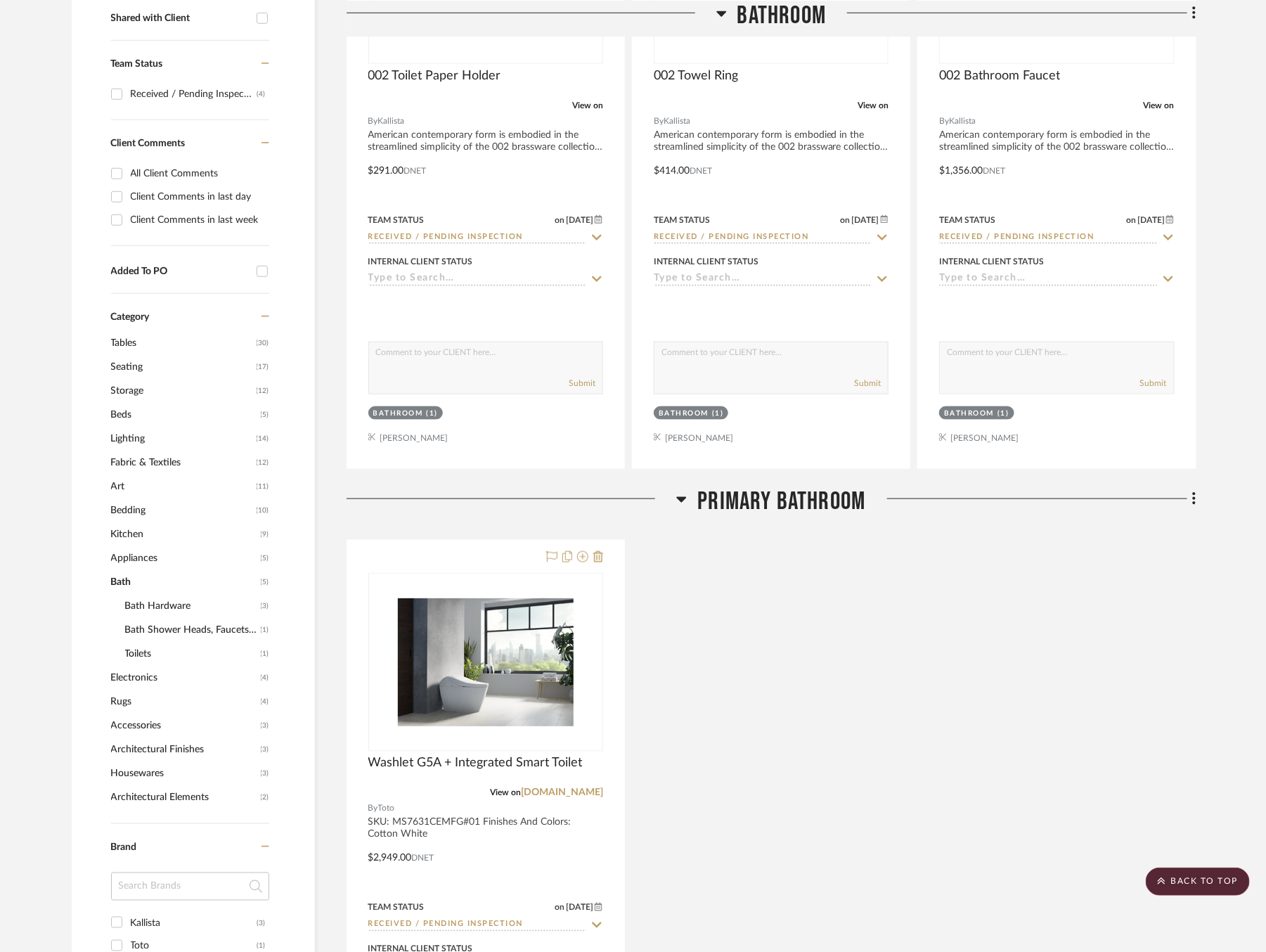
scroll to position [414, 0]
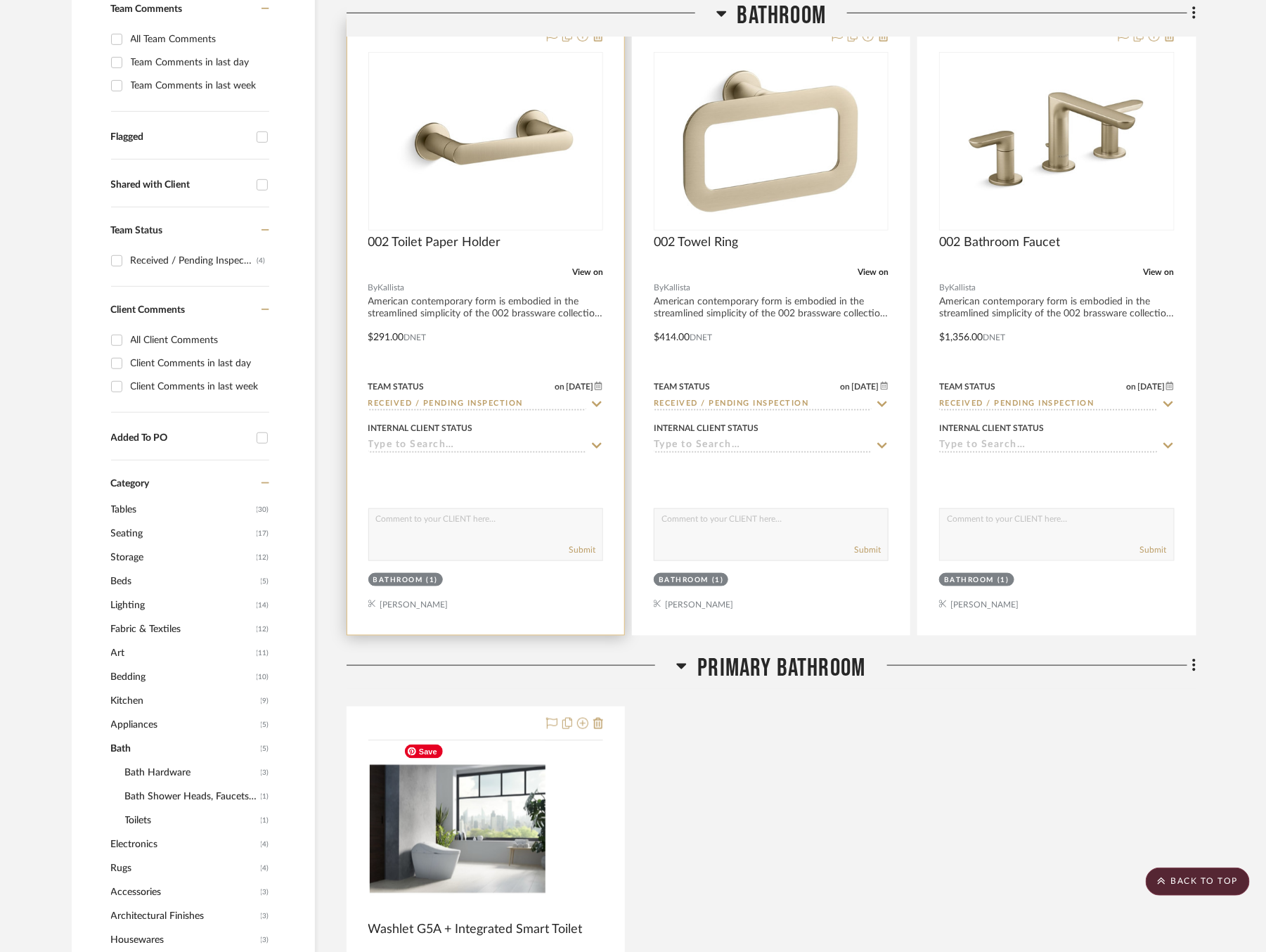
scroll to position [968, 0]
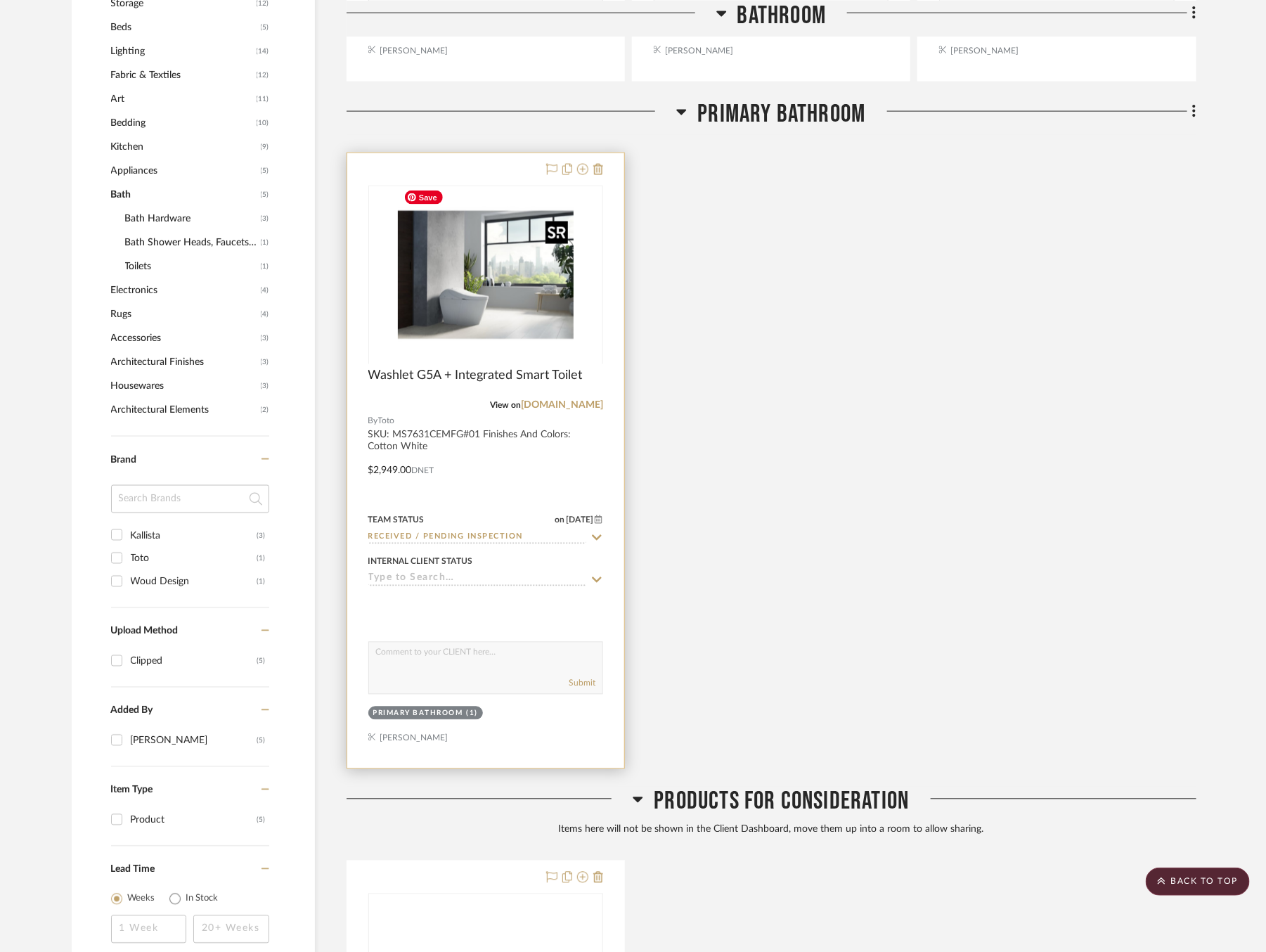
click at [492, 326] on div at bounding box center [486, 363] width 235 height 356
click at [510, 275] on img "0" at bounding box center [485, 275] width 175 height 175
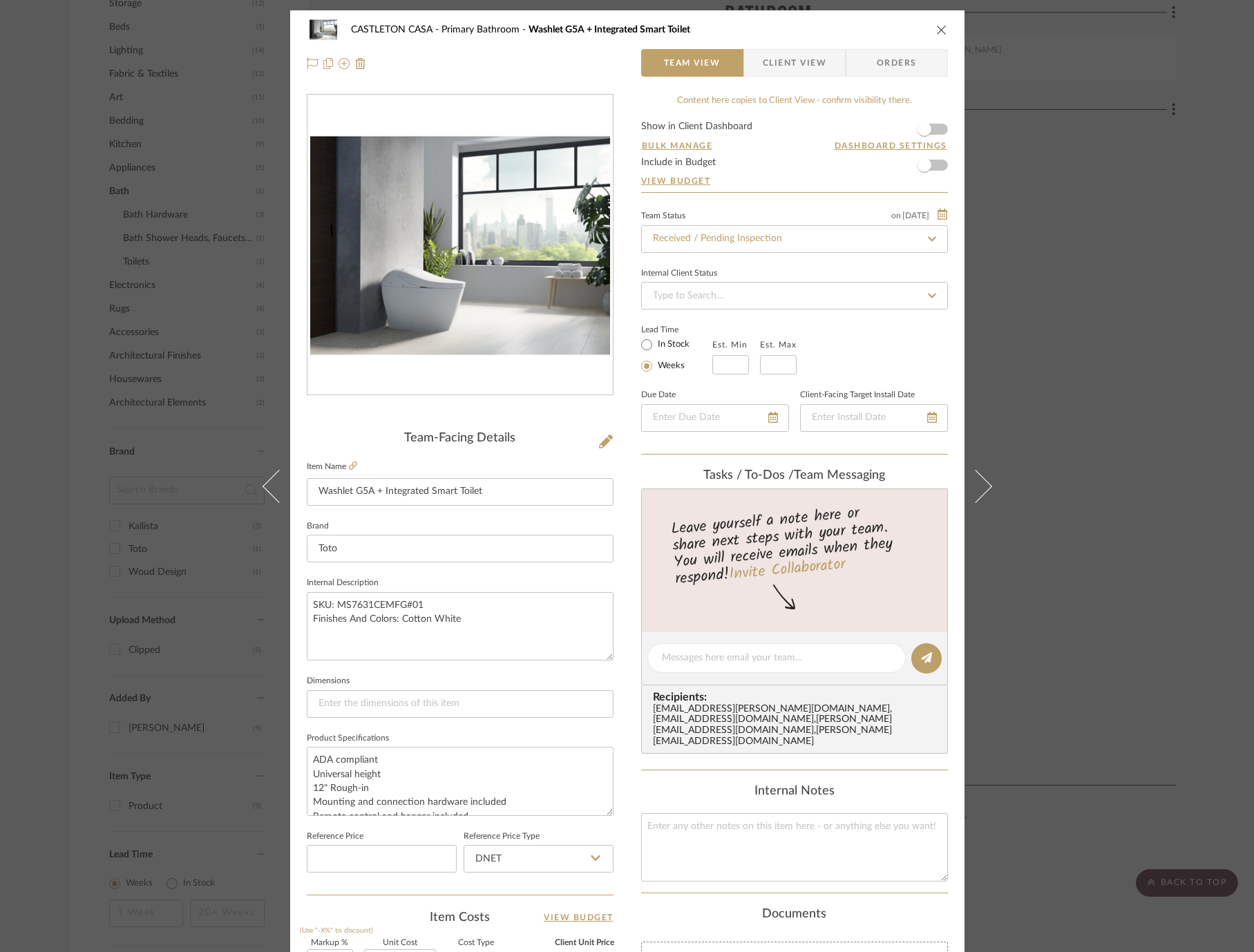
scroll to position [329, 0]
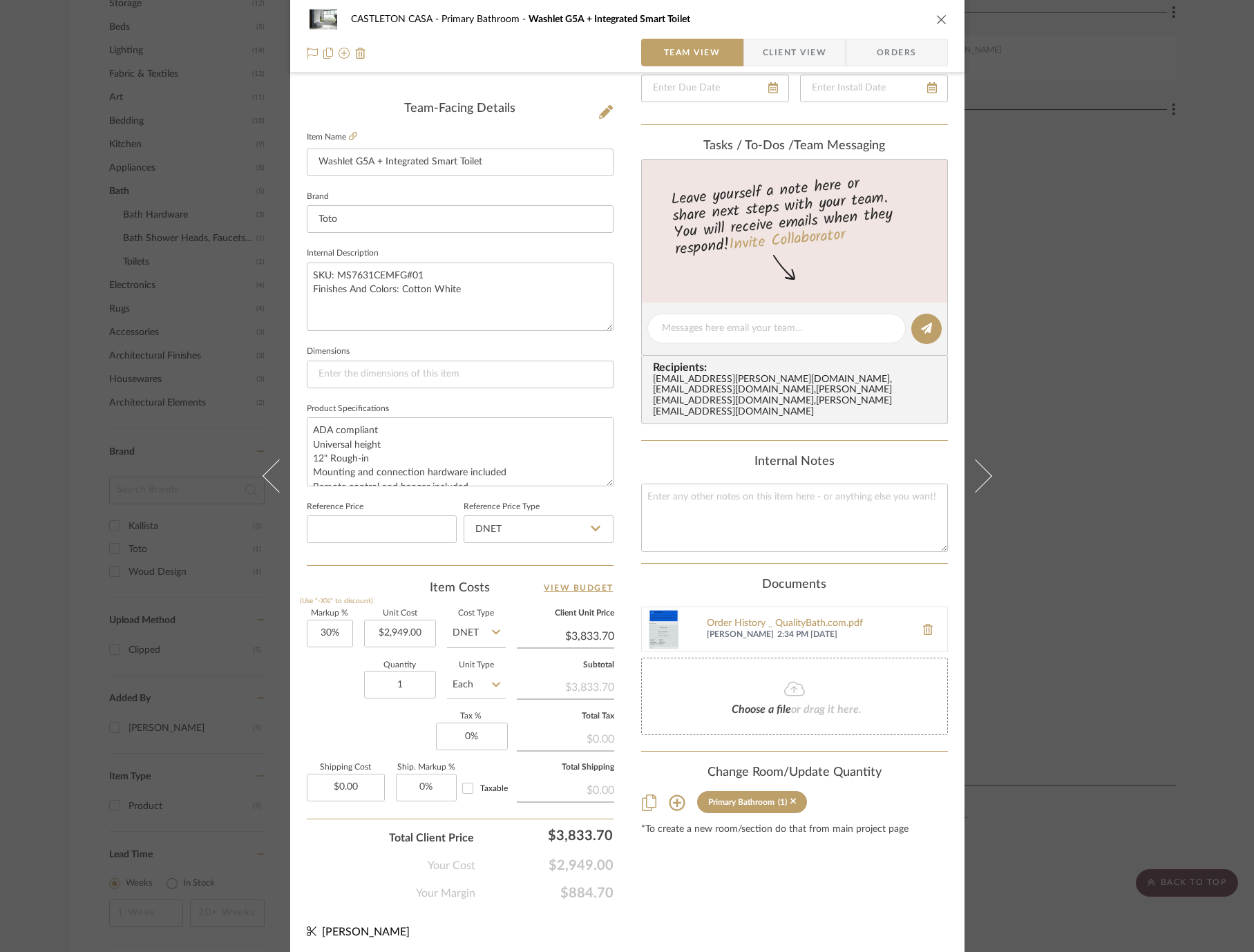
click at [1090, 444] on div "CASTLETON CASA Primary Bathroom Washlet G5A + Integrated Smart Toilet Team View…" at bounding box center [627, 476] width 1254 height 952
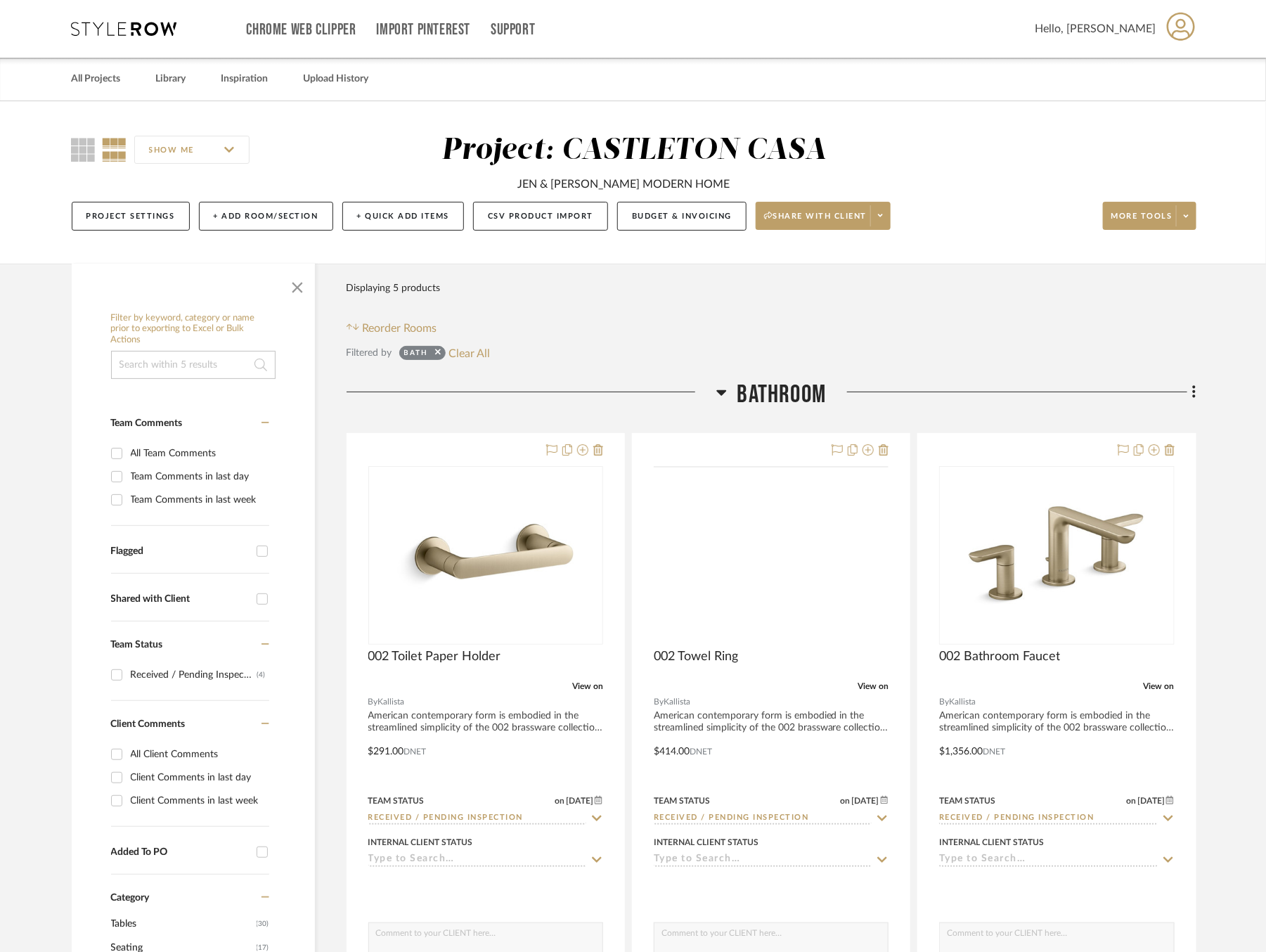
scroll to position [0, 3]
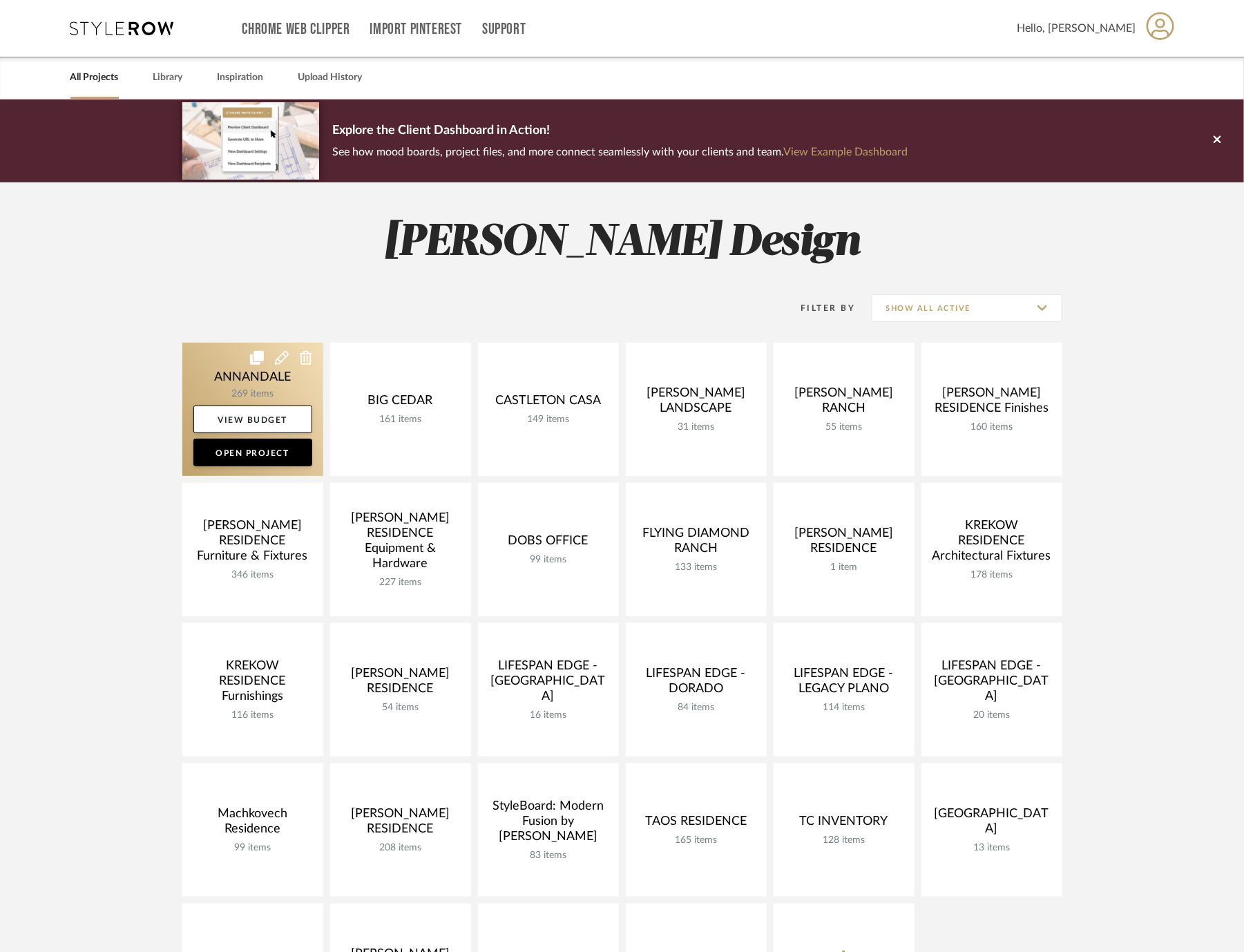
click at [208, 378] on link at bounding box center [253, 409] width 141 height 133
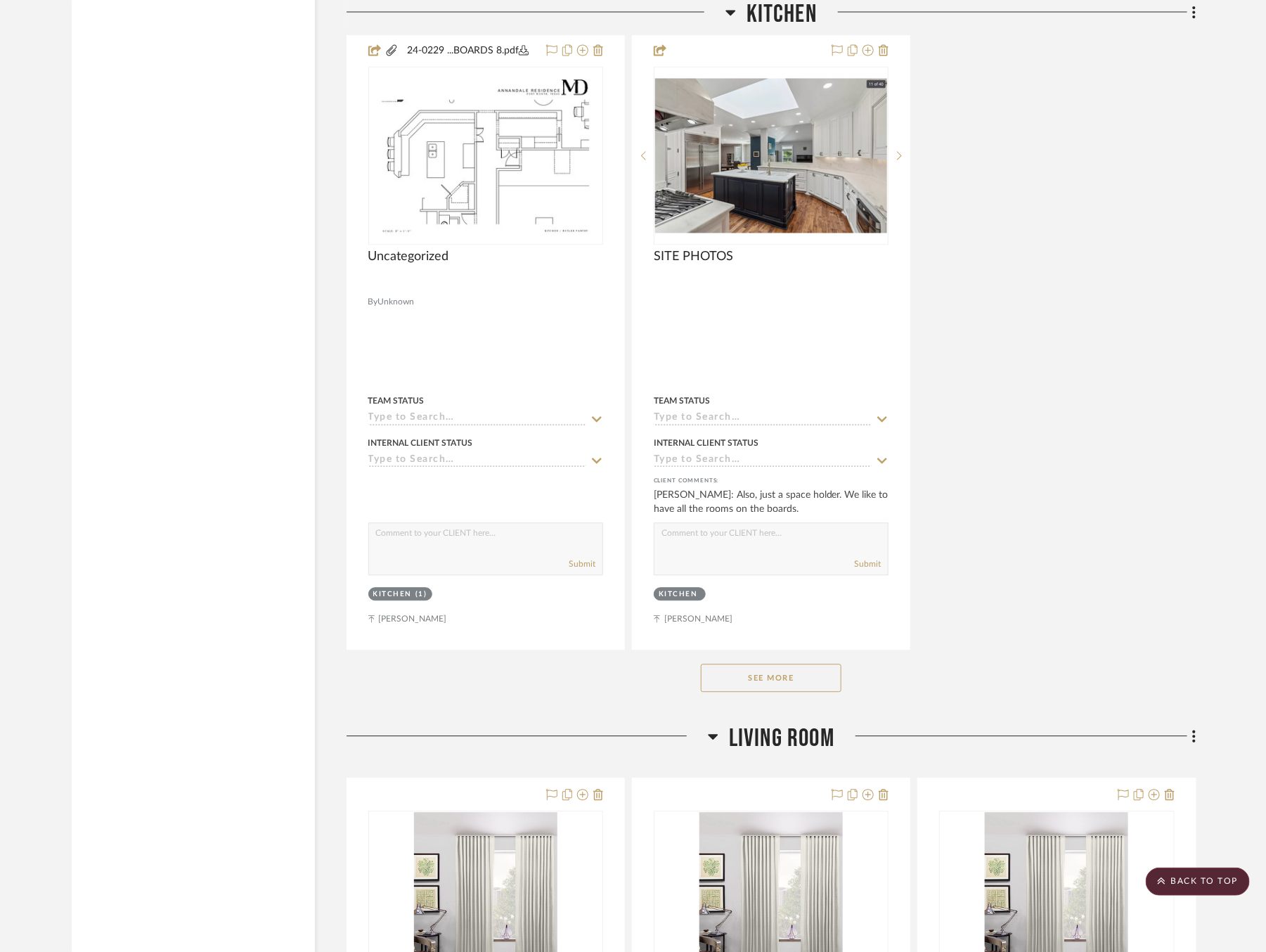
scroll to position [8887, 0]
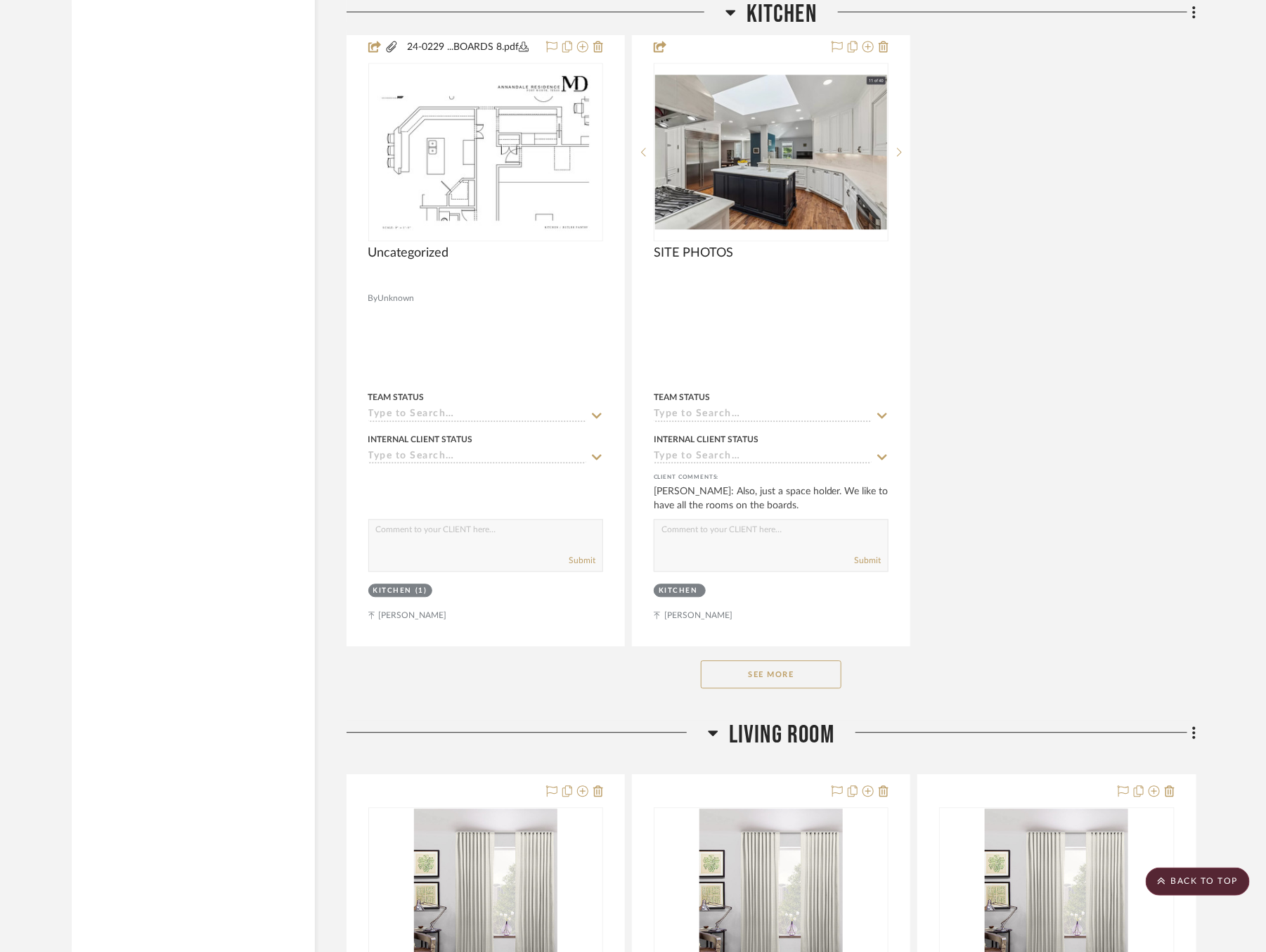
click at [795, 660] on button "See More" at bounding box center [771, 674] width 141 height 28
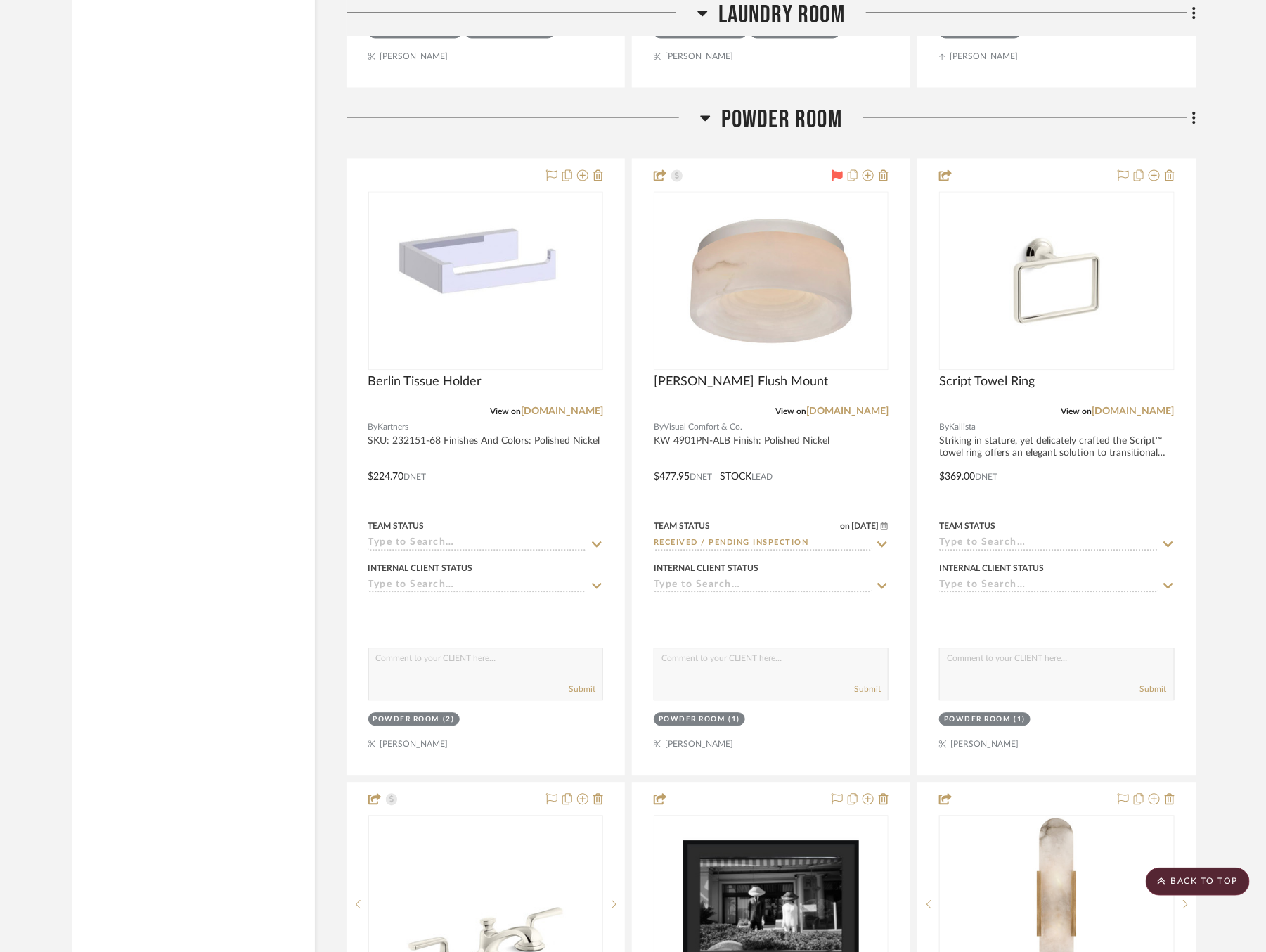
scroll to position [24137, 0]
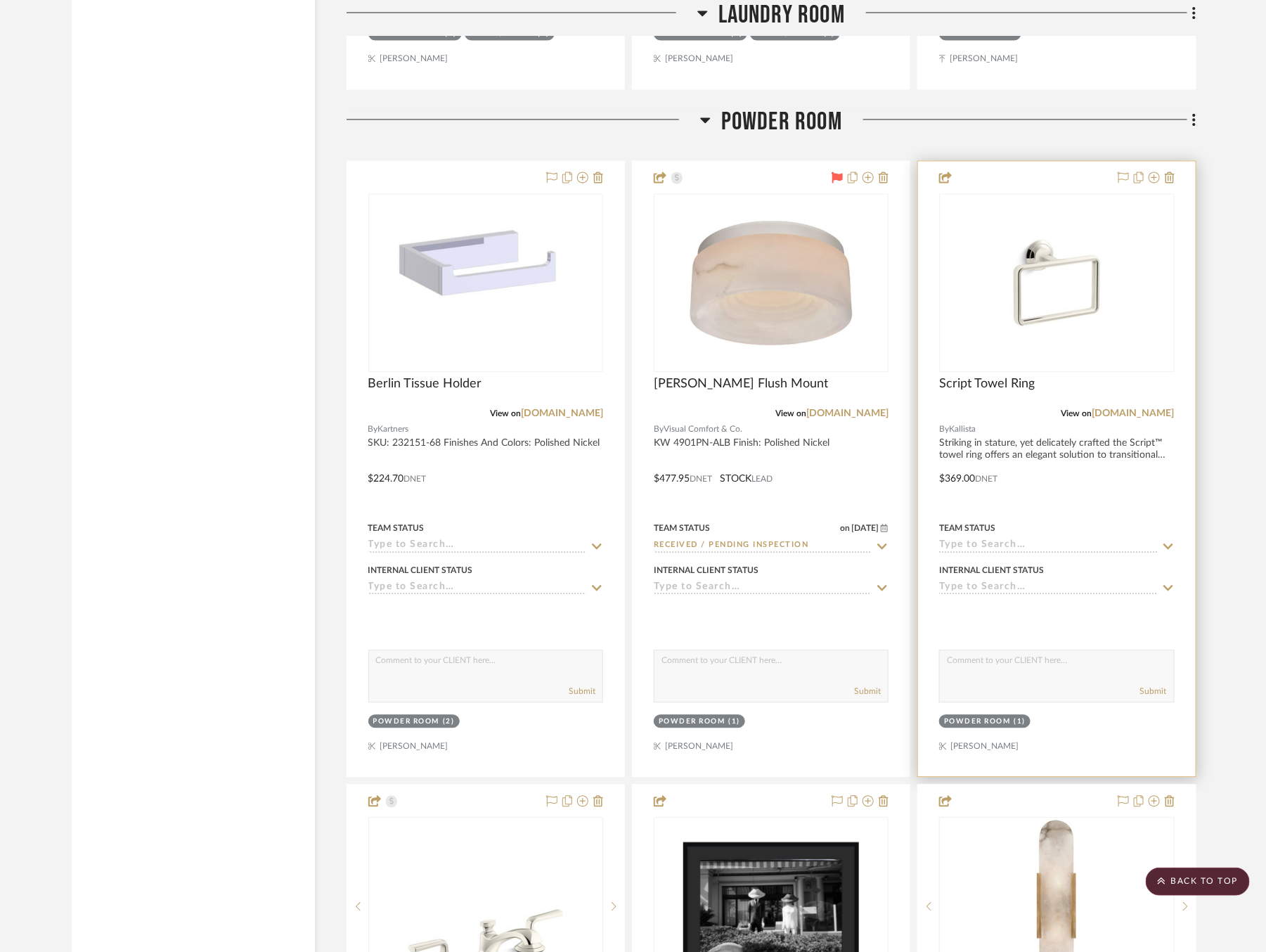
click at [1171, 543] on icon at bounding box center [1168, 546] width 10 height 6
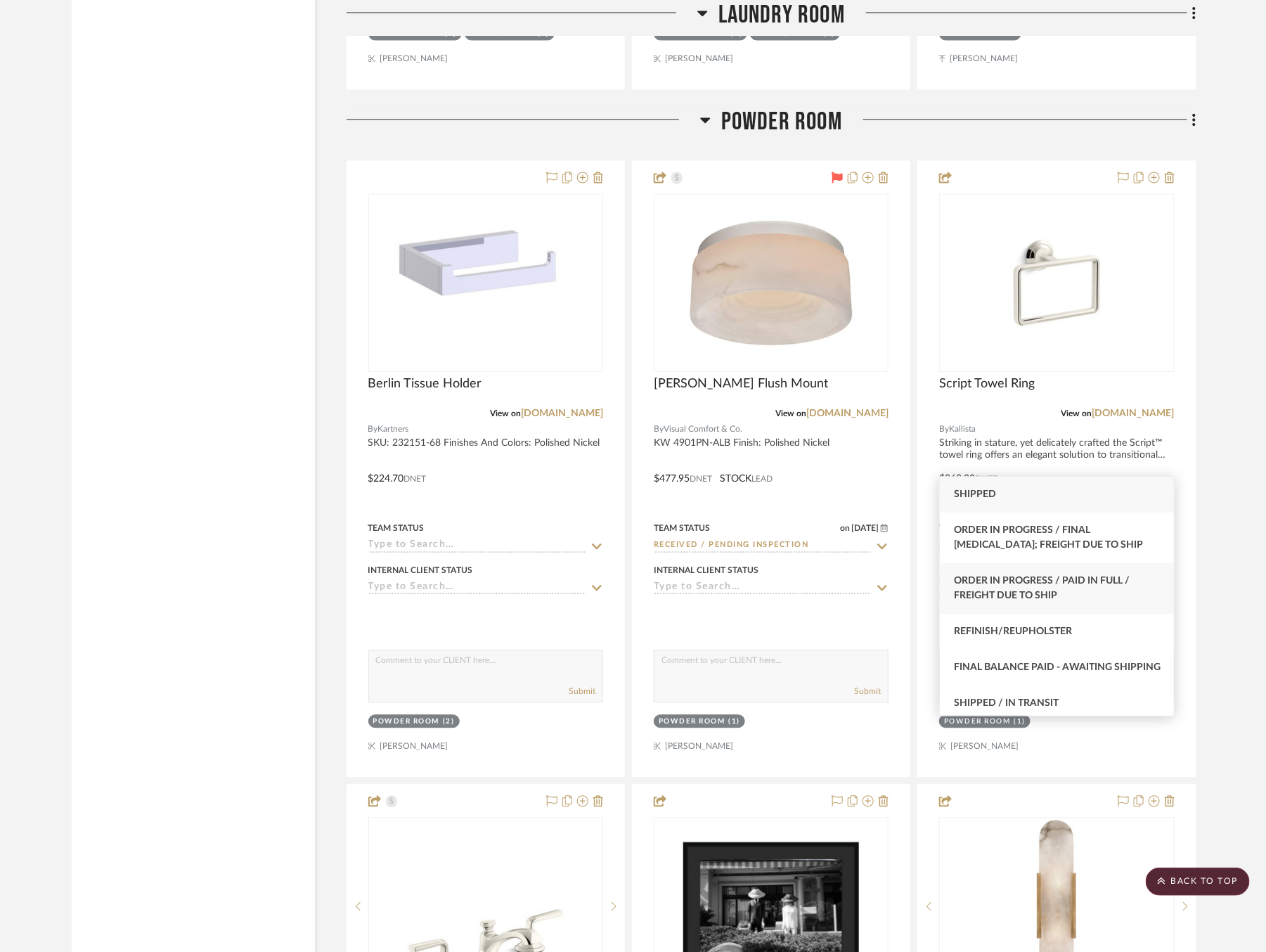
scroll to position [56, 0]
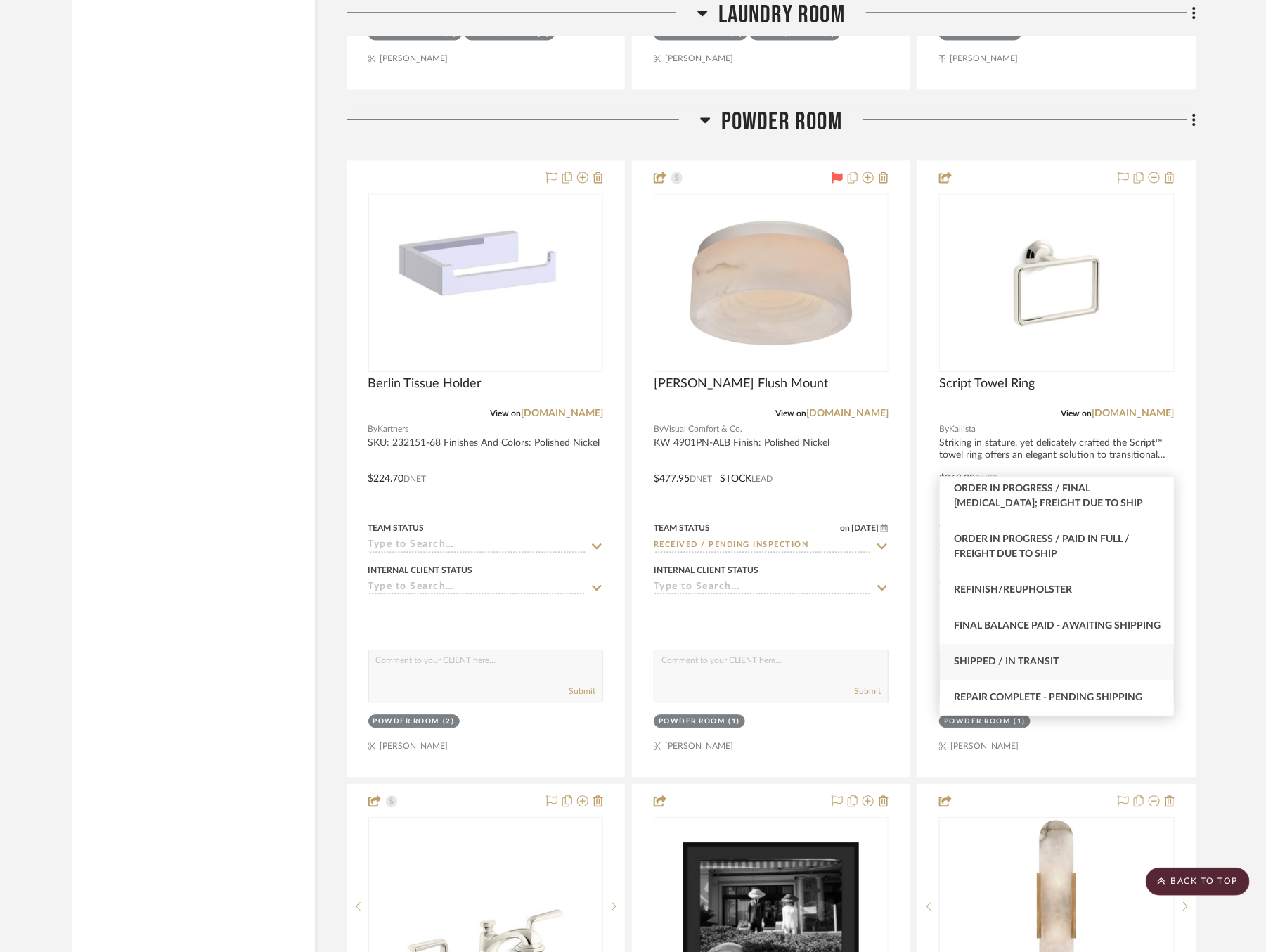
type input "sh"
click at [1076, 660] on div "Shipped / In Transit" at bounding box center [1057, 662] width 234 height 36
type input "[DATE]"
type input "Shipped / In Transit"
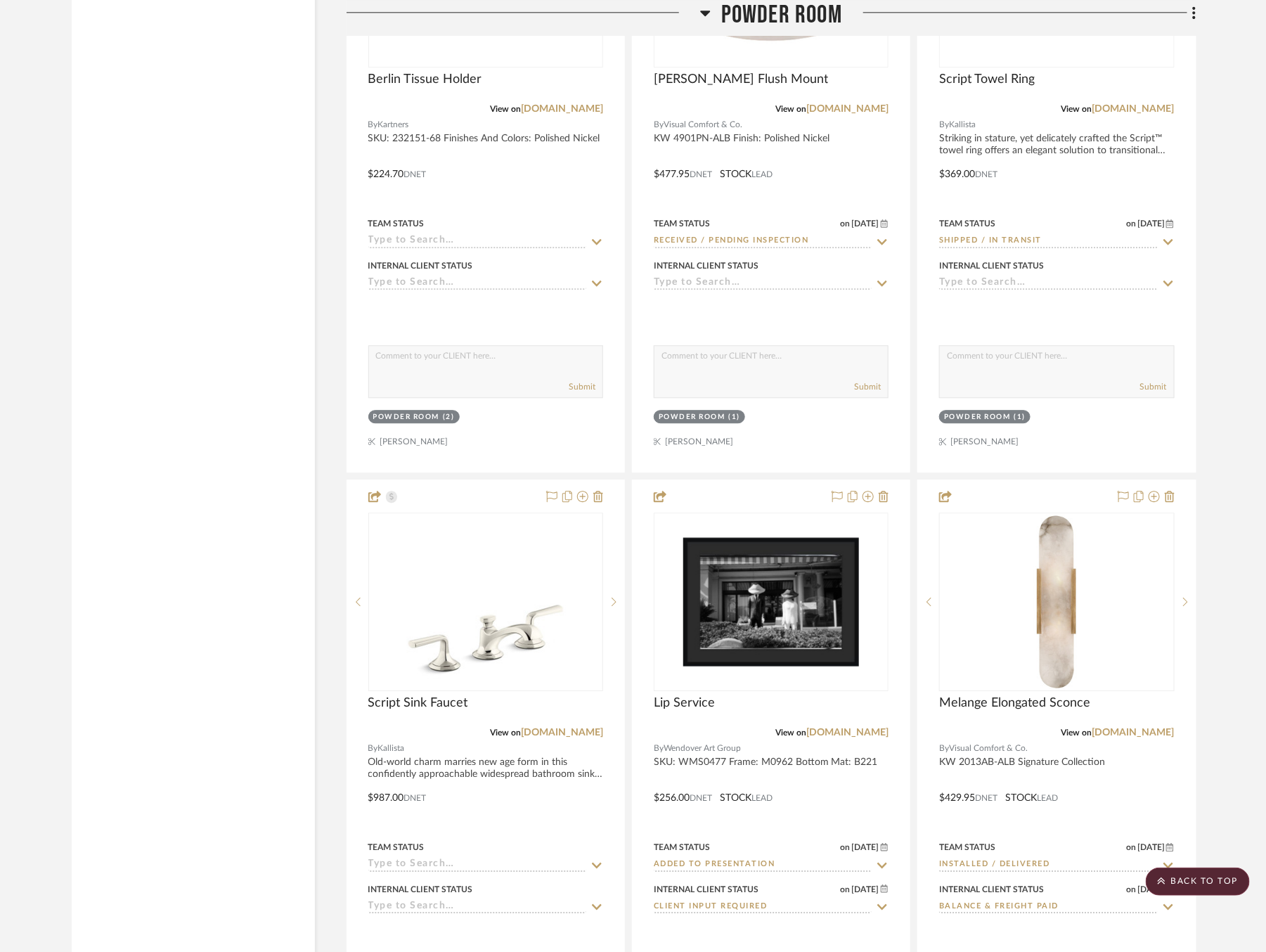
scroll to position [24582, 0]
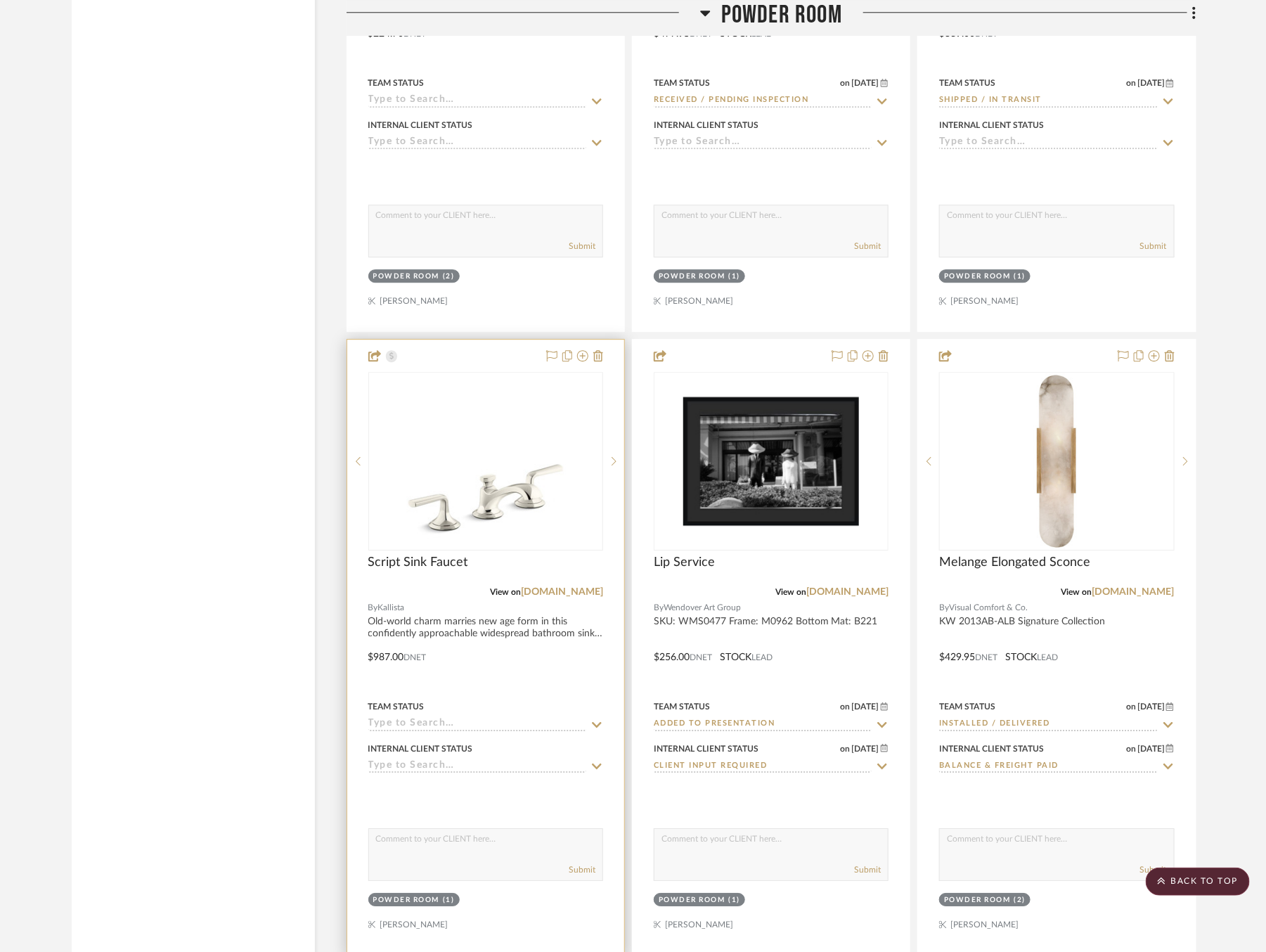
click at [597, 701] on div "Team Status" at bounding box center [486, 707] width 235 height 13
click at [593, 722] on icon at bounding box center [597, 725] width 10 height 6
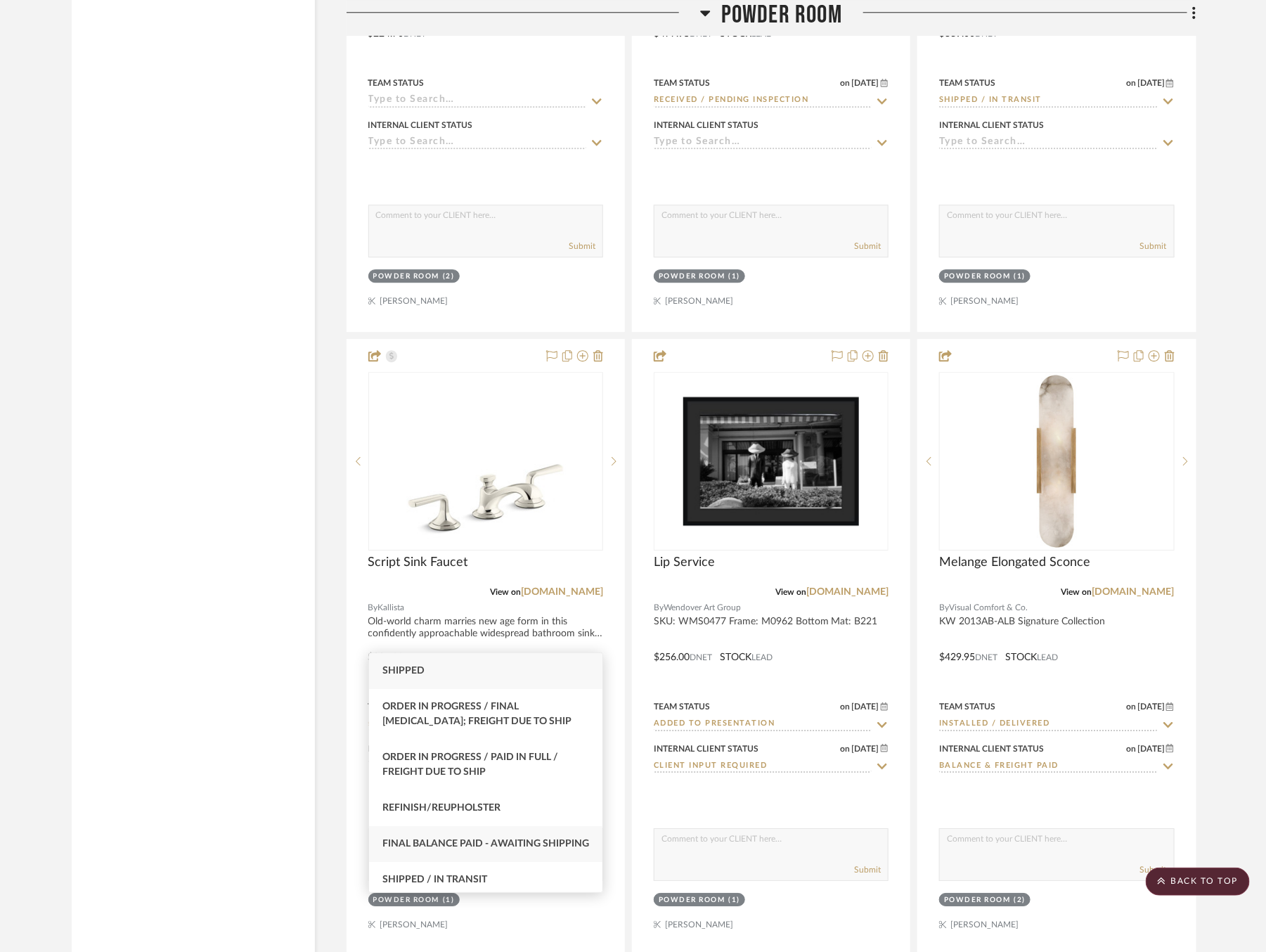
scroll to position [54, 0]
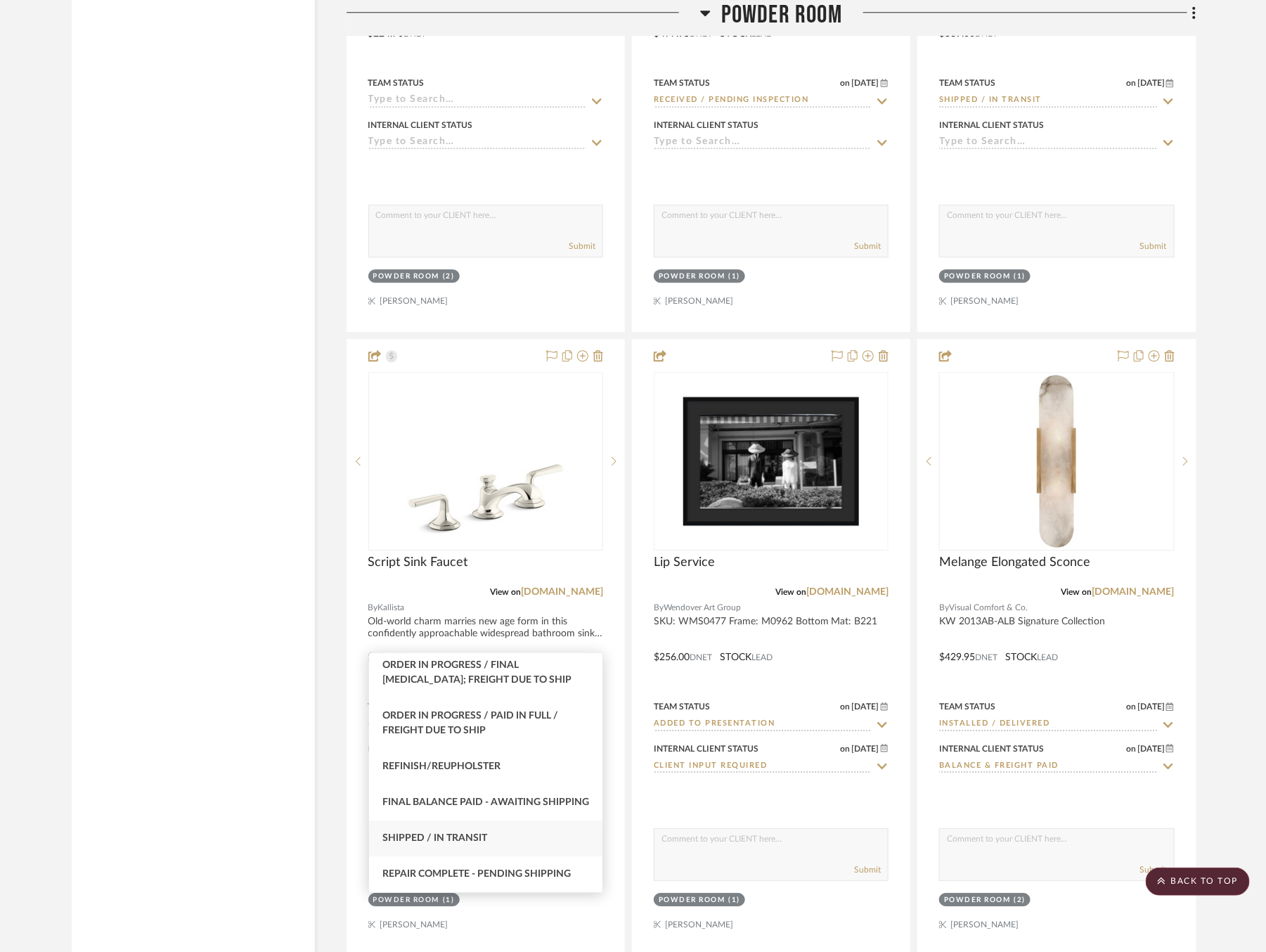
type input "sh"
click at [509, 853] on div "Shipped / In Transit" at bounding box center [485, 838] width 234 height 36
type input "[DATE]"
type input "Shipped / In Transit"
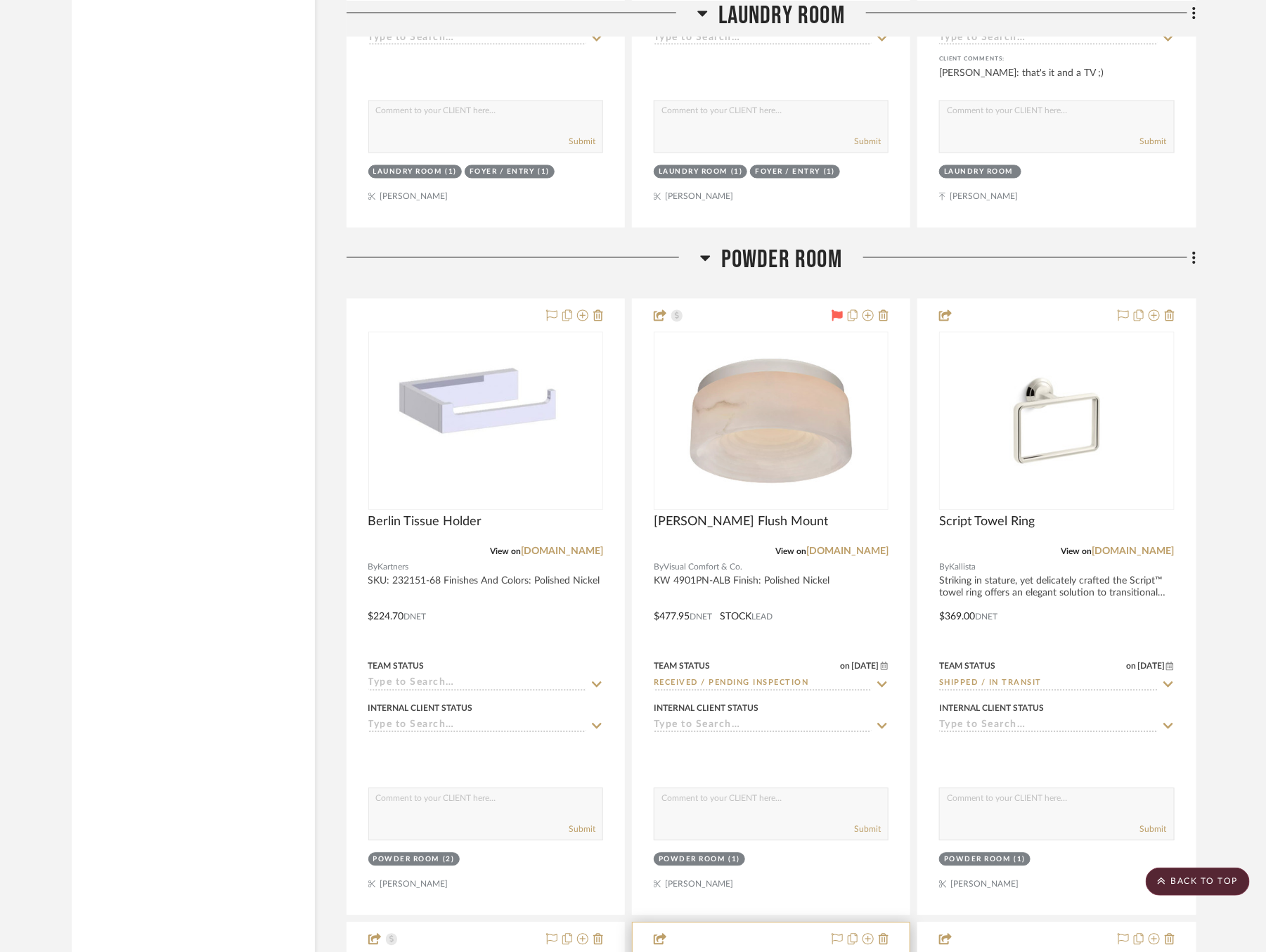
scroll to position [23960, 0]
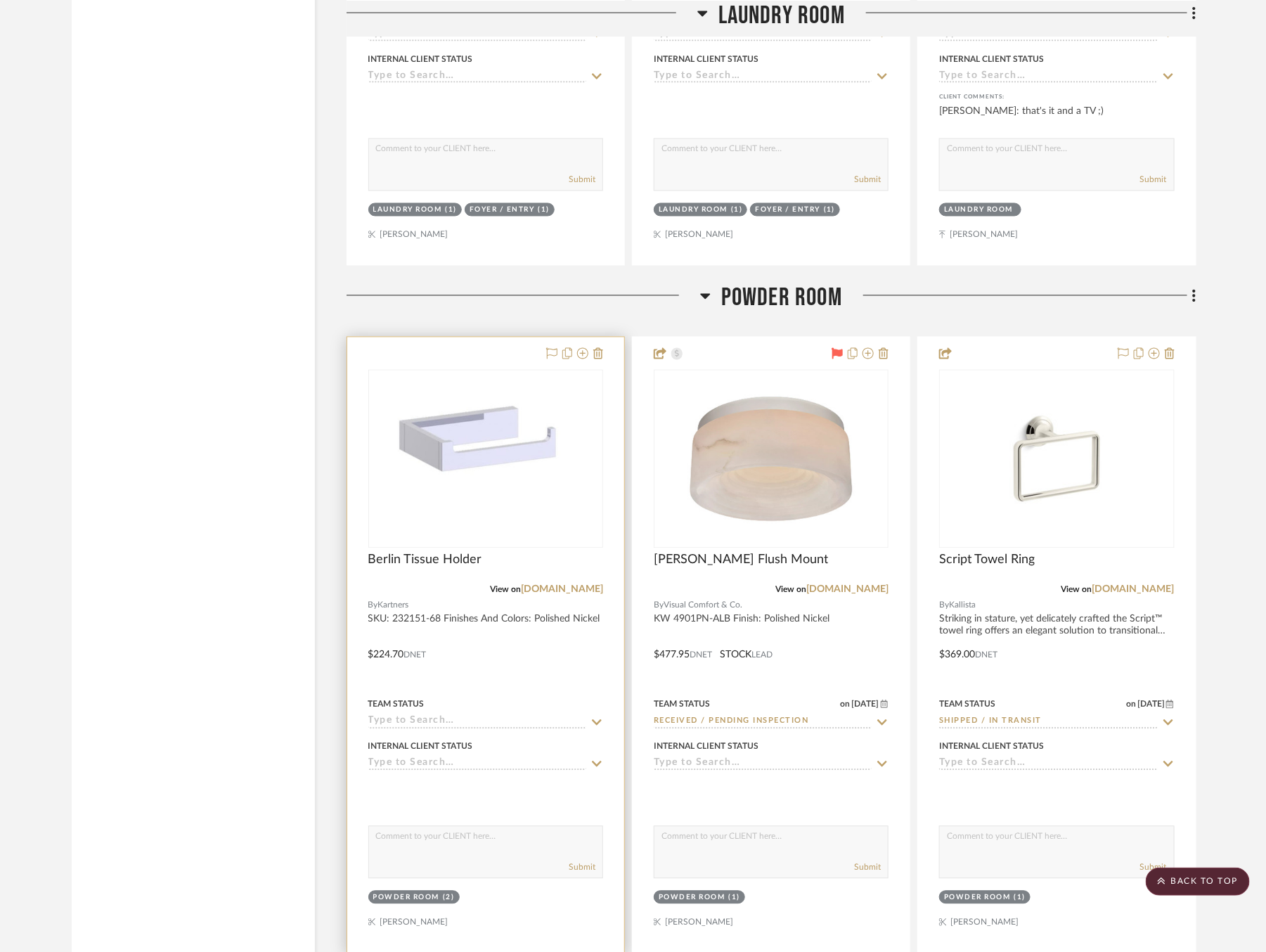
click at [599, 720] on icon at bounding box center [597, 723] width 10 height 6
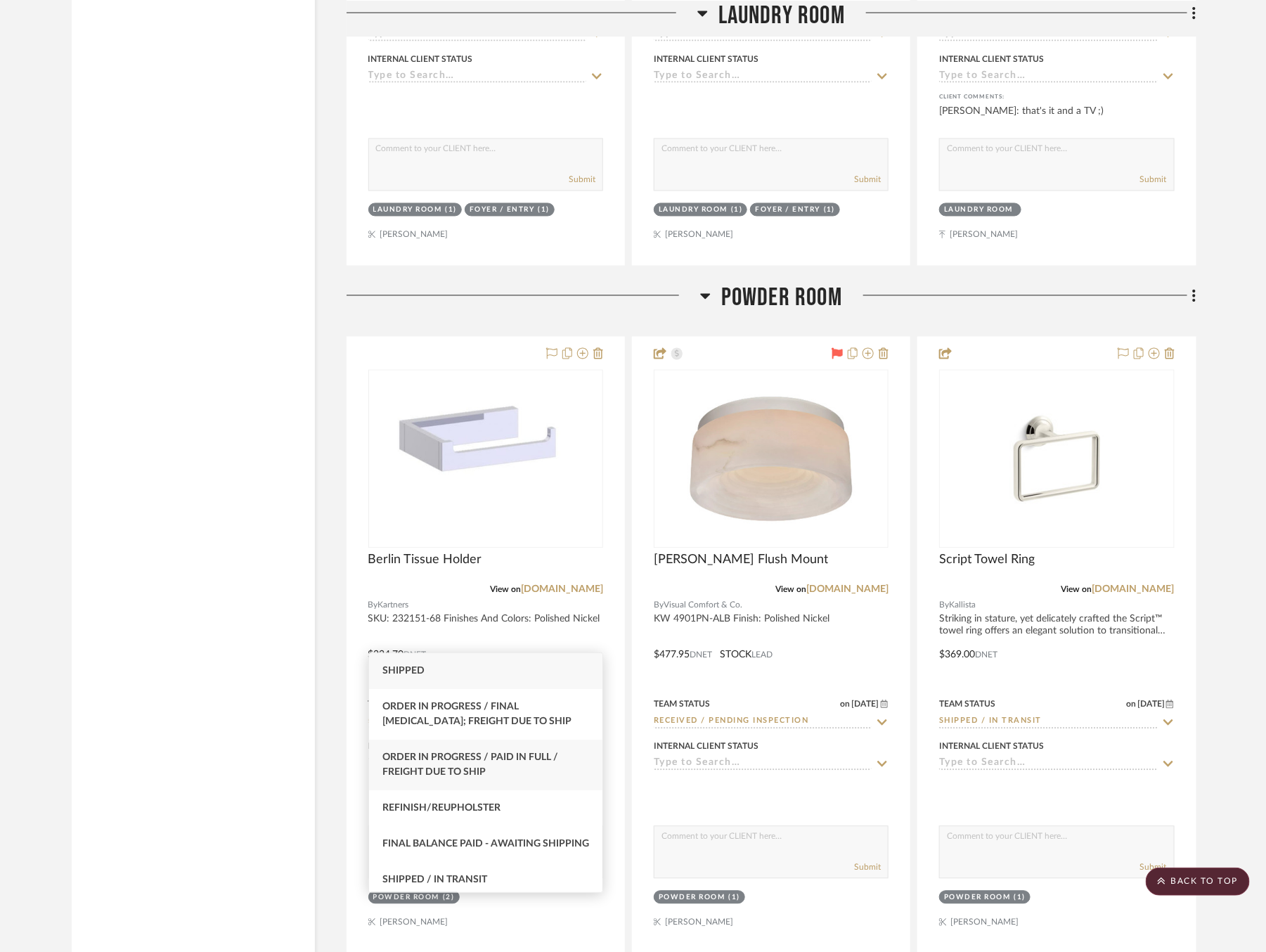
scroll to position [56, 0]
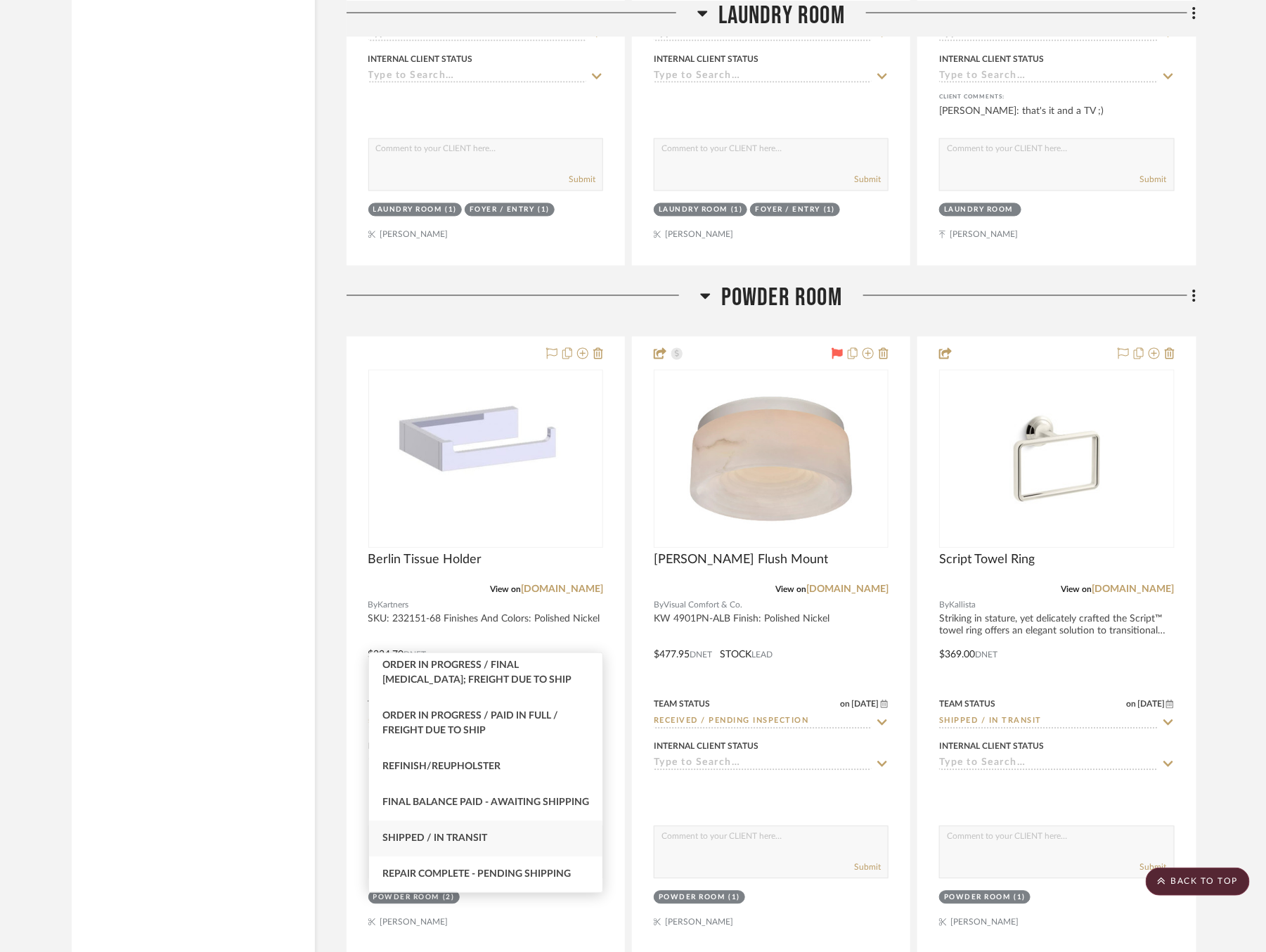
type input "sh"
click at [490, 840] on div "Shipped / In Transit" at bounding box center [485, 838] width 234 height 36
type input "[DATE]"
type input "Shipped / In Transit"
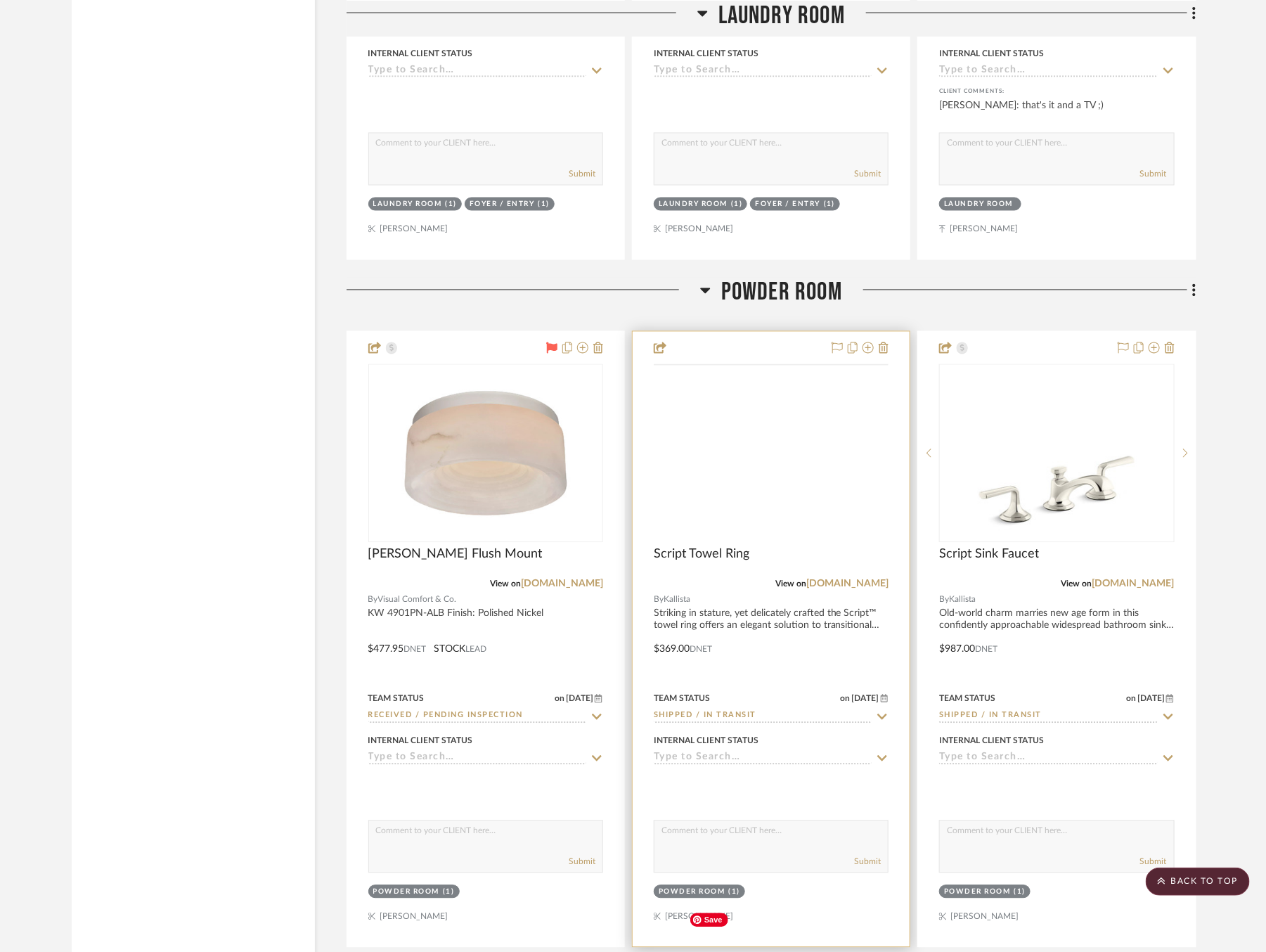
scroll to position [23884, 0]
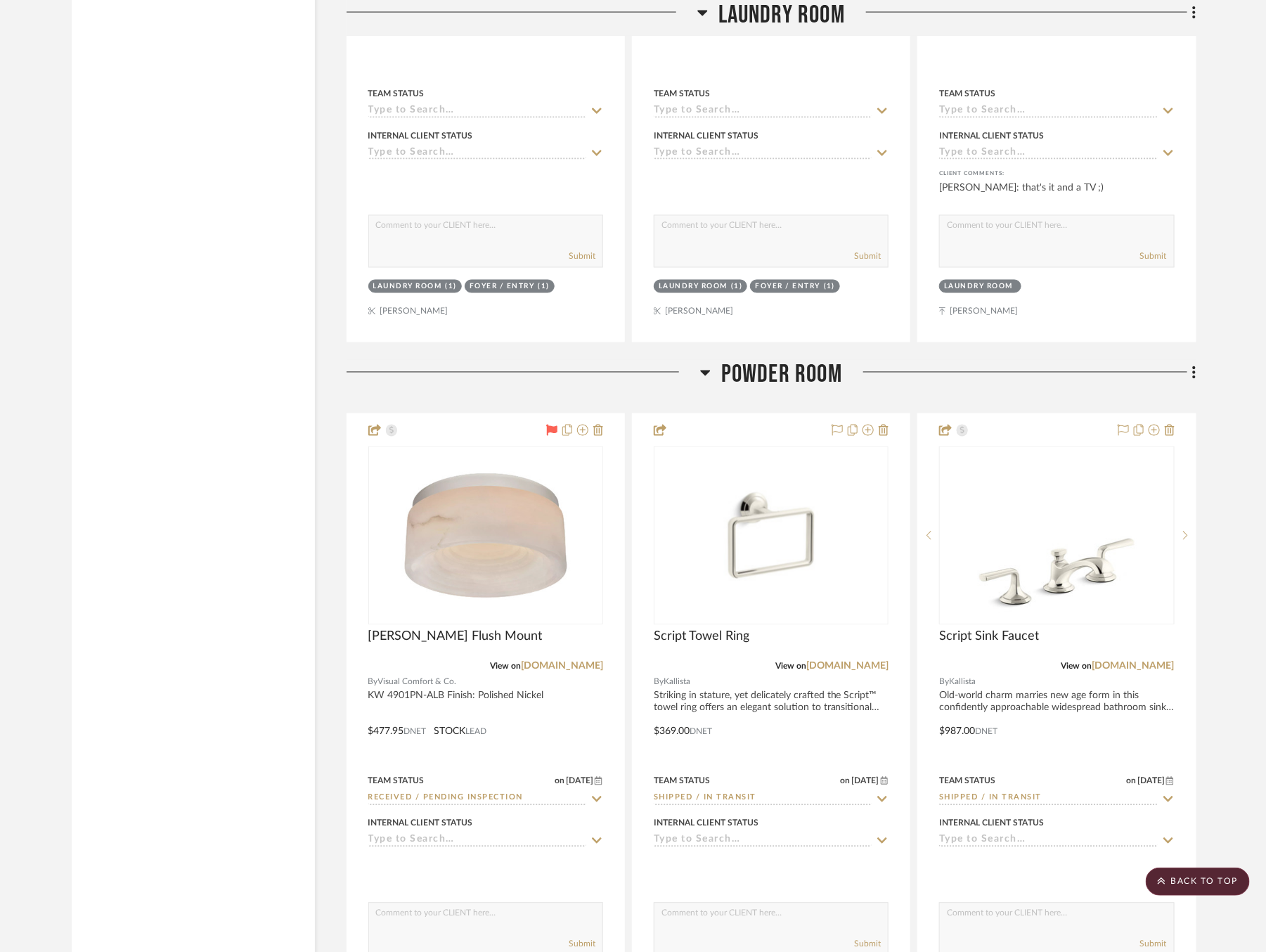
drag, startPoint x: 767, startPoint y: 564, endPoint x: 515, endPoint y: 13, distance: 605.9
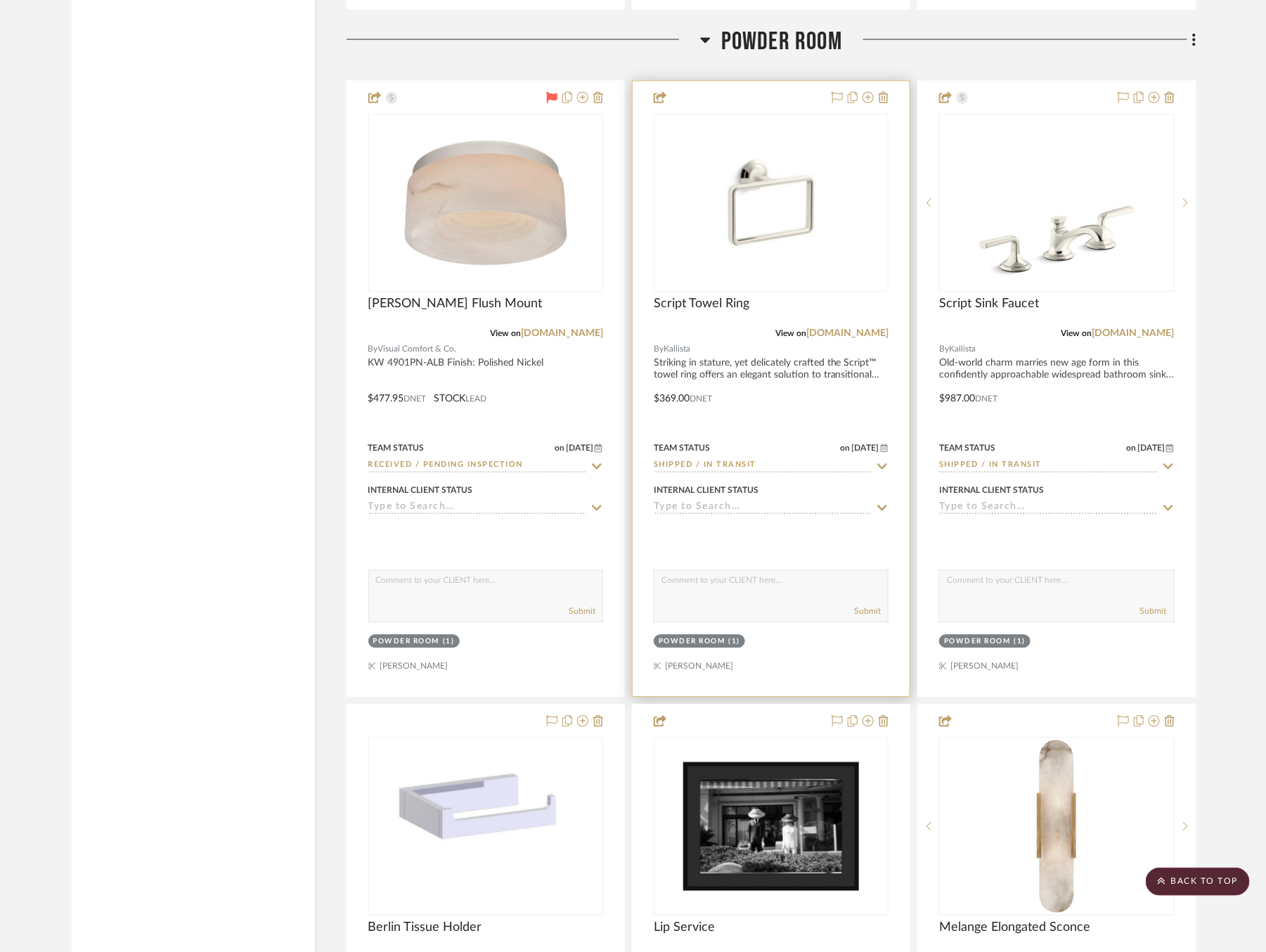
scroll to position [24220, 0]
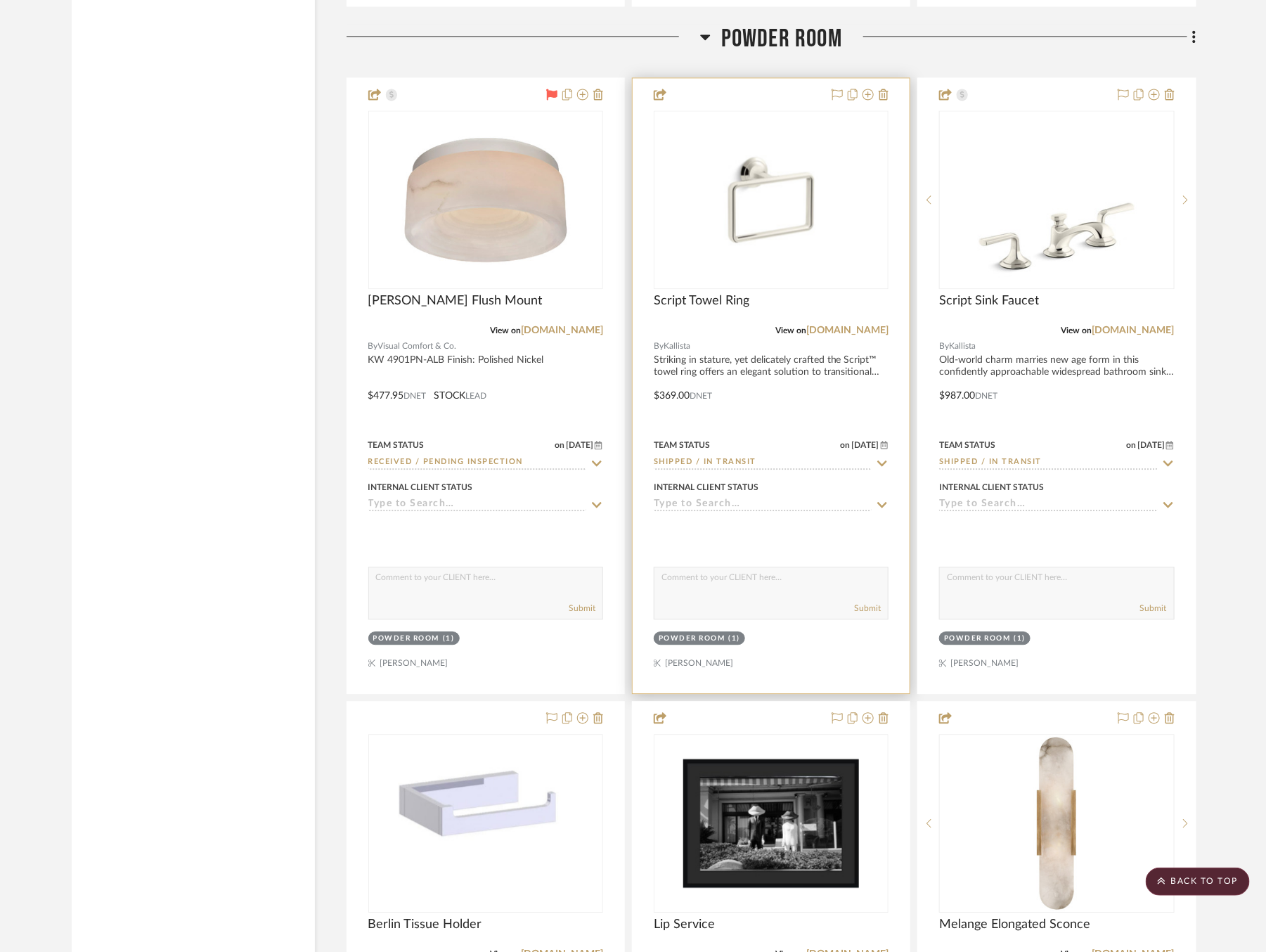
click at [884, 458] on icon at bounding box center [882, 463] width 13 height 11
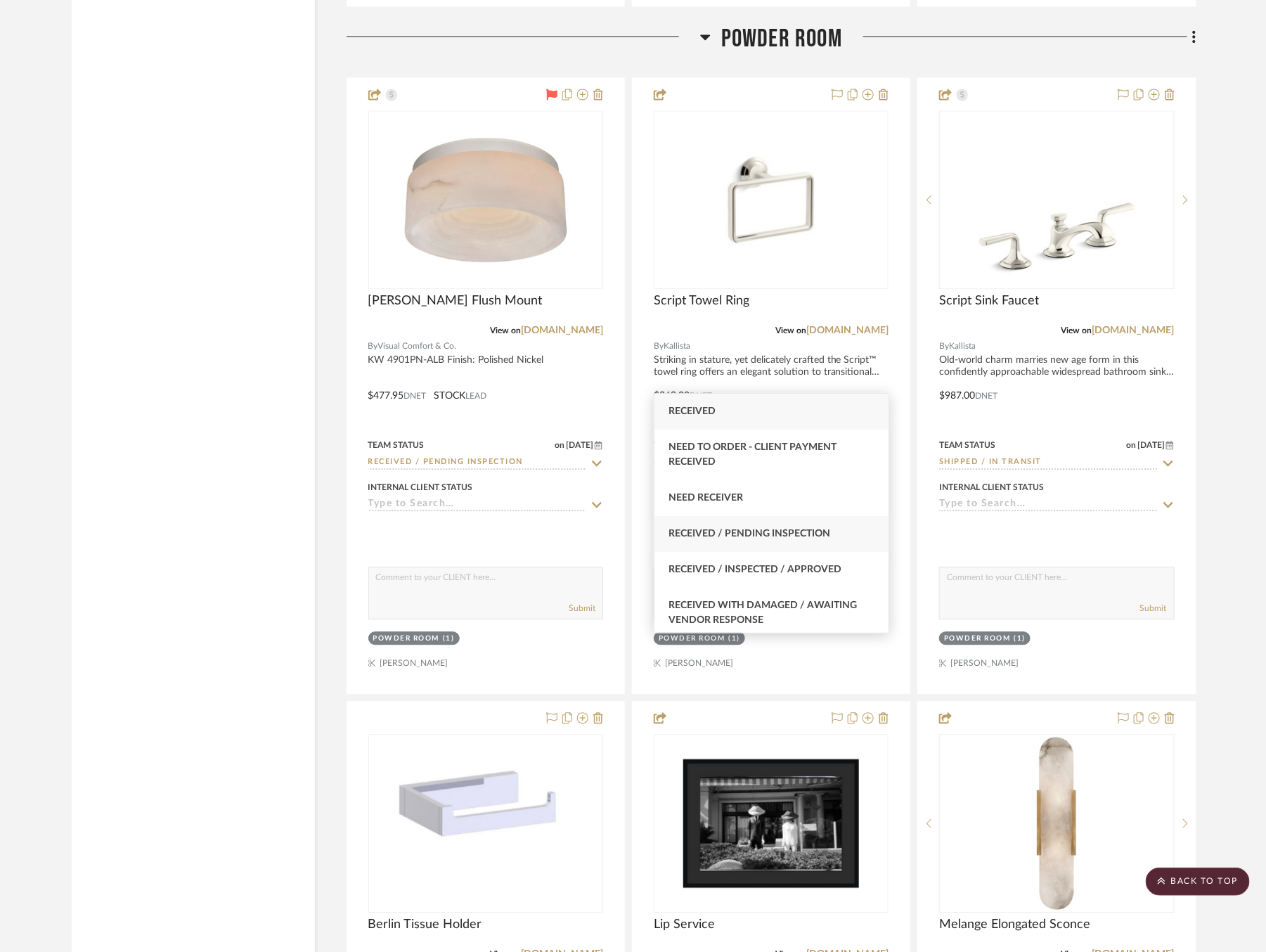
click at [817, 529] on span "Received / Pending Inspection" at bounding box center [750, 533] width 161 height 10
type input "Received / Pending Inspection"
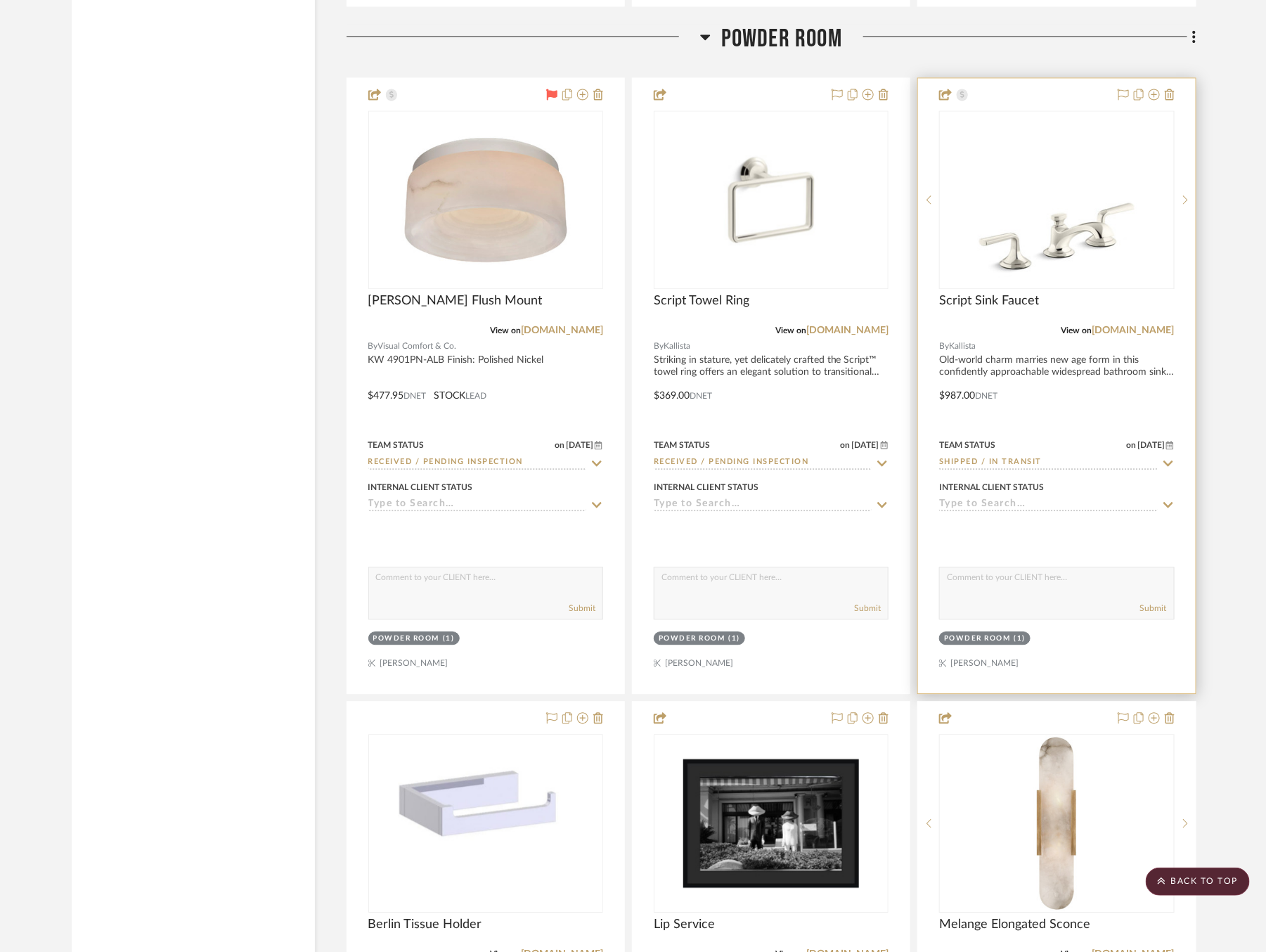
click at [1168, 458] on icon at bounding box center [1168, 463] width 13 height 11
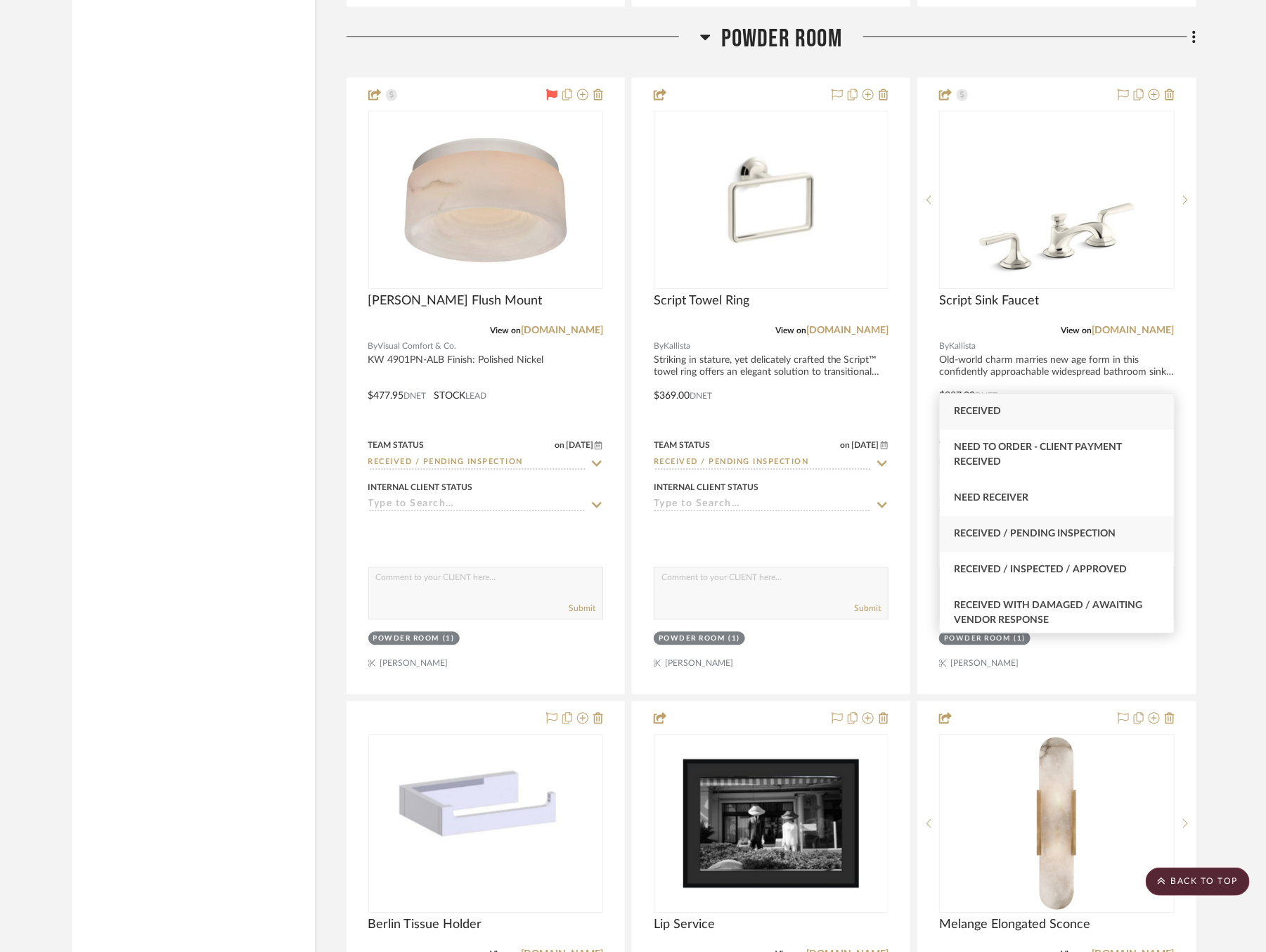
click at [1077, 526] on div "Received / Pending Inspection" at bounding box center [1057, 534] width 234 height 36
type input "Received / Pending Inspection"
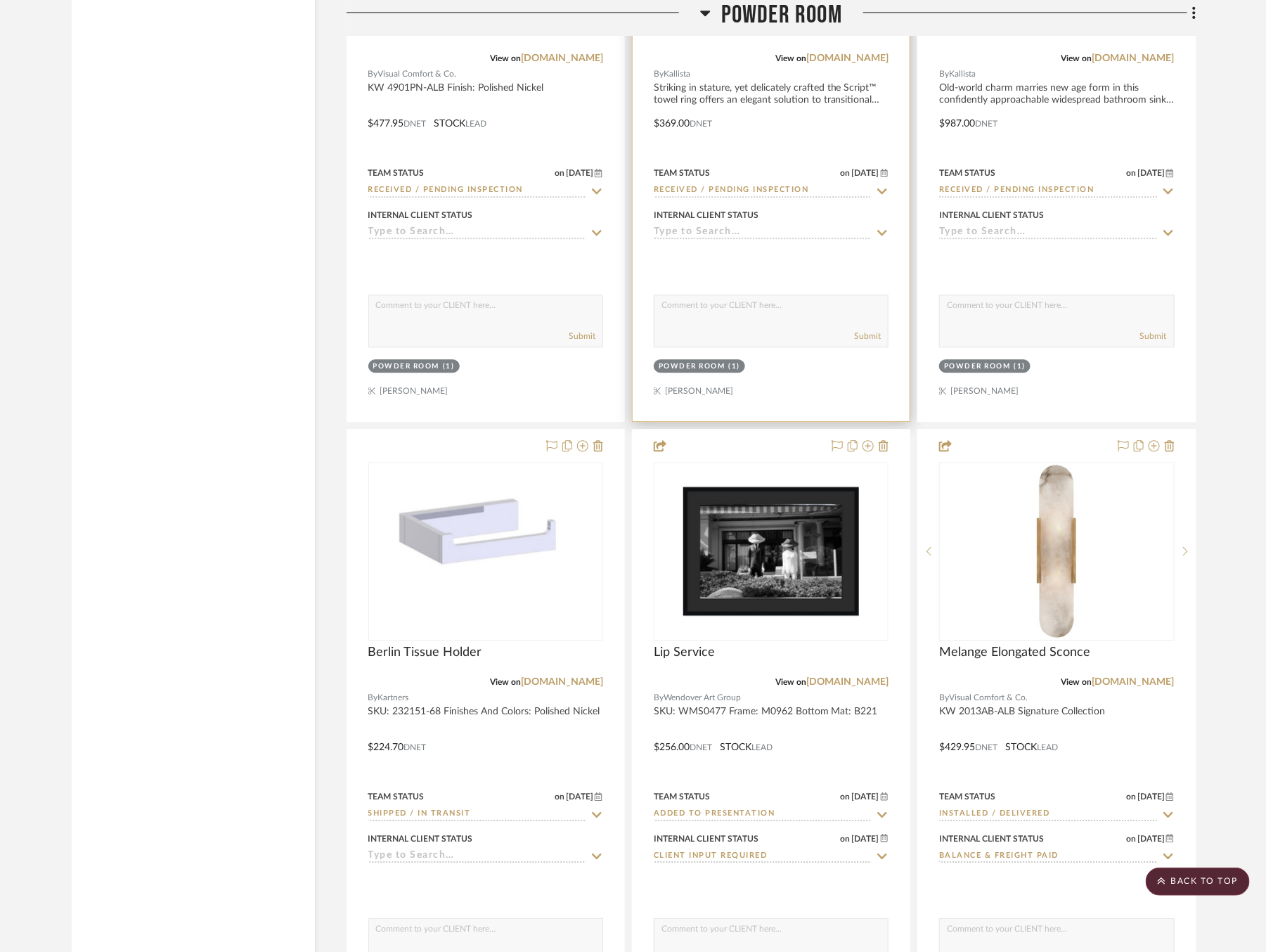
scroll to position [24501, 0]
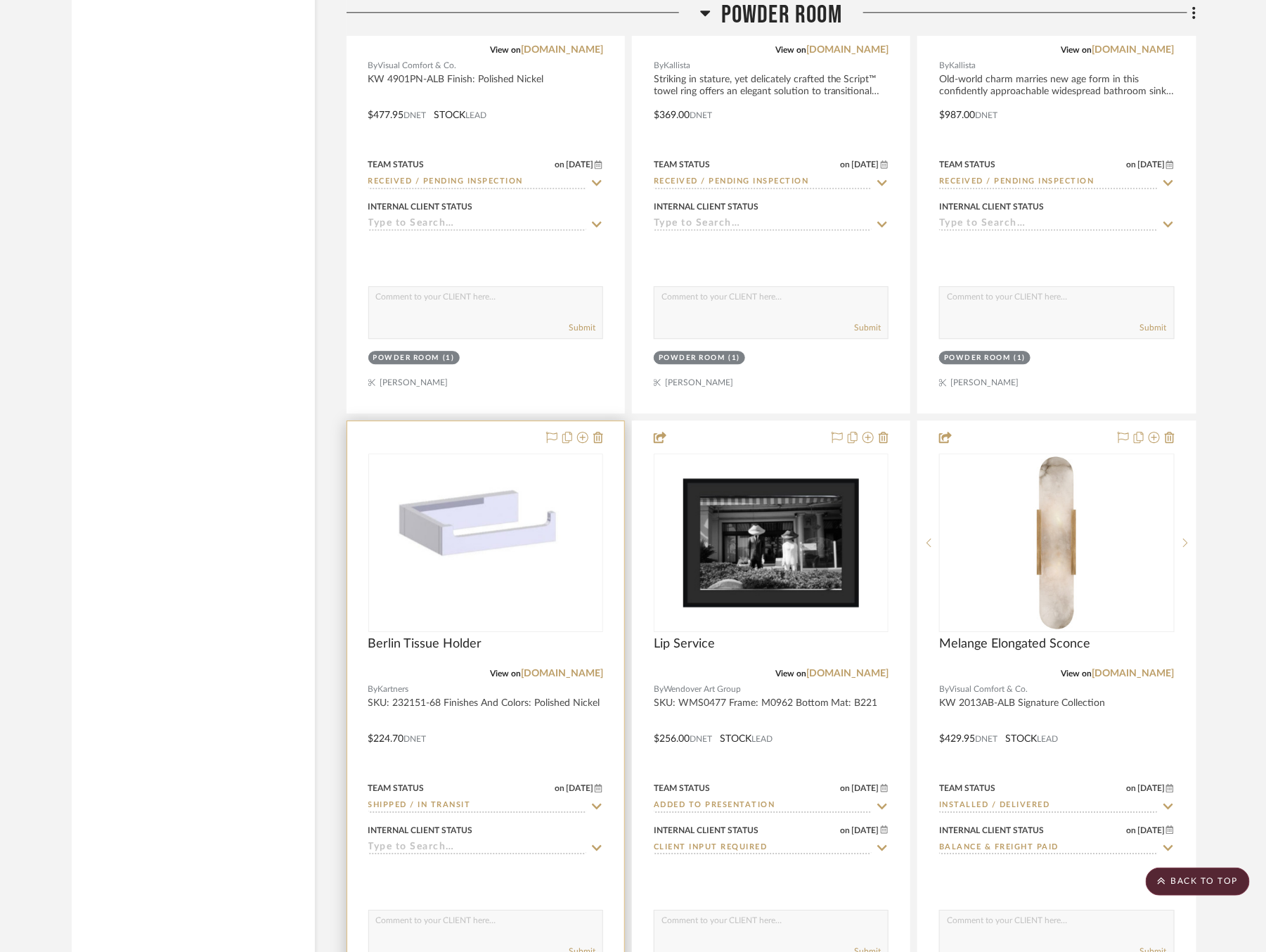
click at [597, 800] on icon at bounding box center [597, 805] width 13 height 11
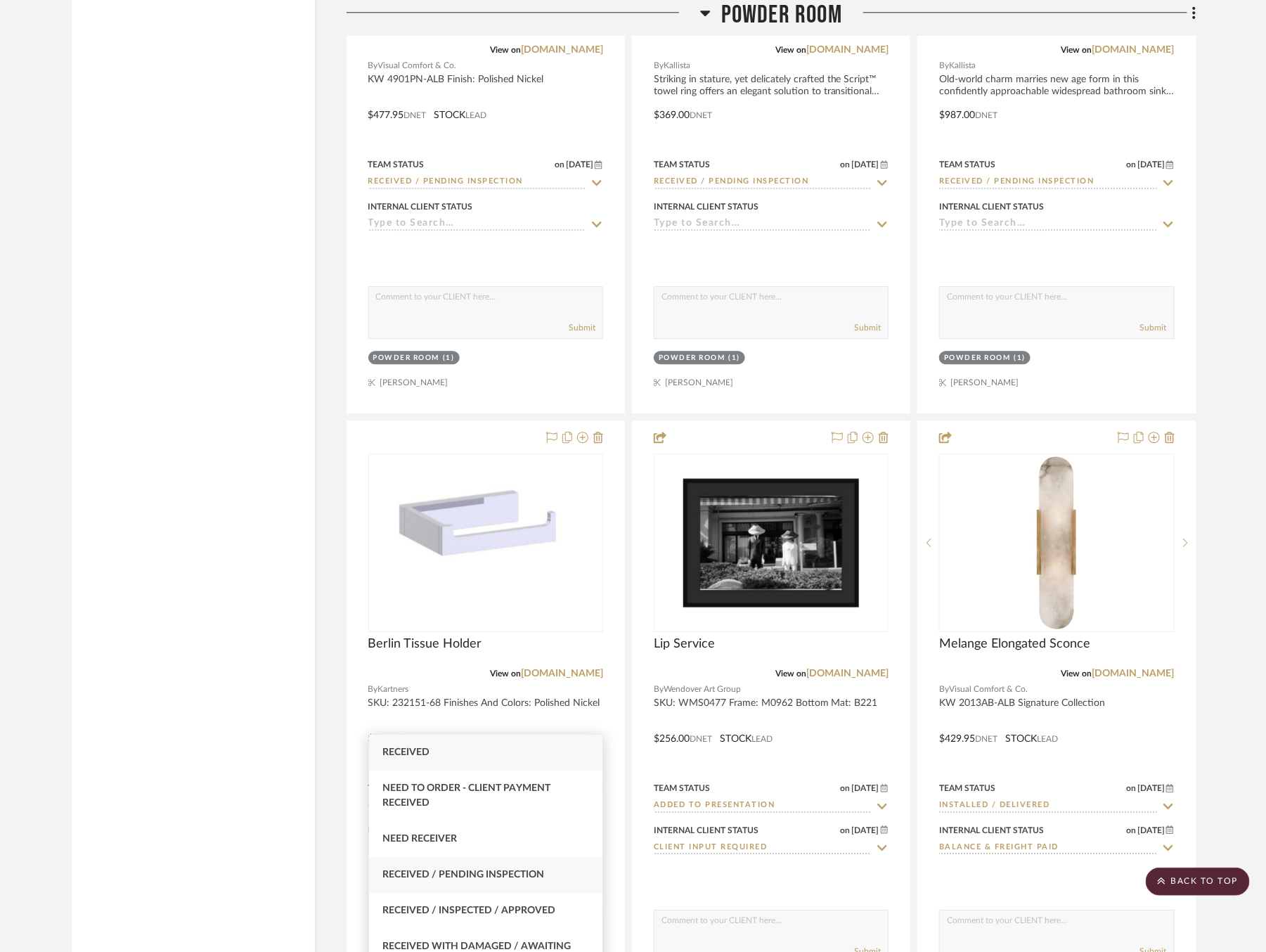
click at [490, 877] on span "Received / Pending Inspection" at bounding box center [464, 875] width 161 height 10
type input "Received / Pending Inspection"
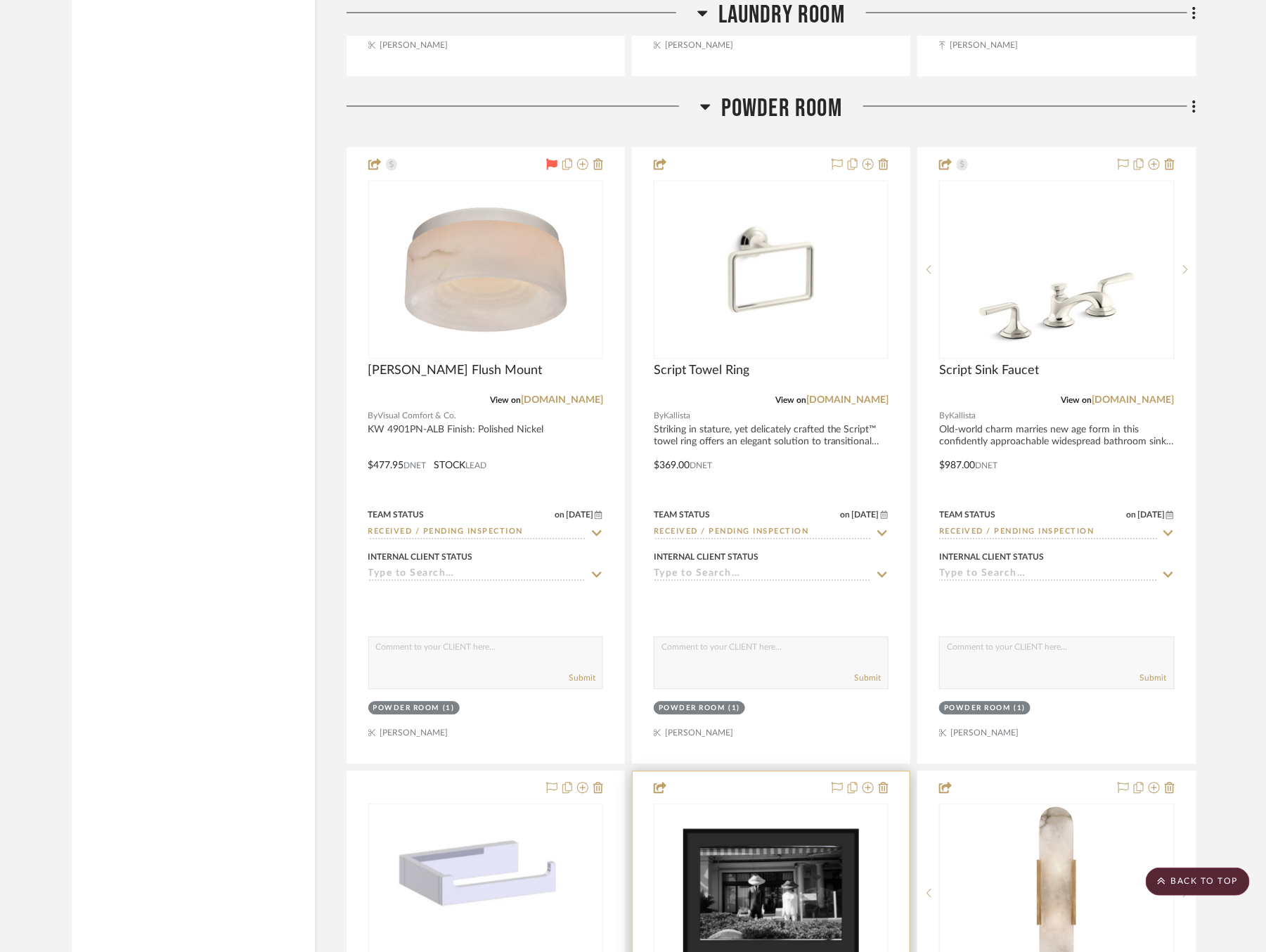
scroll to position [24136, 0]
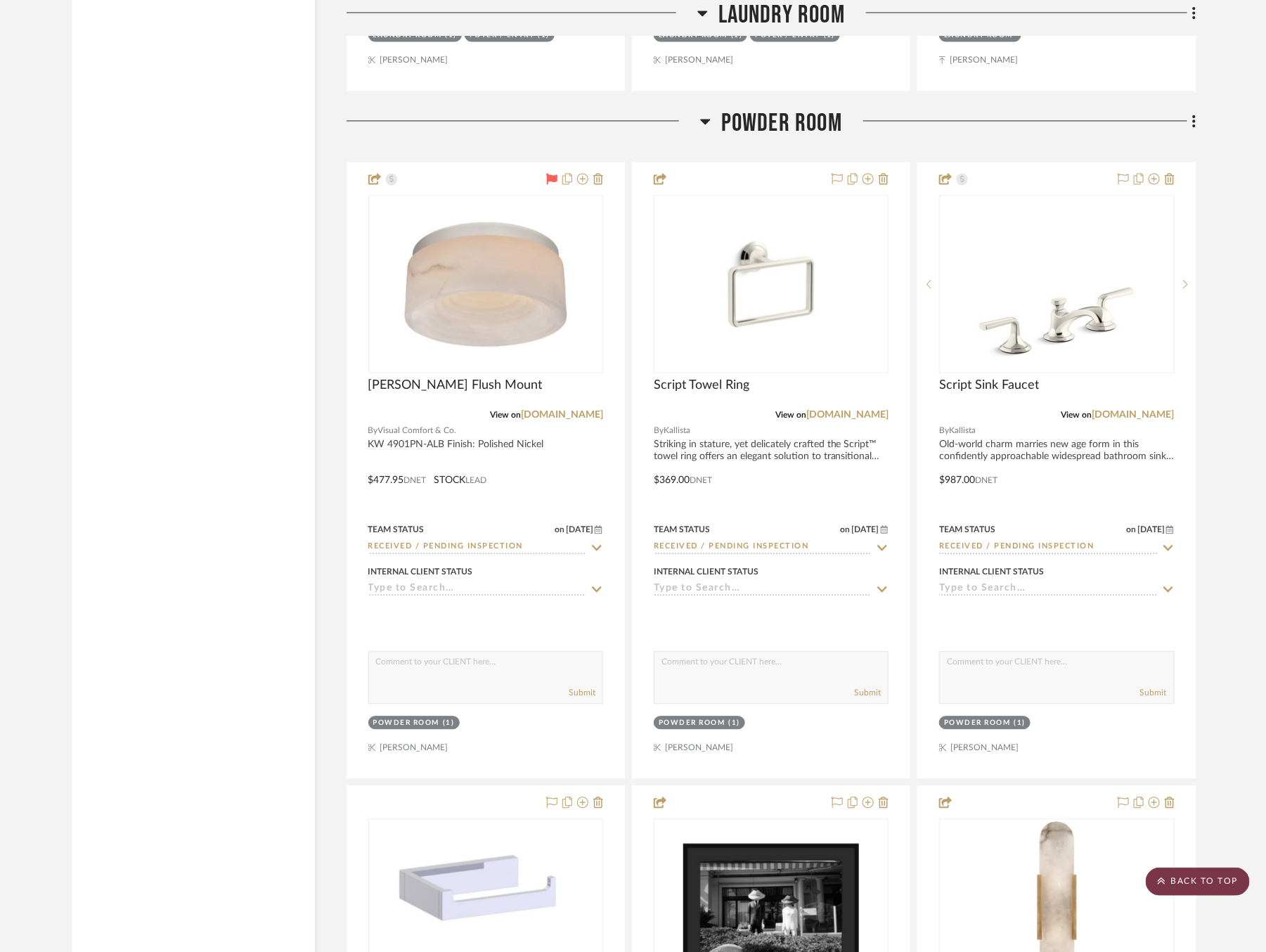
click at [1192, 875] on scroll-to-top-button "BACK TO TOP" at bounding box center [1198, 881] width 104 height 28
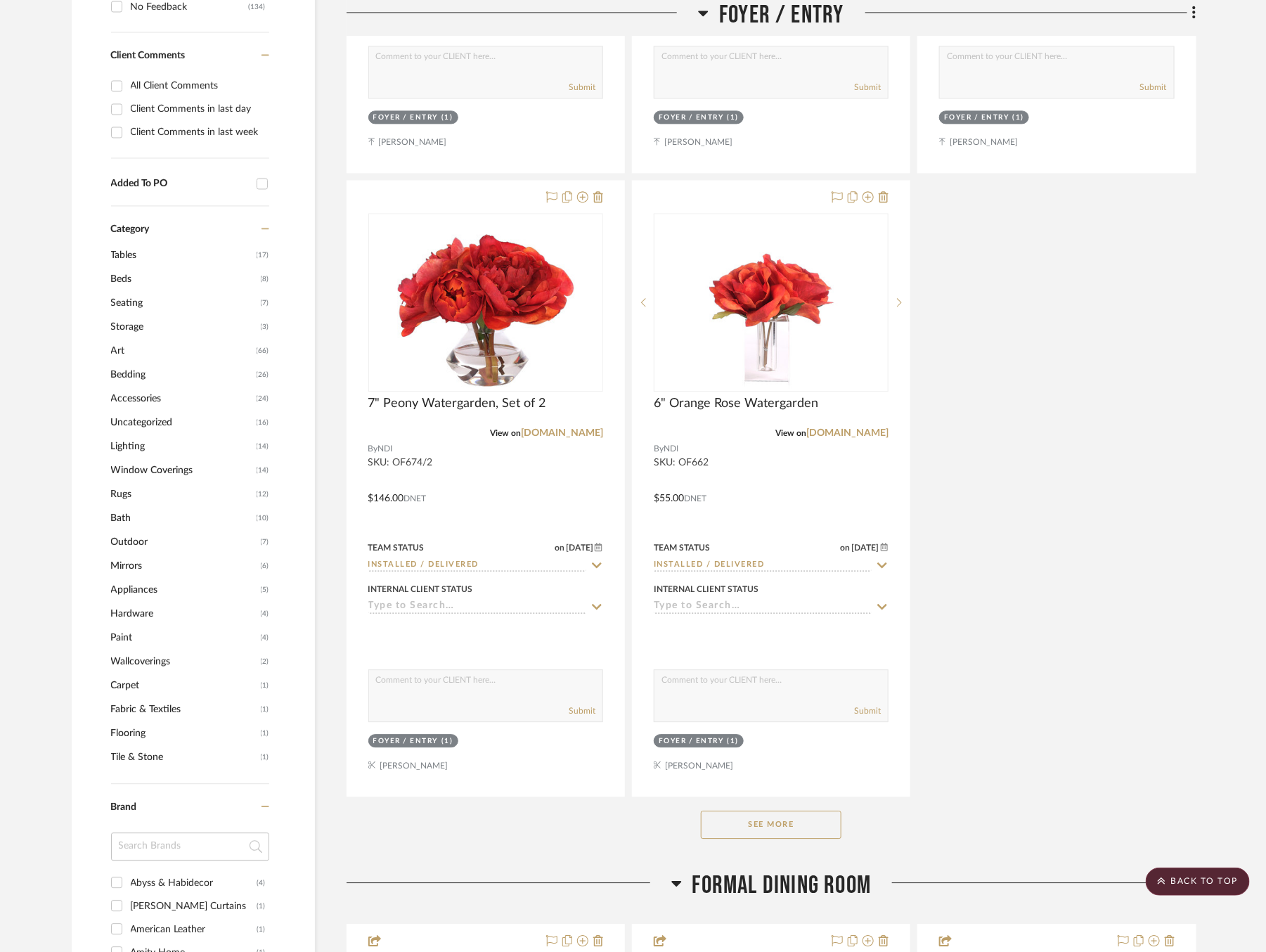
scroll to position [1443, 0]
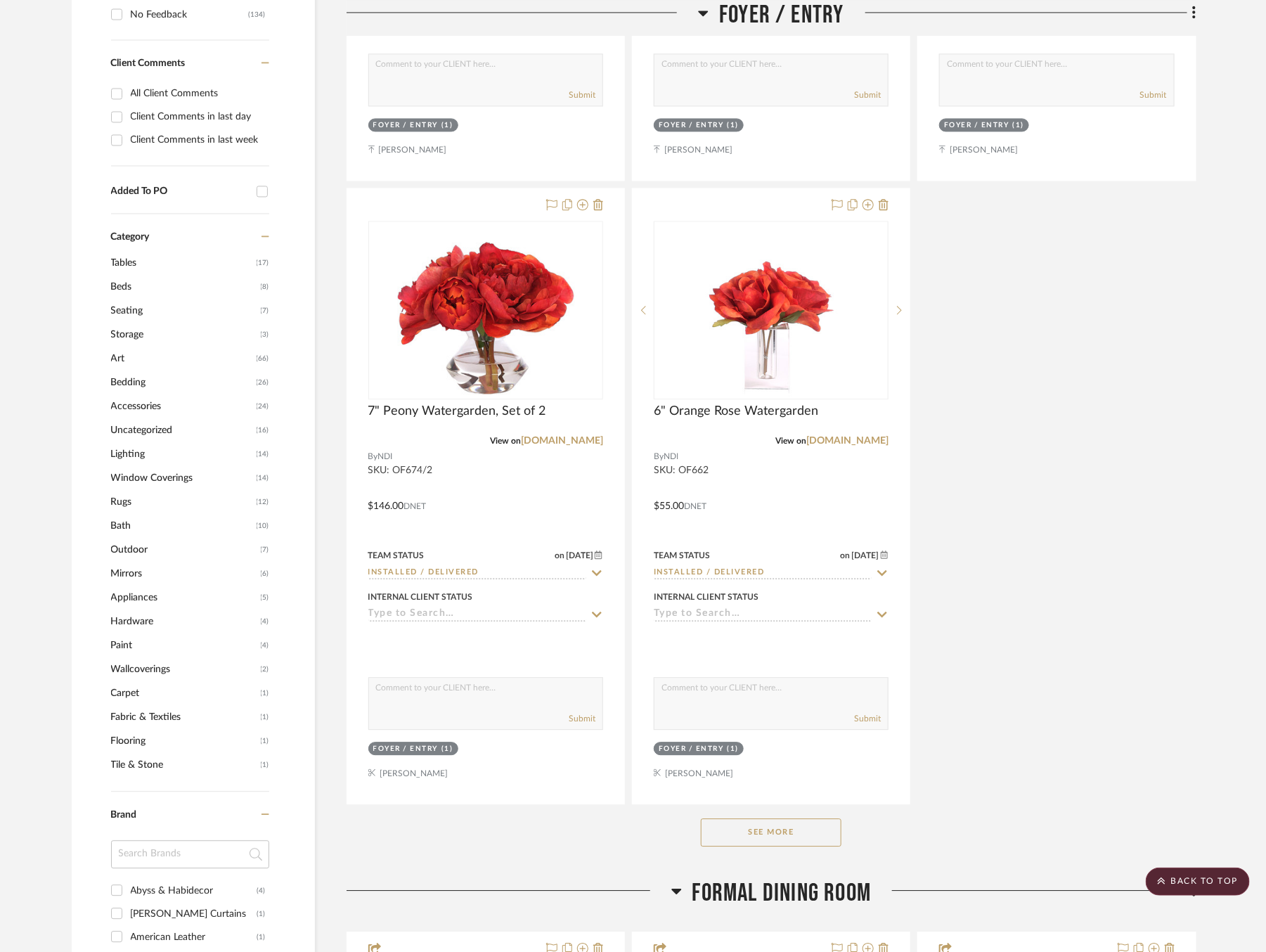
click at [119, 519] on span "Bath" at bounding box center [181, 526] width 142 height 24
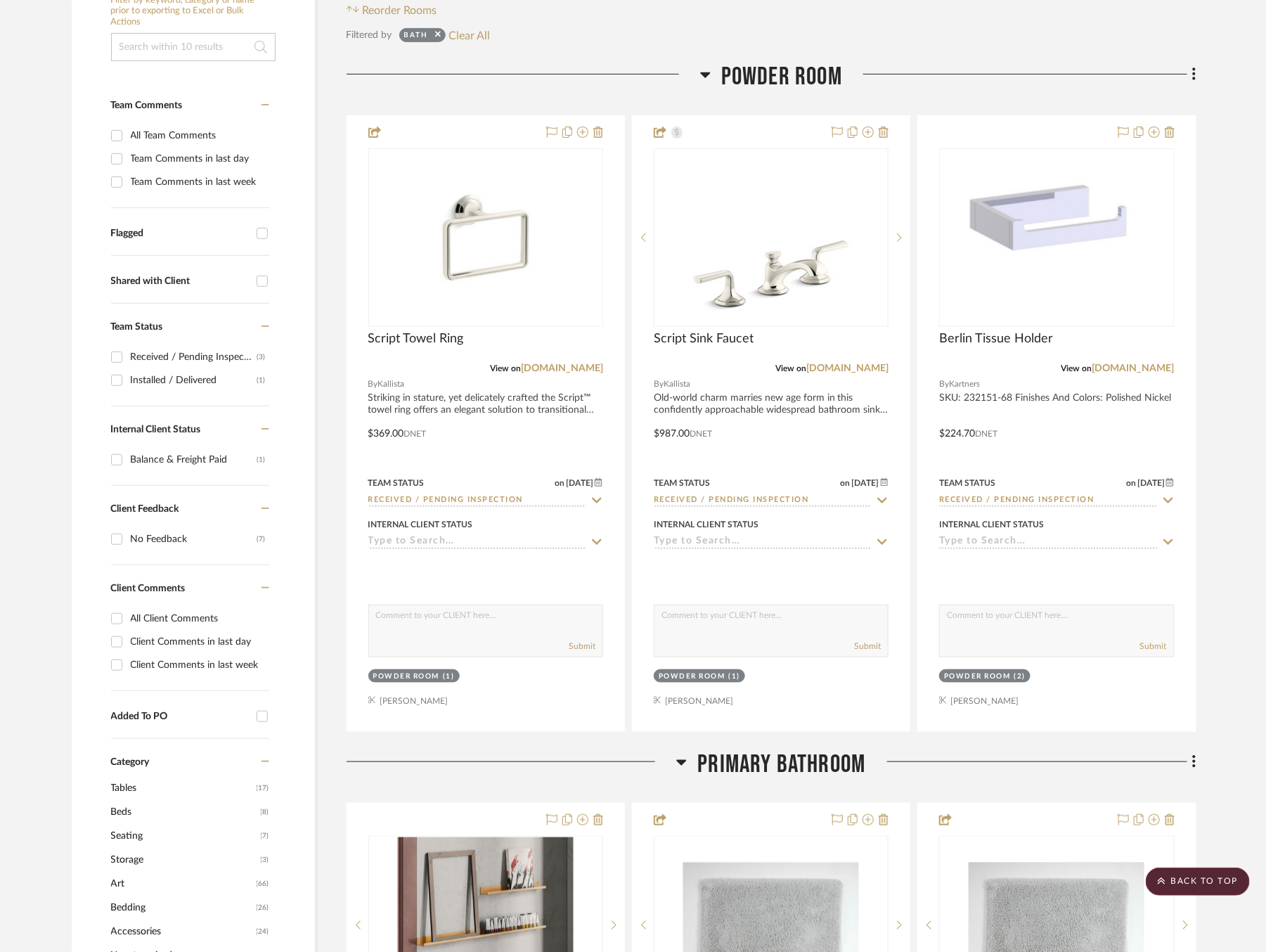
scroll to position [292, 0]
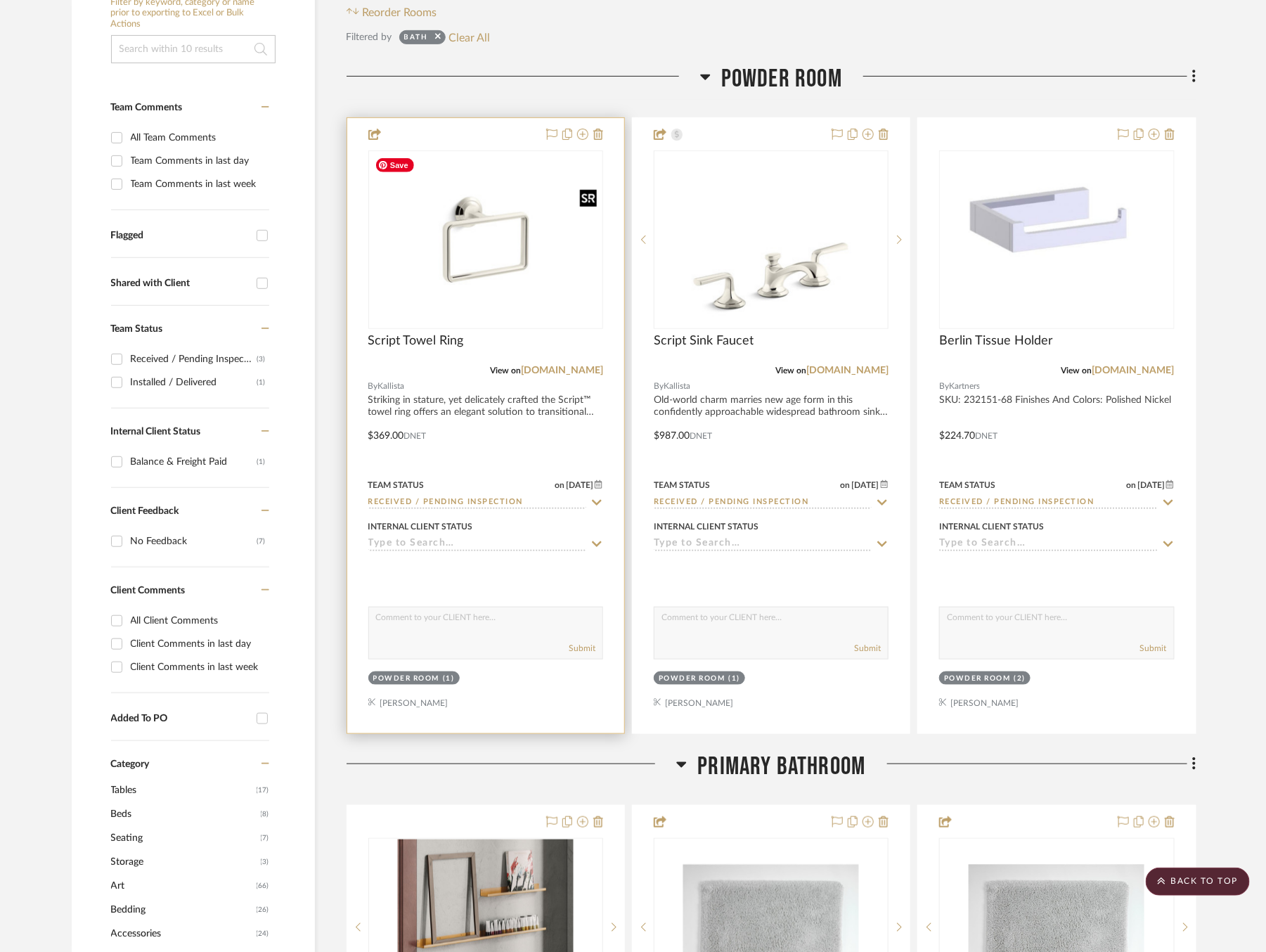
click at [500, 253] on img "0" at bounding box center [485, 239] width 232 height 174
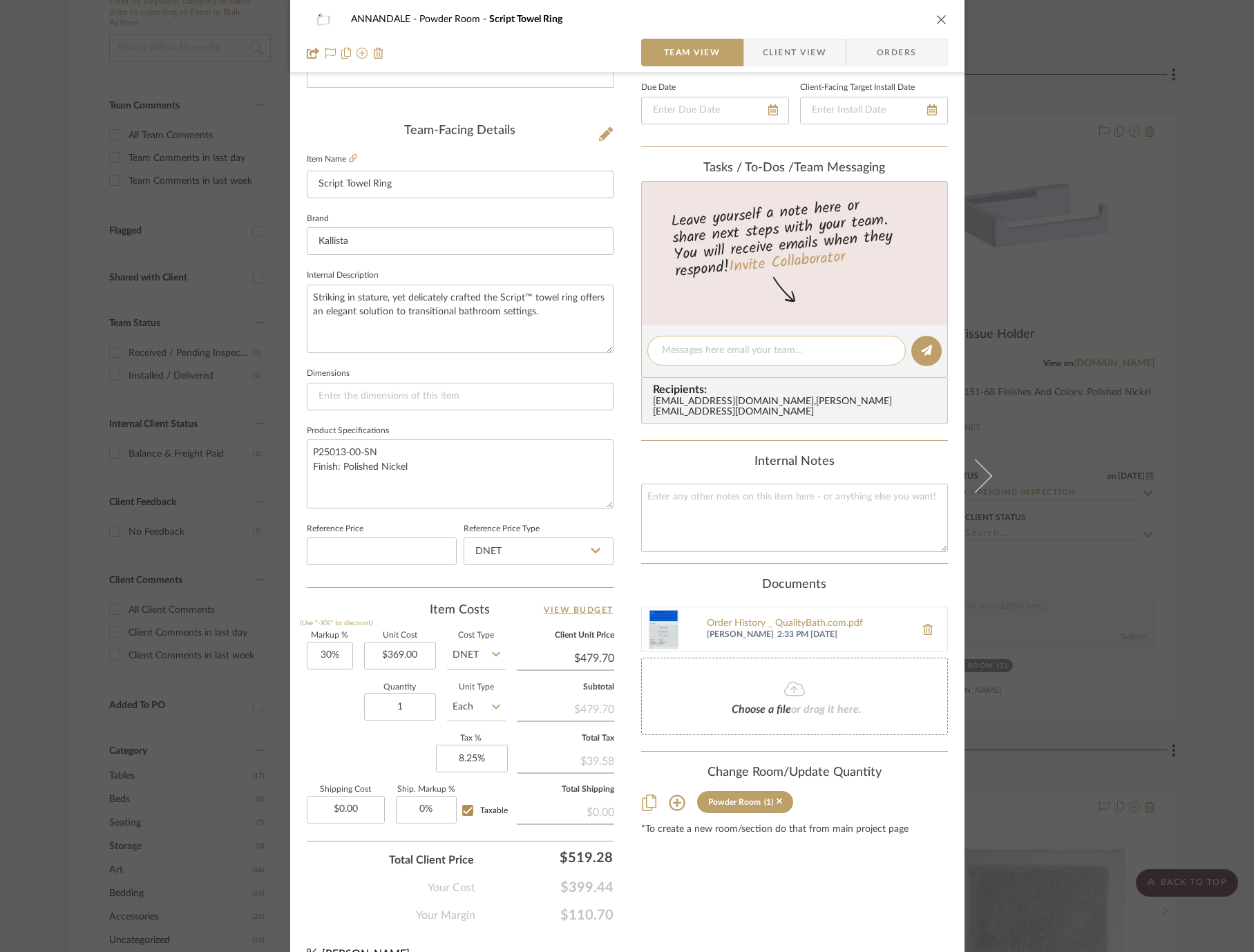
scroll to position [0, 0]
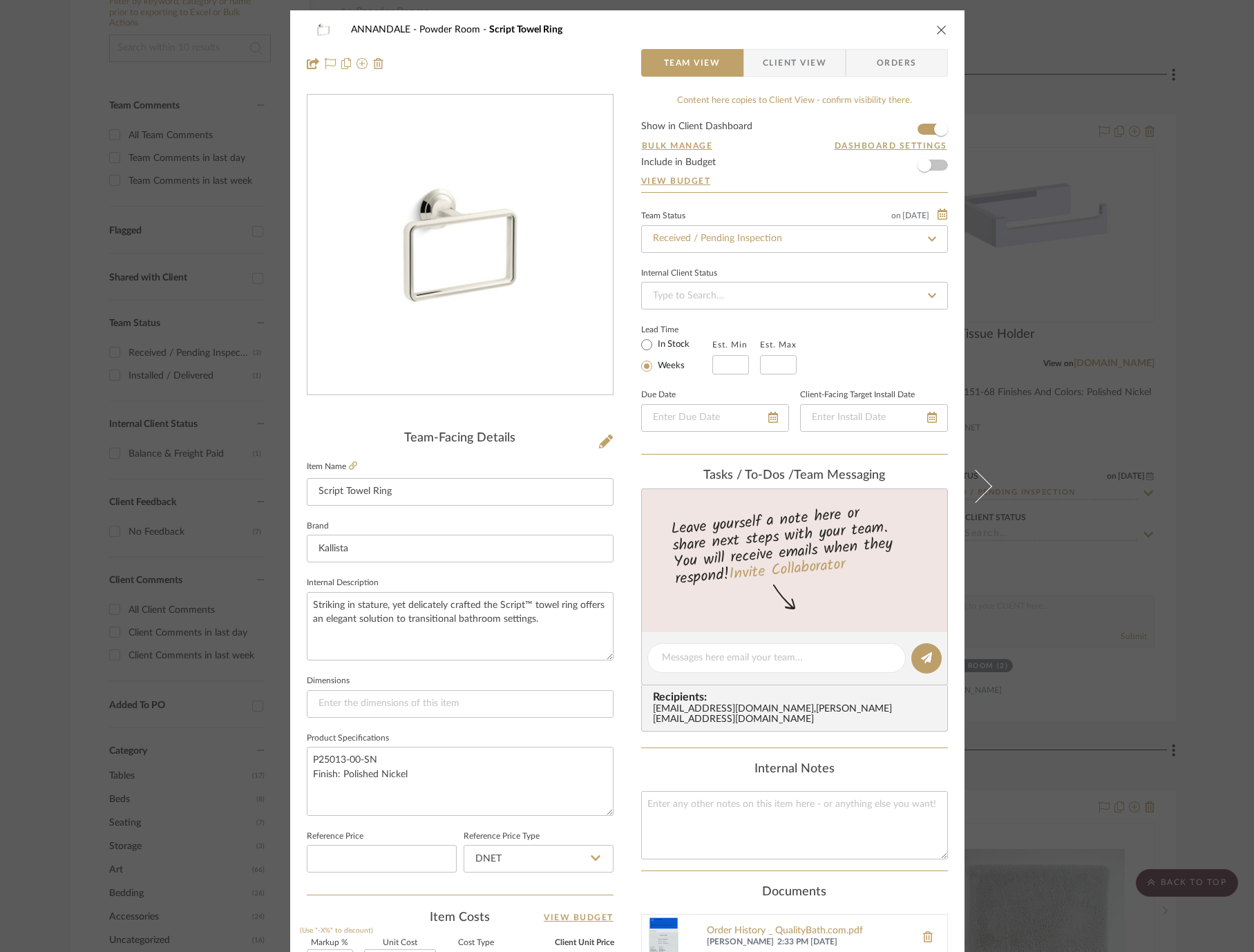
click at [1081, 454] on div "ANNANDALE Powder Room Script Towel Ring Team View Client View Orders Team-Facin…" at bounding box center [627, 476] width 1254 height 952
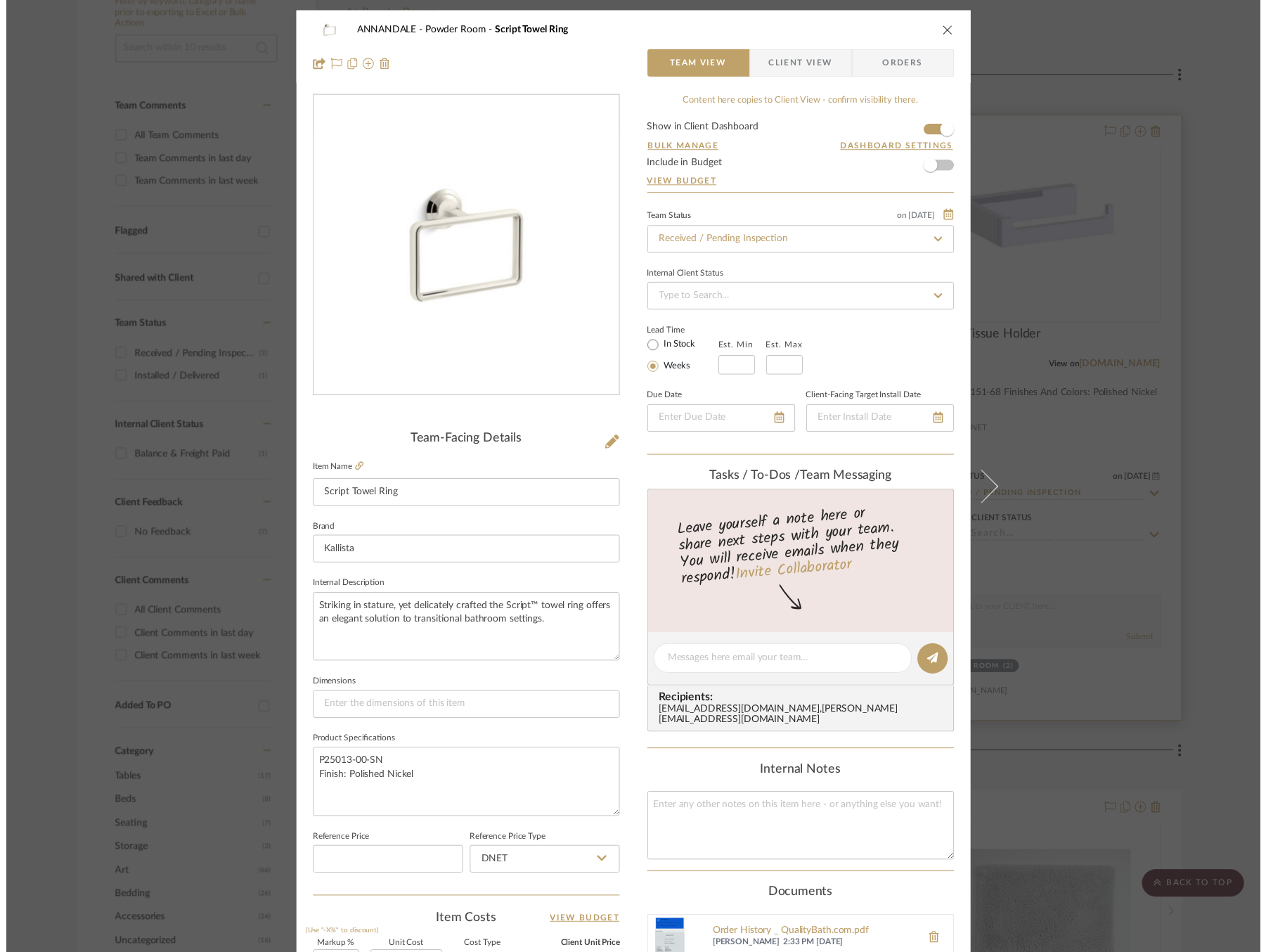
scroll to position [292, 0]
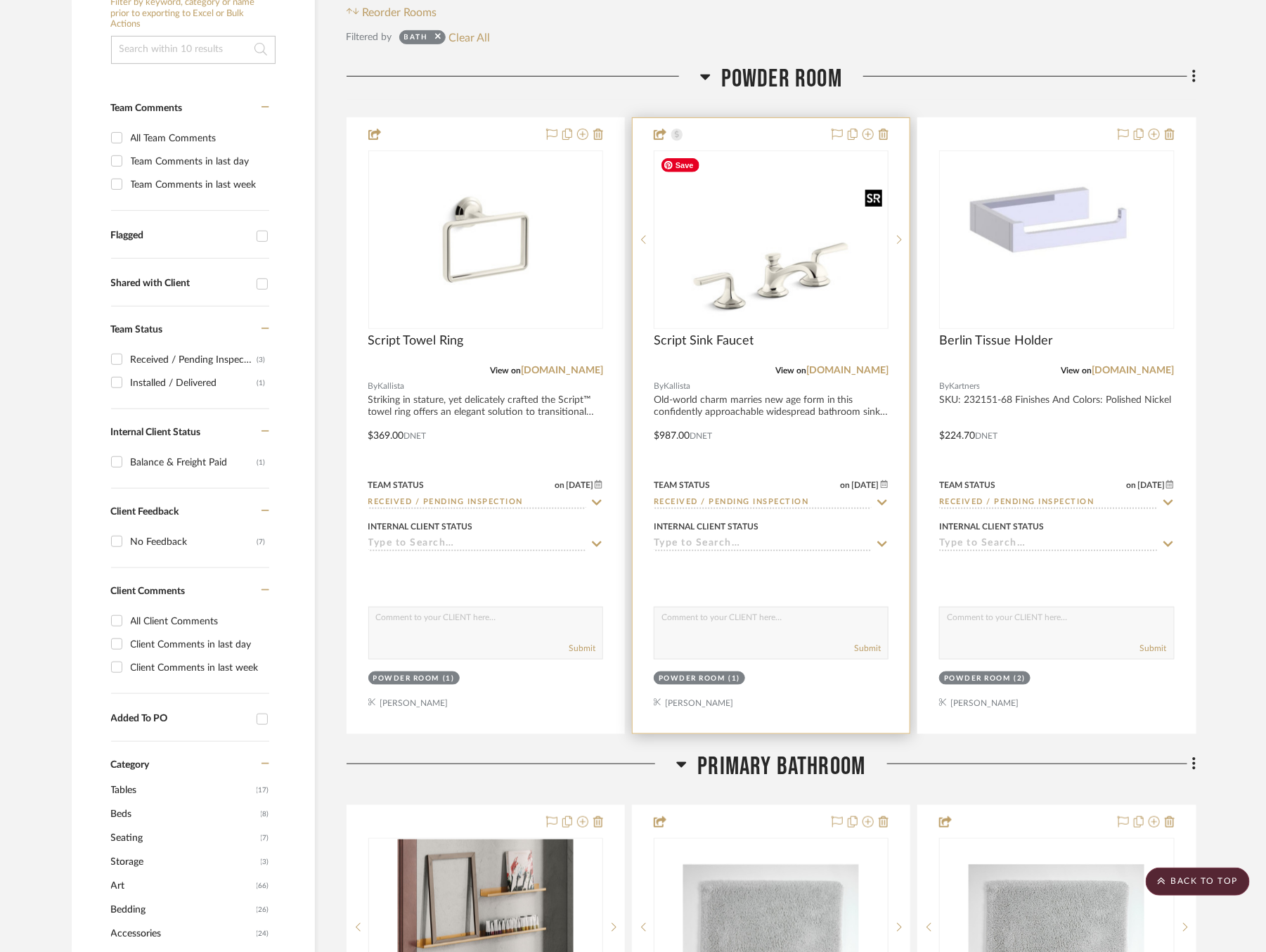
click at [817, 261] on img "0" at bounding box center [771, 239] width 232 height 174
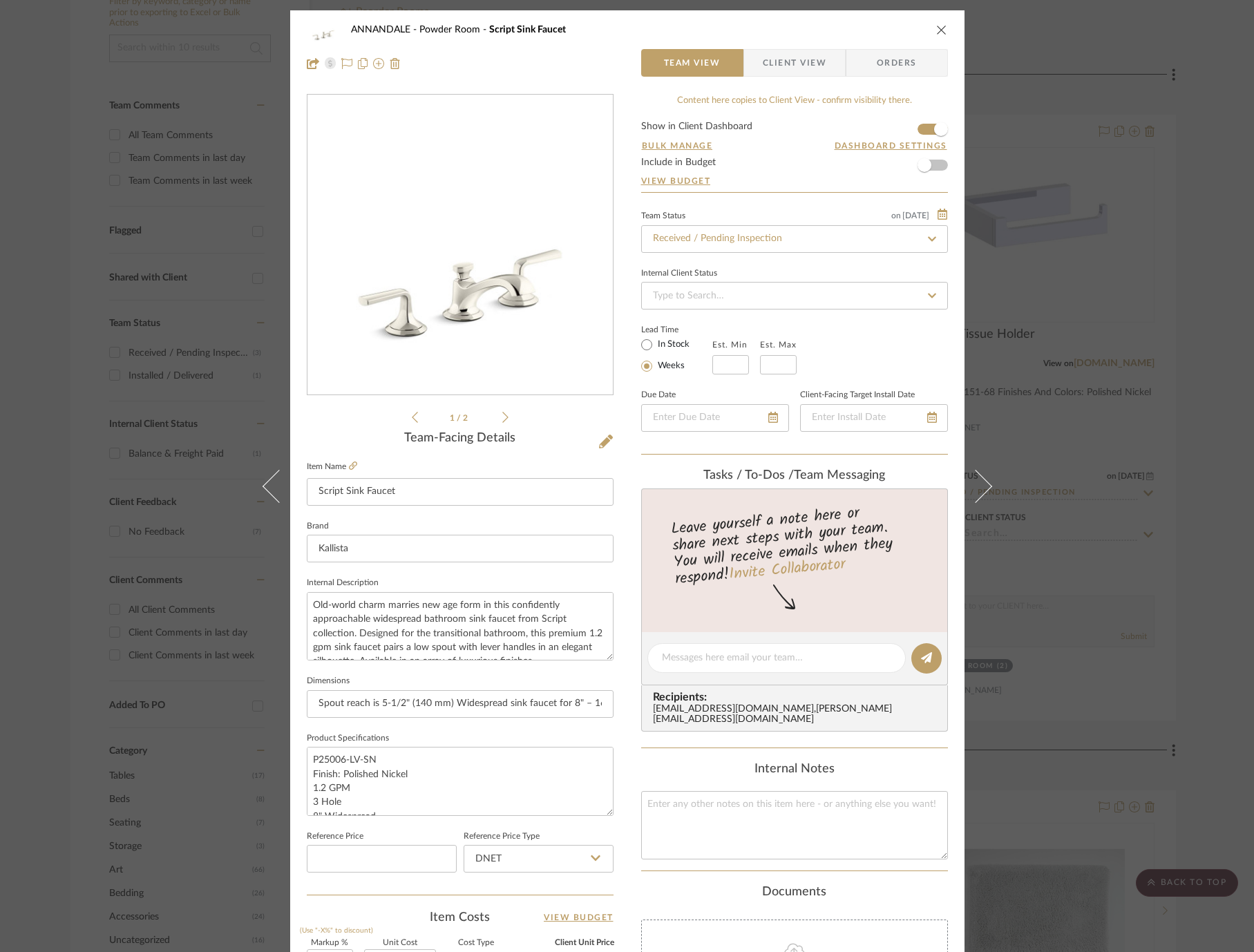
scroll to position [329, 0]
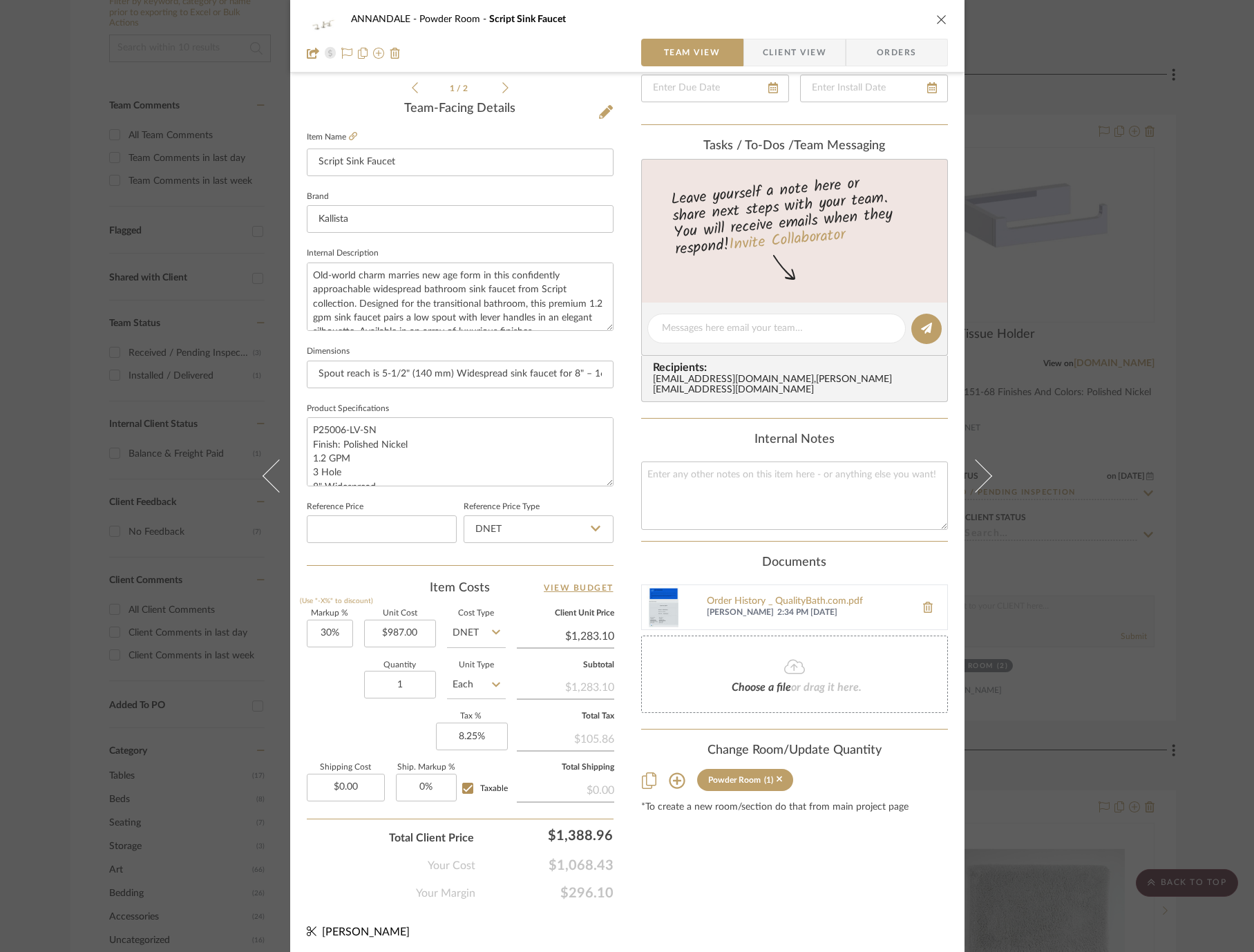
click at [1089, 473] on div "ANNANDALE Powder Room Script Sink Faucet Team View Client View Orders 1 / 2 Tea…" at bounding box center [627, 476] width 1254 height 952
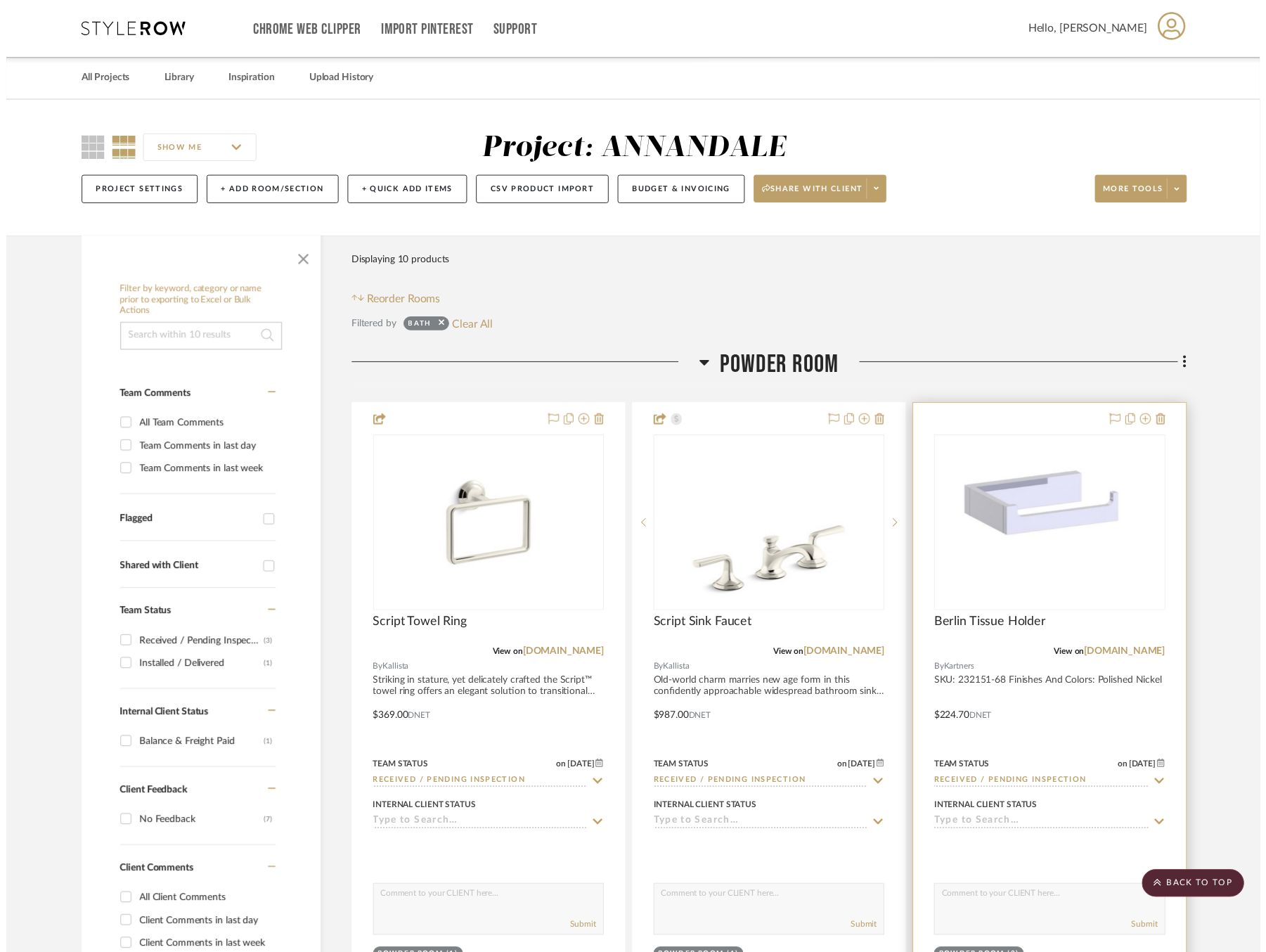
scroll to position [292, 0]
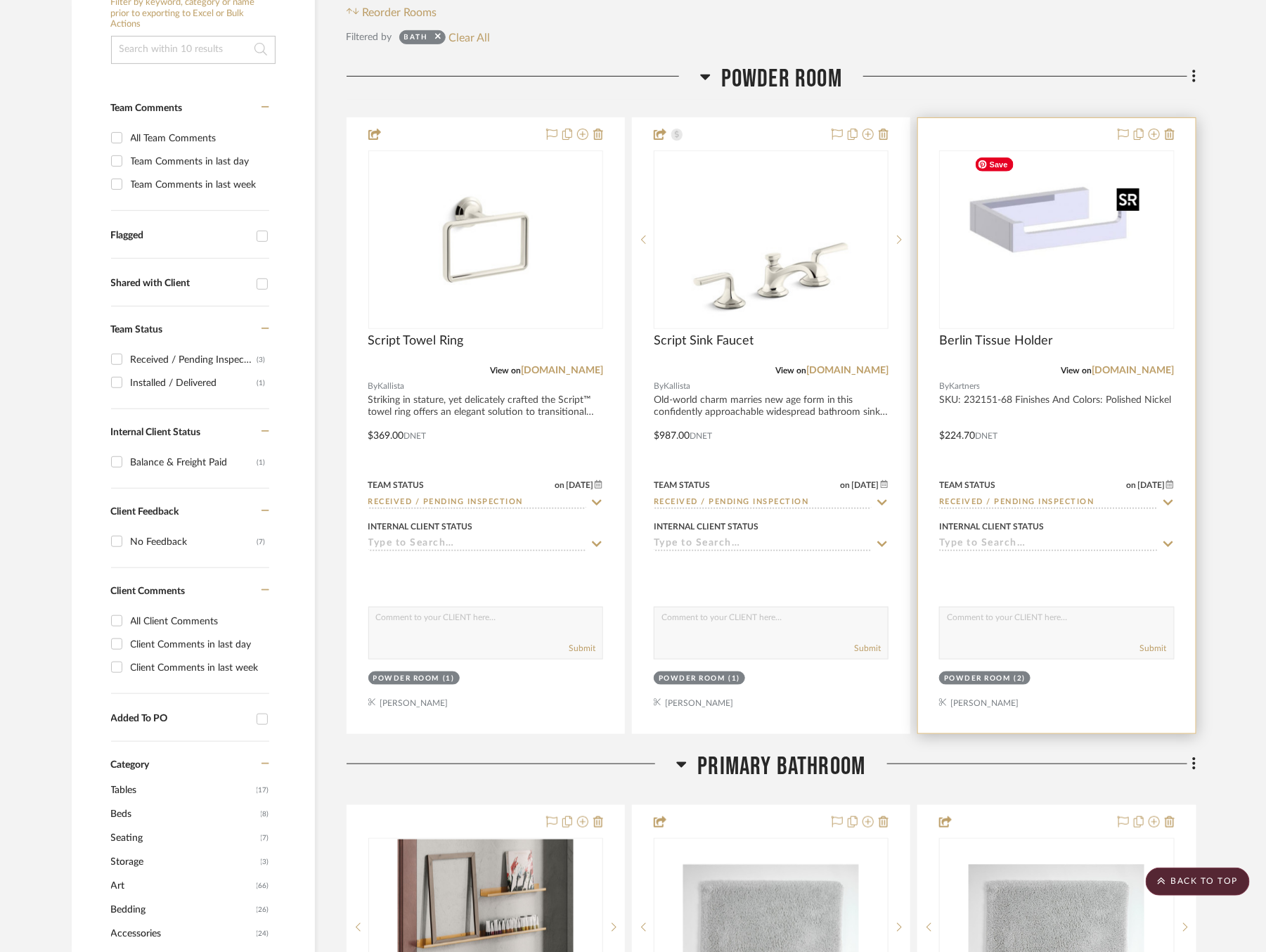
click at [1076, 208] on img "0" at bounding box center [1057, 239] width 175 height 175
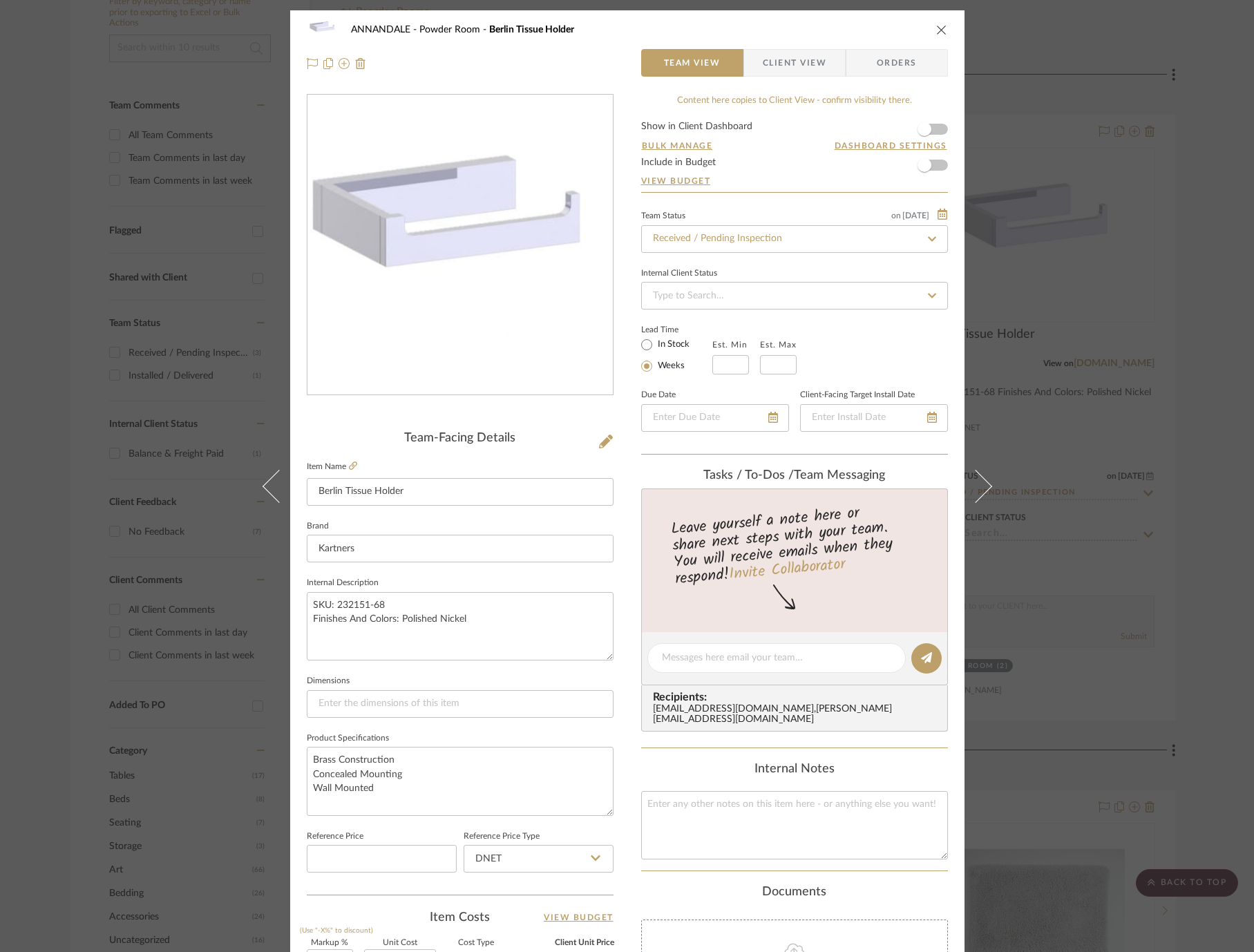
scroll to position [329, 0]
